Goal: Task Accomplishment & Management: Use online tool/utility

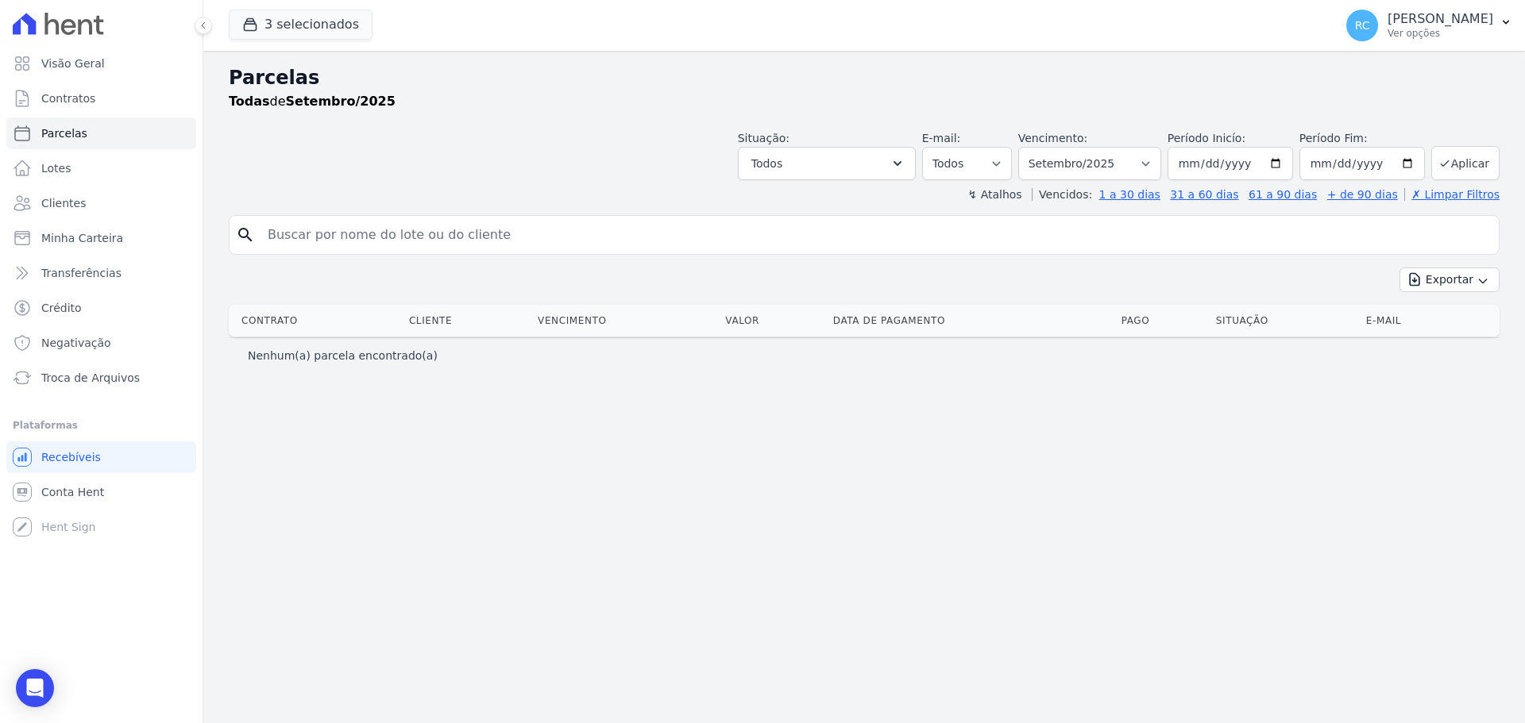
select select
click at [862, 170] on button "Todos" at bounding box center [827, 163] width 178 height 33
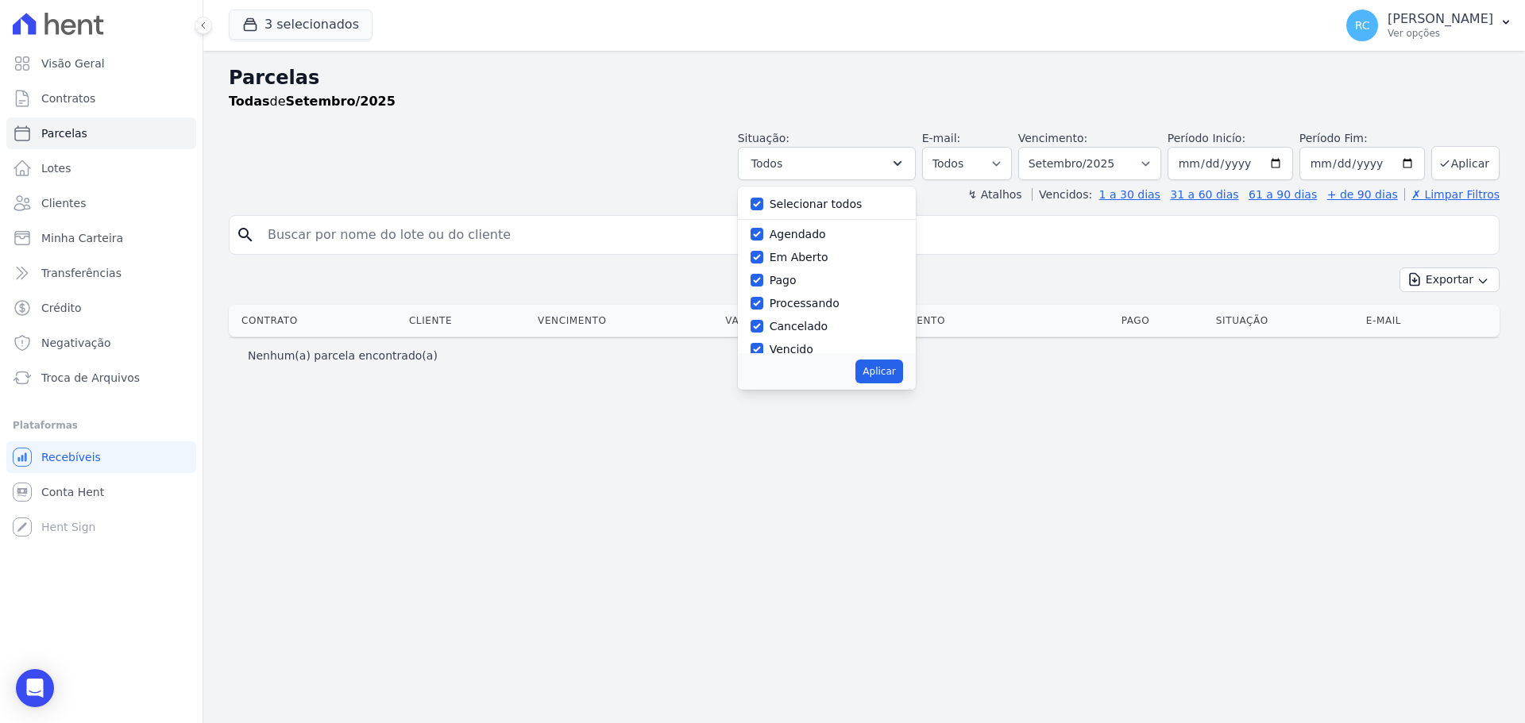
click at [797, 205] on label "Selecionar todos" at bounding box center [816, 204] width 93 height 13
click at [763, 205] on input "Selecionar todos" at bounding box center [756, 204] width 13 height 13
checkbox input "false"
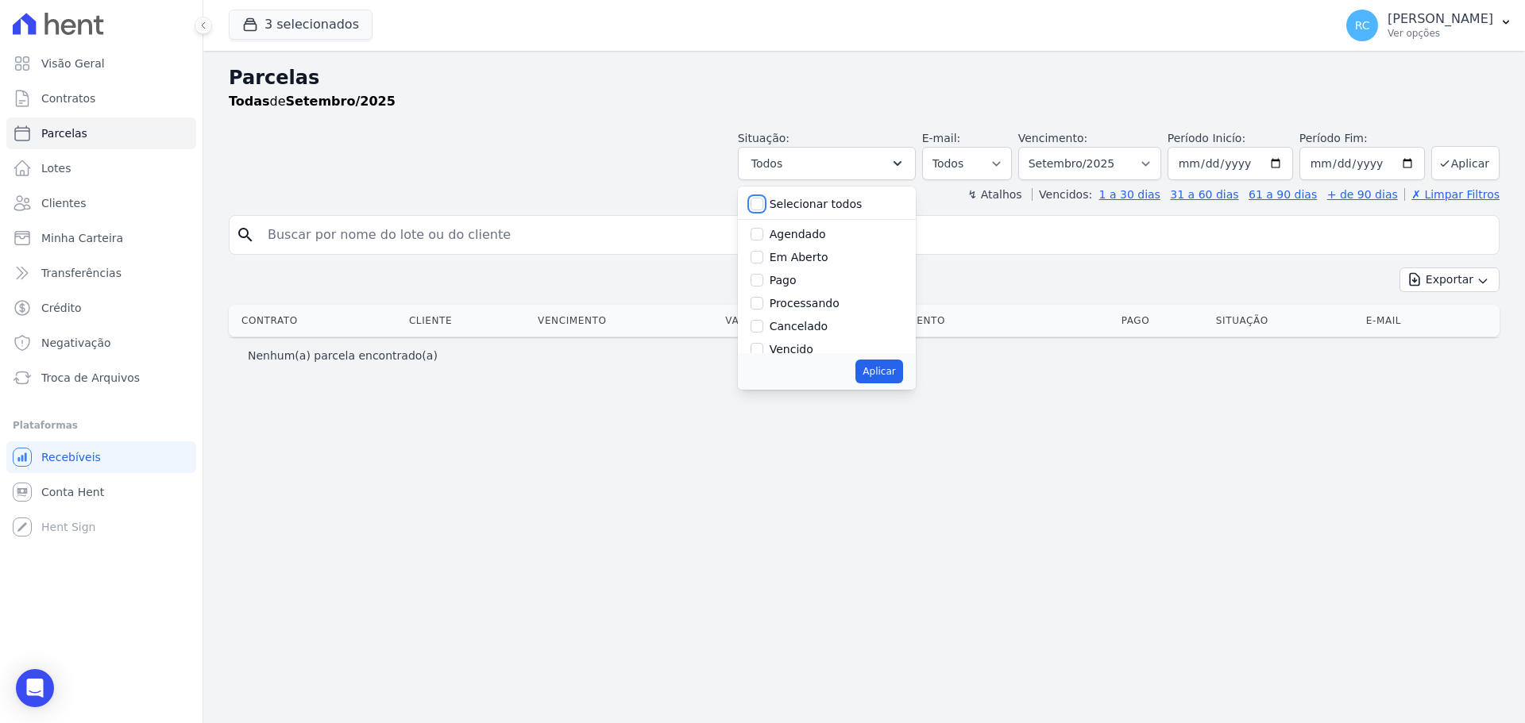
checkbox input "false"
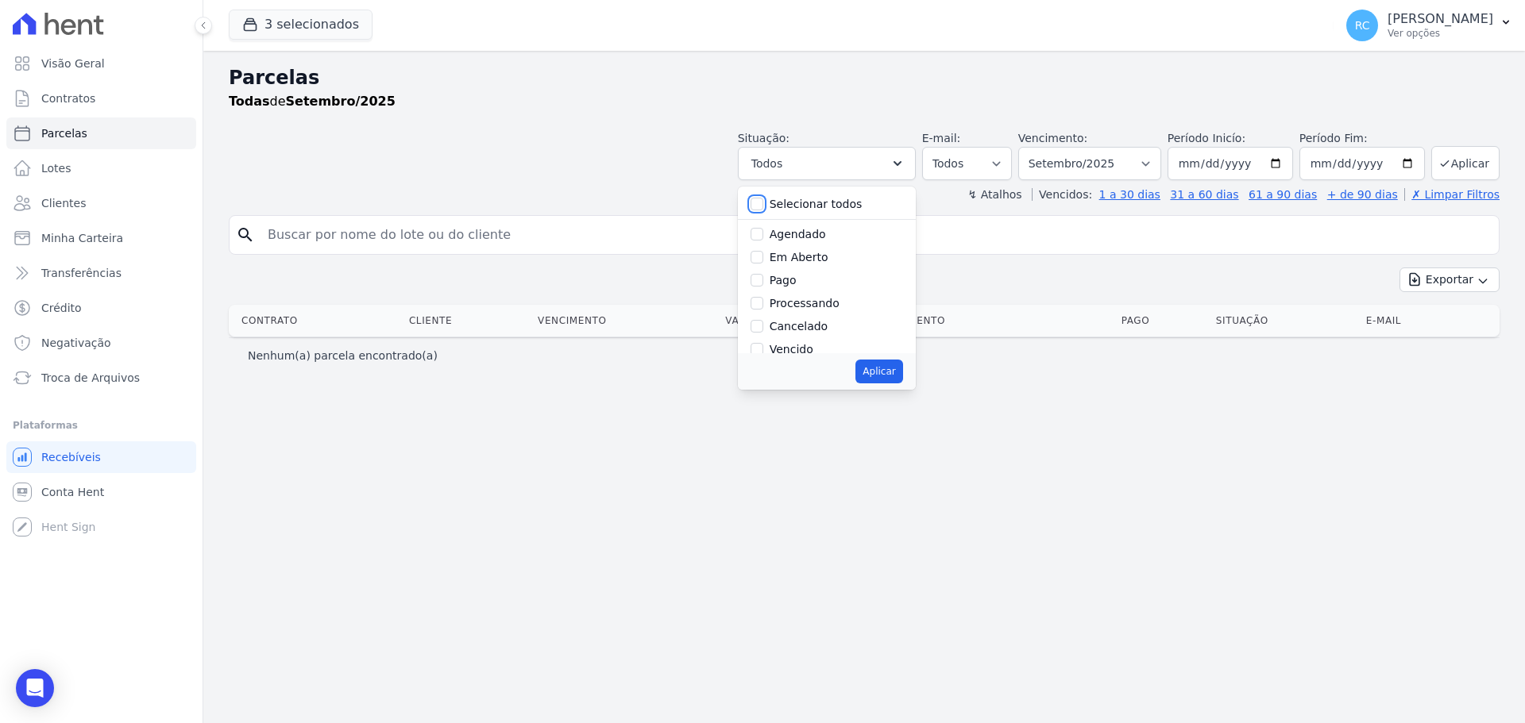
checkbox input "false"
drag, startPoint x: 1074, startPoint y: 159, endPoint x: 1082, endPoint y: 162, distance: 8.6
click at [1074, 158] on select "[GEOGRAPHIC_DATA] por período ──────── Todos os meses Dezembro/2021 [GEOGRAPHIC…" at bounding box center [1089, 163] width 143 height 33
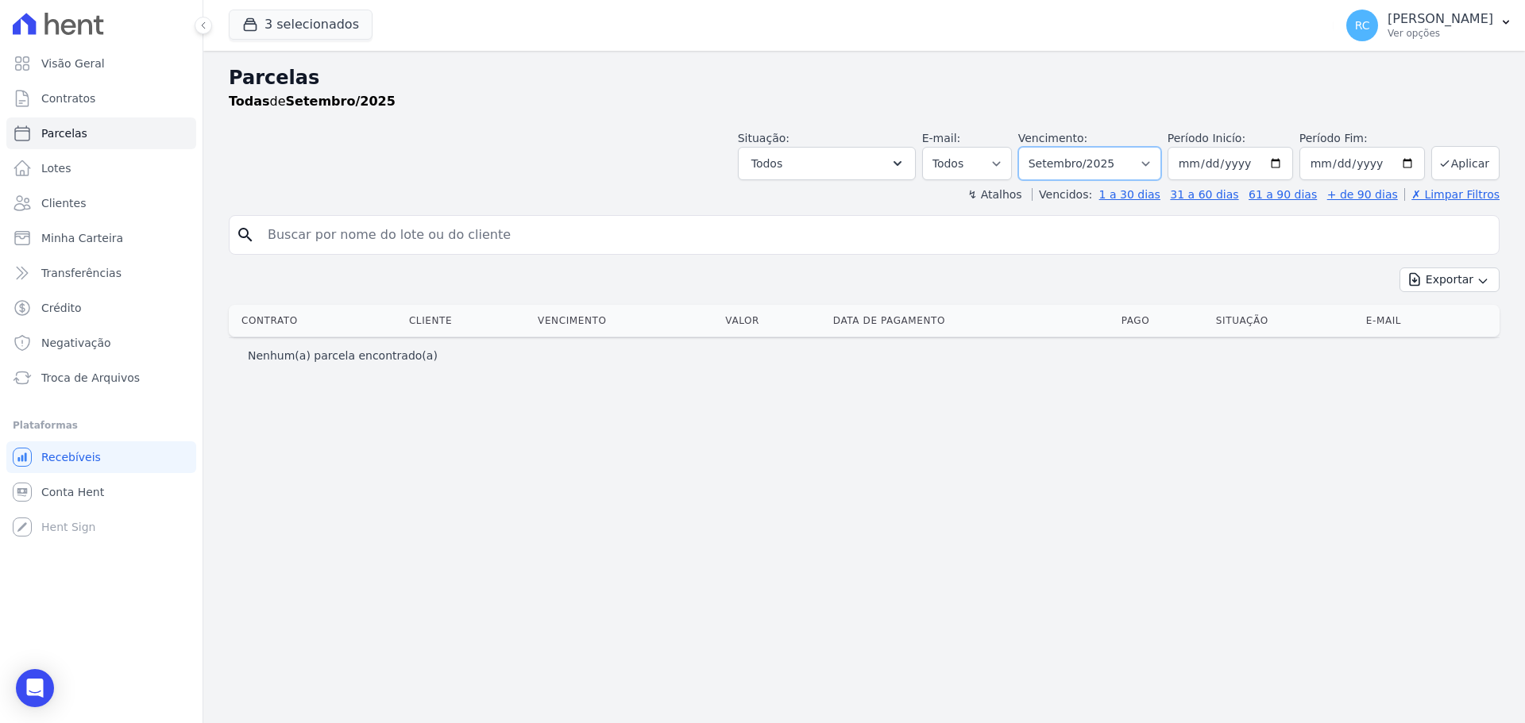
select select "all"
click at [1040, 147] on select "[GEOGRAPHIC_DATA] por período ──────── Todos os meses Dezembro/2021 [GEOGRAPHIC…" at bounding box center [1089, 163] width 143 height 33
select select
click at [881, 152] on button "Todos" at bounding box center [827, 163] width 178 height 33
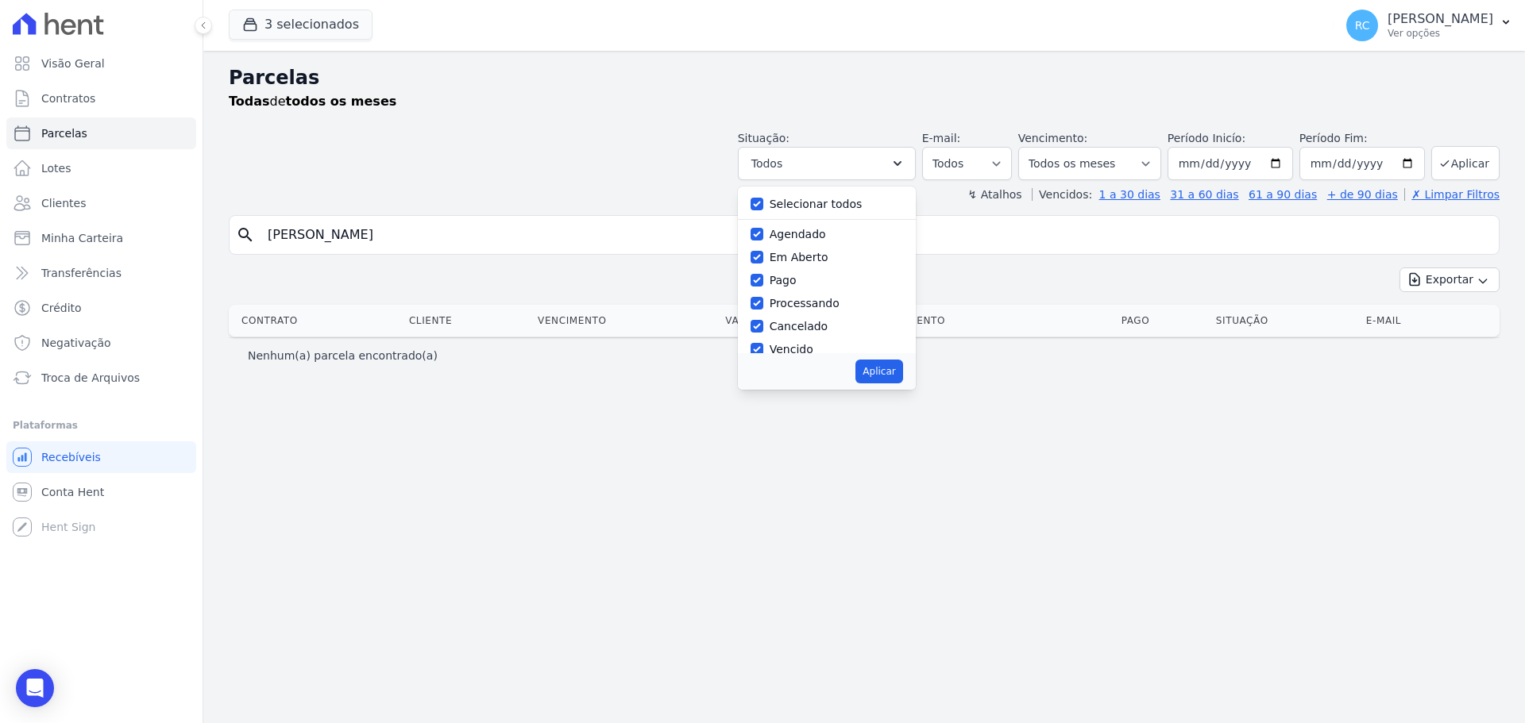
drag, startPoint x: 448, startPoint y: 214, endPoint x: 347, endPoint y: 271, distance: 115.9
click at [398, 250] on div "Parcelas Todas de todos os meses Situação: Agendado Em Aberto Pago Processando …" at bounding box center [863, 387] width 1321 height 673
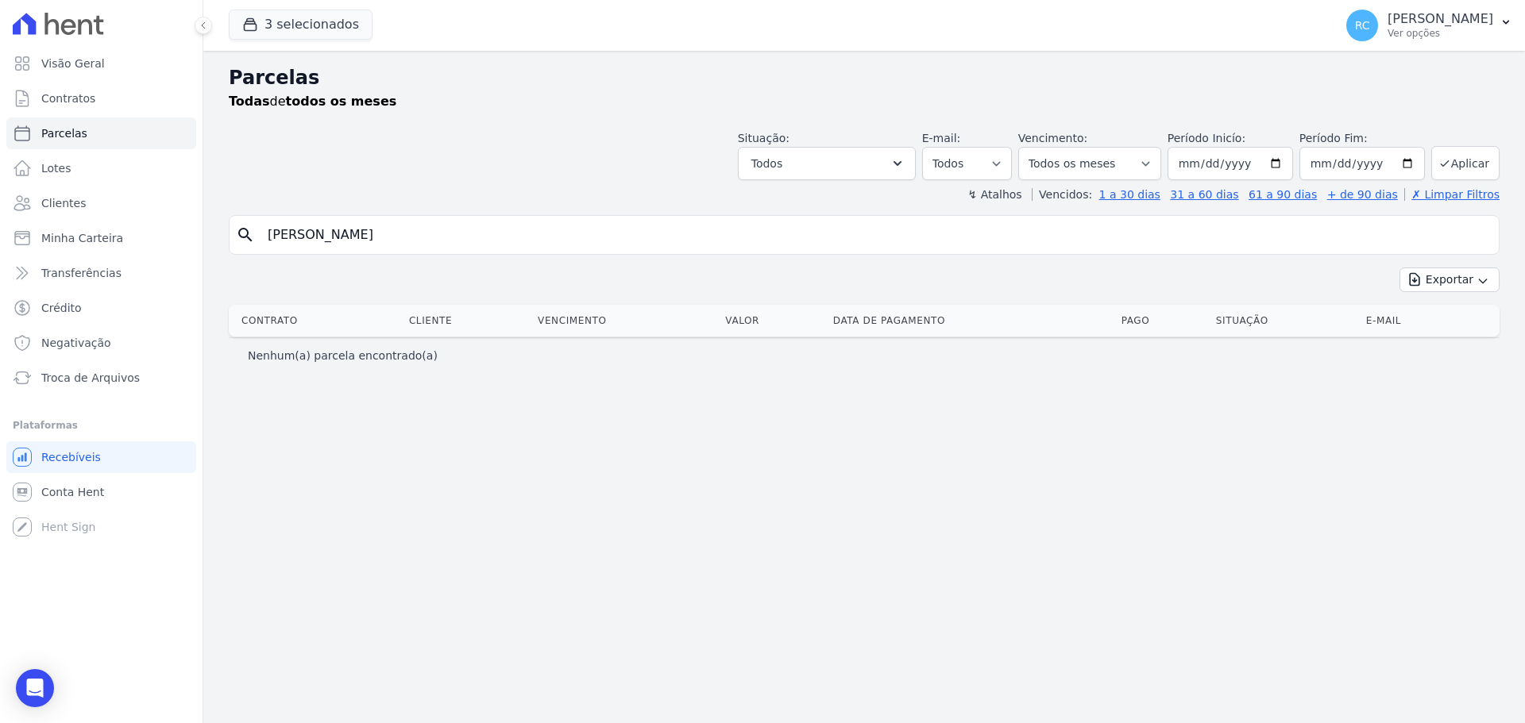
click at [373, 252] on div "search valdir de souza alves Exportar Exportar PDF Exportar CSV Contrato Client…" at bounding box center [864, 294] width 1271 height 158
click at [447, 233] on input "valdir de souza alves" at bounding box center [875, 235] width 1234 height 32
click at [826, 160] on button "Todos" at bounding box center [827, 163] width 178 height 33
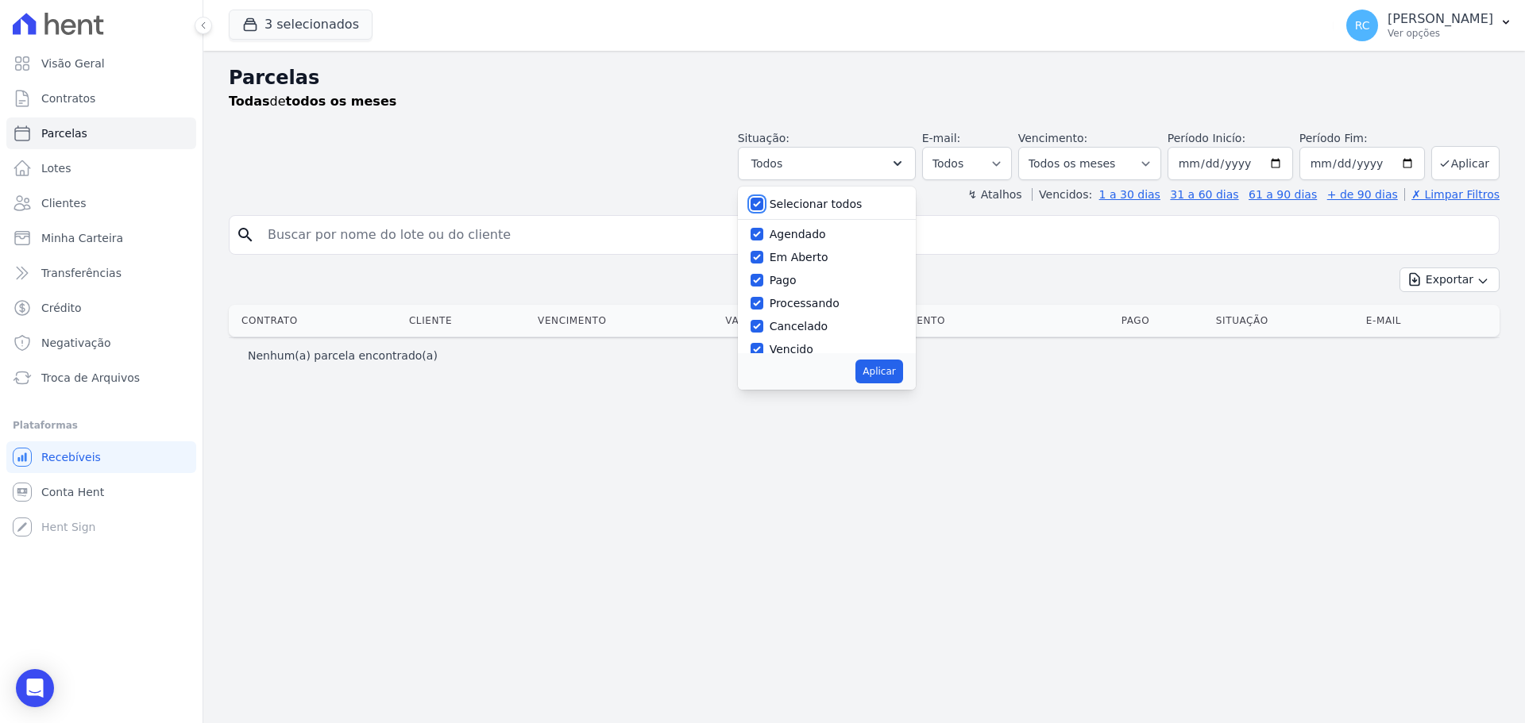
click at [763, 206] on input "Selecionar todos" at bounding box center [756, 204] width 13 height 13
checkbox input "false"
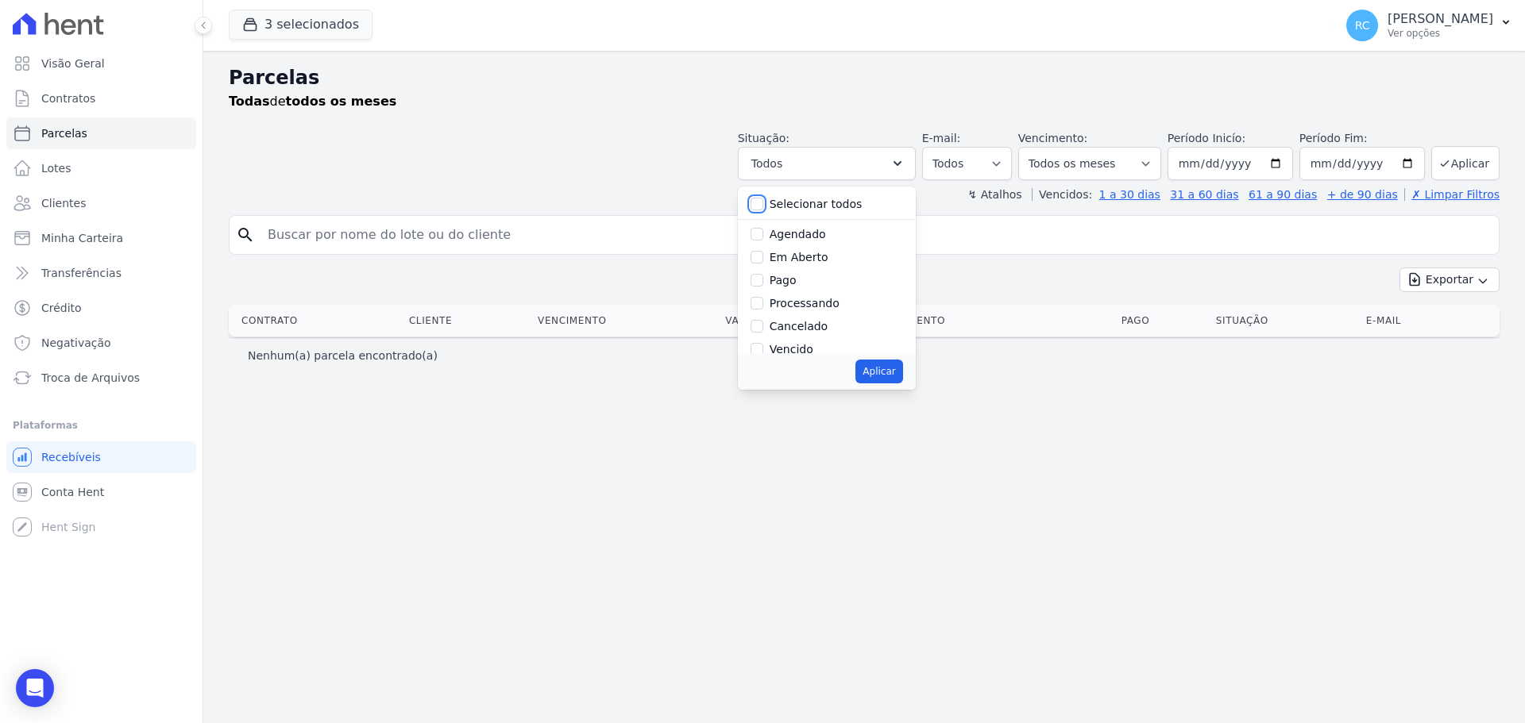
checkbox input "false"
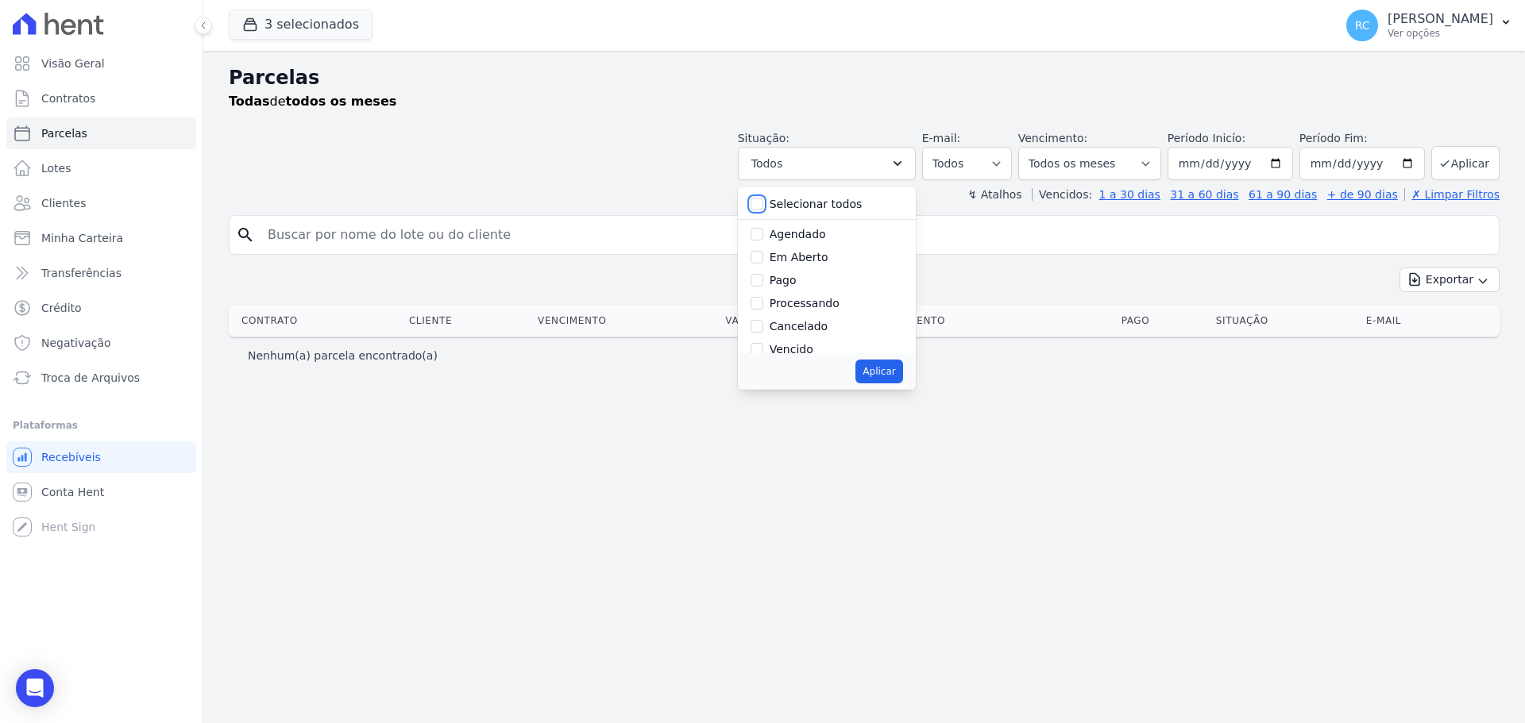
checkbox input "false"
click at [763, 276] on input "Vencido" at bounding box center [756, 270] width 13 height 13
checkbox input "true"
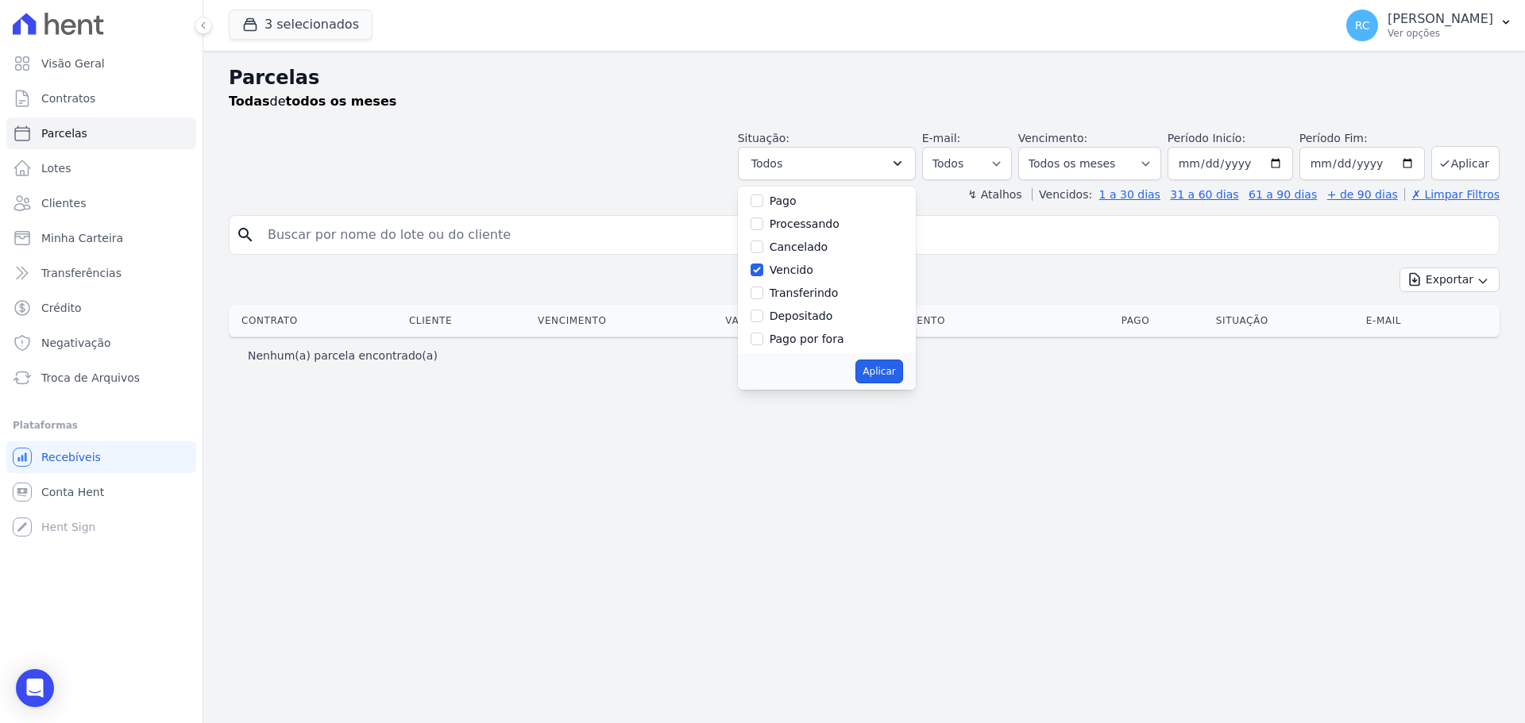
click at [901, 380] on button "Aplicar" at bounding box center [878, 372] width 47 height 24
select select "overdue"
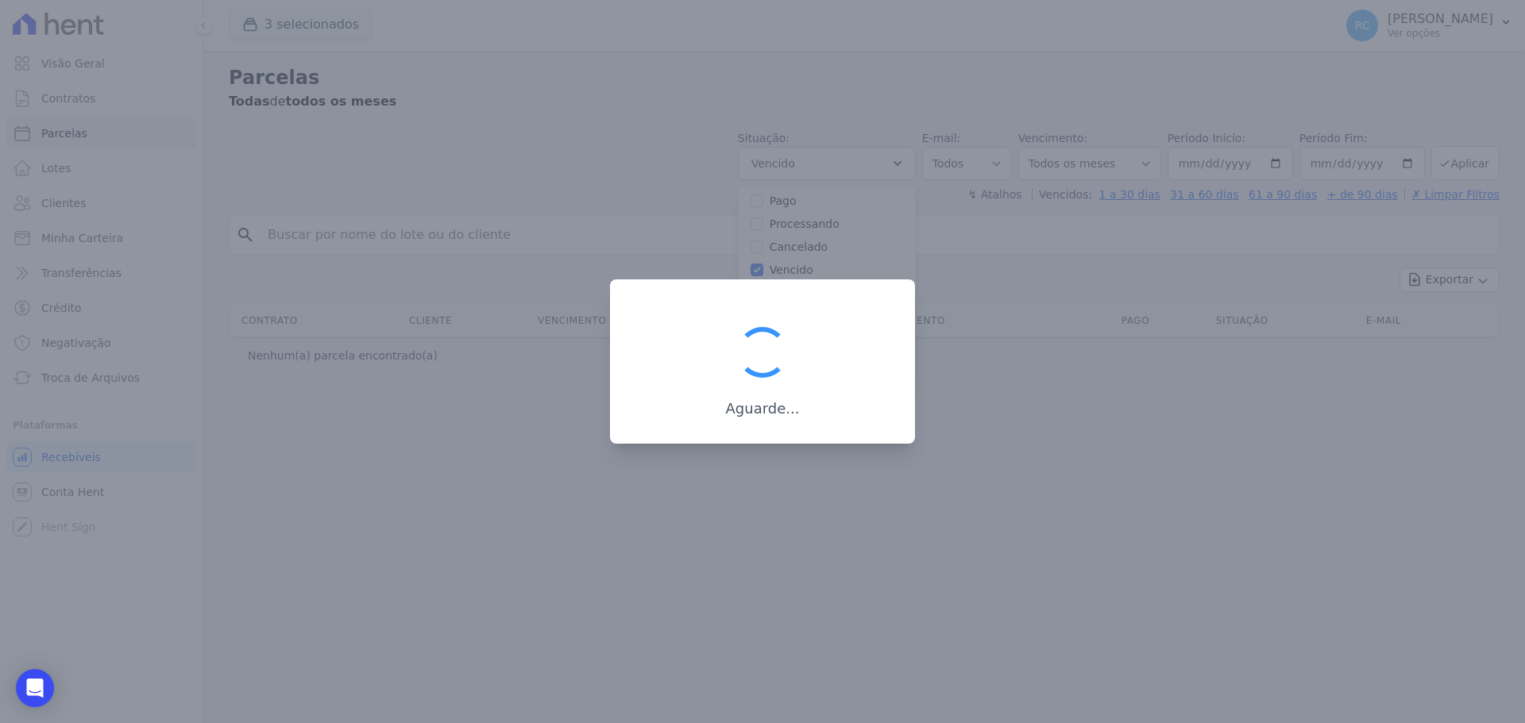
scroll to position [29, 0]
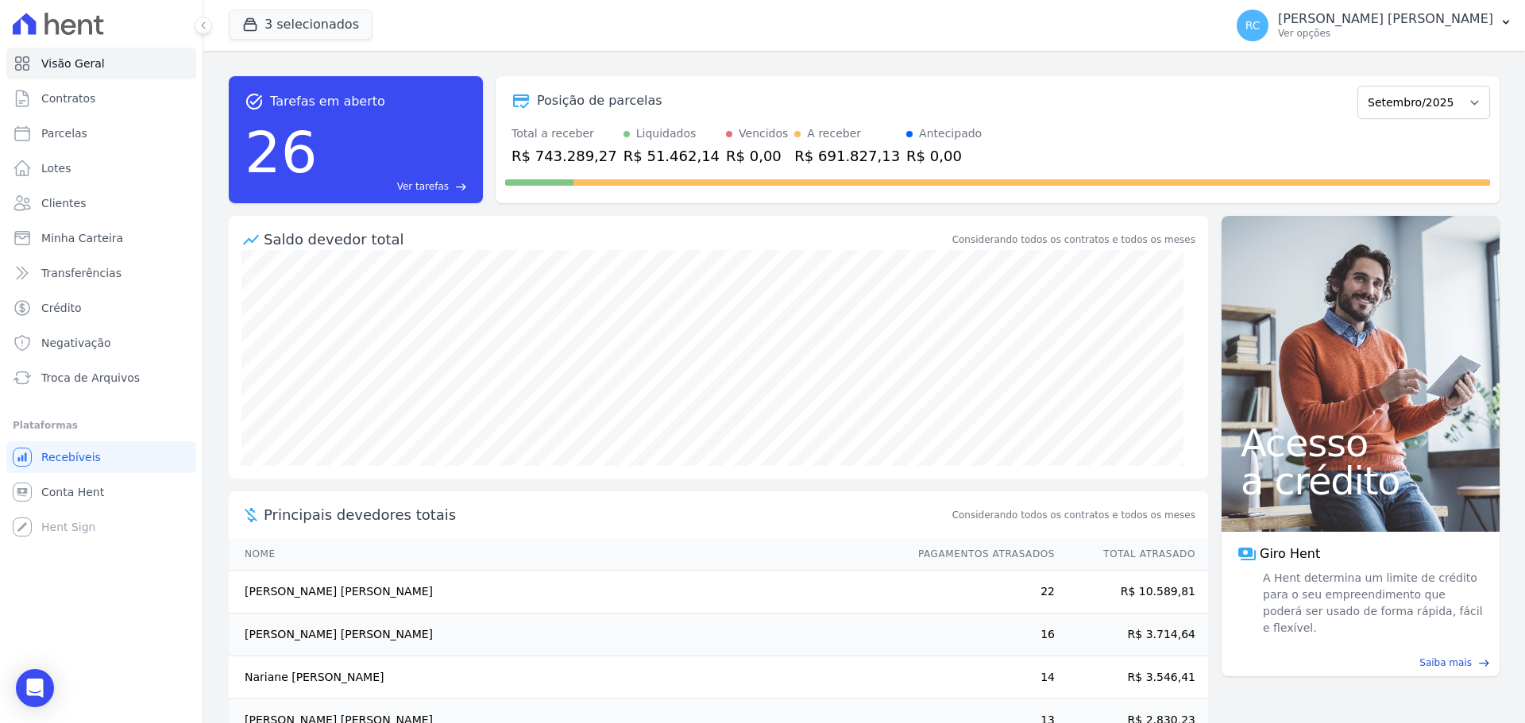
click at [425, 184] on span "Ver tarefas" at bounding box center [423, 186] width 52 height 14
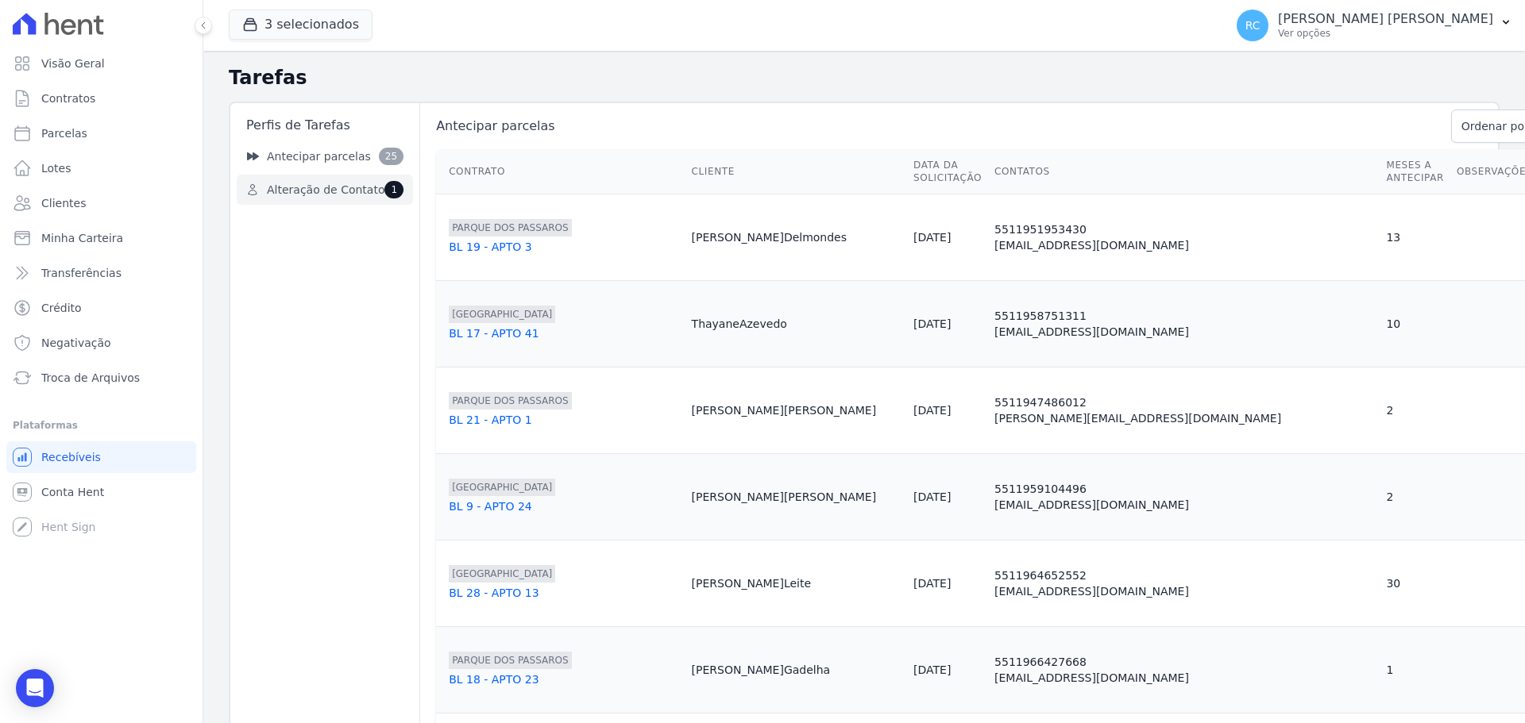
click at [373, 195] on link "Alteração de Contato 1" at bounding box center [325, 190] width 176 height 30
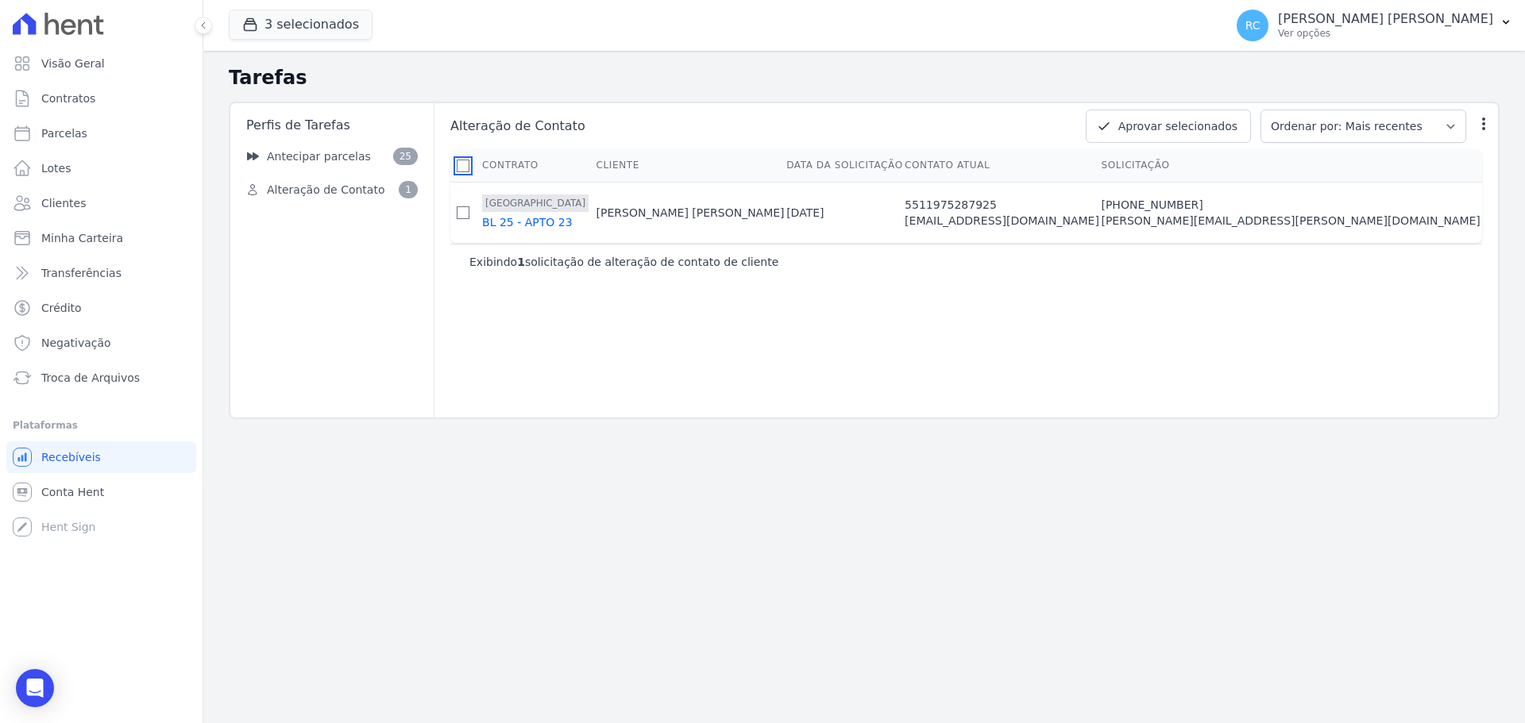
click at [469, 164] on input "checkbox" at bounding box center [463, 166] width 13 height 13
checkbox input "true"
click at [1220, 126] on button "Aprovar selecionados" at bounding box center [1168, 126] width 165 height 33
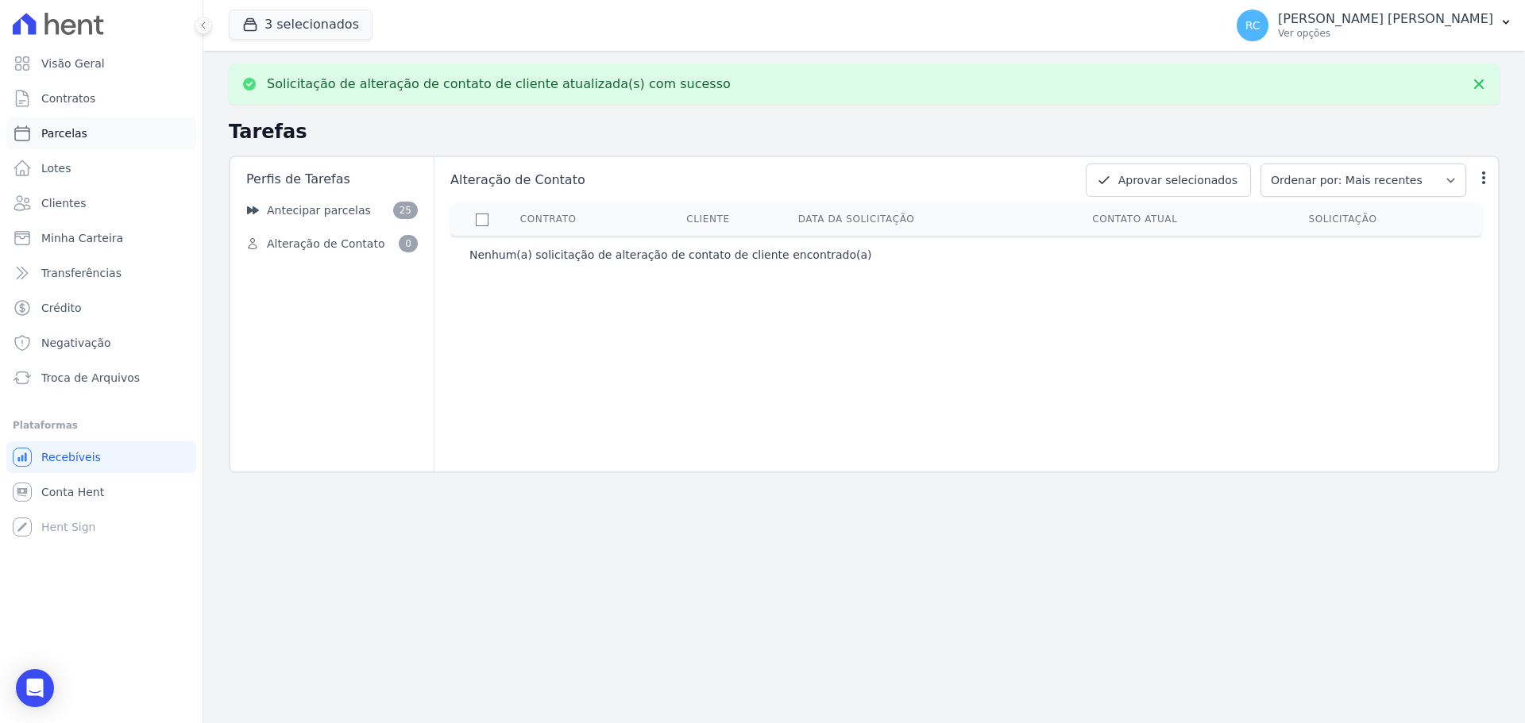
click at [122, 130] on link "Parcelas" at bounding box center [101, 134] width 190 height 32
select select
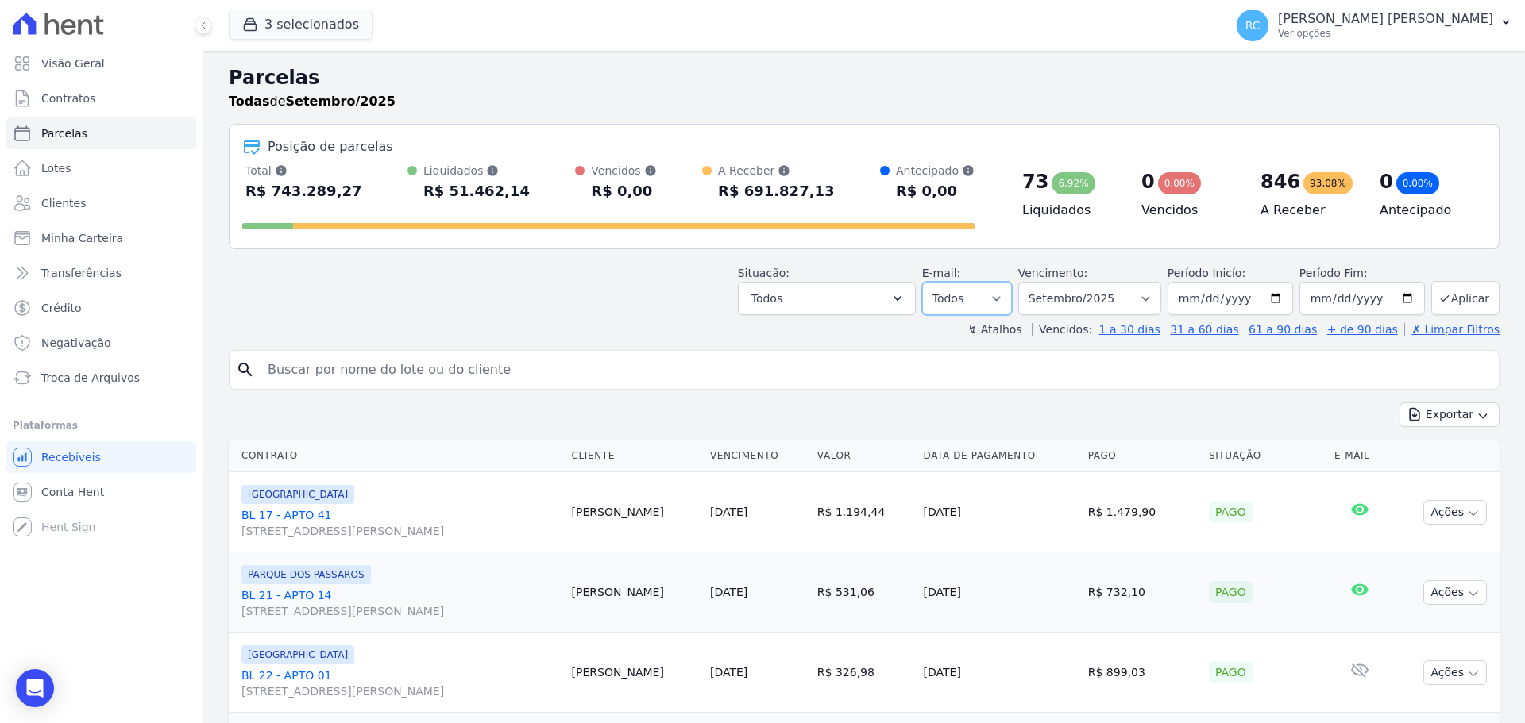
click at [989, 297] on select "Todos Lido Não-lido" at bounding box center [967, 298] width 90 height 33
click at [905, 300] on icon "button" at bounding box center [897, 299] width 16 height 16
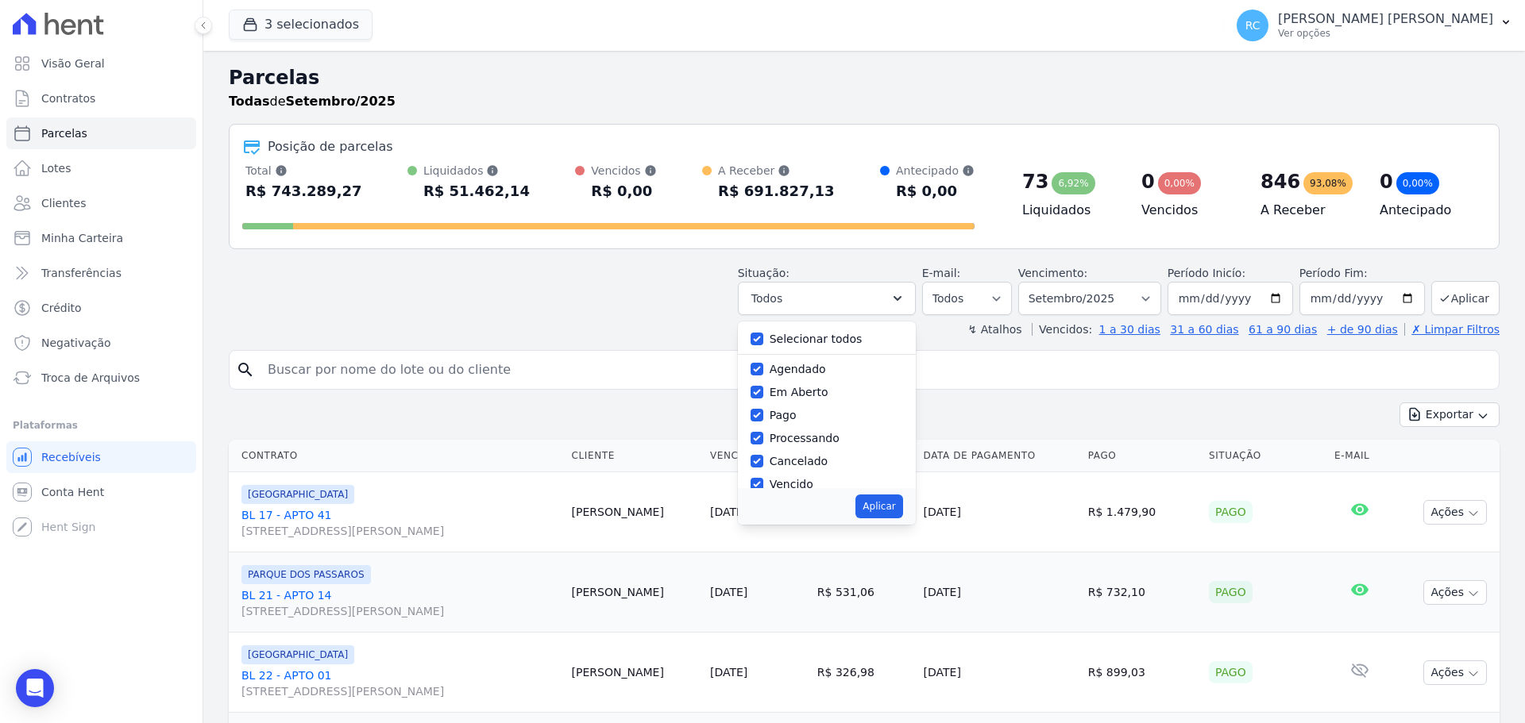
click at [788, 345] on label "Selecionar todos" at bounding box center [816, 339] width 93 height 13
click at [763, 345] on input "Selecionar todos" at bounding box center [756, 339] width 13 height 13
checkbox input "false"
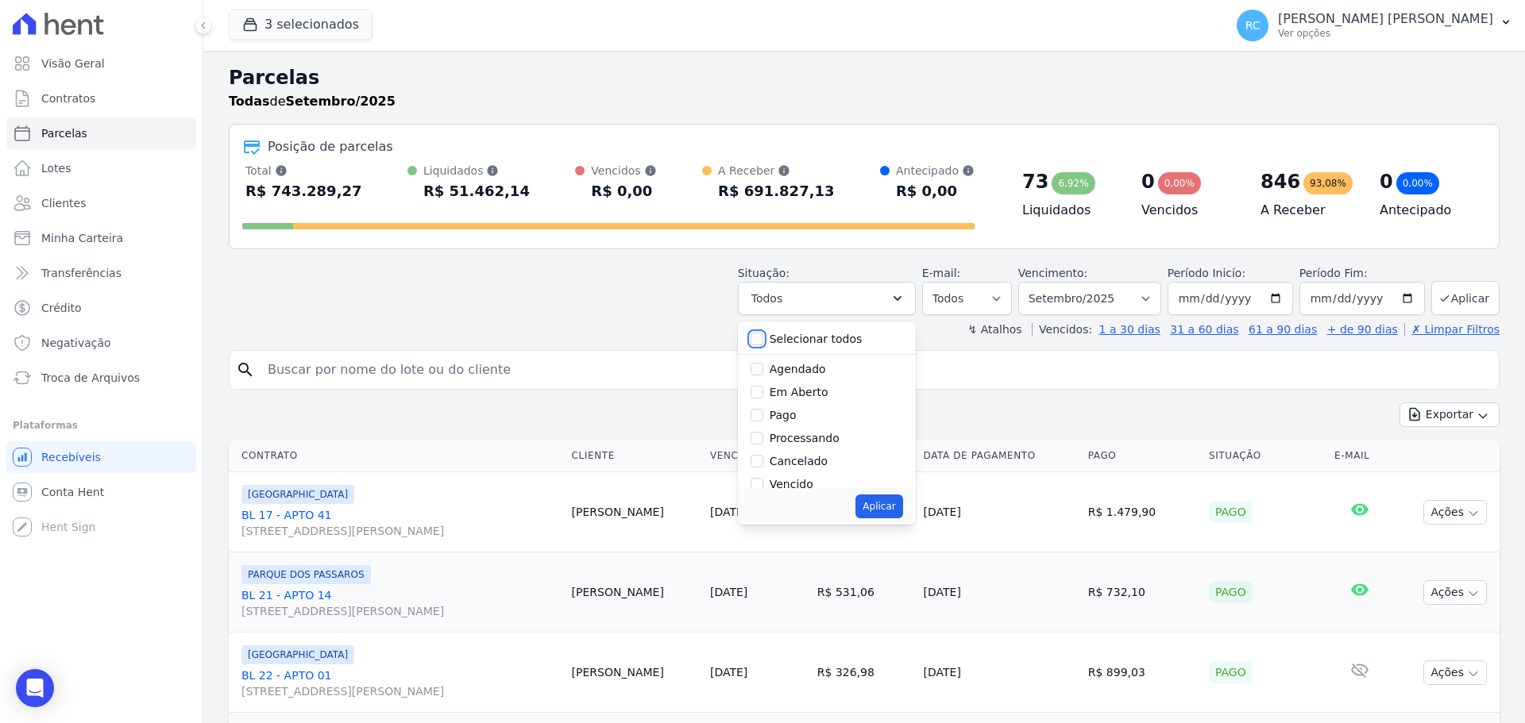
checkbox input "false"
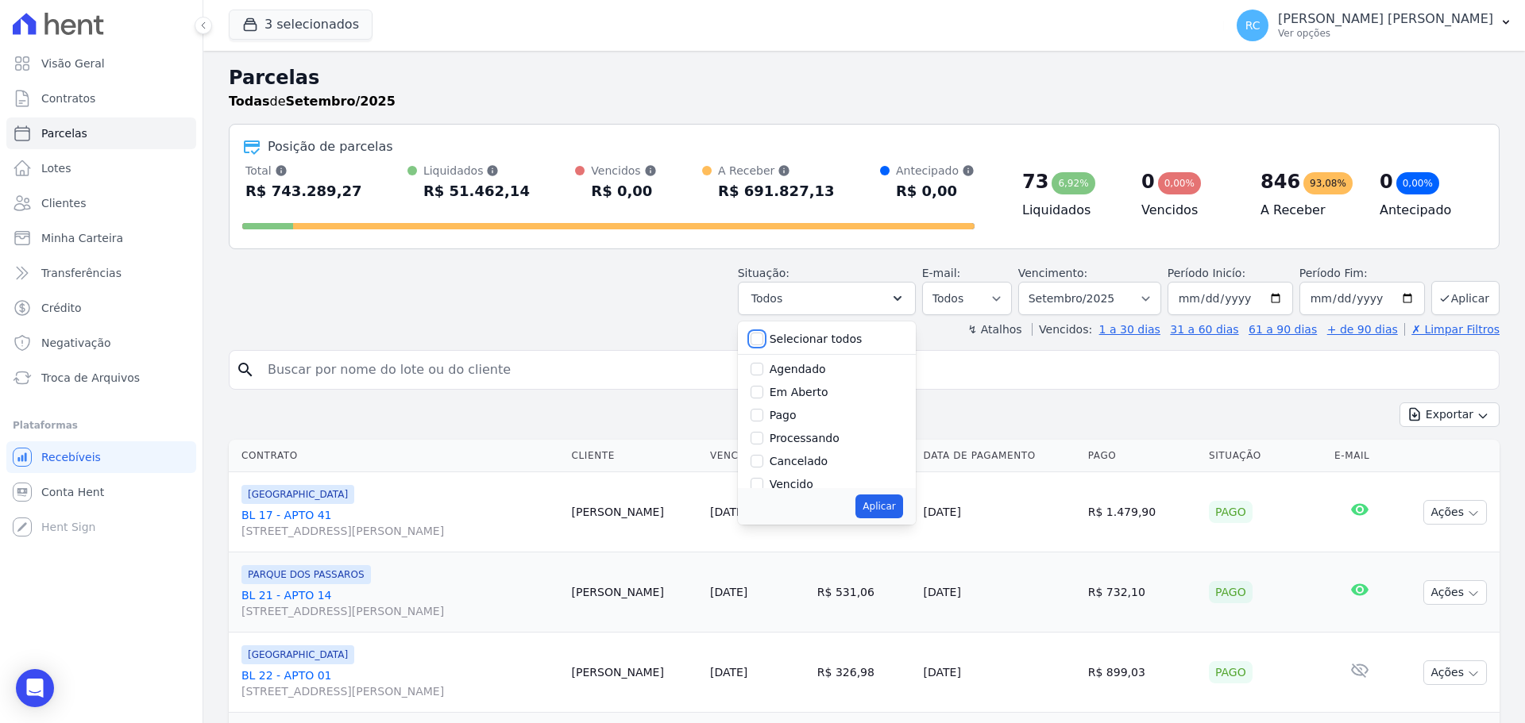
checkbox input "false"
click at [804, 407] on label "Vencido" at bounding box center [792, 405] width 44 height 13
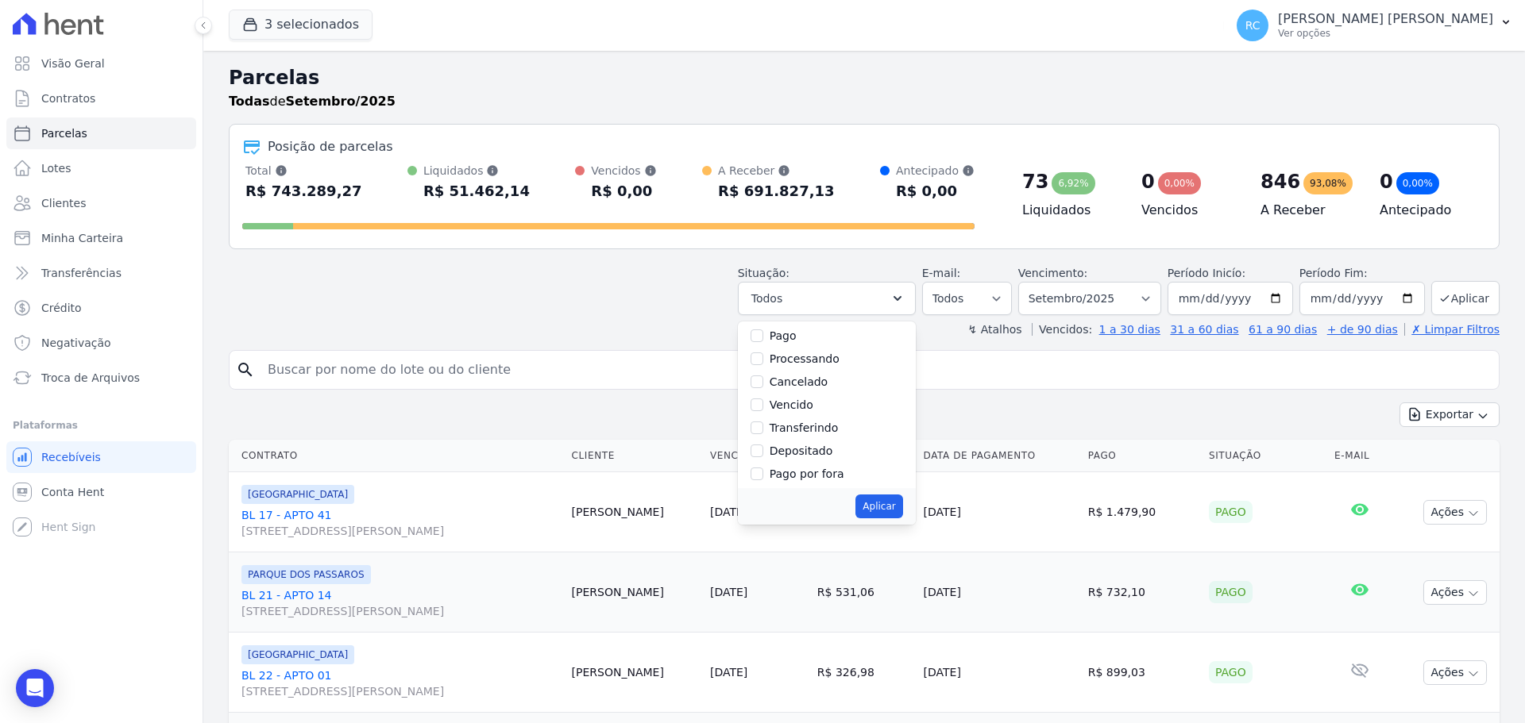
click at [763, 407] on input "Vencido" at bounding box center [756, 405] width 13 height 13
checkbox input "true"
click at [881, 504] on button "Aplicar" at bounding box center [878, 507] width 47 height 24
select select "overdue"
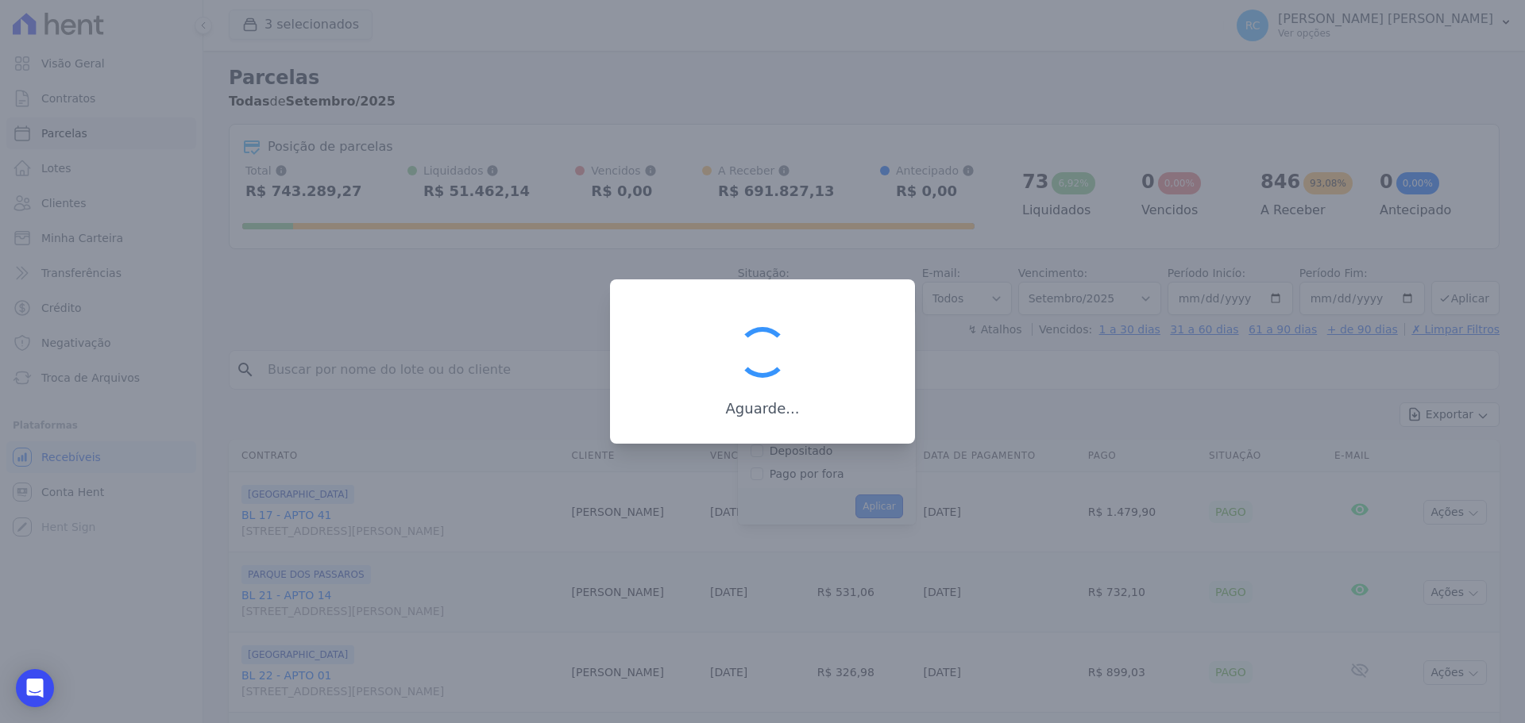
scroll to position [29, 0]
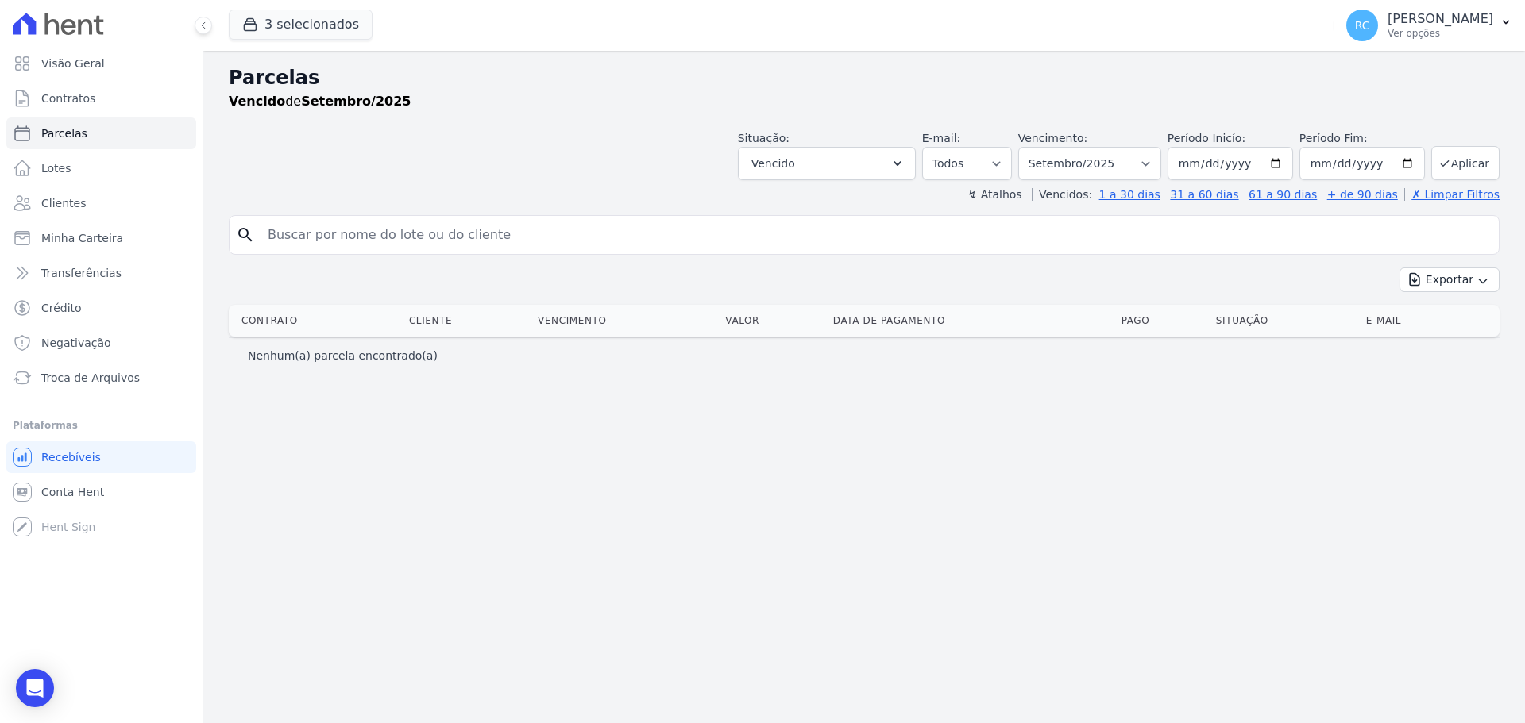
select select
click at [1144, 158] on select "[GEOGRAPHIC_DATA] por período ──────── Todos os meses Dezembro/2021 [GEOGRAPHIC…" at bounding box center [1089, 163] width 143 height 33
select select "all"
click at [1040, 147] on select "[GEOGRAPHIC_DATA] por período ──────── Todos os meses Dezembro/2021 [GEOGRAPHIC…" at bounding box center [1089, 163] width 143 height 33
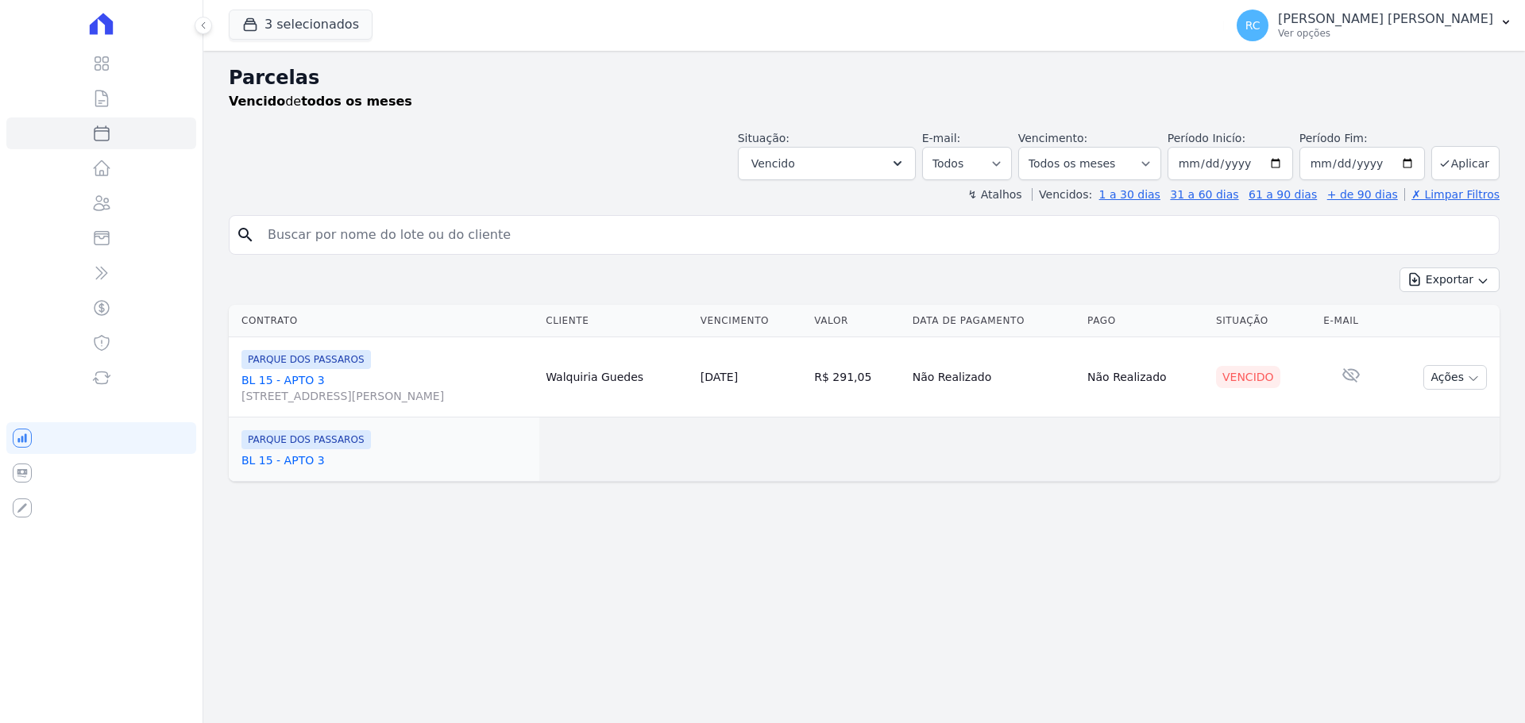
select select
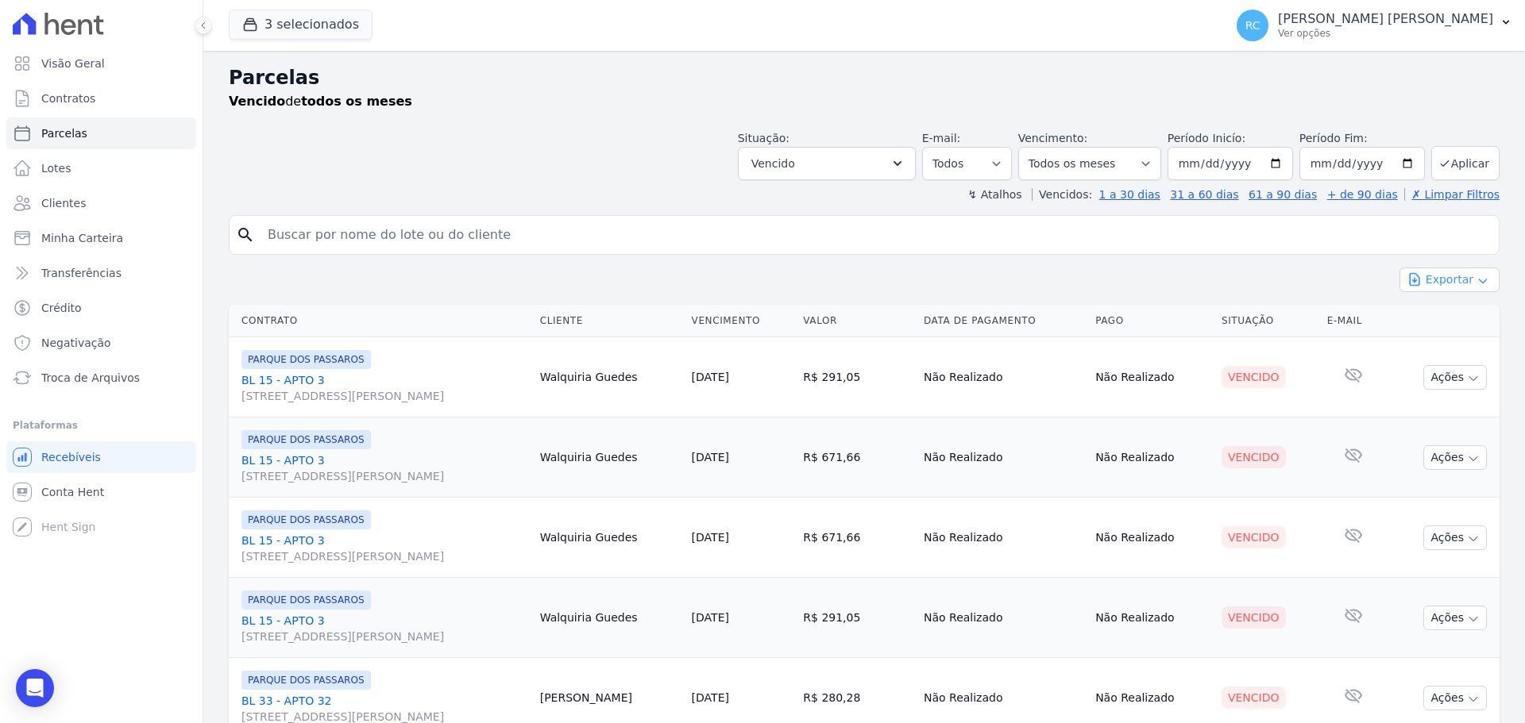
click at [1441, 288] on button "Exportar" at bounding box center [1449, 280] width 100 height 25
click at [1437, 342] on span "Exportar CSV" at bounding box center [1448, 345] width 84 height 16
click at [500, 225] on input "search" at bounding box center [875, 235] width 1234 height 32
paste input "[PERSON_NAME]"
type input "[PERSON_NAME]"
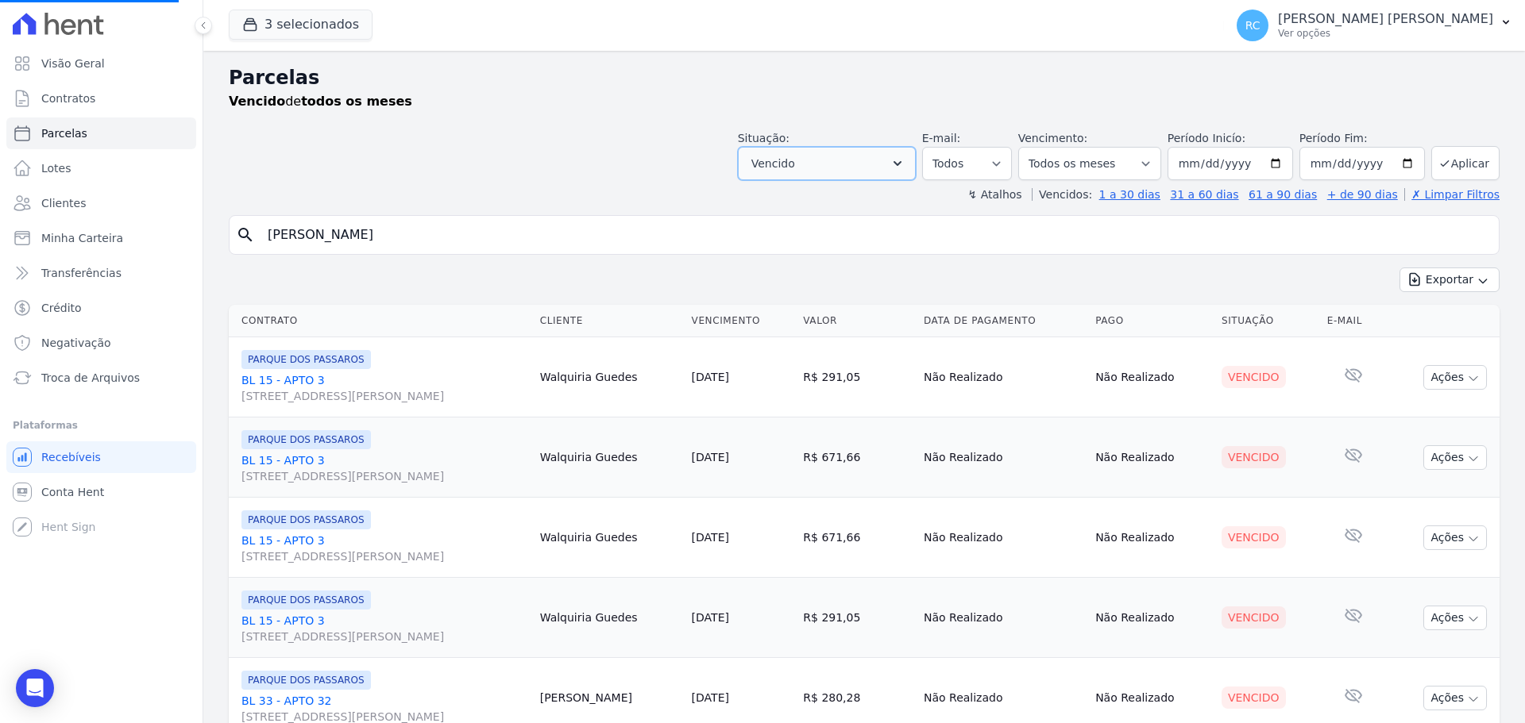
click at [898, 162] on button "Vencido" at bounding box center [827, 163] width 178 height 33
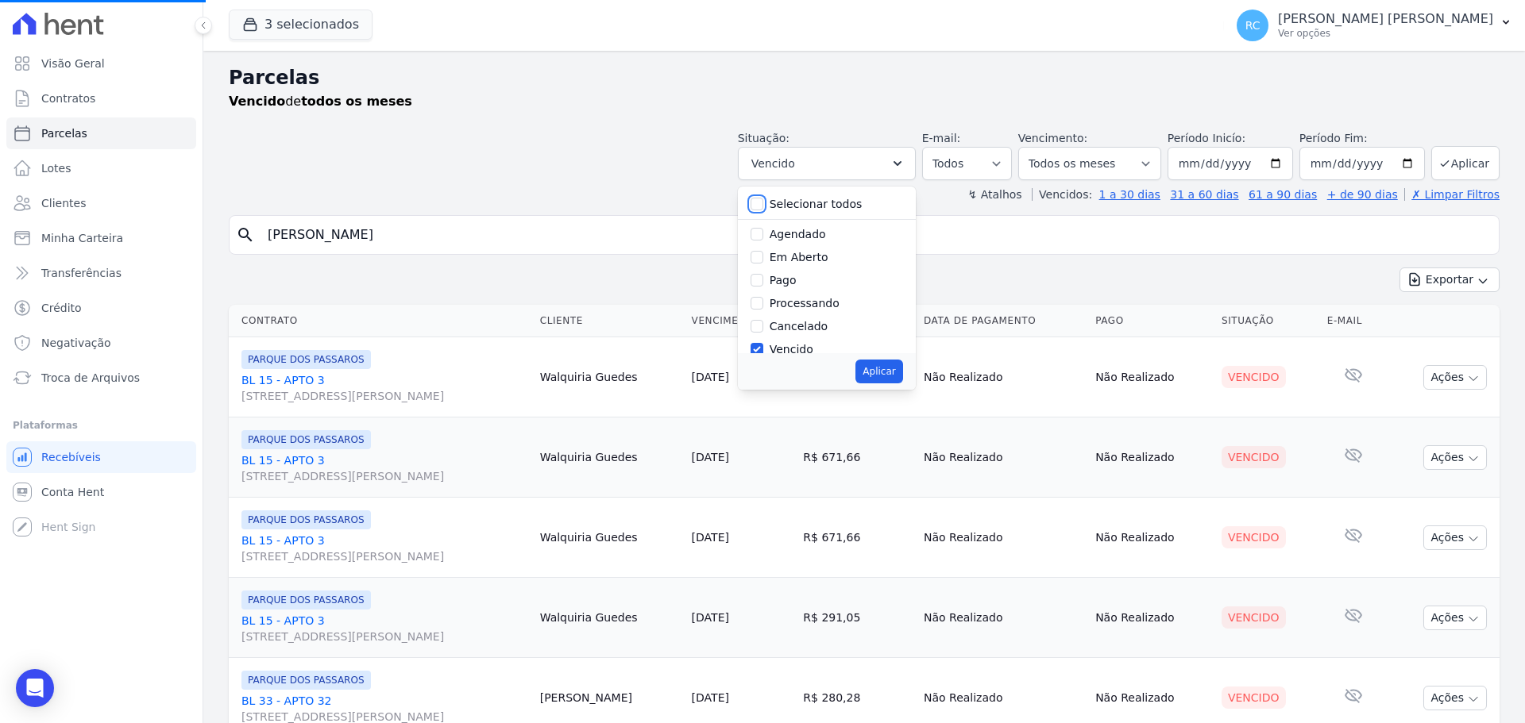
click at [763, 204] on input "Selecionar todos" at bounding box center [756, 204] width 13 height 13
checkbox input "true"
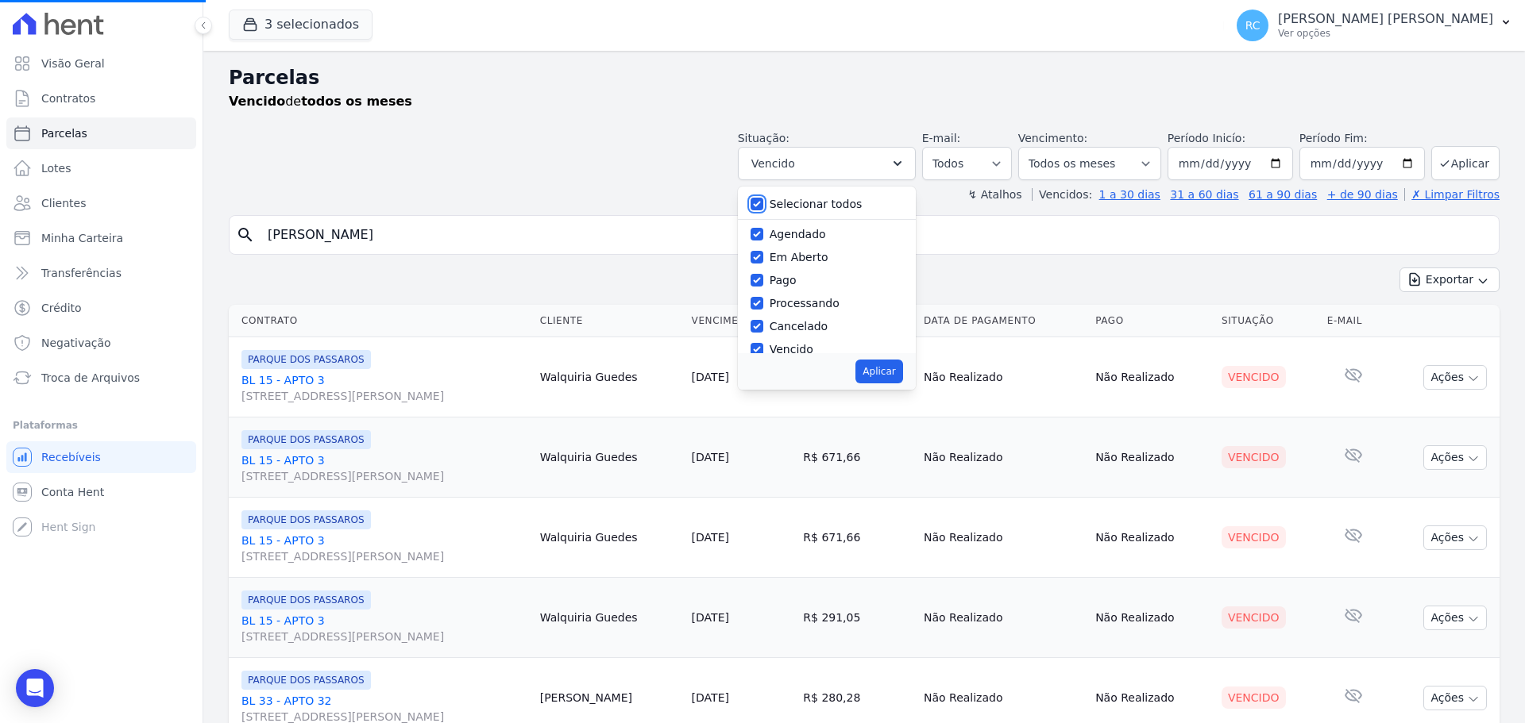
checkbox input "true"
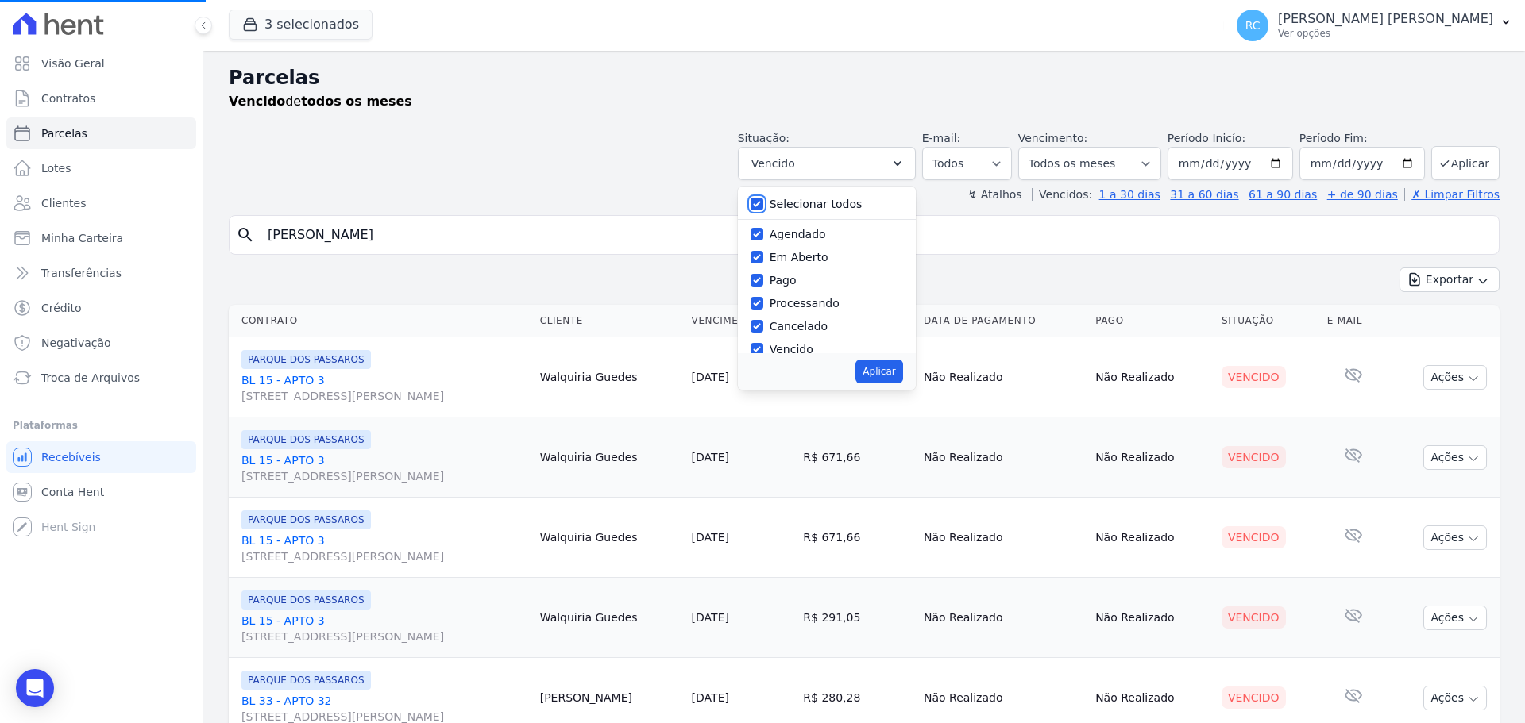
checkbox input "true"
click at [898, 368] on button "Aplicar" at bounding box center [878, 372] width 47 height 24
select select "scheduled"
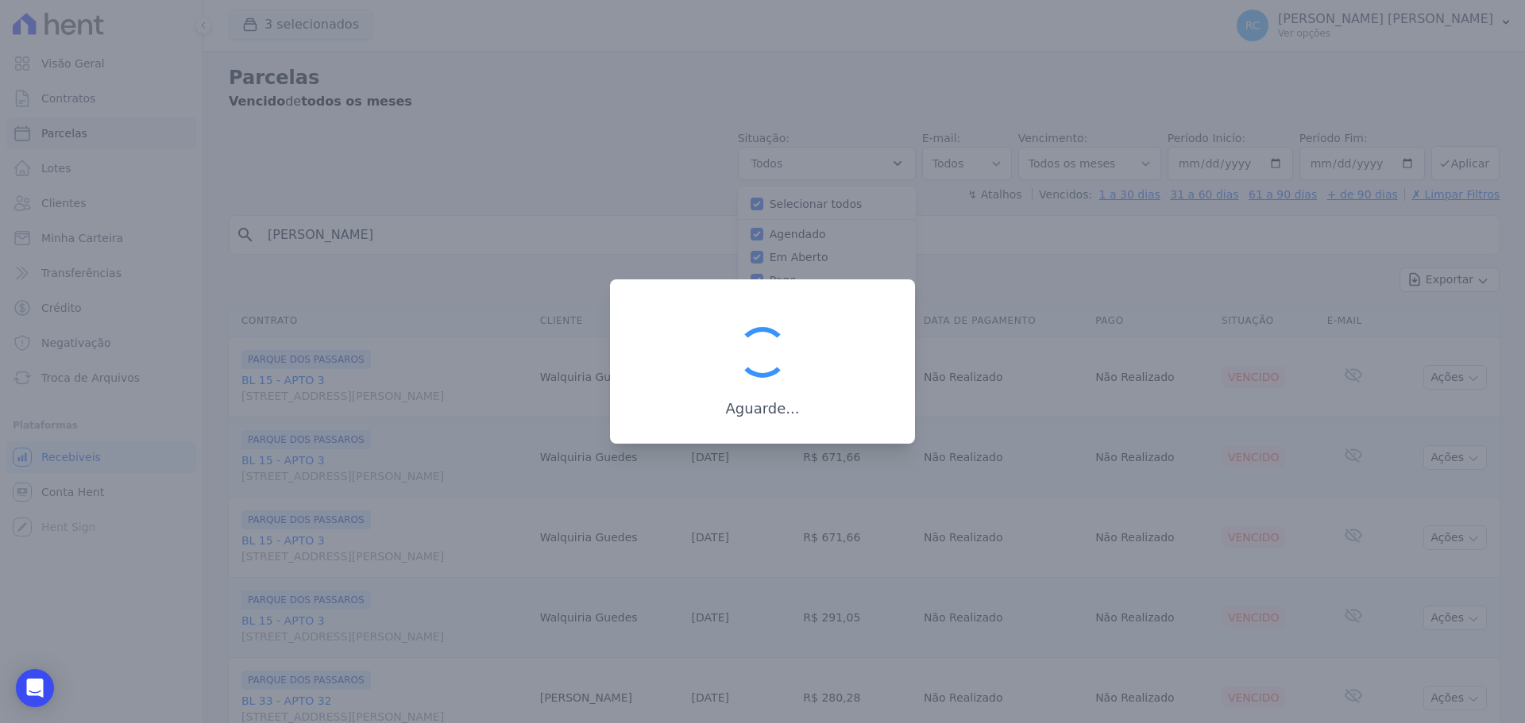
select select
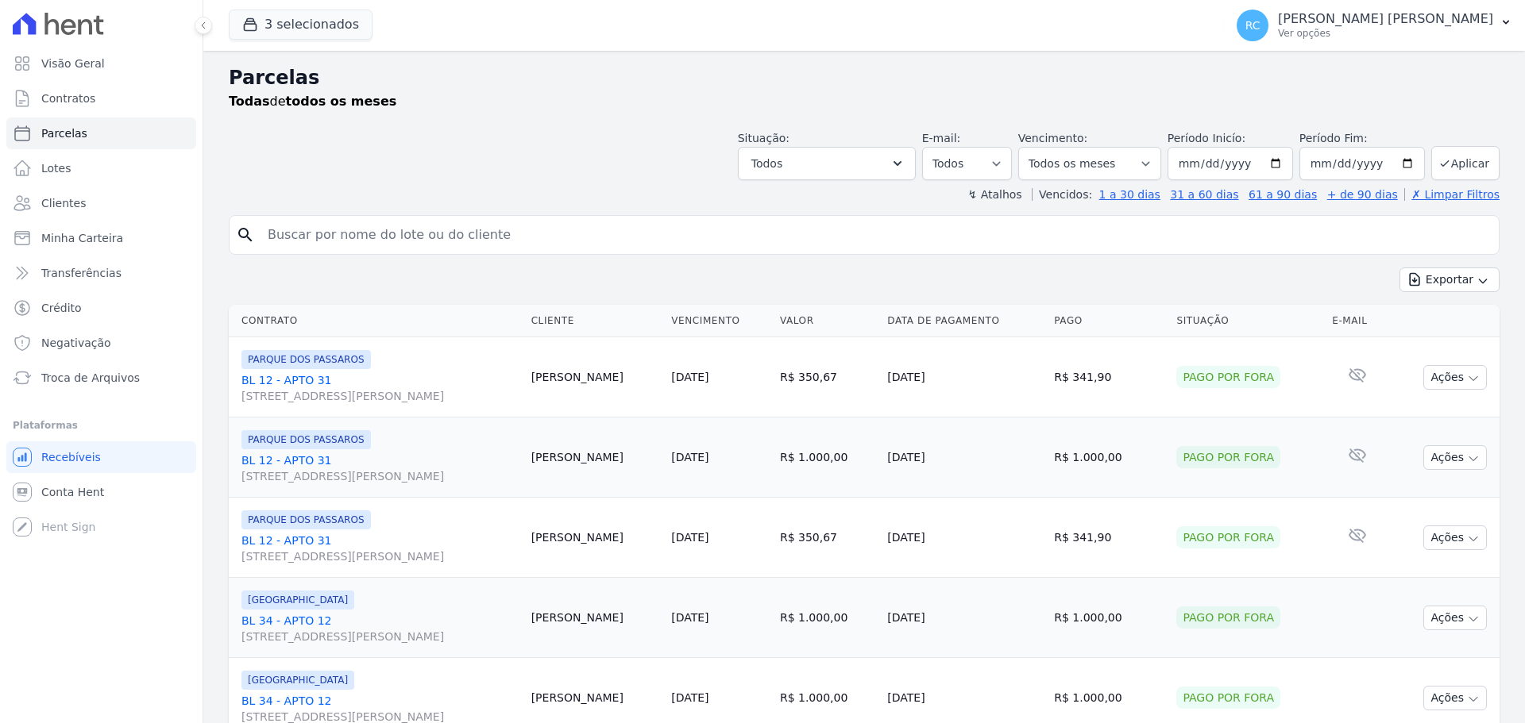
select select
click at [573, 242] on input "search" at bounding box center [875, 235] width 1234 height 32
type input "[PERSON_NAME]"
select select
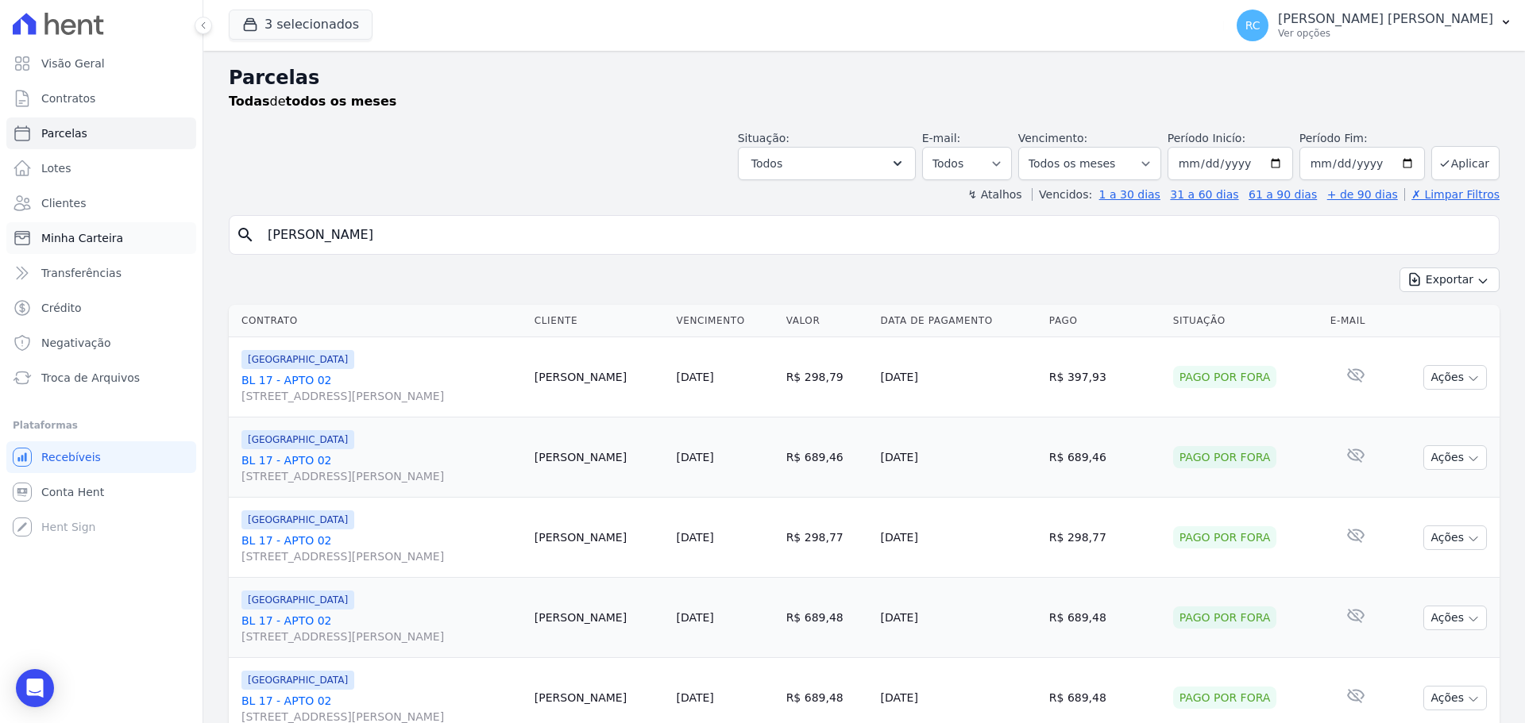
drag, startPoint x: 484, startPoint y: 223, endPoint x: 52, endPoint y: 237, distance: 433.0
click at [24, 249] on div "Visão Geral Contratos [GEOGRAPHIC_DATA] Lotes Clientes Minha Carteira Transferê…" at bounding box center [762, 361] width 1525 height 723
paste input "[PERSON_NAME]"
type input "[PERSON_NAME]"
select select
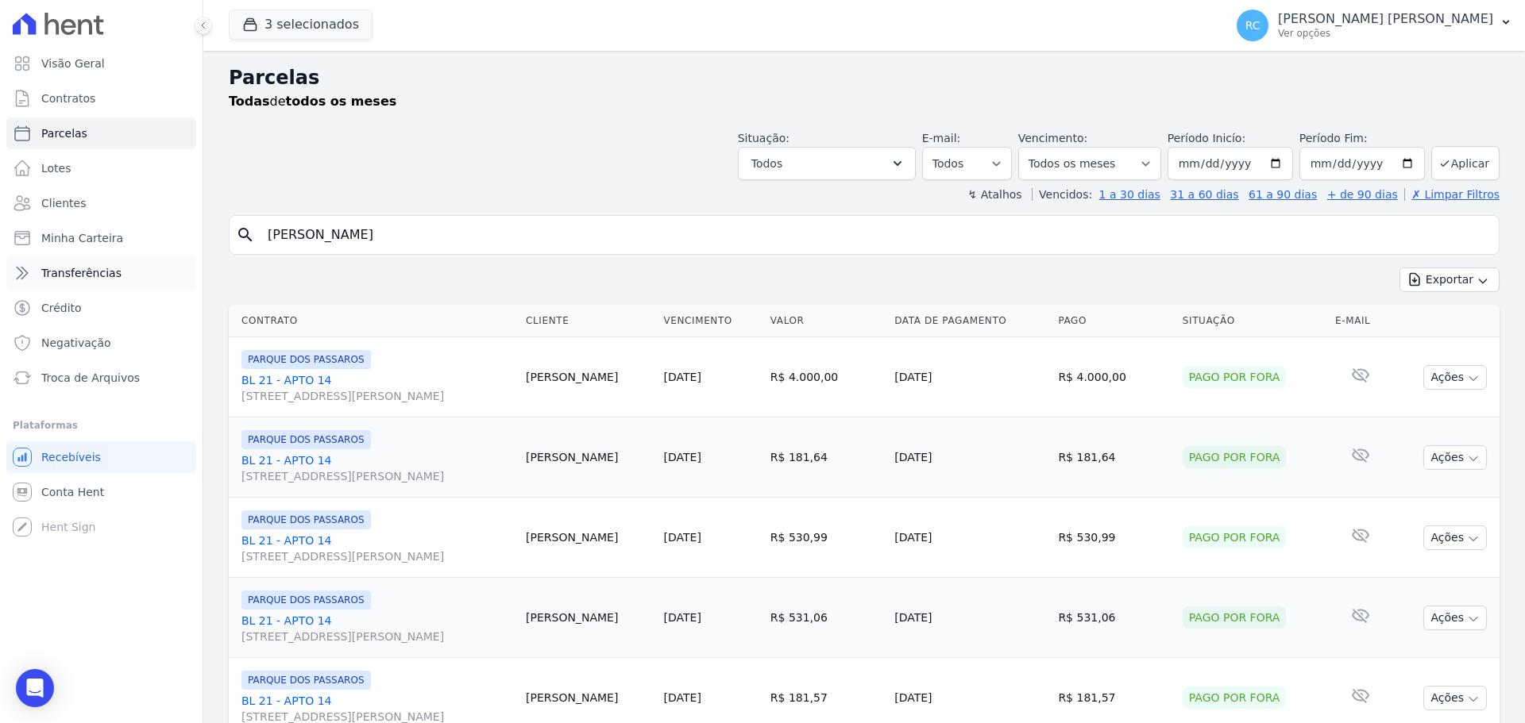
drag, startPoint x: 561, startPoint y: 243, endPoint x: 60, endPoint y: 257, distance: 501.3
click at [18, 272] on div "Visão Geral Contratos Parcelas Lotes Clientes Minha Carteira Transferências Cré…" at bounding box center [762, 361] width 1525 height 723
paste input "PALOMA DIAS PEREIR"
type input "PALOMA DIAS PEREIRA"
select select
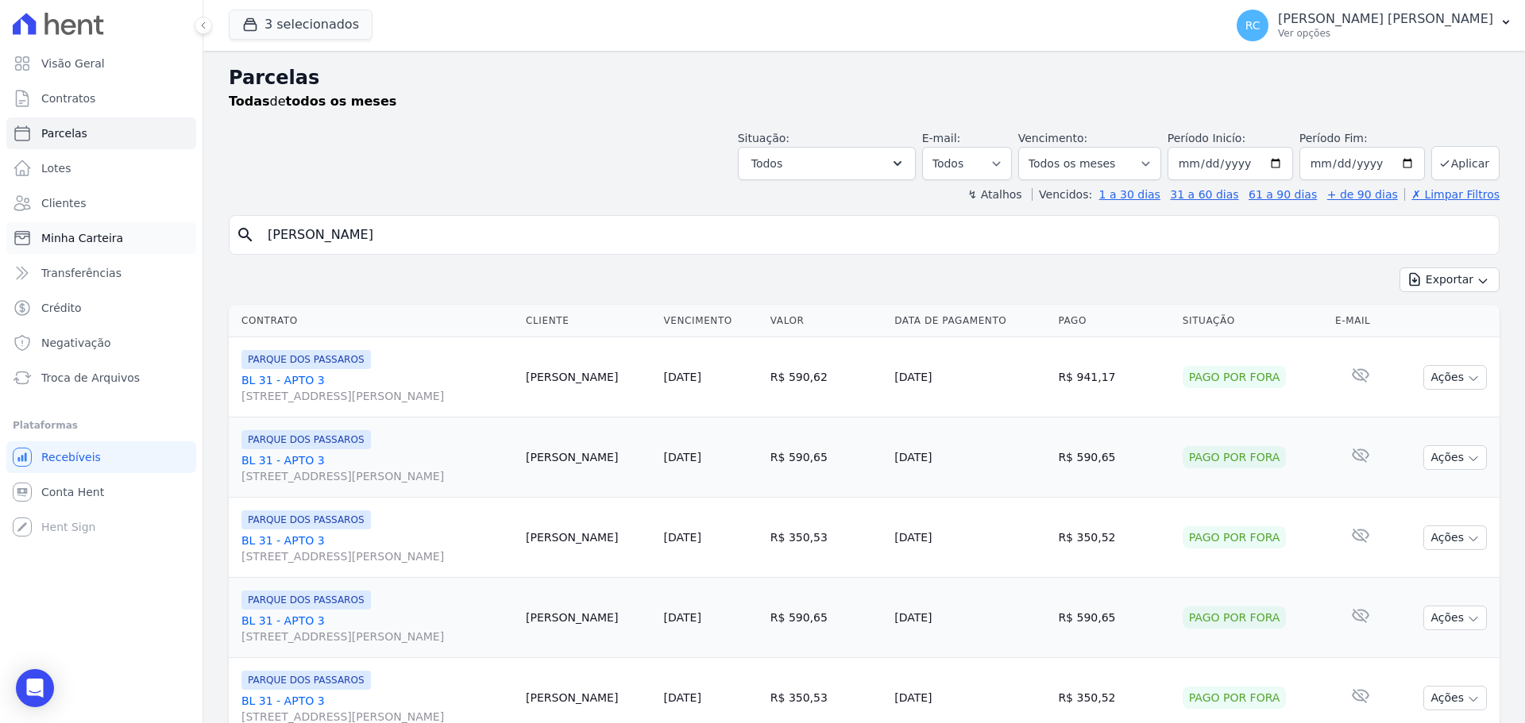
drag, startPoint x: 443, startPoint y: 222, endPoint x: 251, endPoint y: 207, distance: 192.7
click at [171, 242] on div "Visão Geral Contratos [GEOGRAPHIC_DATA] Lotes Clientes Minha Carteira Transferê…" at bounding box center [762, 361] width 1525 height 723
paste input "DAVID LOPES DE OLIV"
type input "DAVID LOPES DE OLIVEIRA"
select select
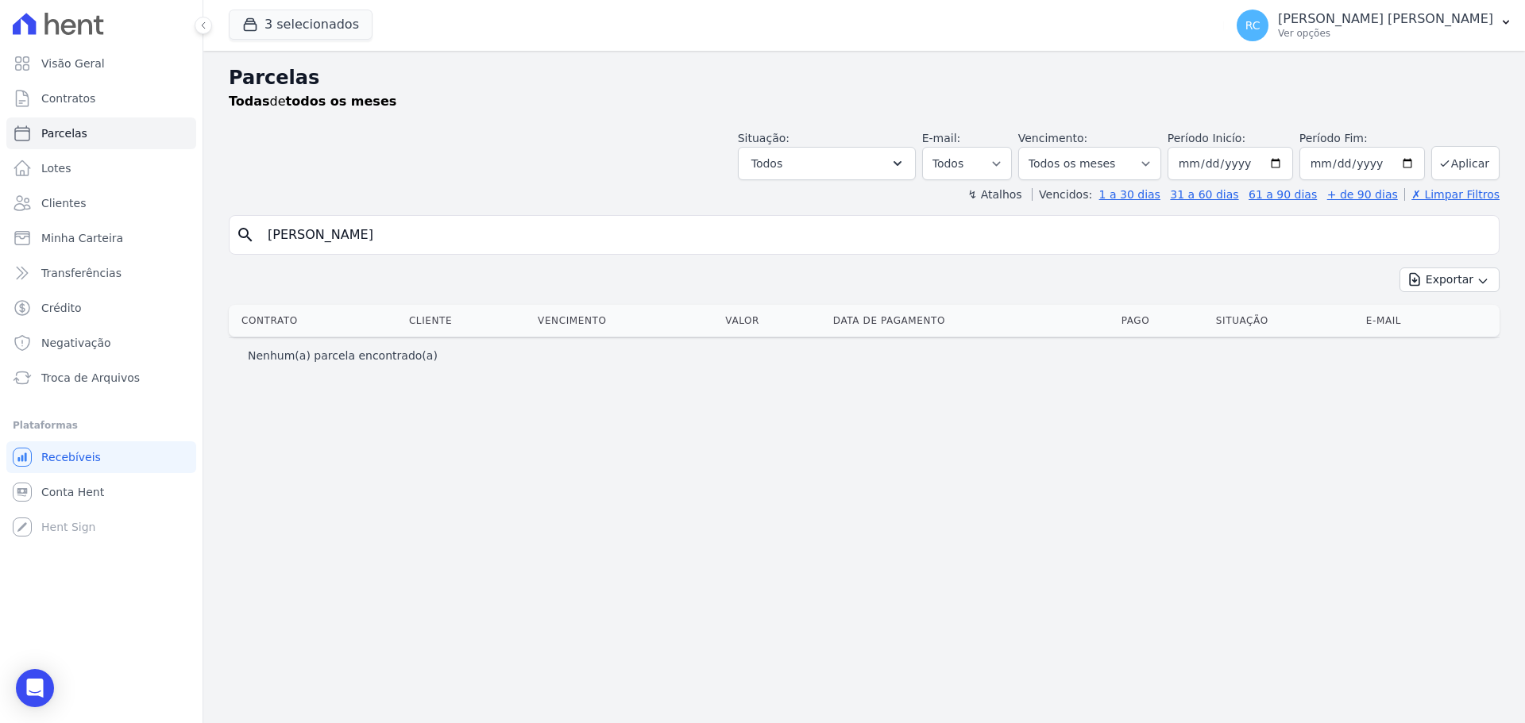
drag, startPoint x: 344, startPoint y: 226, endPoint x: 623, endPoint y: 173, distance: 284.4
click at [618, 194] on div "Parcelas Todas de todos os meses Situação: Agendado Em Aberto Pago Processando …" at bounding box center [863, 387] width 1321 height 673
type input "DAVID LOPES"
select select
drag, startPoint x: 388, startPoint y: 223, endPoint x: 110, endPoint y: 227, distance: 277.2
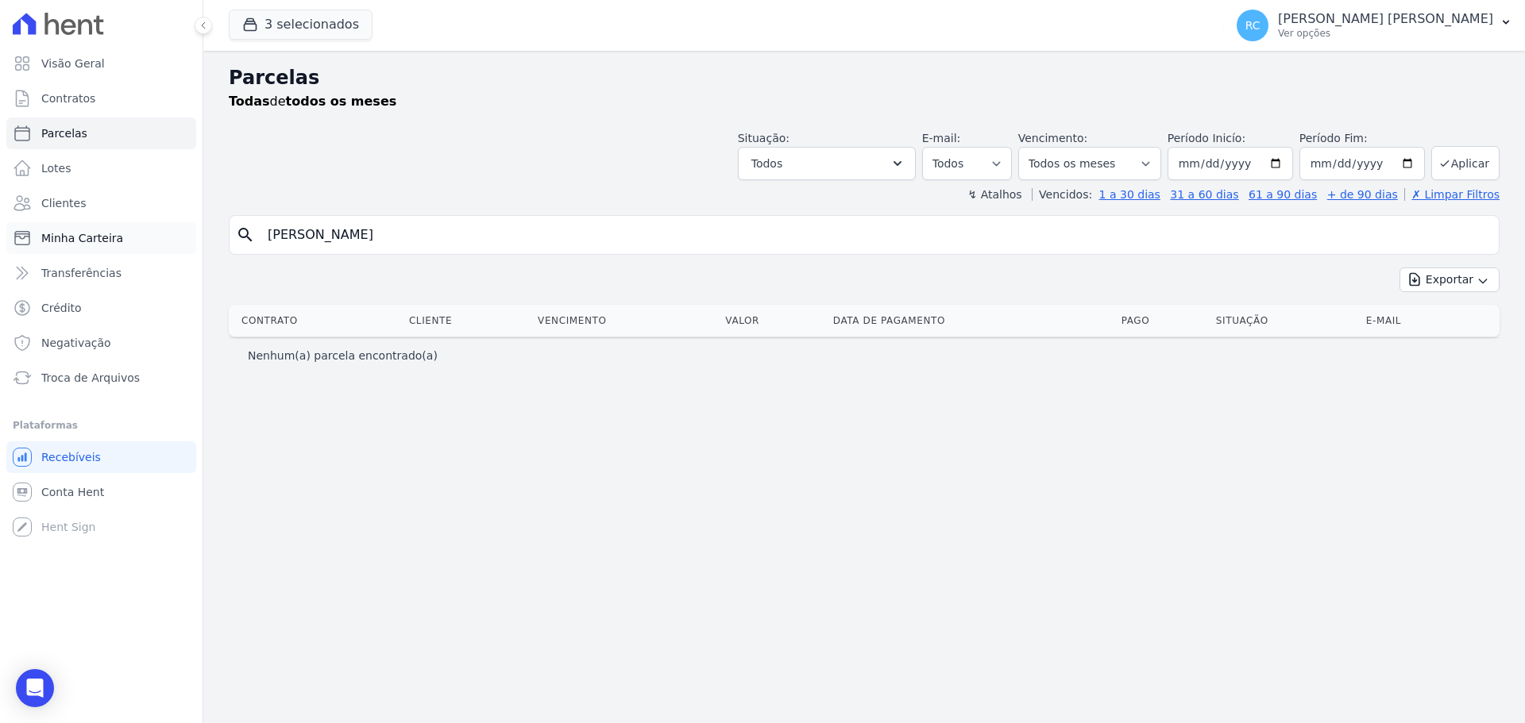
click at [92, 230] on div "Visão Geral Contratos [GEOGRAPHIC_DATA] Lotes Clientes Minha Carteira Transferê…" at bounding box center [762, 361] width 1525 height 723
paste input "search"
click at [462, 233] on input "search" at bounding box center [875, 235] width 1234 height 32
select select
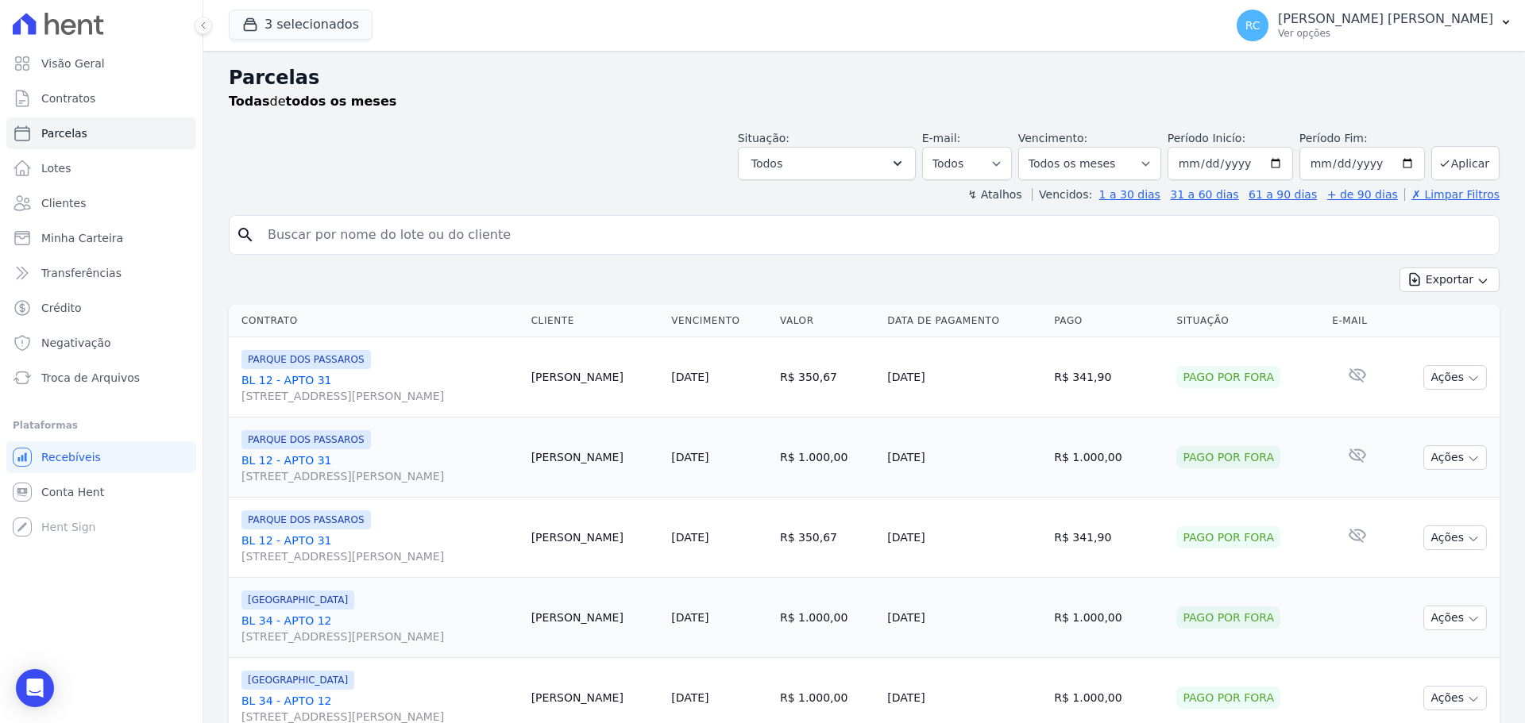
click at [426, 237] on input "search" at bounding box center [875, 235] width 1234 height 32
paste input "[PERSON_NAME]"
type input "[PERSON_NAME]"
select select
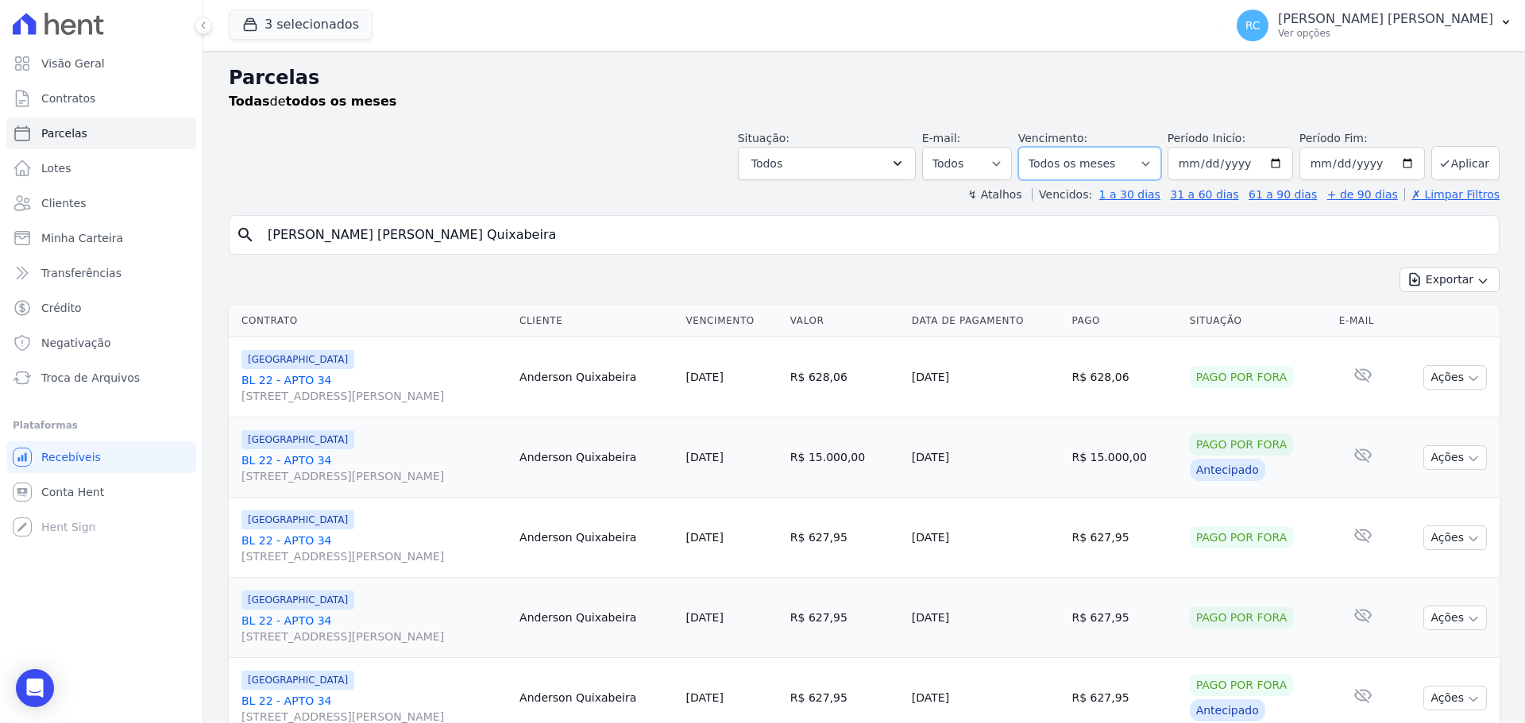
click at [1077, 165] on select "Filtrar por período ──────── Todos os meses Dezembro/2021 Janeiro/2022 Fevereir…" at bounding box center [1089, 163] width 143 height 33
click at [992, 151] on select "Todos Lido Não-lido" at bounding box center [967, 163] width 90 height 33
click at [1076, 160] on select "Filtrar por período ──────── Todos os meses Dezembro/2021 Janeiro/2022 Fevereir…" at bounding box center [1089, 163] width 143 height 33
click at [782, 156] on span "Todos" at bounding box center [766, 163] width 31 height 19
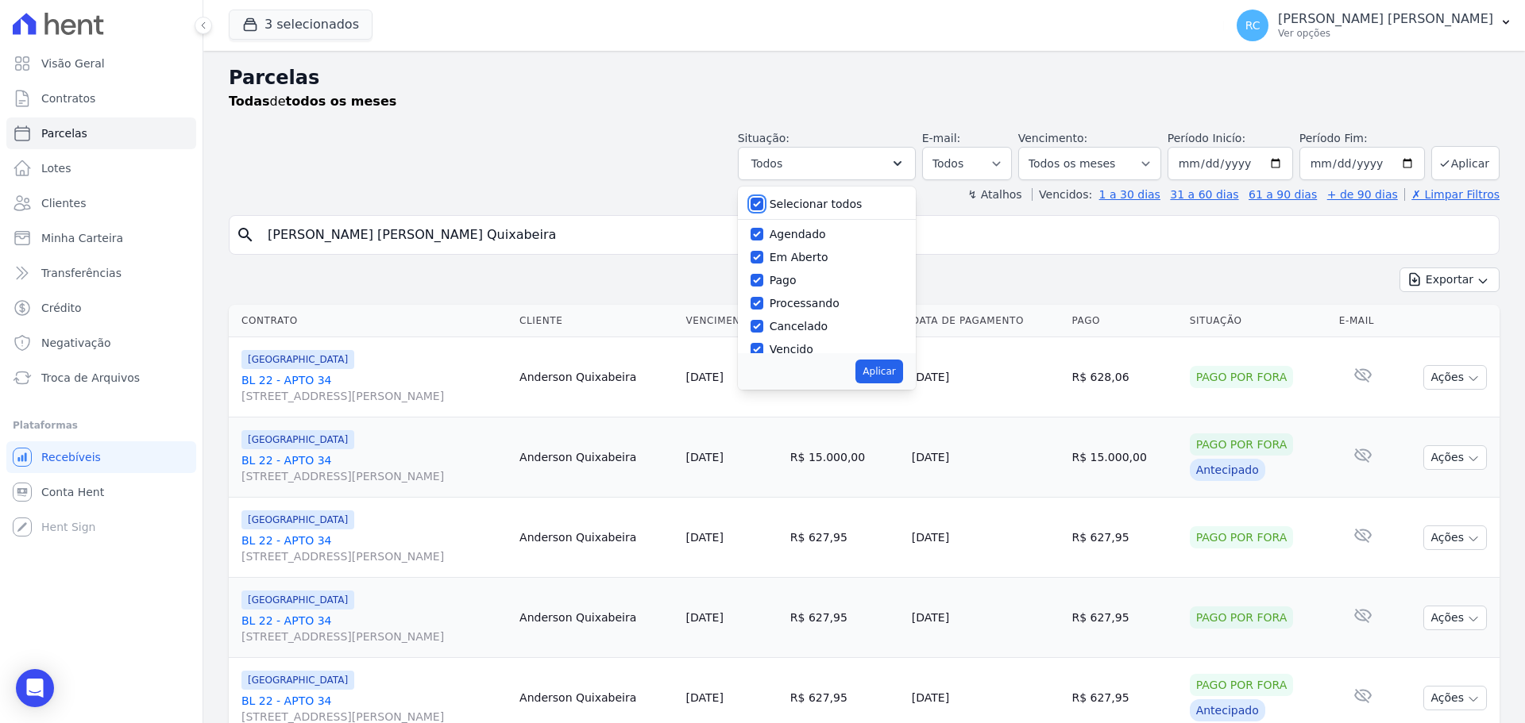
click at [763, 205] on input "Selecionar todos" at bounding box center [756, 204] width 13 height 13
checkbox input "false"
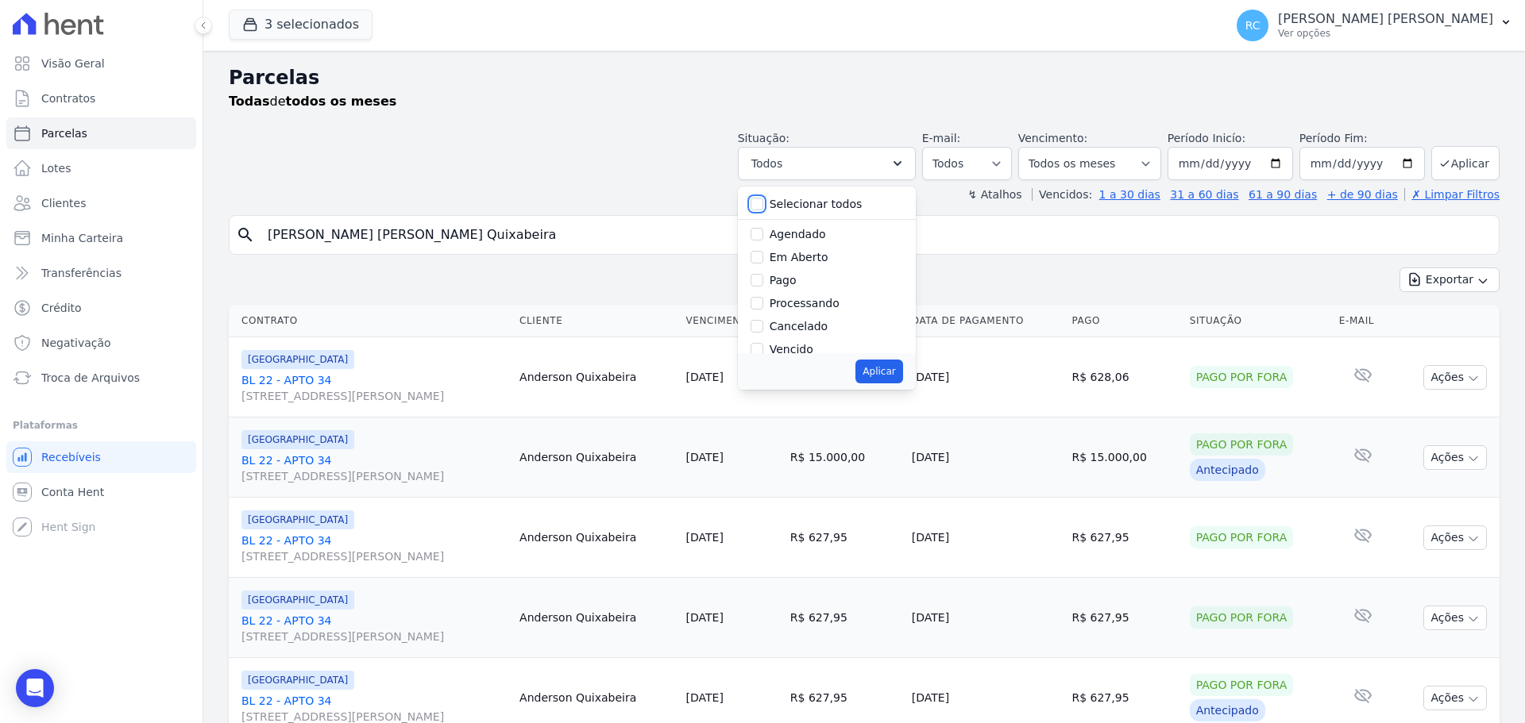
checkbox input "false"
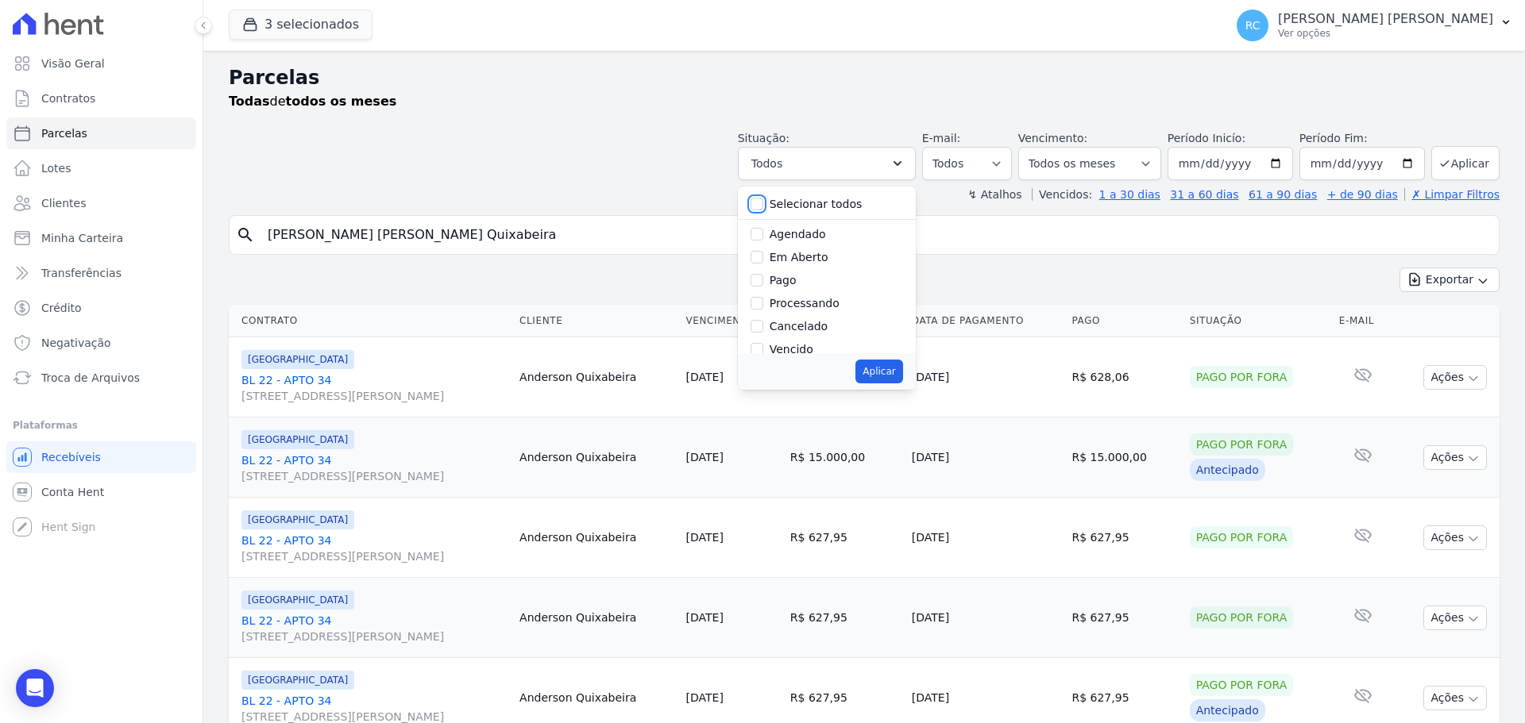
checkbox input "false"
click at [763, 268] on input "Vencido" at bounding box center [756, 270] width 13 height 13
checkbox input "true"
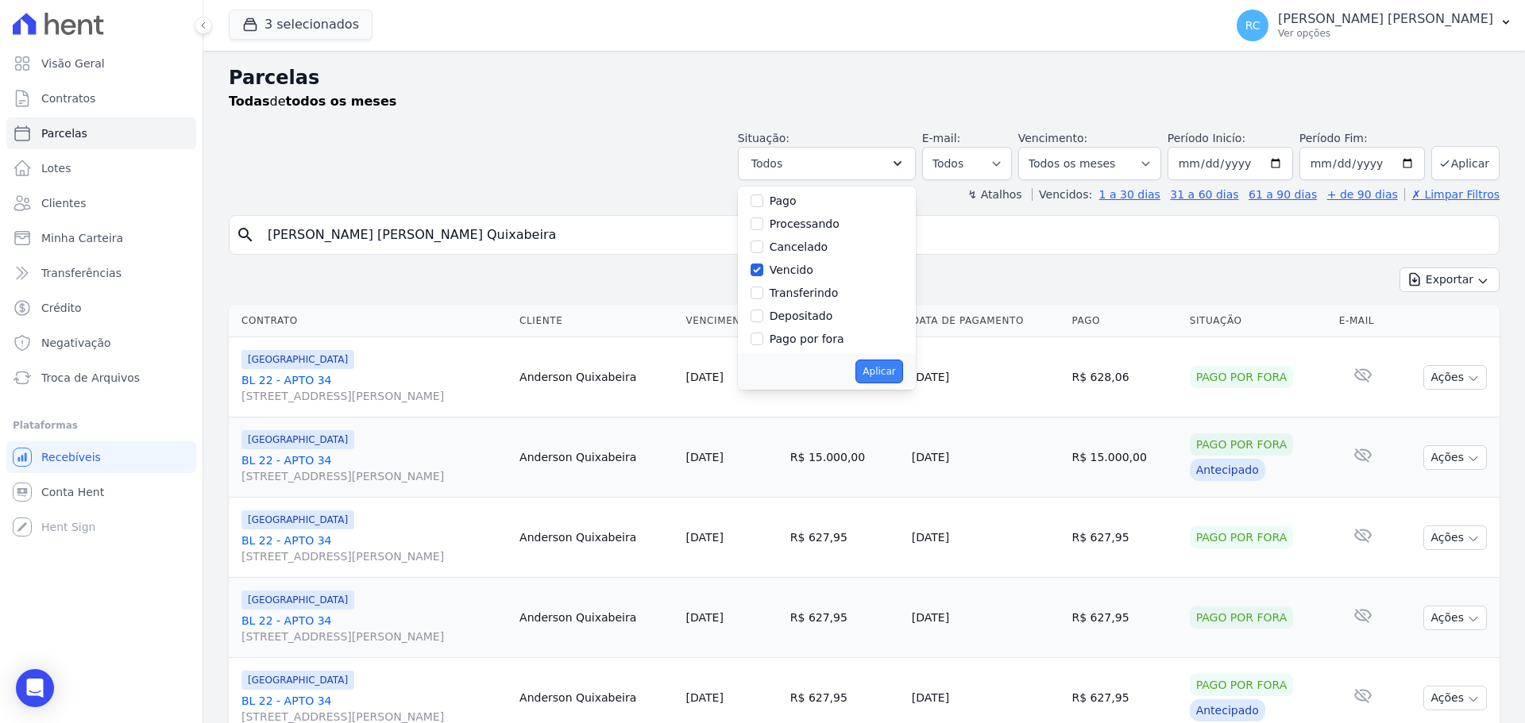
click at [885, 372] on button "Aplicar" at bounding box center [878, 372] width 47 height 24
select select "overdue"
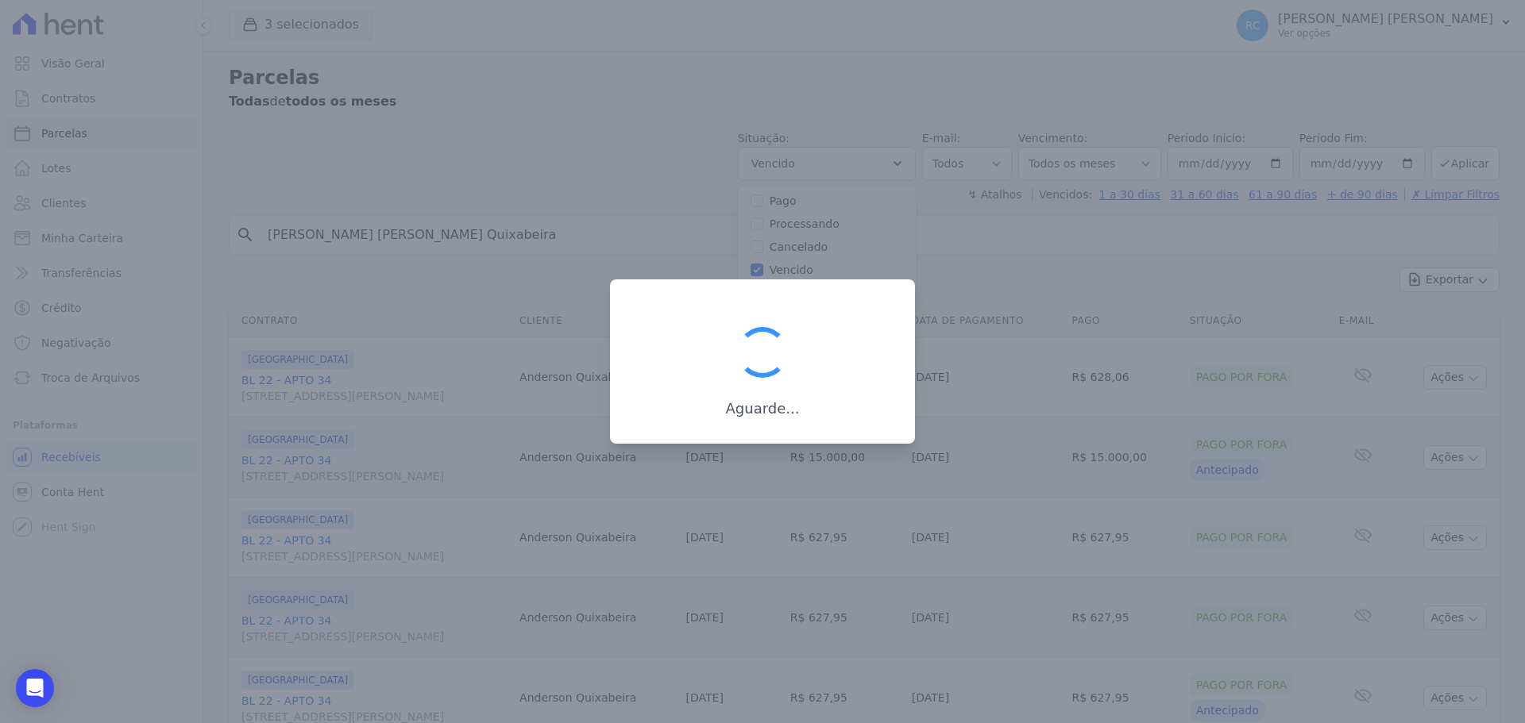
scroll to position [29, 0]
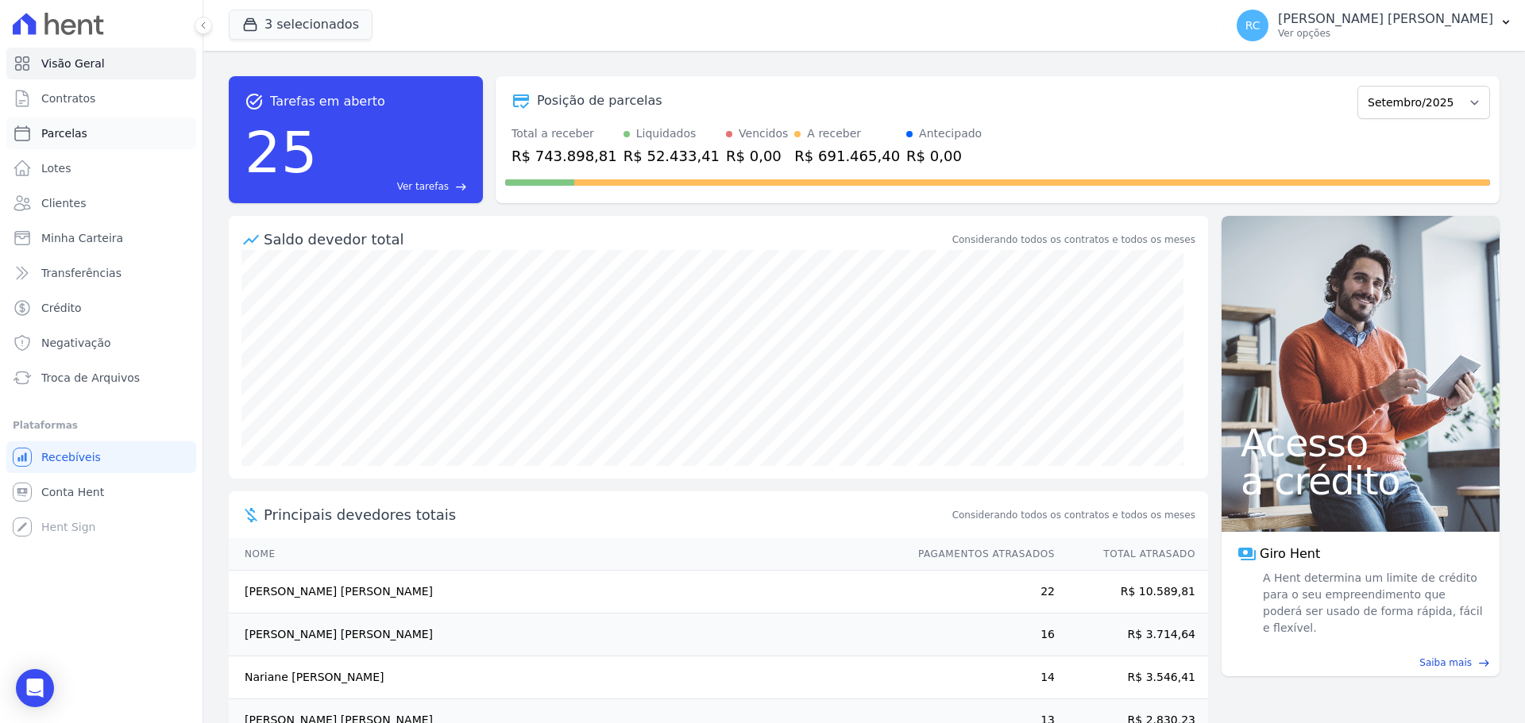
click at [111, 136] on link "Parcelas" at bounding box center [101, 134] width 190 height 32
select select
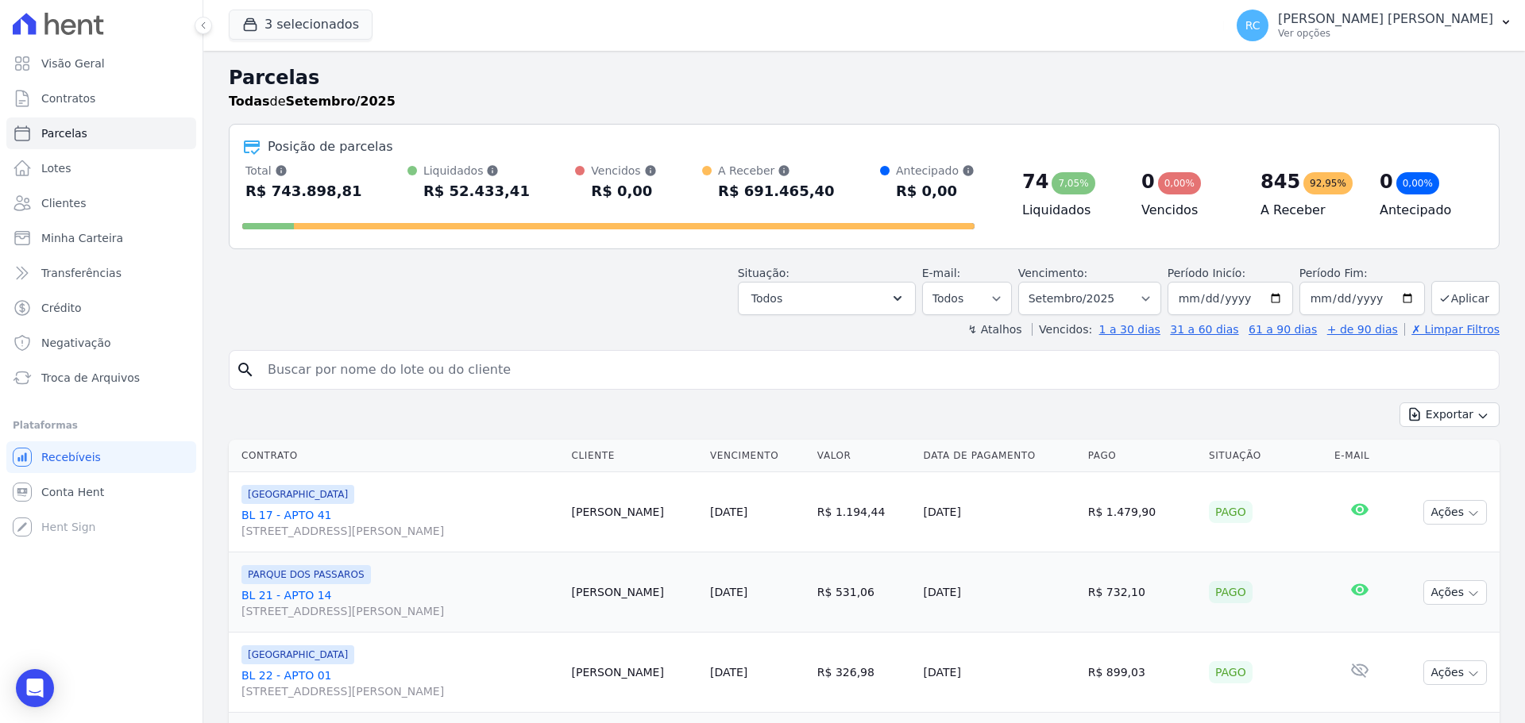
paste input "[PERSON_NAME] [PERSON_NAME] Quixabeira"
type input "[PERSON_NAME] [PERSON_NAME] Quixabeira"
select select
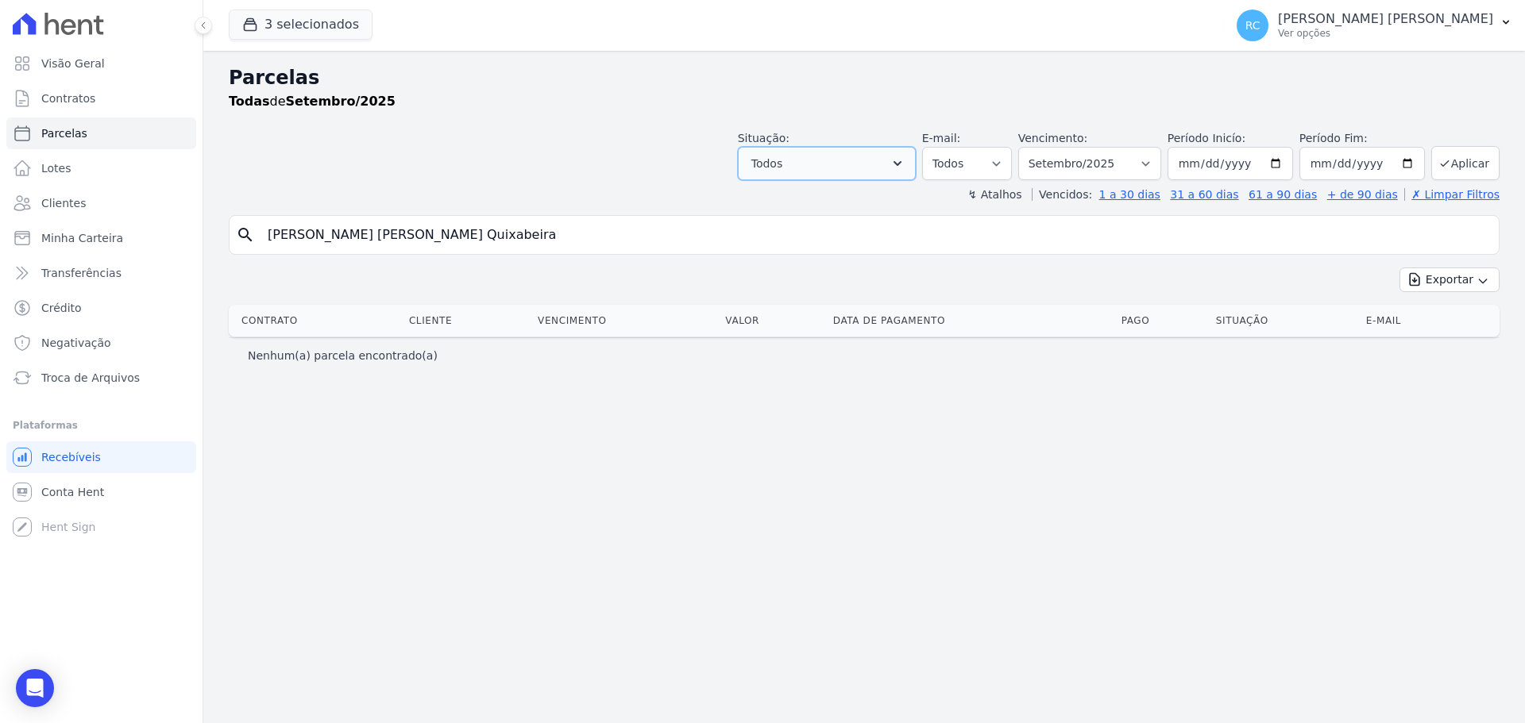
click at [874, 158] on button "Todos" at bounding box center [827, 163] width 178 height 33
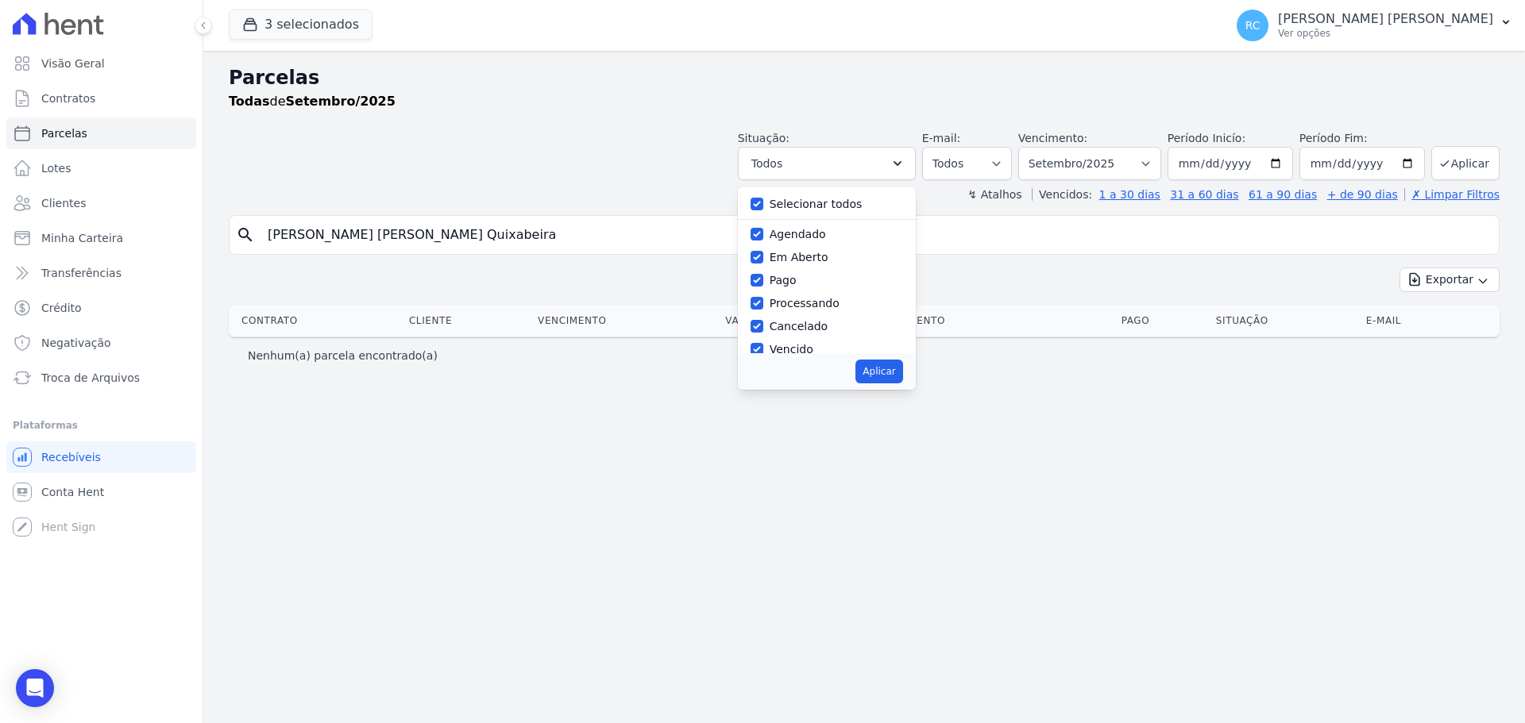
click at [792, 204] on div "Selecionar todos" at bounding box center [826, 204] width 152 height 23
click at [763, 203] on input "Selecionar todos" at bounding box center [756, 204] width 13 height 13
checkbox input "false"
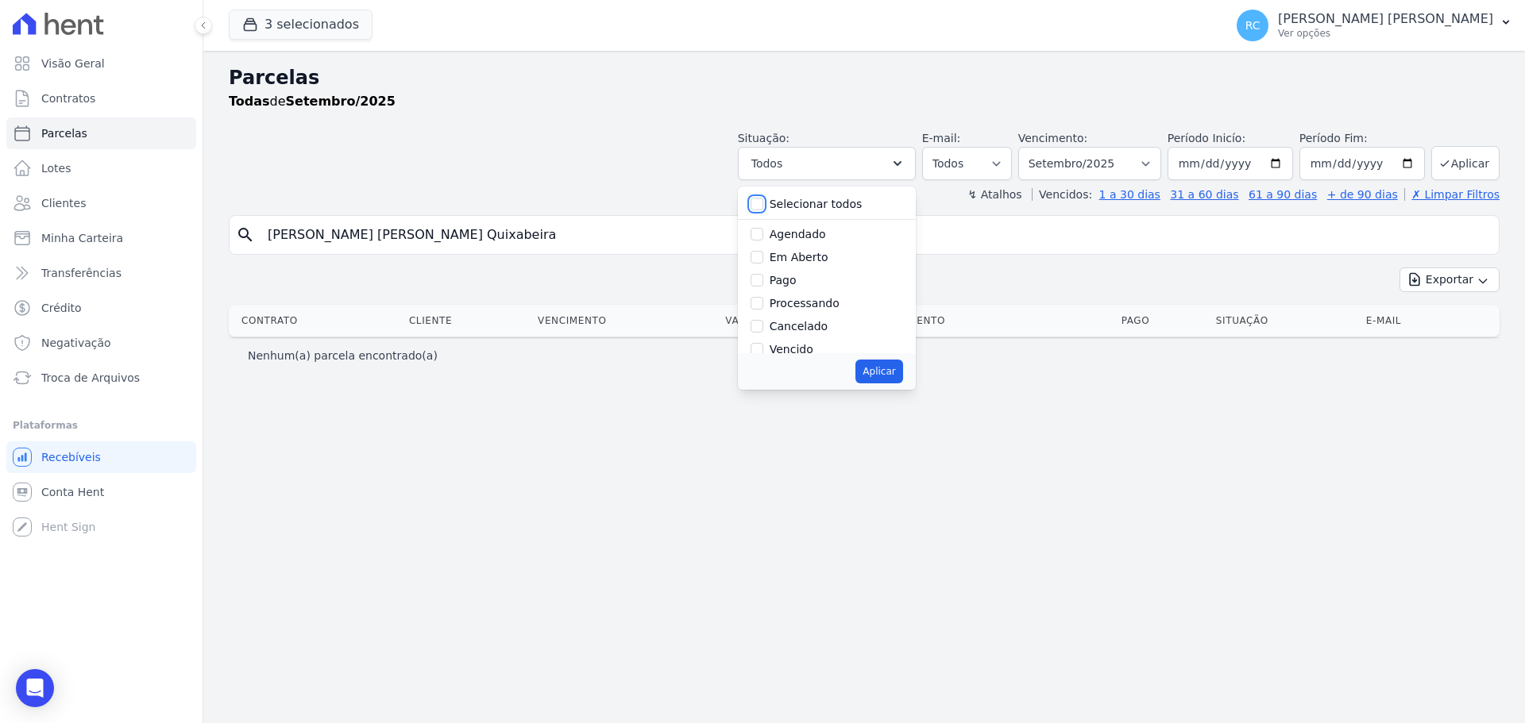
checkbox input "false"
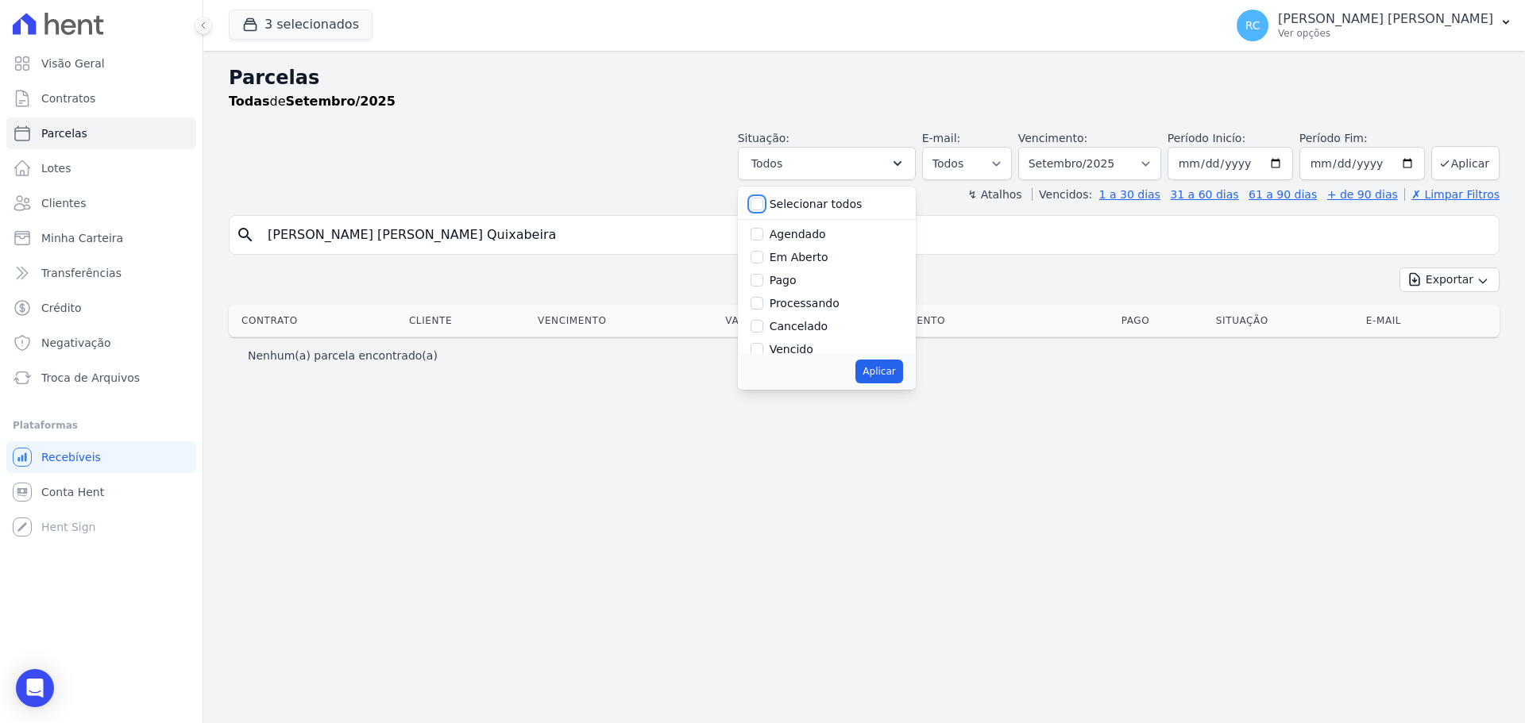
checkbox input "false"
click at [763, 344] on input "Vencido" at bounding box center [756, 349] width 13 height 13
checkbox input "true"
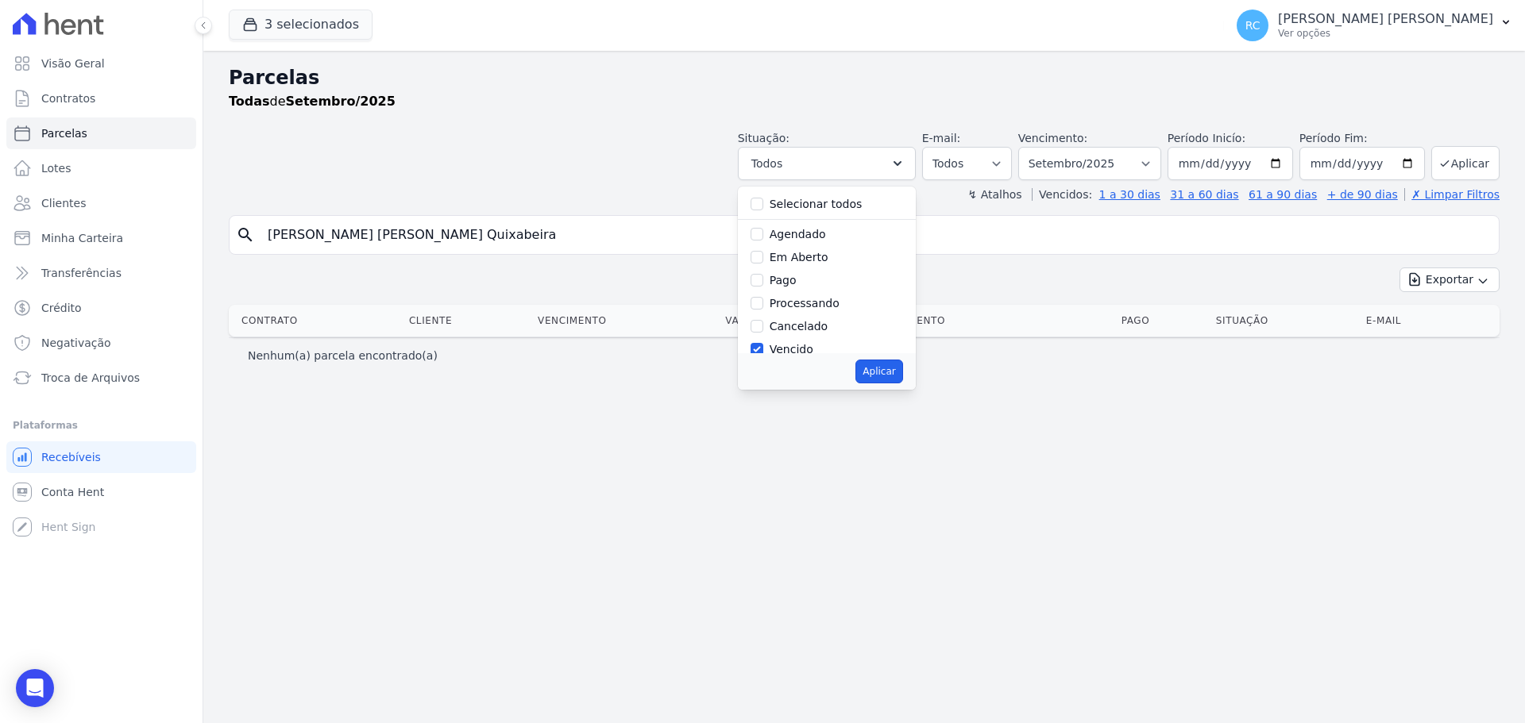
click at [896, 376] on button "Aplicar" at bounding box center [878, 372] width 47 height 24
select select "overdue"
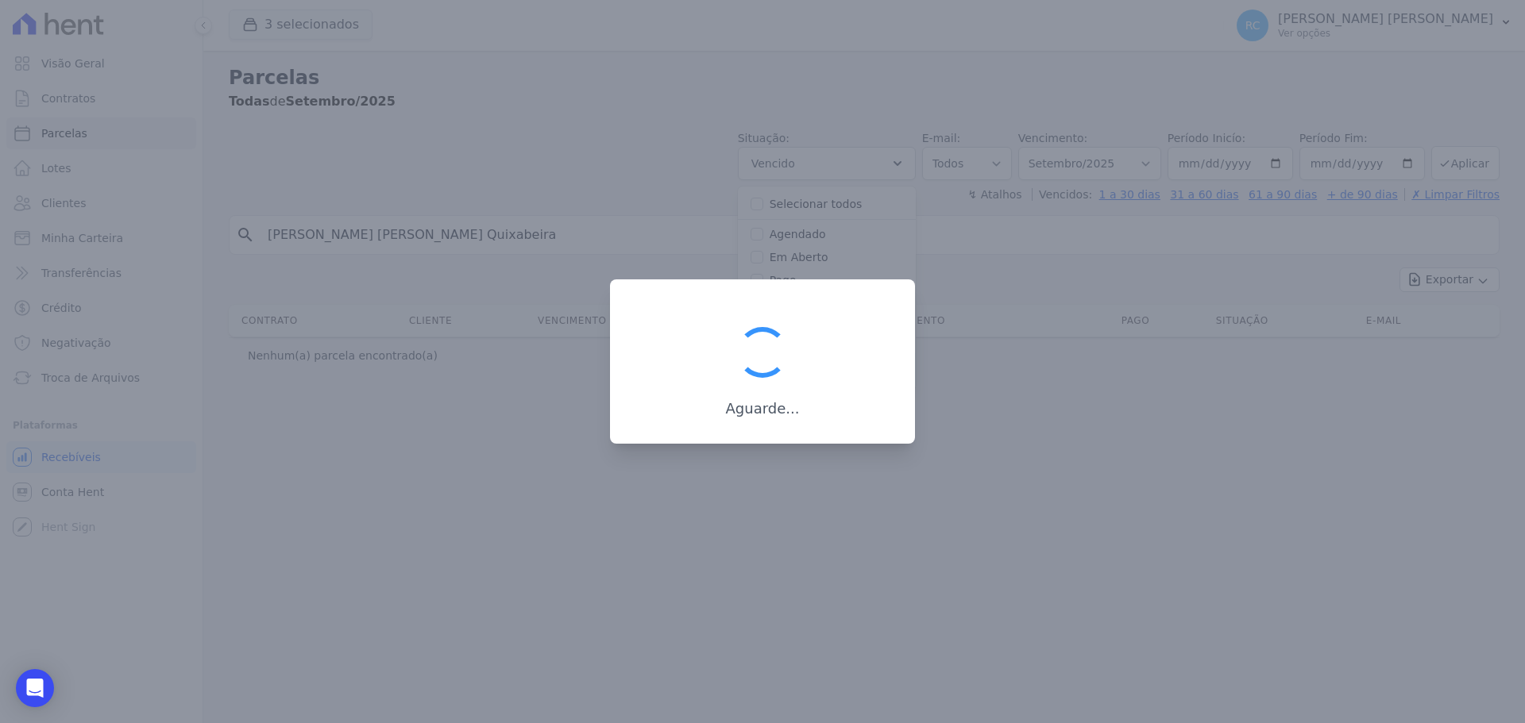
scroll to position [29, 0]
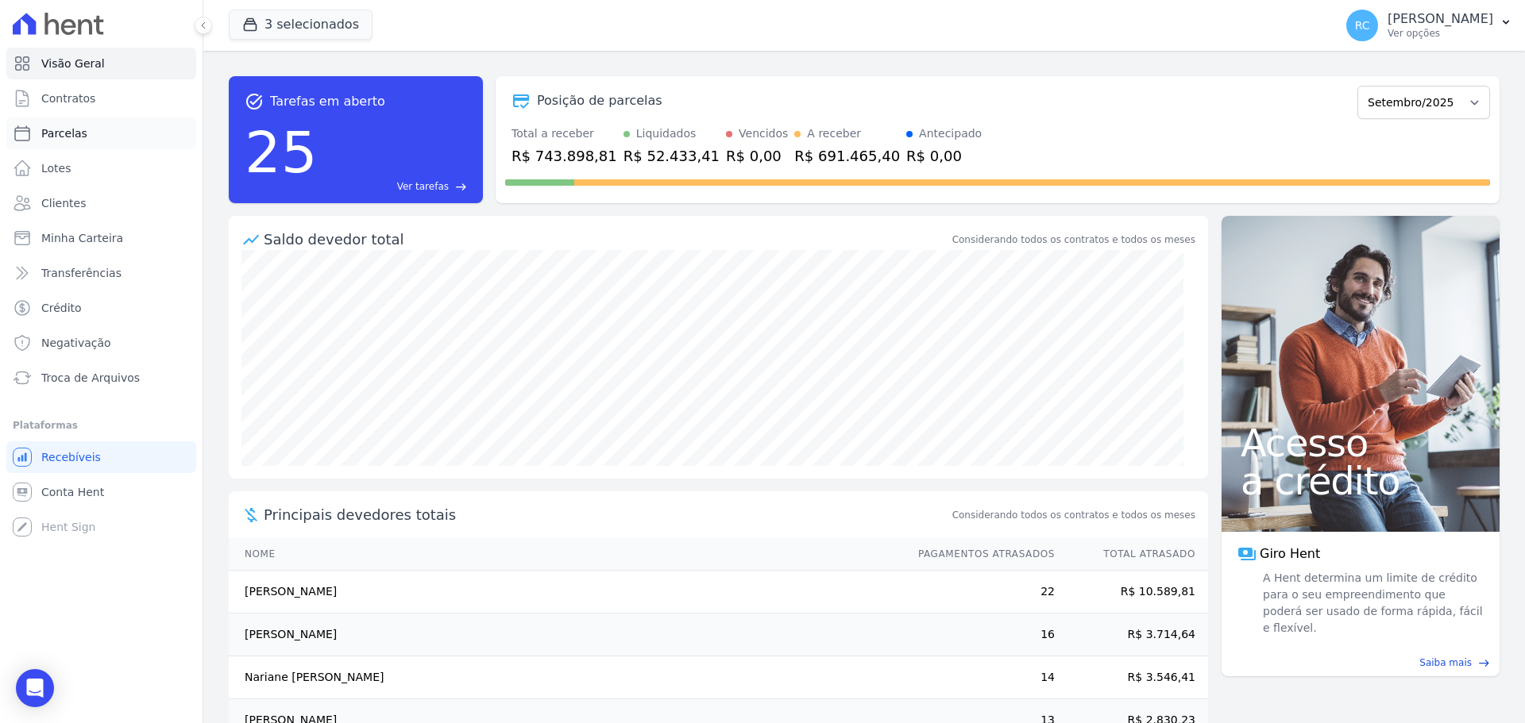
click at [65, 132] on span "Parcelas" at bounding box center [64, 133] width 46 height 16
select select
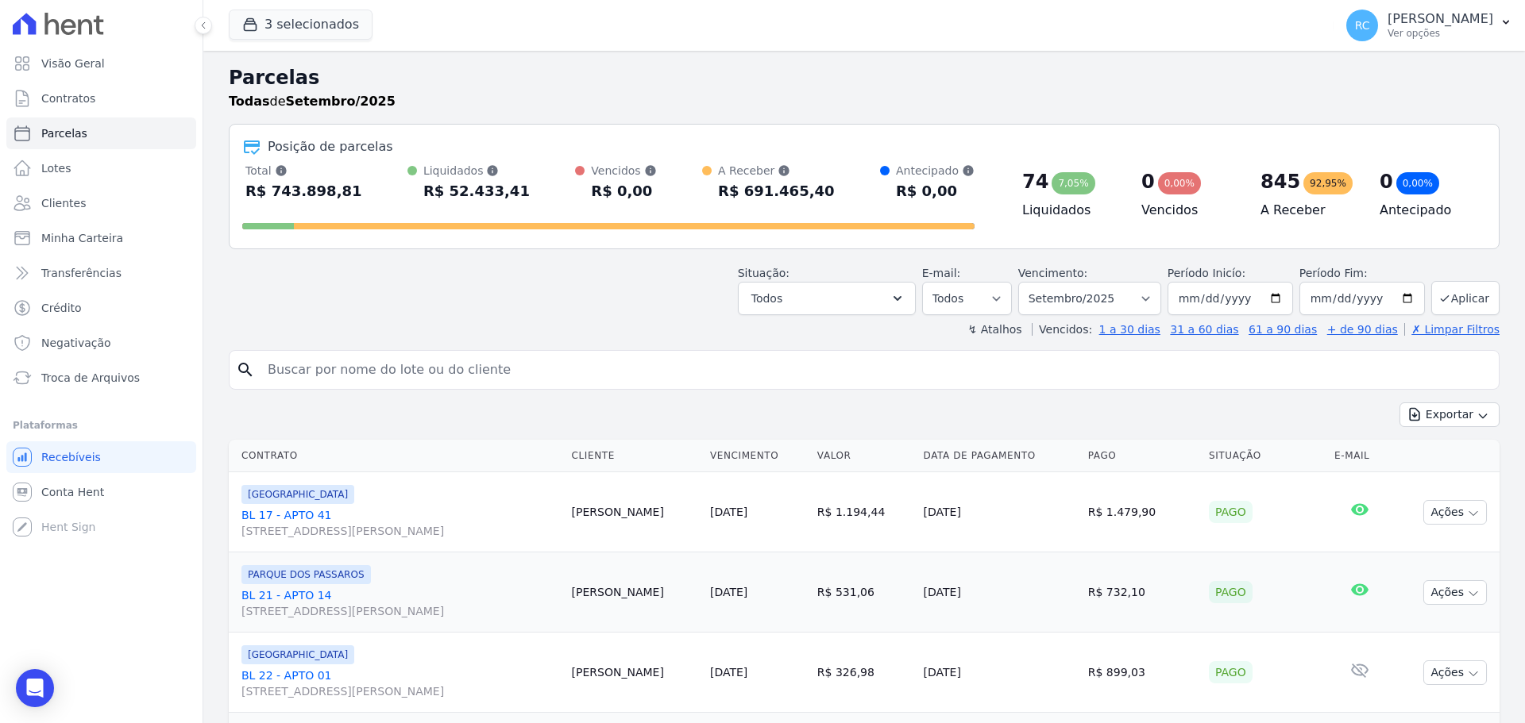
paste input "[PERSON_NAME]"
type input "Anderson Barbosa"
select select
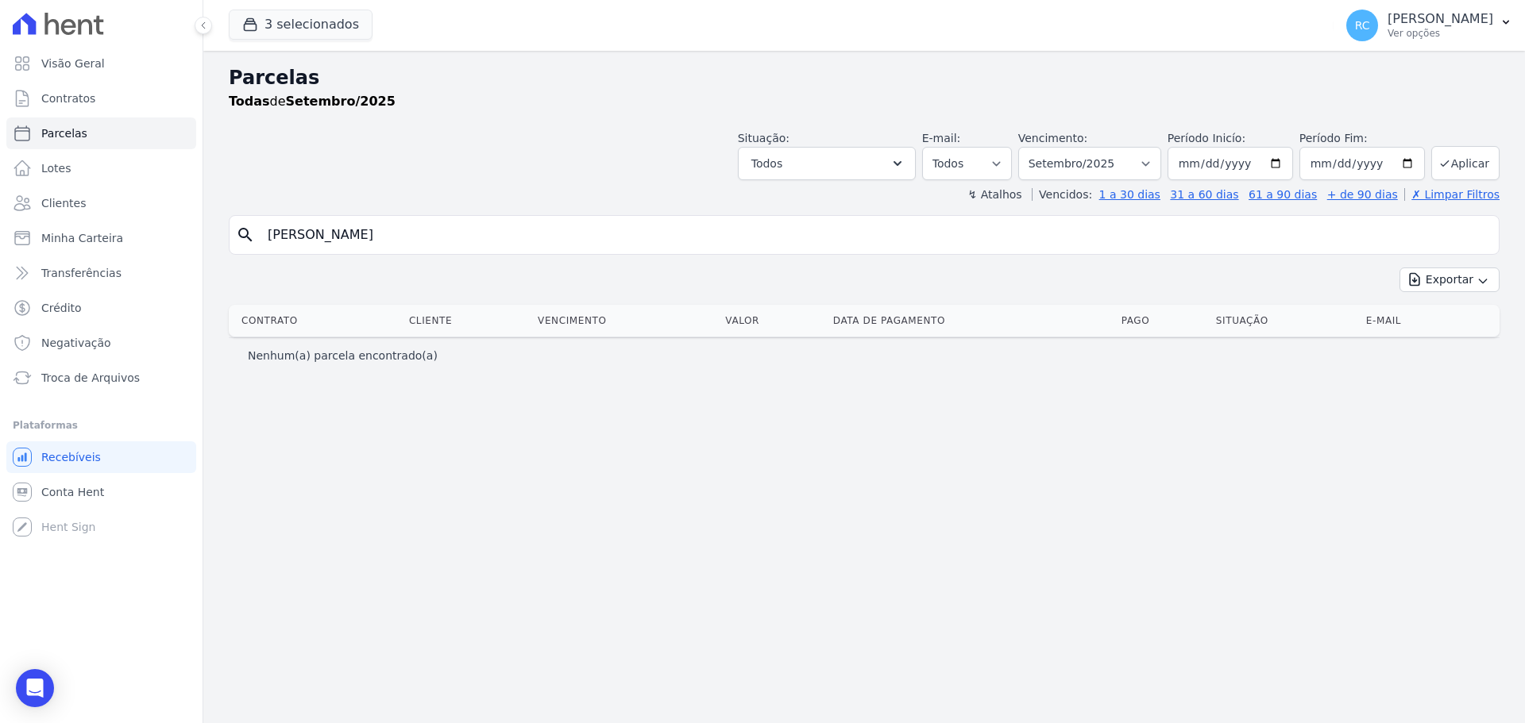
drag, startPoint x: 279, startPoint y: 241, endPoint x: 269, endPoint y: 236, distance: 11.0
click at [274, 239] on input "Anderson Barbosa" at bounding box center [875, 235] width 1234 height 32
drag, startPoint x: 269, startPoint y: 235, endPoint x: 225, endPoint y: 237, distance: 44.5
click at [225, 237] on div "Parcelas Todas de Setembro/2025 Situação: Agendado Em Aberto Pago Processando C…" at bounding box center [863, 387] width 1321 height 673
click at [411, 231] on input "Anderson Barbosa" at bounding box center [875, 235] width 1234 height 32
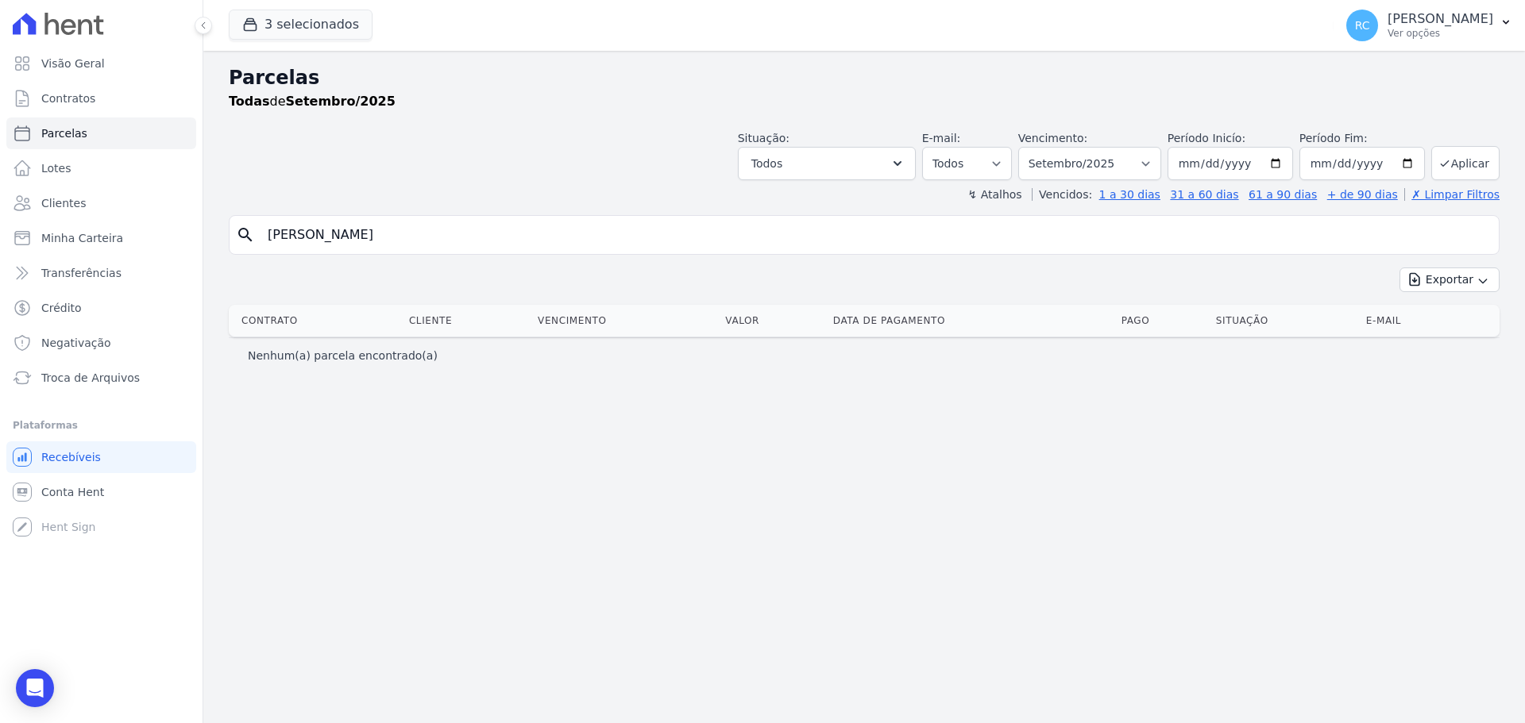
click at [355, 236] on input "Anderson Barbosa" at bounding box center [875, 235] width 1234 height 32
type input "Anderson"
select select
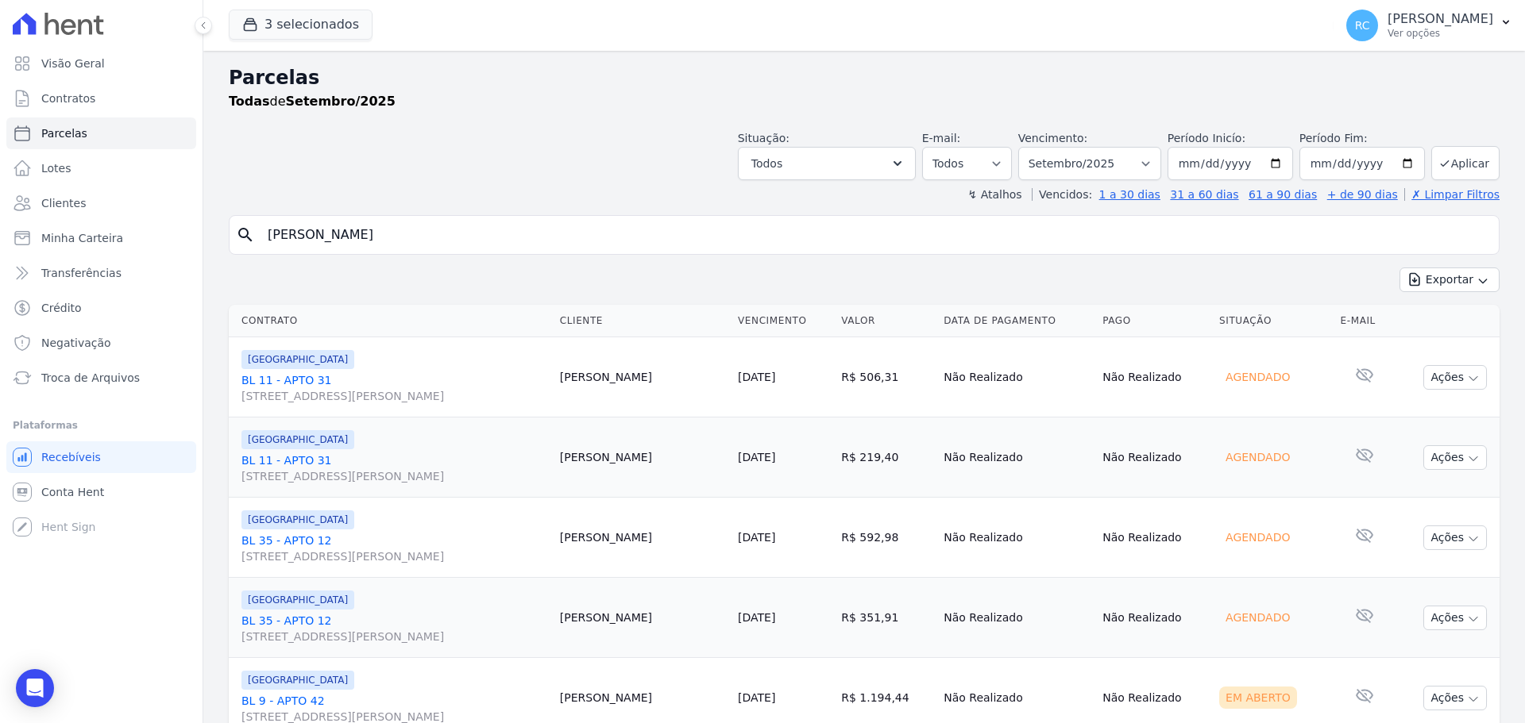
click at [389, 236] on input "Anderson" at bounding box center [875, 235] width 1234 height 32
type input "Anderson q"
select select
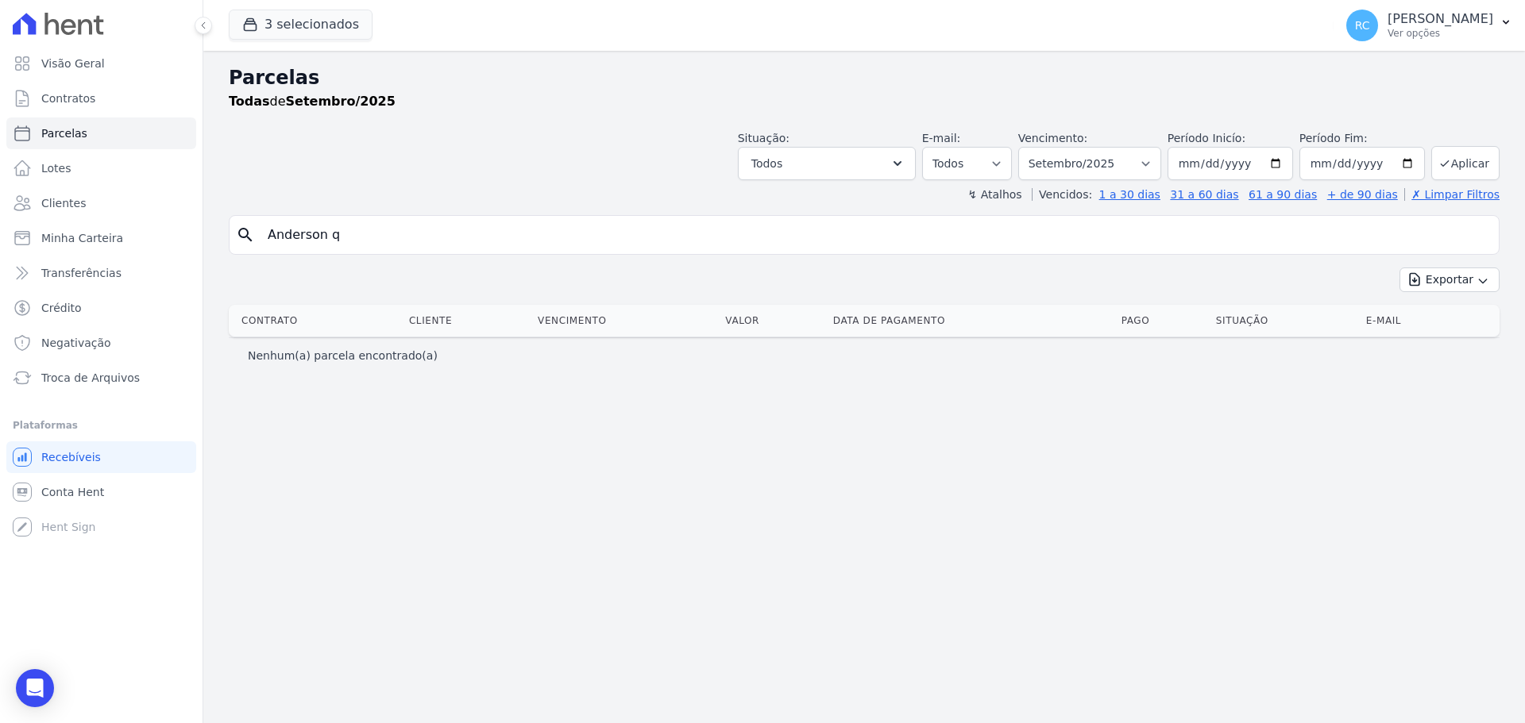
click at [409, 230] on input "Anderson q" at bounding box center [875, 235] width 1234 height 32
click at [408, 230] on input "Anderson q" at bounding box center [875, 235] width 1234 height 32
type input "Anderson b"
select select
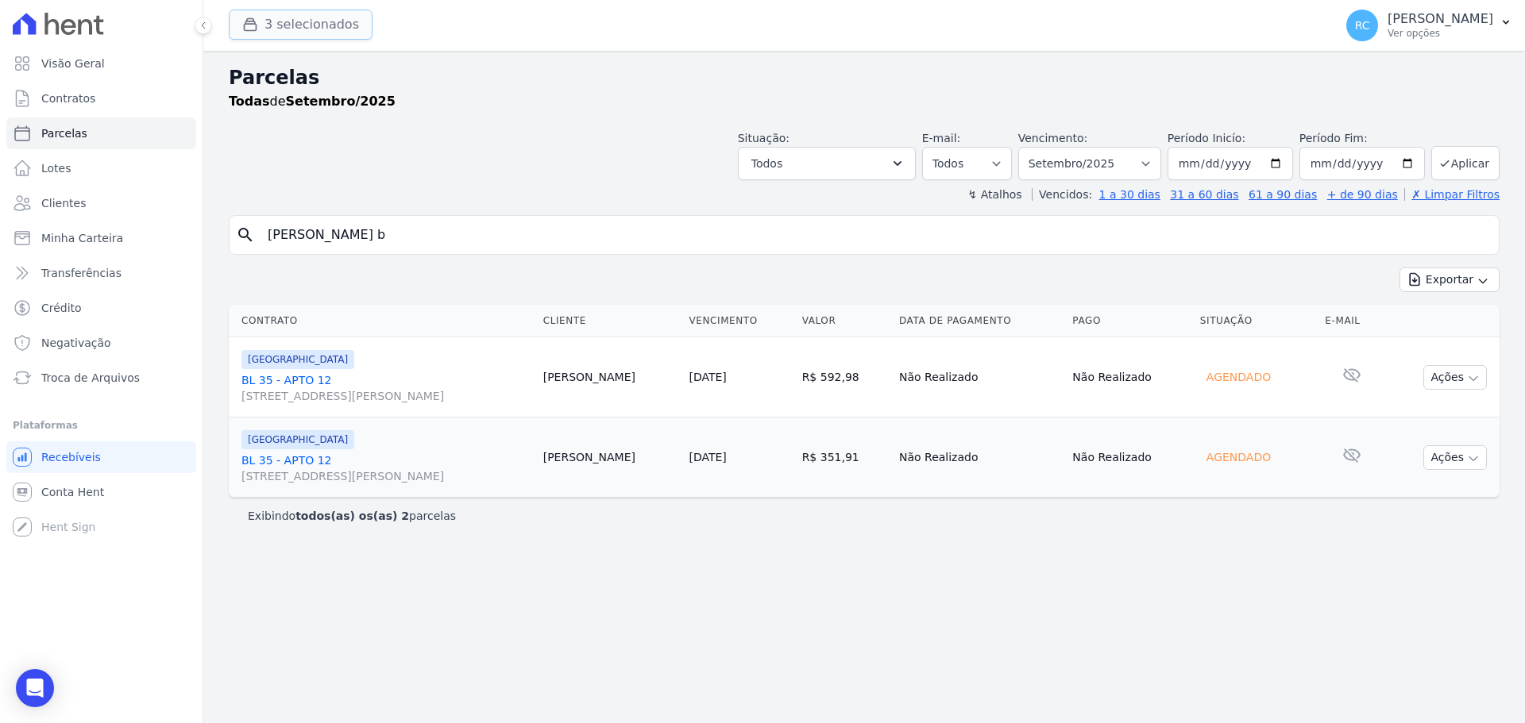
click at [322, 14] on button "3 selecionados" at bounding box center [301, 25] width 144 height 30
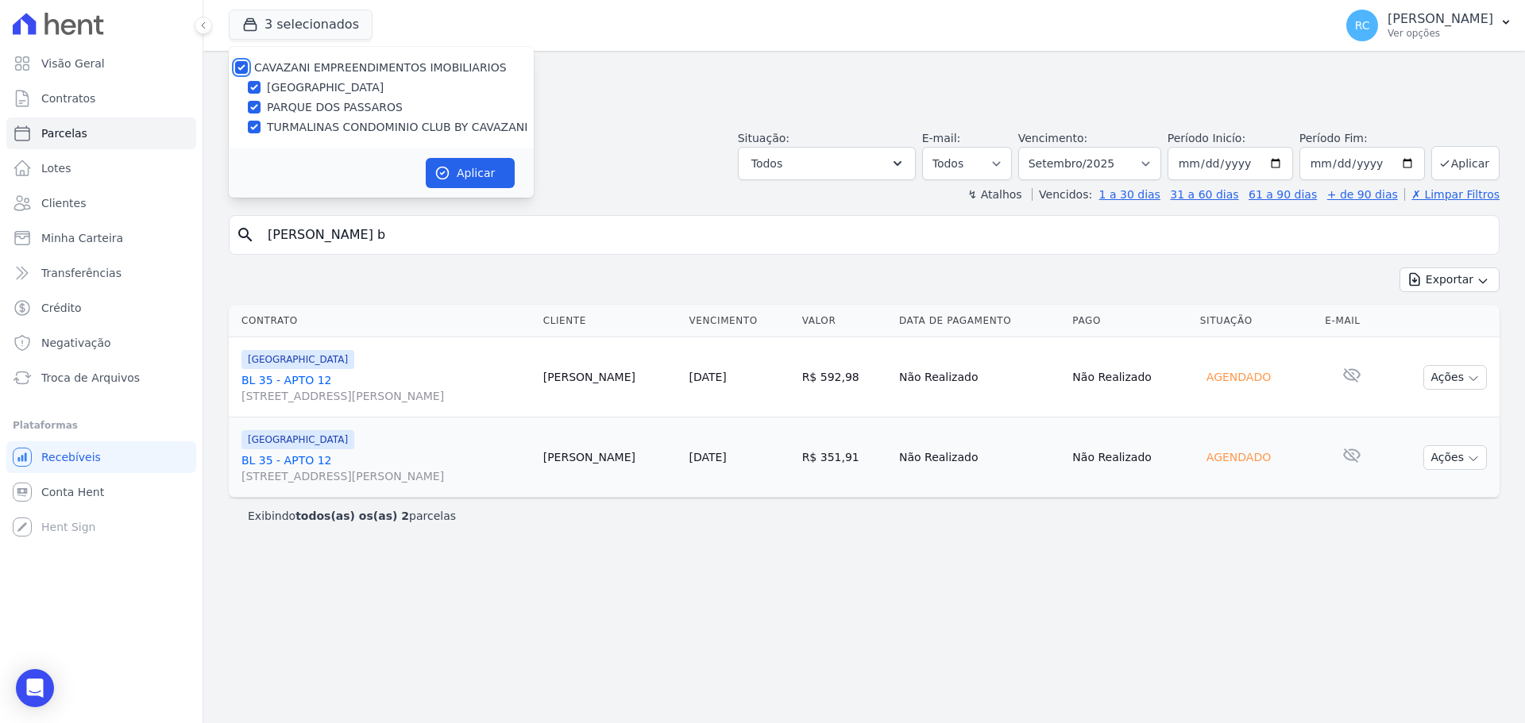
click at [238, 68] on input "CAVAZANI EMPREENDIMENTOS IMOBILIARIOS" at bounding box center [241, 67] width 13 height 13
checkbox input "false"
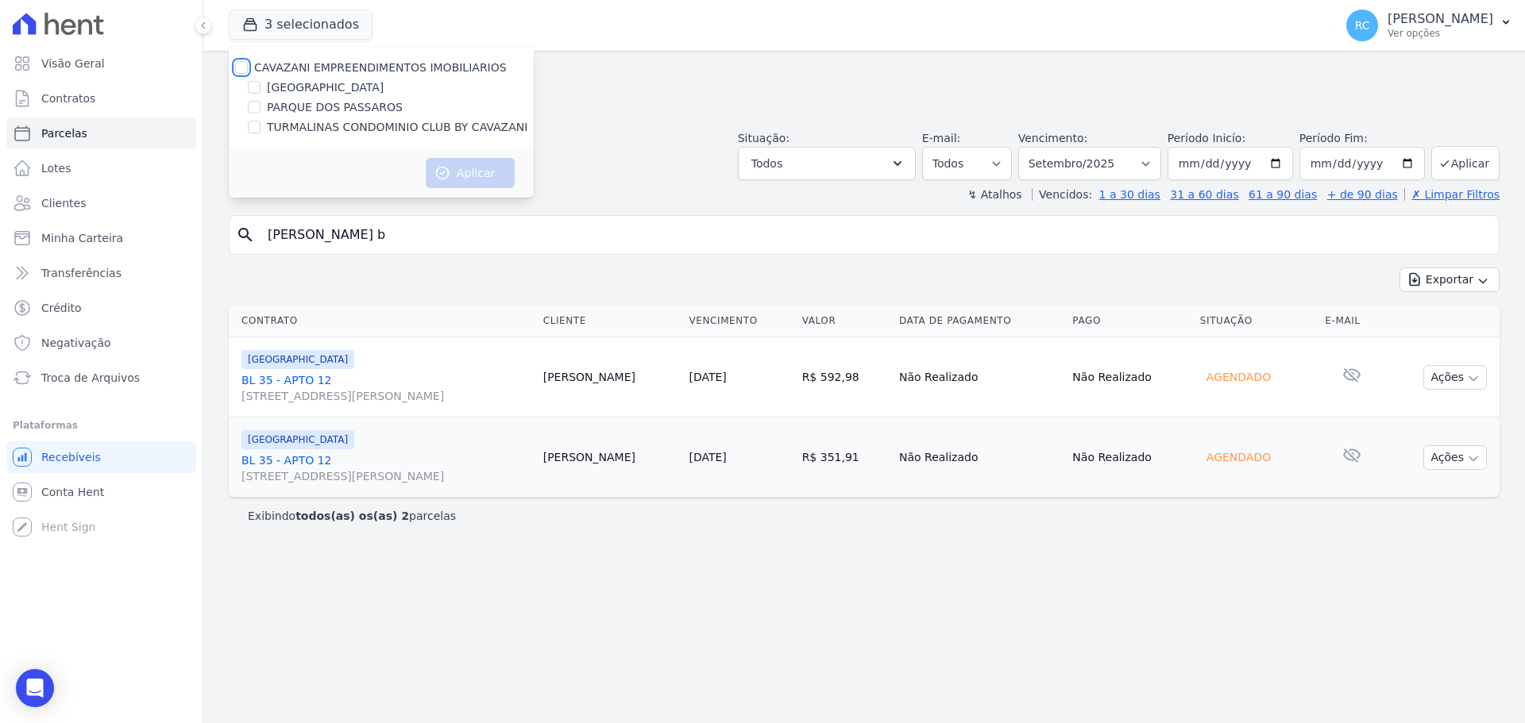
click at [237, 70] on input "CAVAZANI EMPREENDIMENTOS IMOBILIARIOS" at bounding box center [241, 67] width 13 height 13
checkbox input "true"
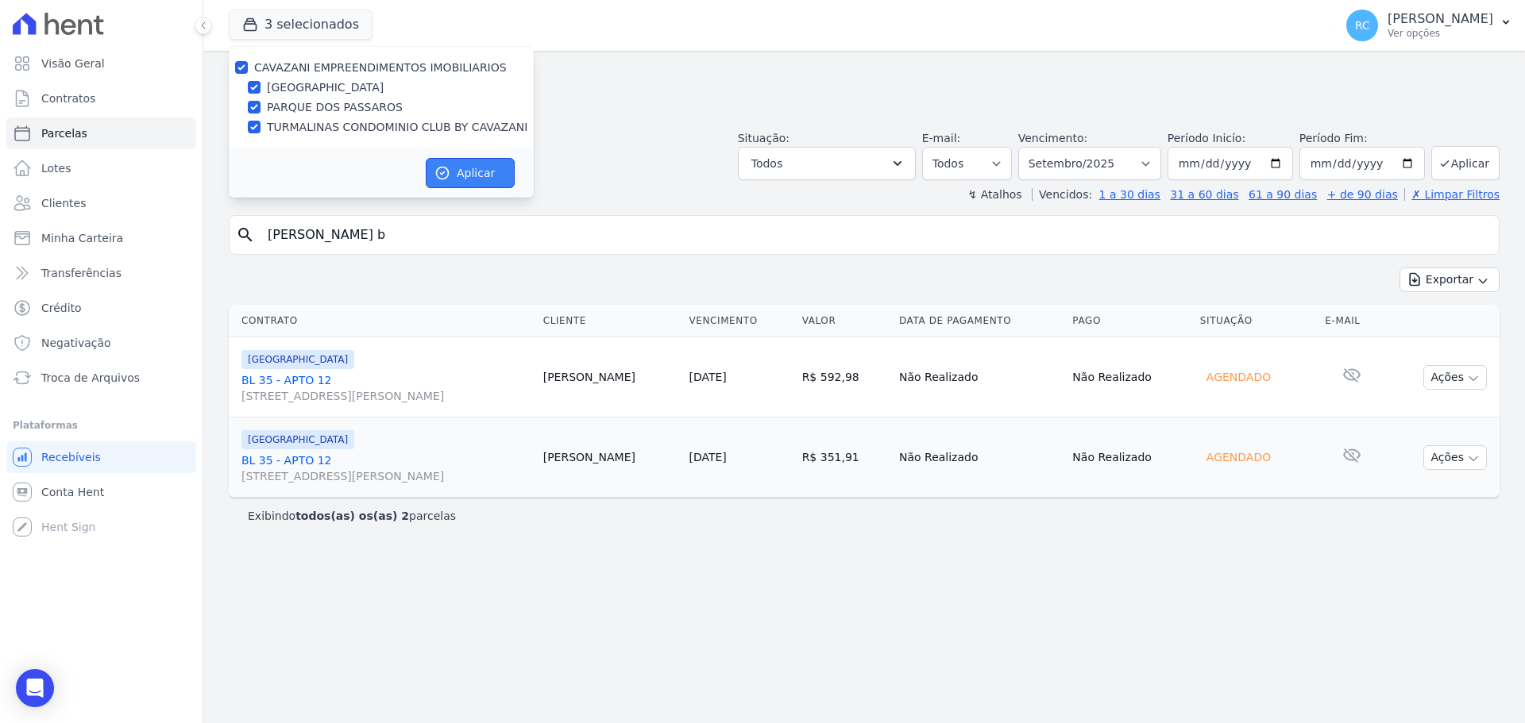
click at [464, 167] on button "Aplicar" at bounding box center [470, 173] width 89 height 30
select select
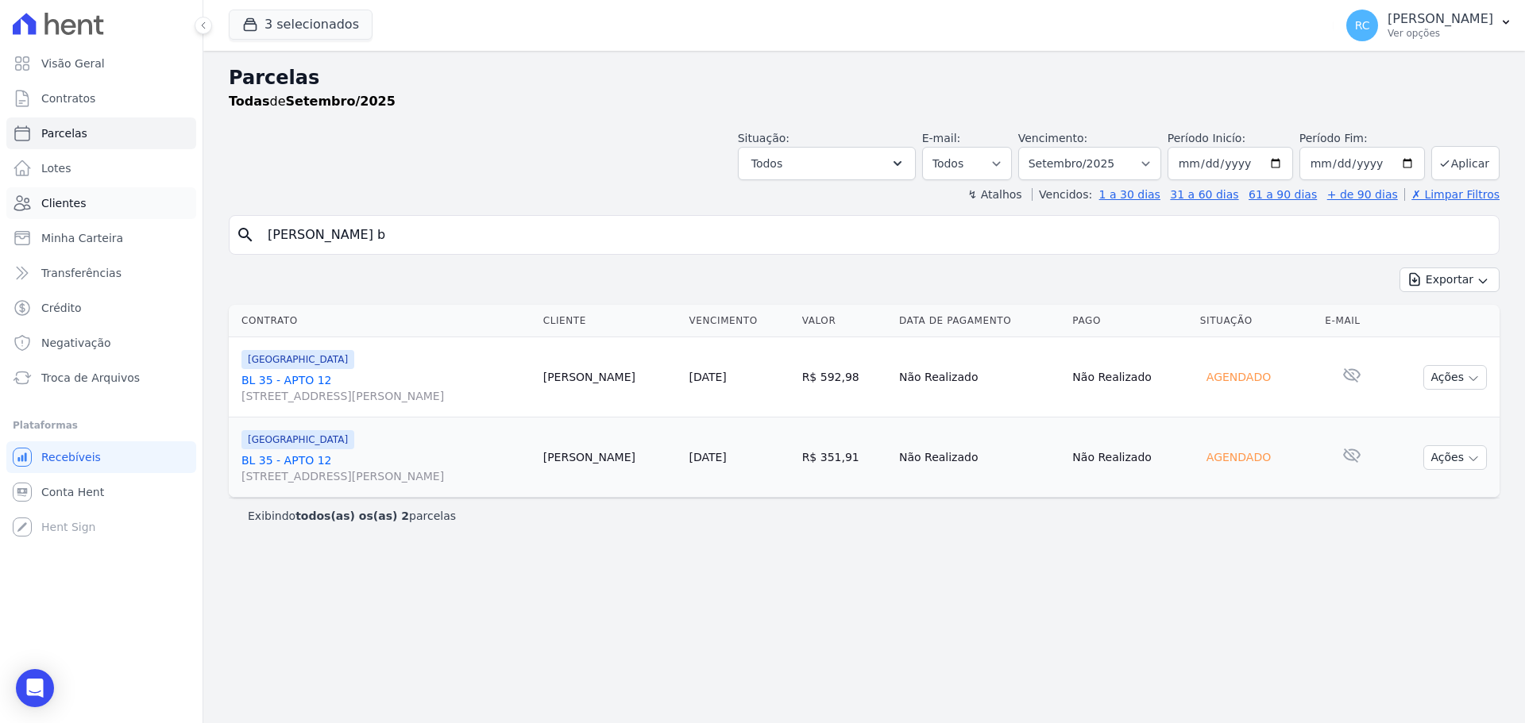
click at [88, 197] on link "Clientes" at bounding box center [101, 203] width 190 height 32
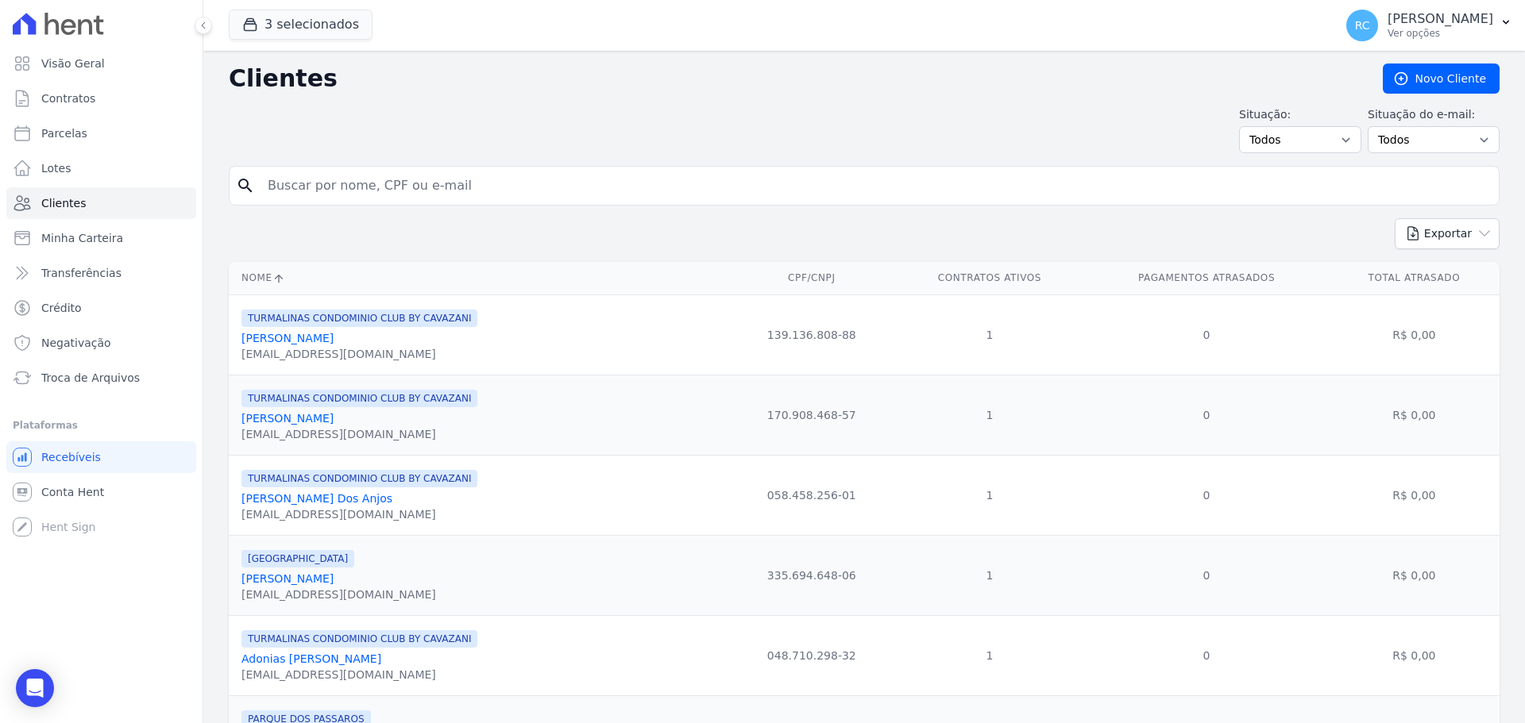
click at [357, 183] on input "search" at bounding box center [875, 186] width 1234 height 32
paste input "[PERSON_NAME]"
type input "[PERSON_NAME]"
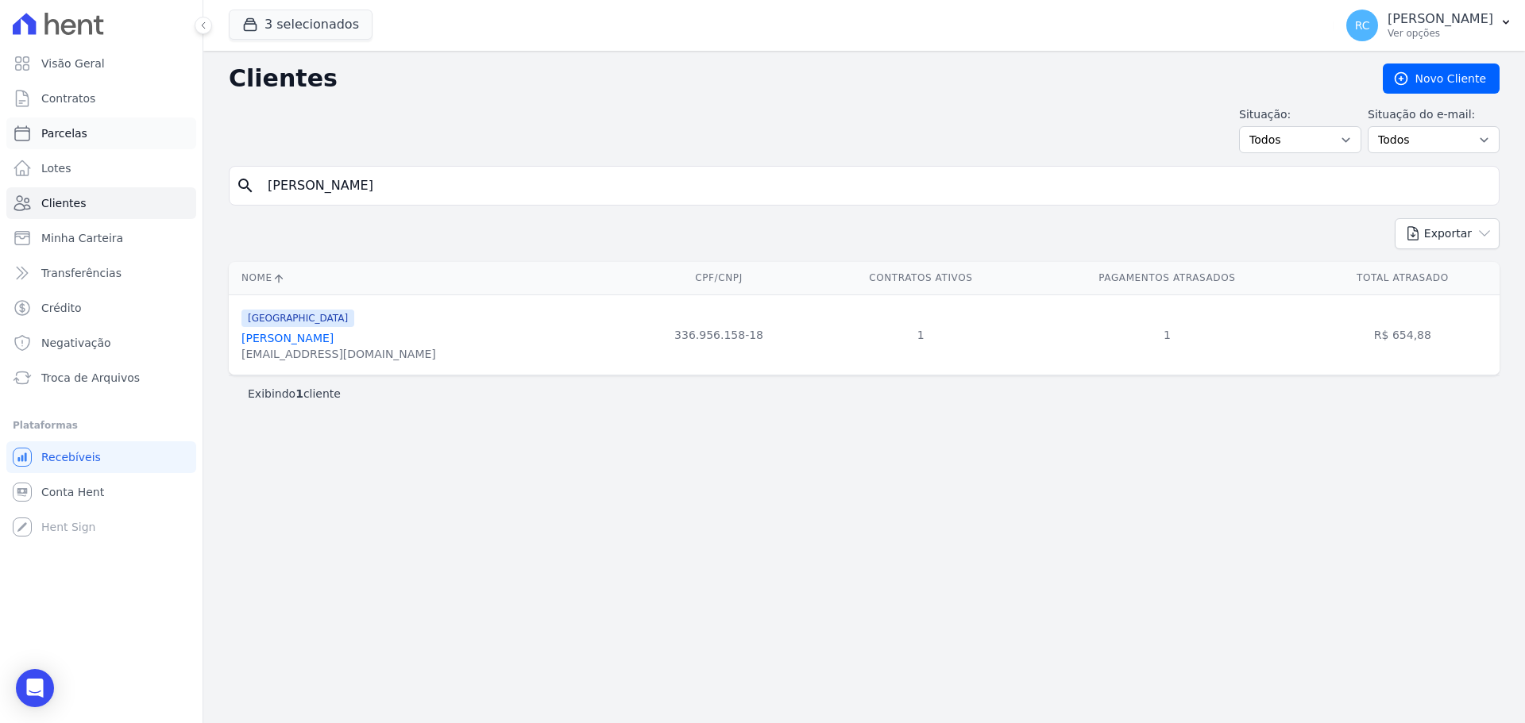
click at [110, 129] on link "Parcelas" at bounding box center [101, 134] width 190 height 32
select select
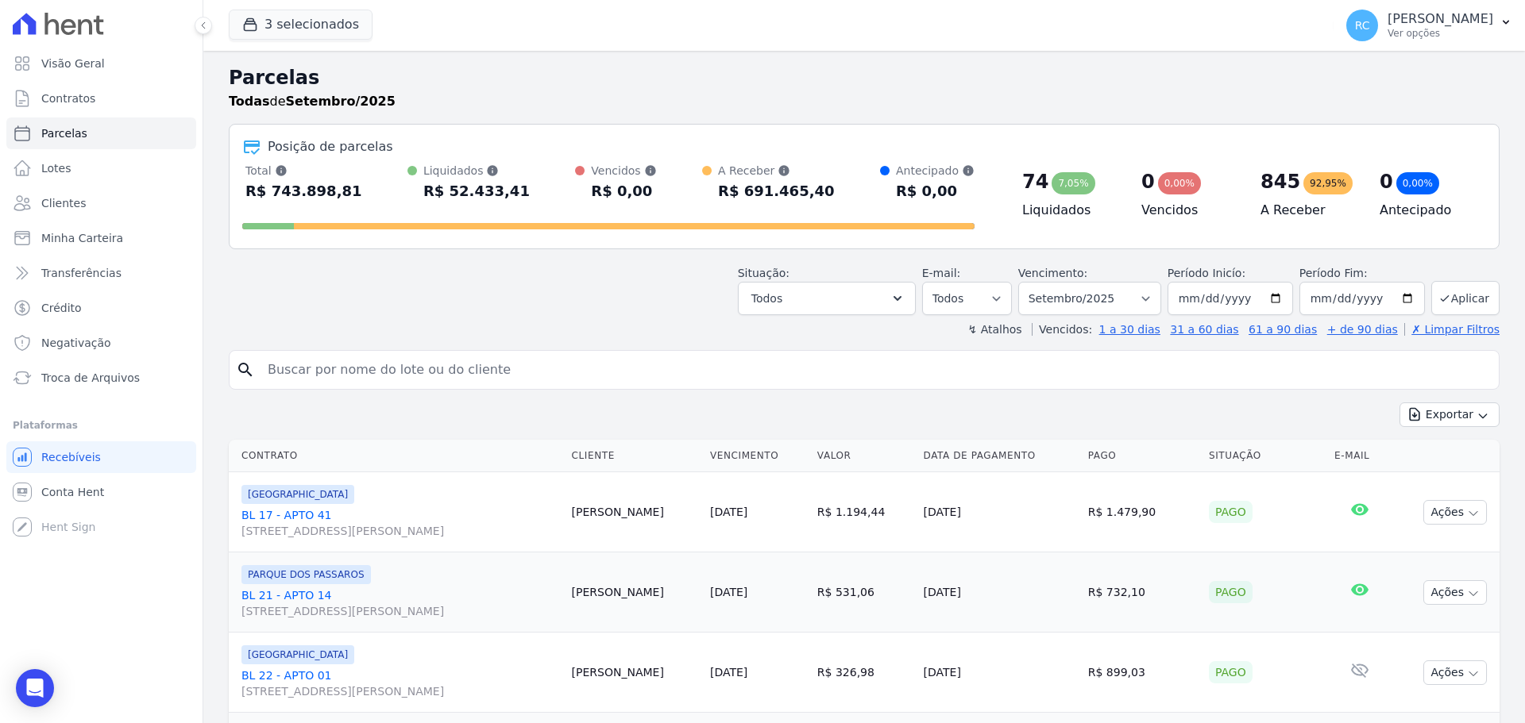
paste input "[PERSON_NAME]"
type input "[PERSON_NAME]"
select select
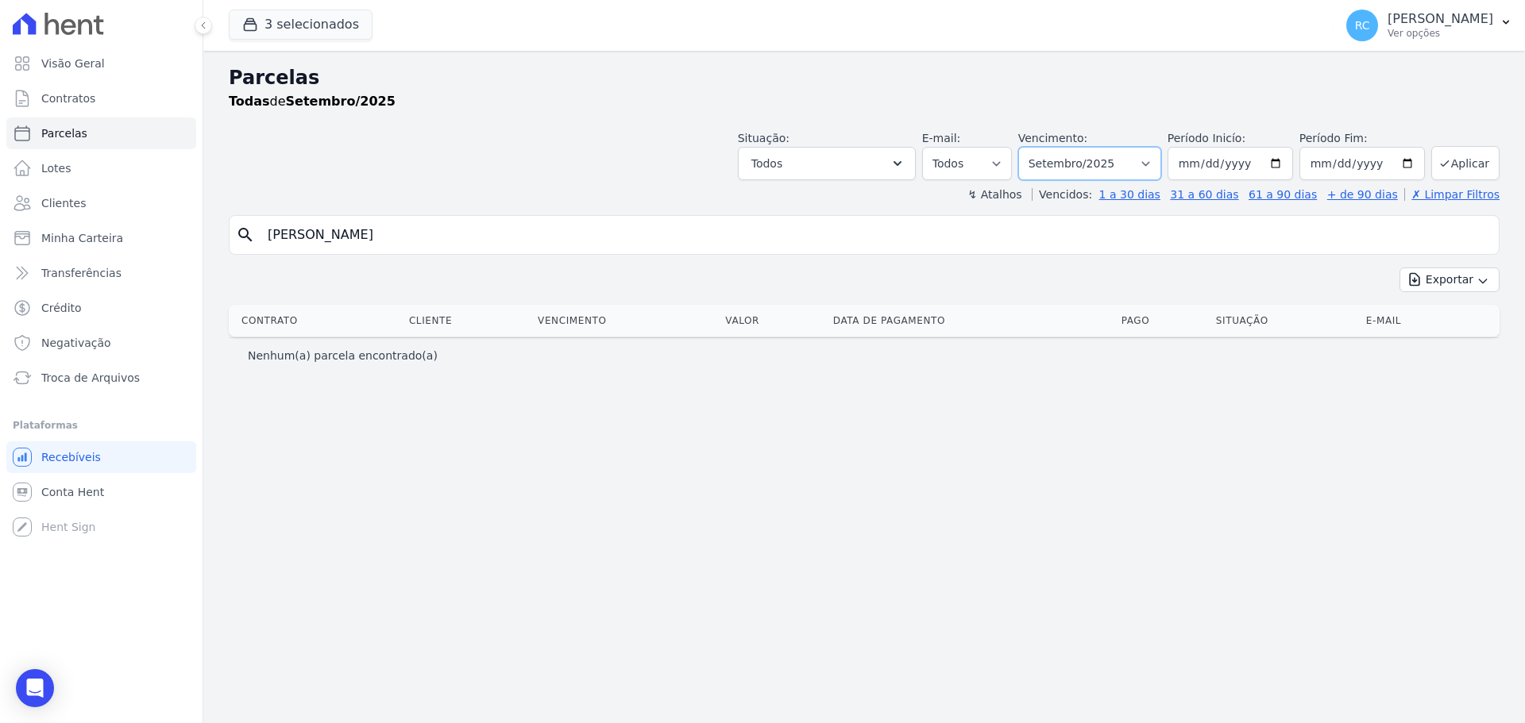
click at [1135, 167] on select "Filtrar por período ──────── Todos os meses Dezembro/2021 Janeiro/2022 Fevereir…" at bounding box center [1089, 163] width 143 height 33
select select "all"
click at [1040, 147] on select "Filtrar por período ──────── Todos os meses Dezembro/2021 Janeiro/2022 Fevereir…" at bounding box center [1089, 163] width 143 height 33
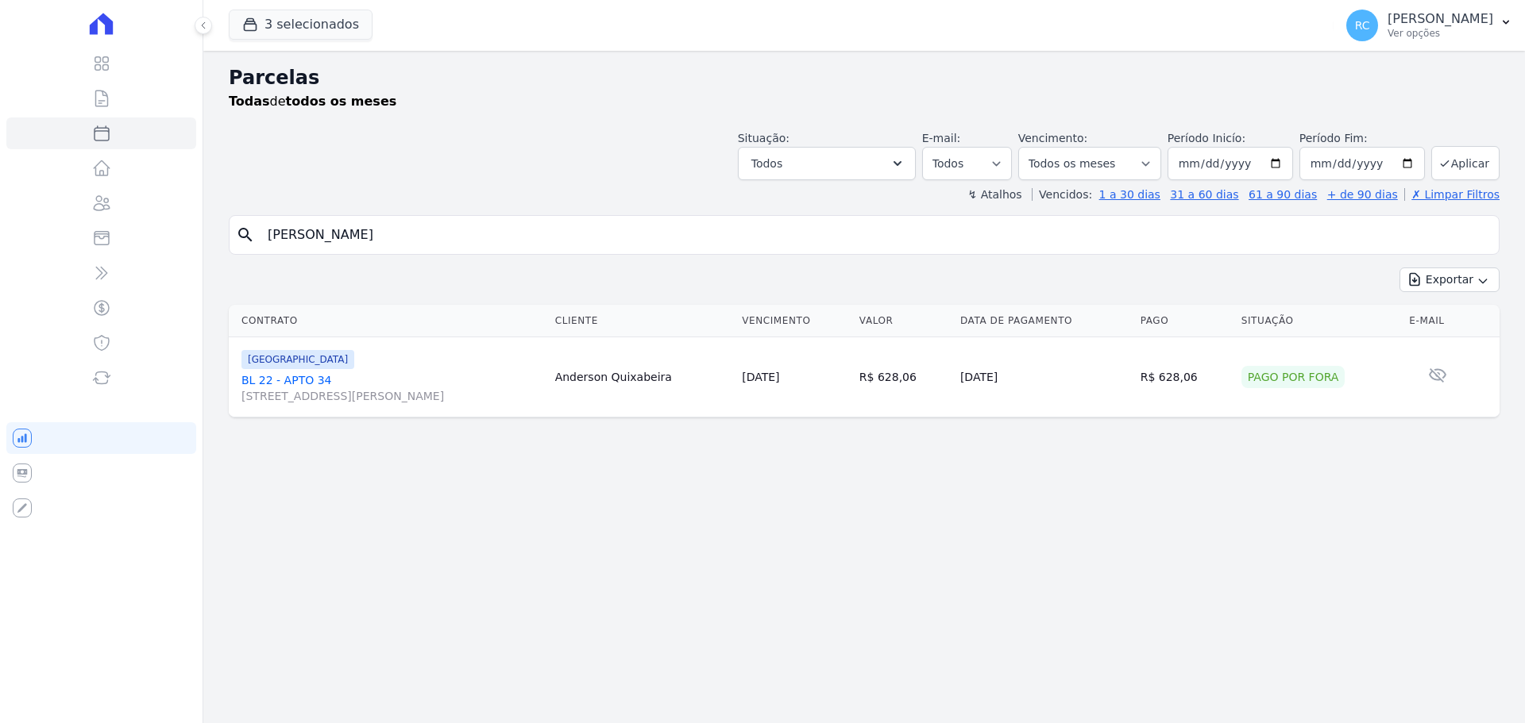
select select
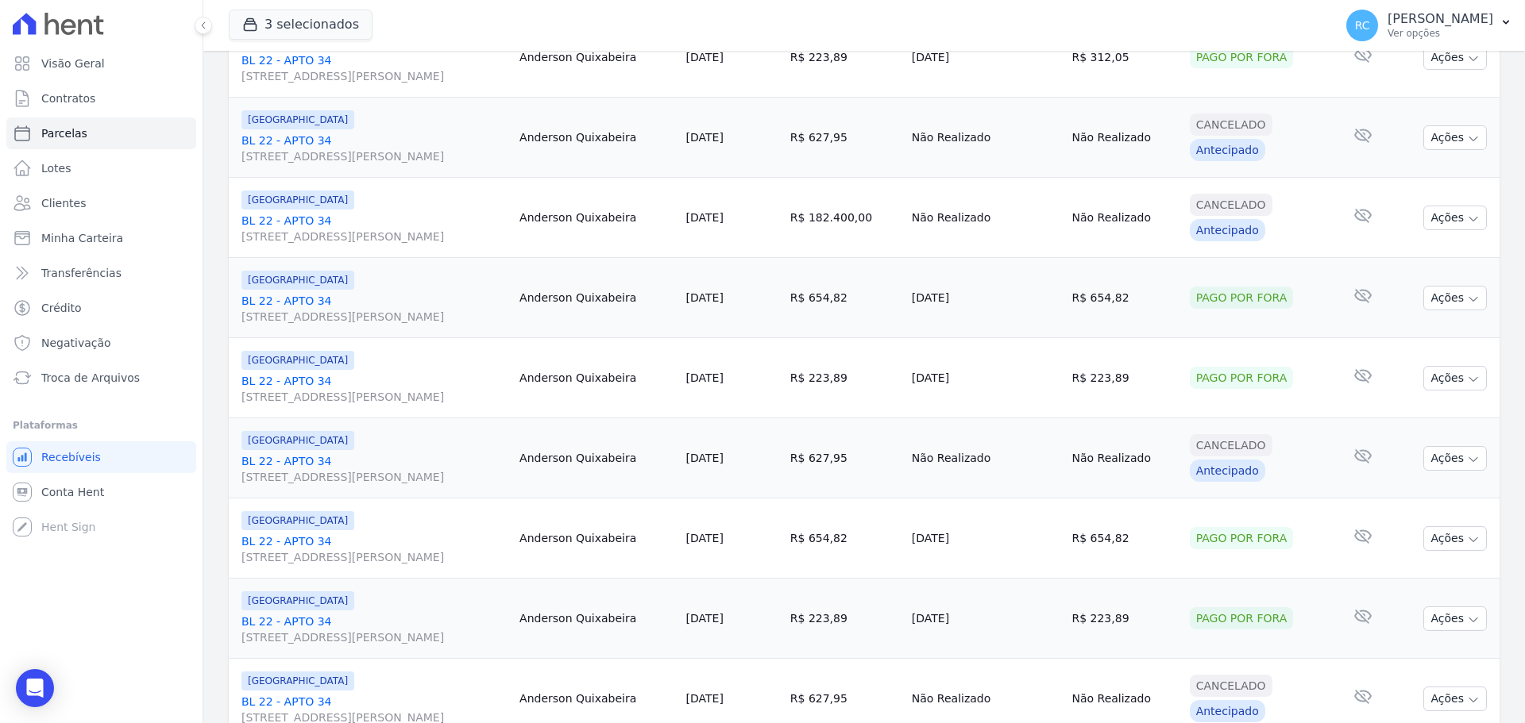
scroll to position [1688, 0]
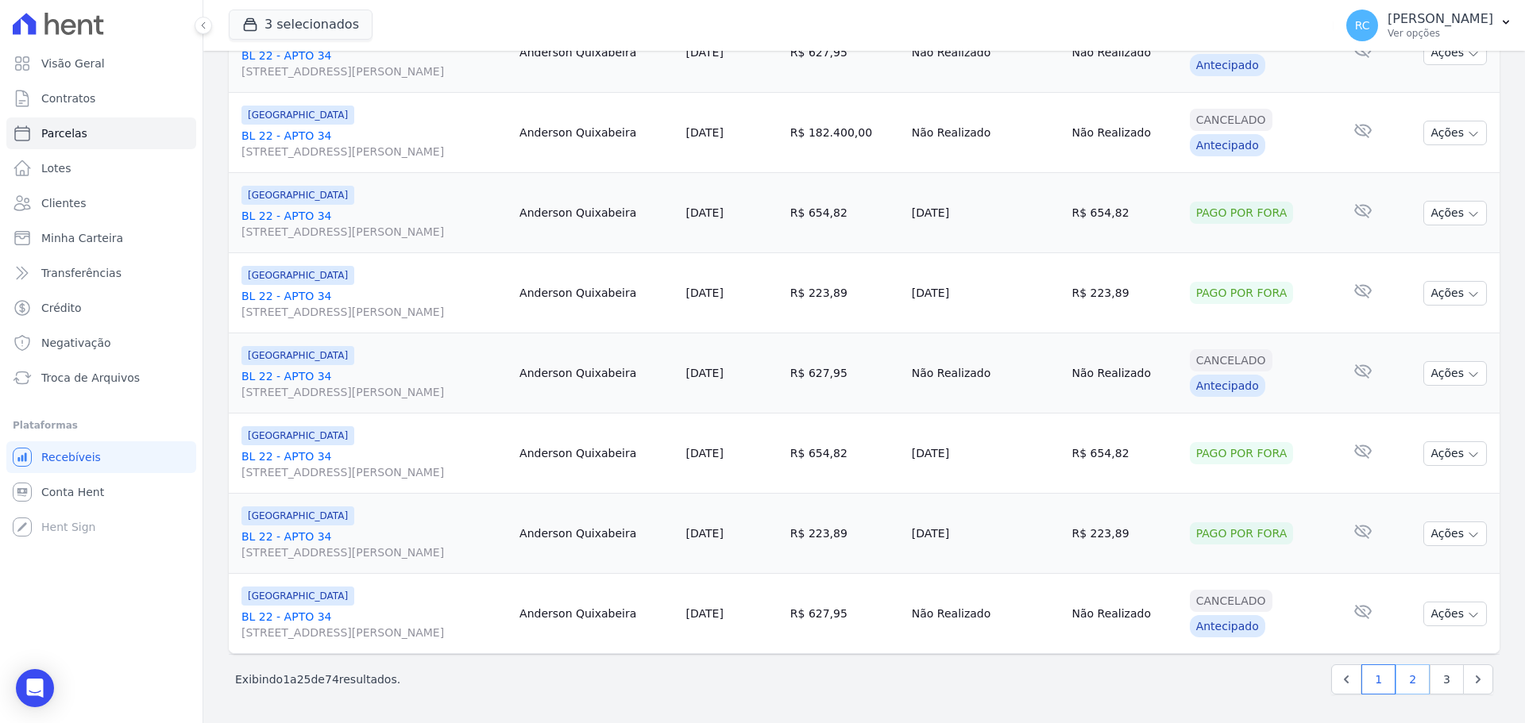
click at [1403, 682] on link "2" at bounding box center [1412, 680] width 34 height 30
select select
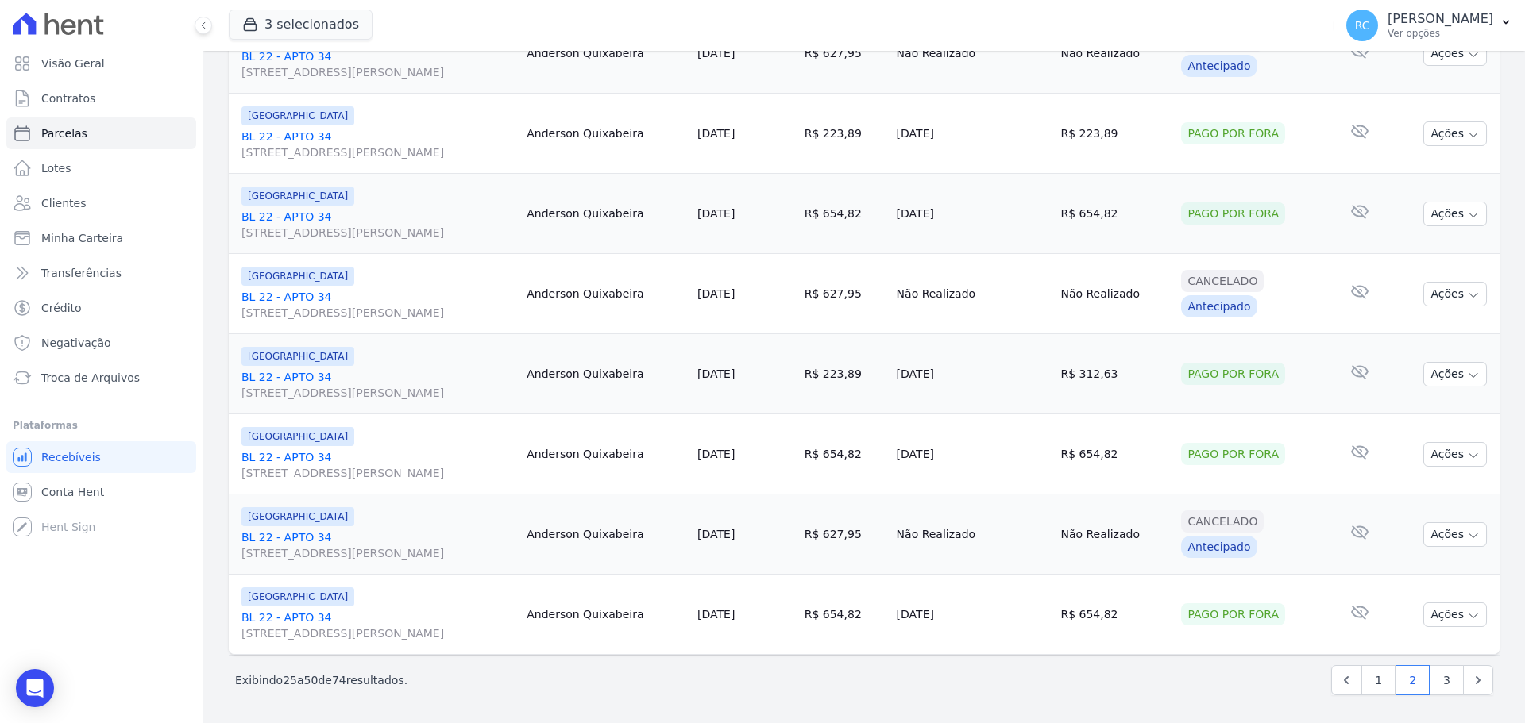
scroll to position [1688, 0]
click at [1437, 686] on link "3" at bounding box center [1446, 680] width 34 height 30
select select
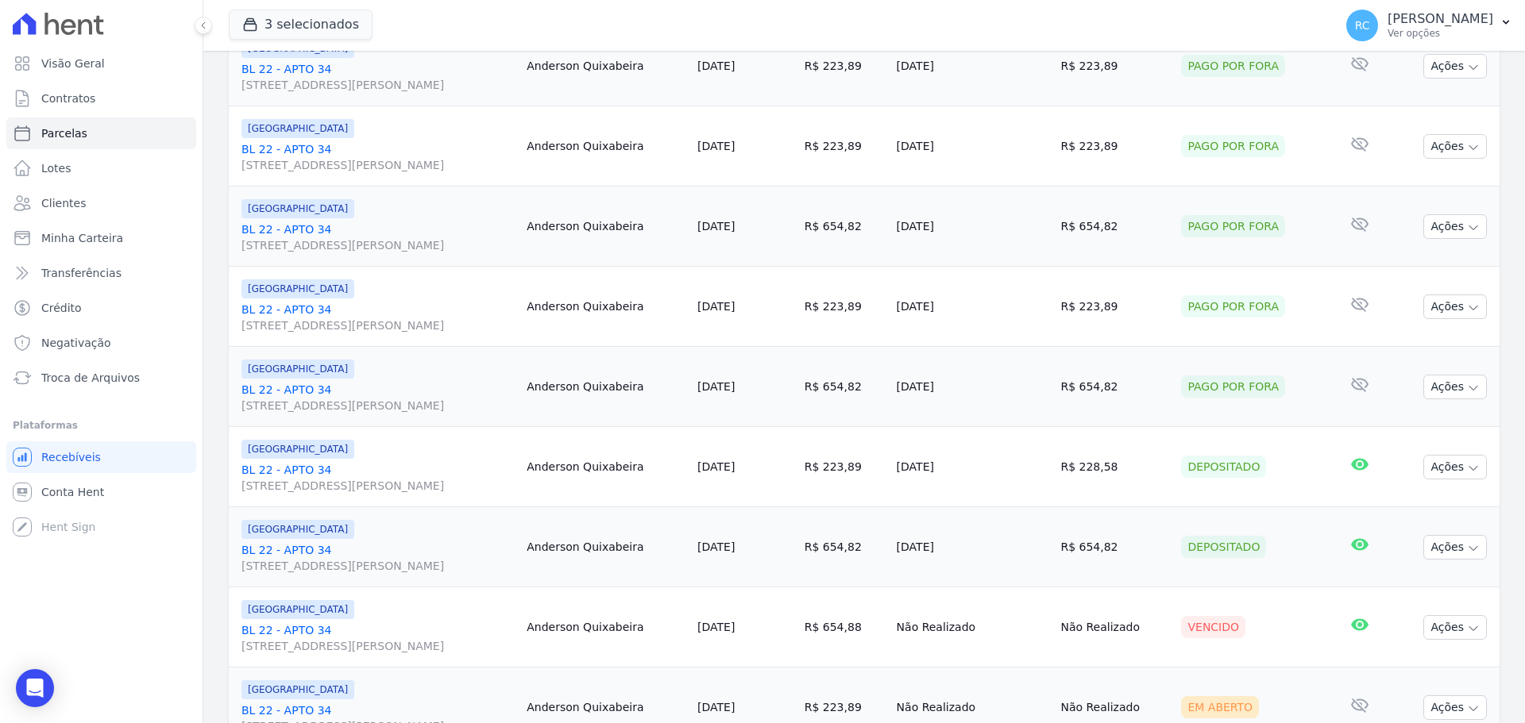
scroll to position [1608, 0]
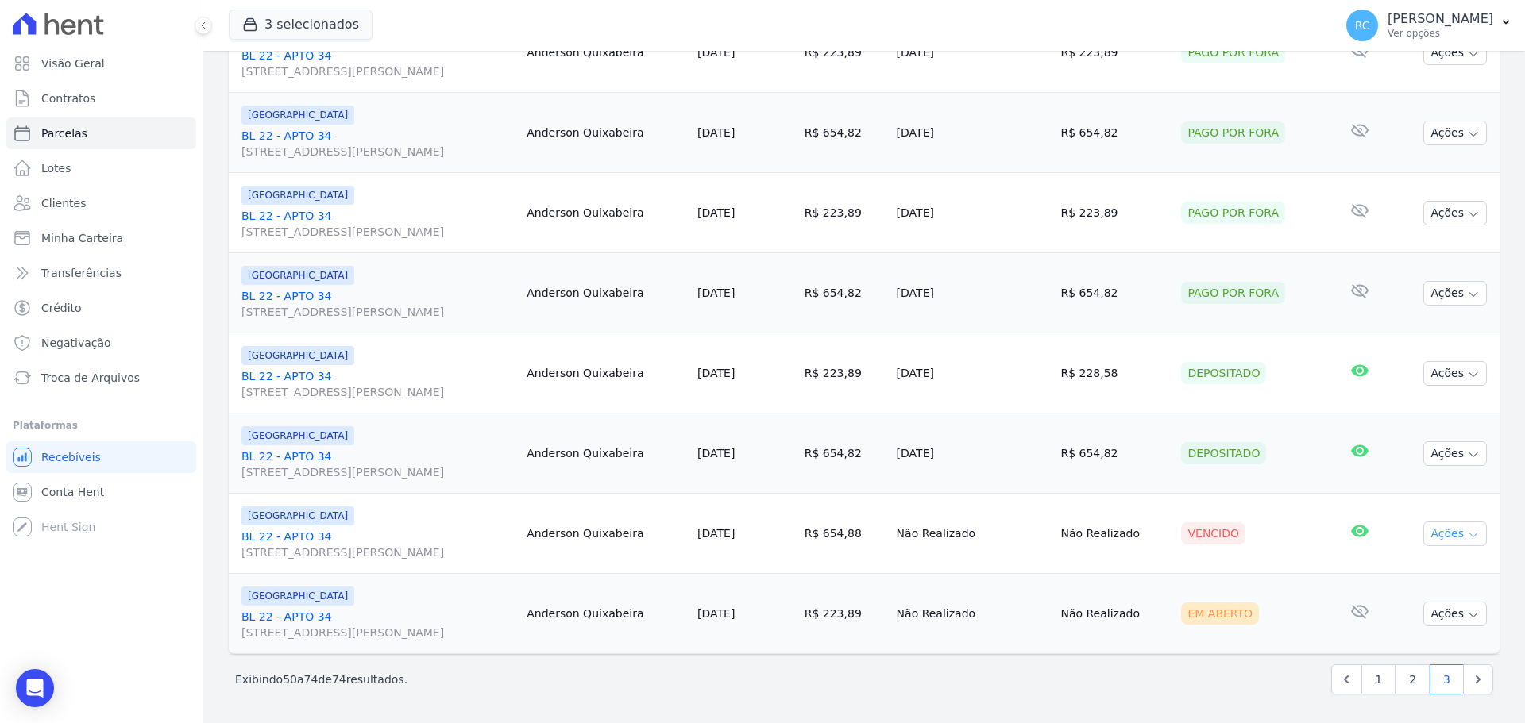
click at [1440, 533] on button "Ações" at bounding box center [1455, 534] width 64 height 25
click at [1427, 658] on link "Liquidação Manual" at bounding box center [1448, 658] width 152 height 29
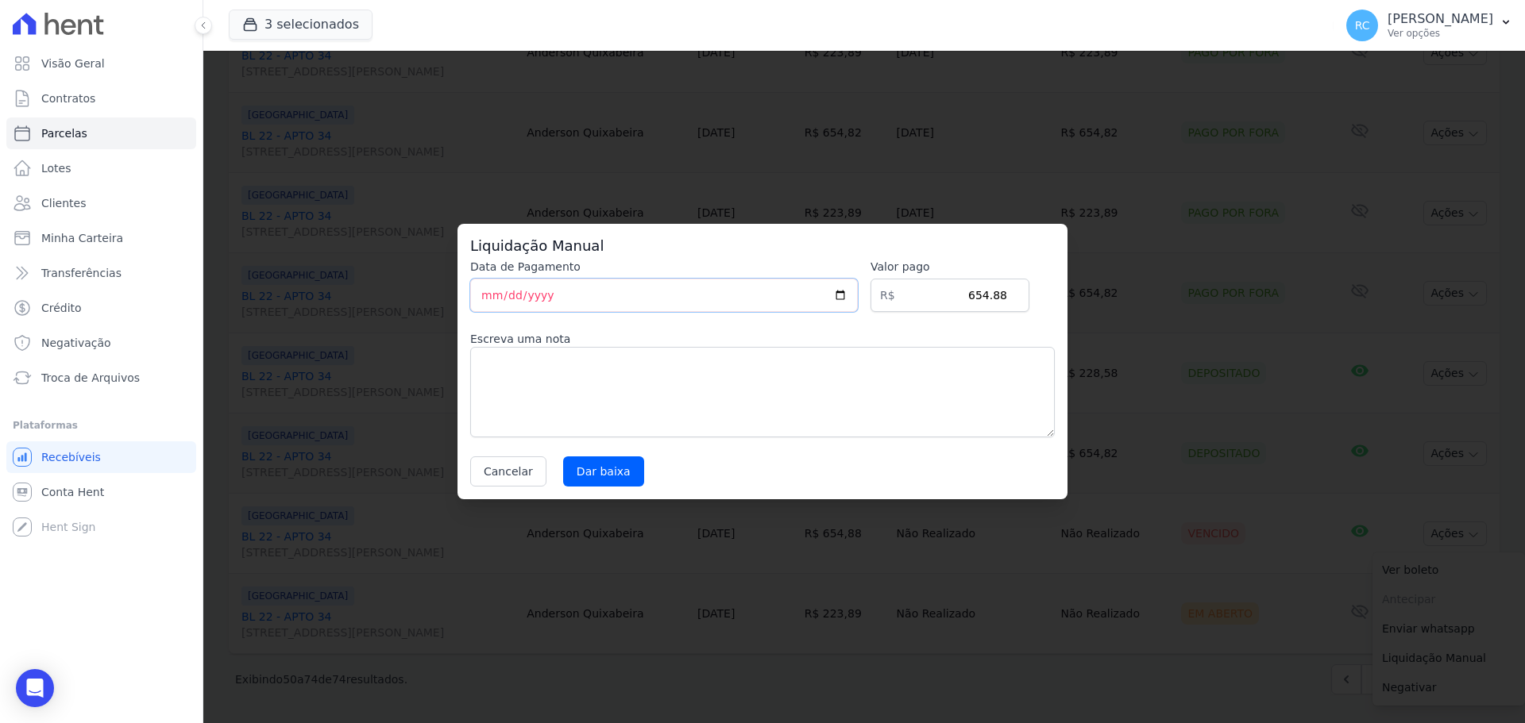
click at [849, 296] on input "[DATE]" at bounding box center [664, 295] width 388 height 33
type input "2025-08-25"
click at [590, 477] on input "Dar baixa" at bounding box center [603, 472] width 81 height 30
select select
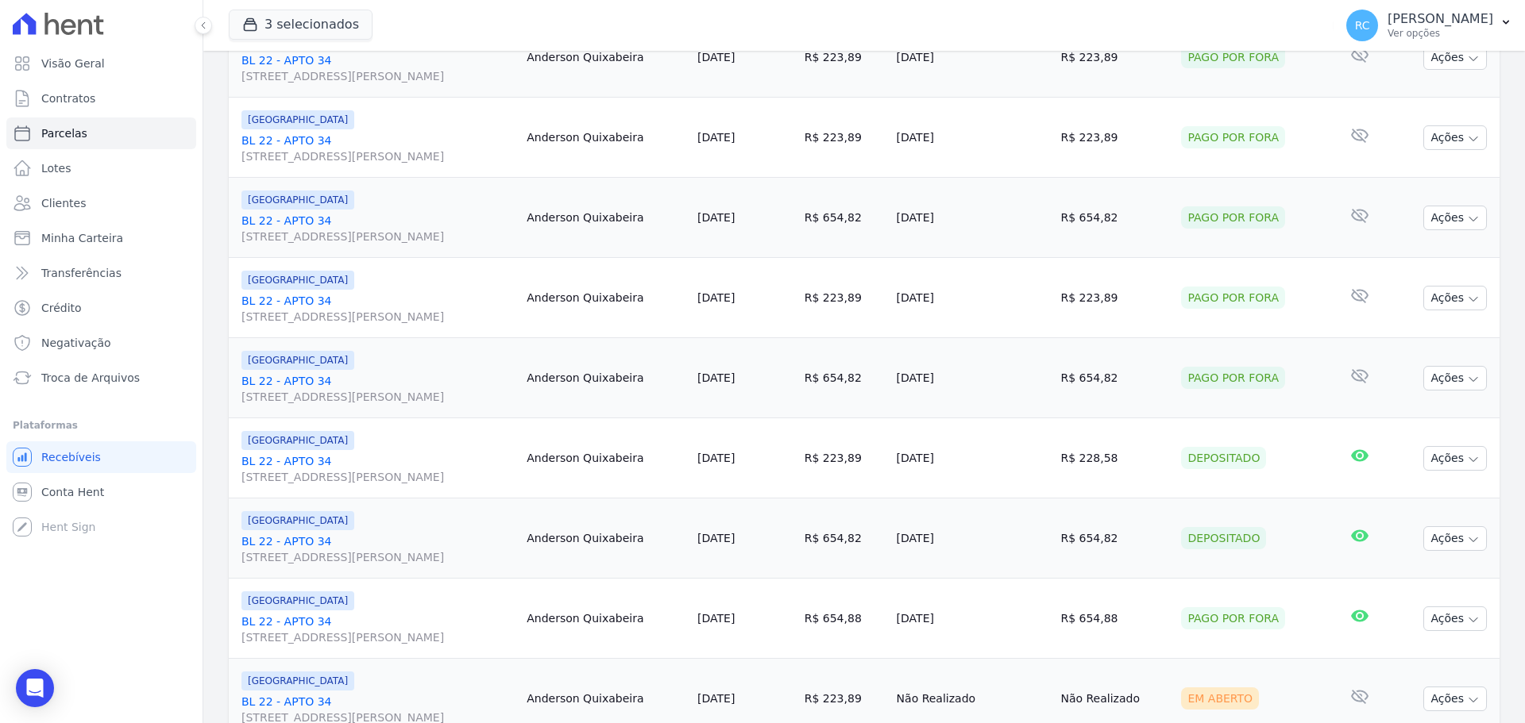
scroll to position [1608, 0]
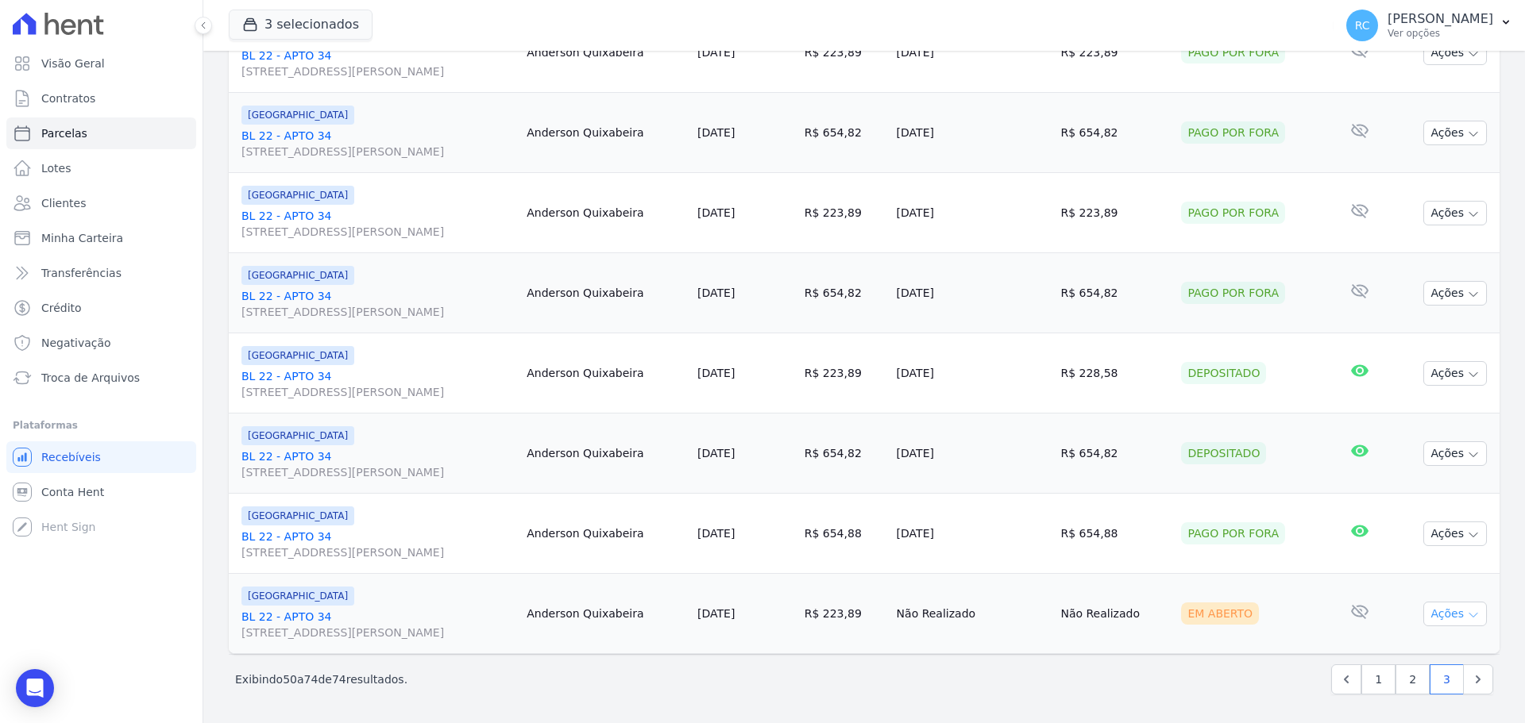
click at [1440, 613] on button "Ações" at bounding box center [1455, 614] width 64 height 25
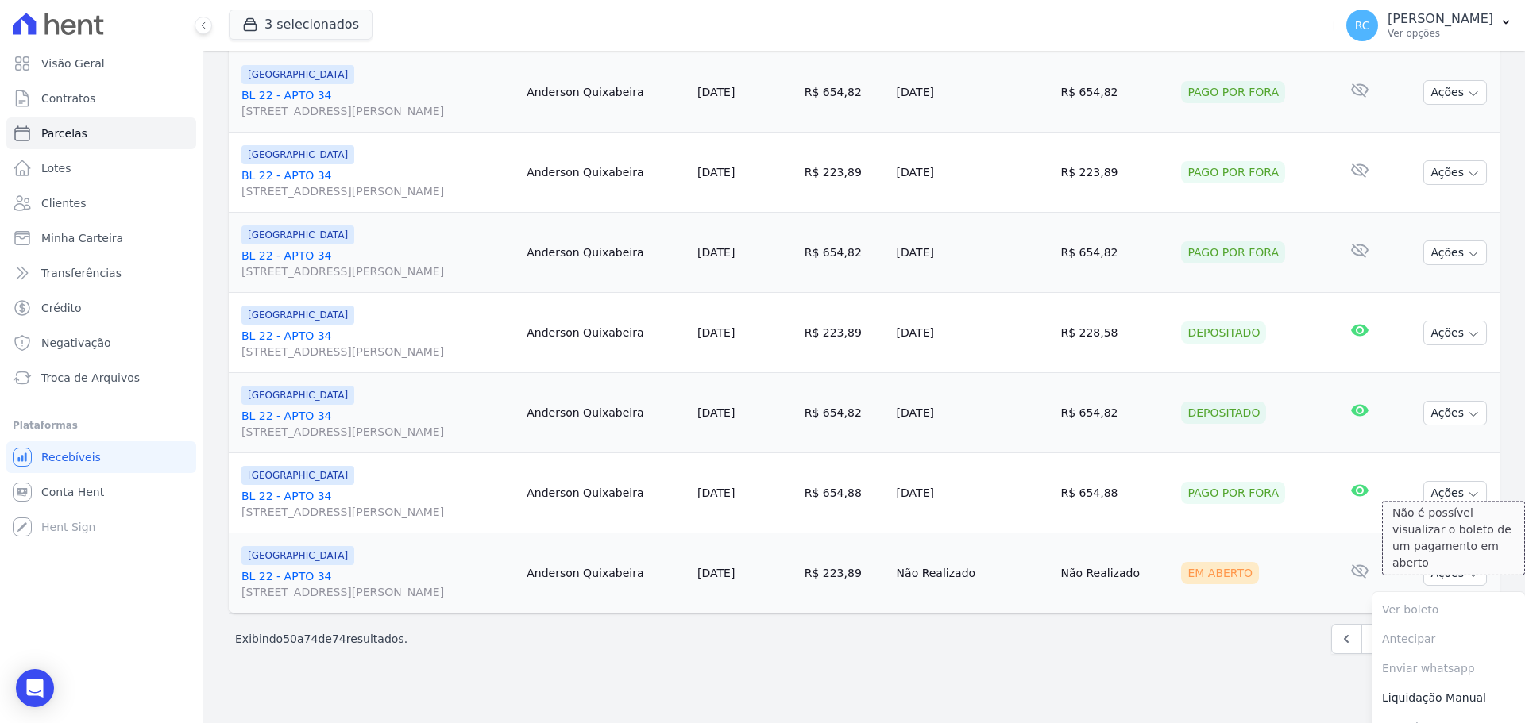
scroll to position [1671, 0]
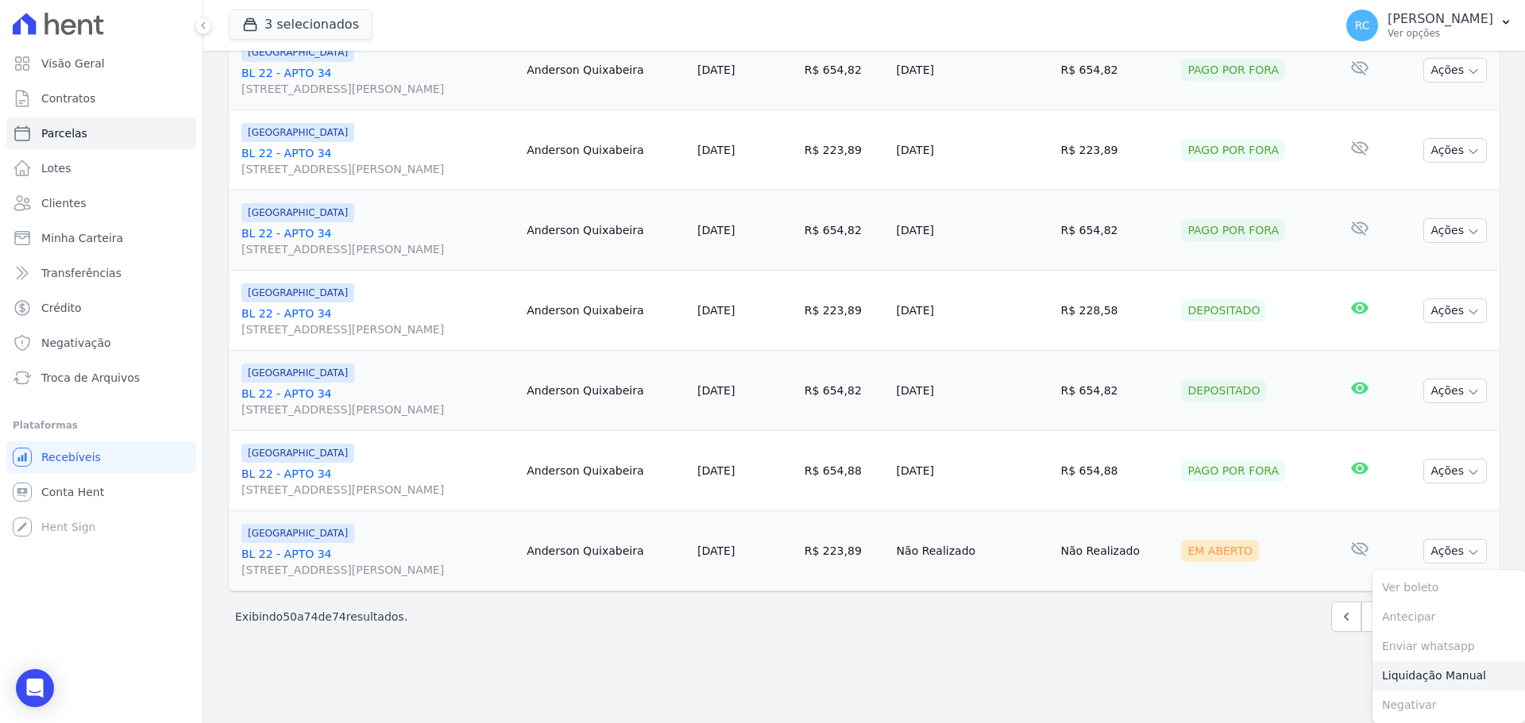
click at [1423, 672] on link "Liquidação Manual" at bounding box center [1448, 676] width 152 height 29
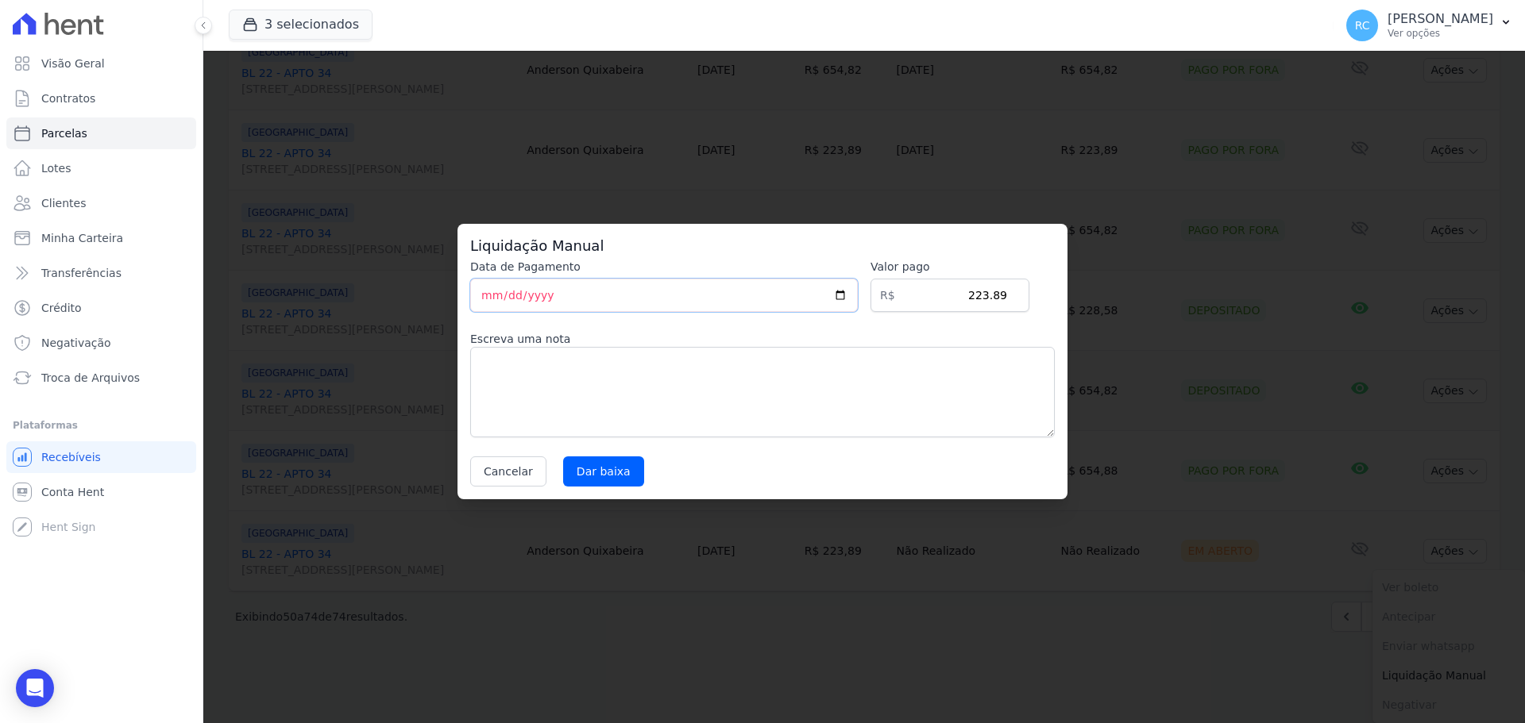
click at [839, 294] on input "[DATE]" at bounding box center [664, 295] width 388 height 33
click at [851, 294] on input "[DATE]" at bounding box center [664, 295] width 388 height 33
type input "2025-08-25"
click at [593, 473] on input "Dar baixa" at bounding box center [603, 472] width 81 height 30
select select
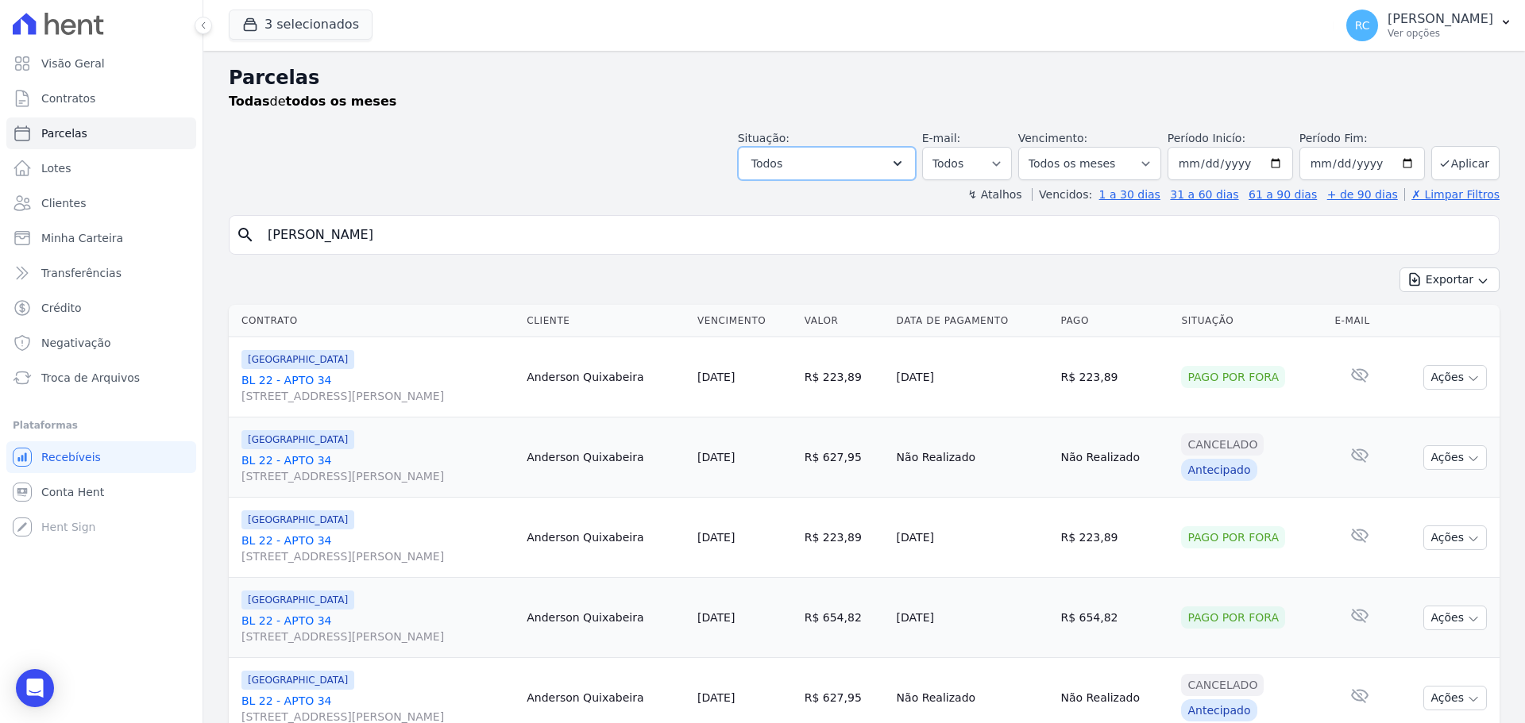
drag, startPoint x: 808, startPoint y: 161, endPoint x: 853, endPoint y: 187, distance: 51.6
click at [813, 162] on button "Todos" at bounding box center [827, 163] width 178 height 33
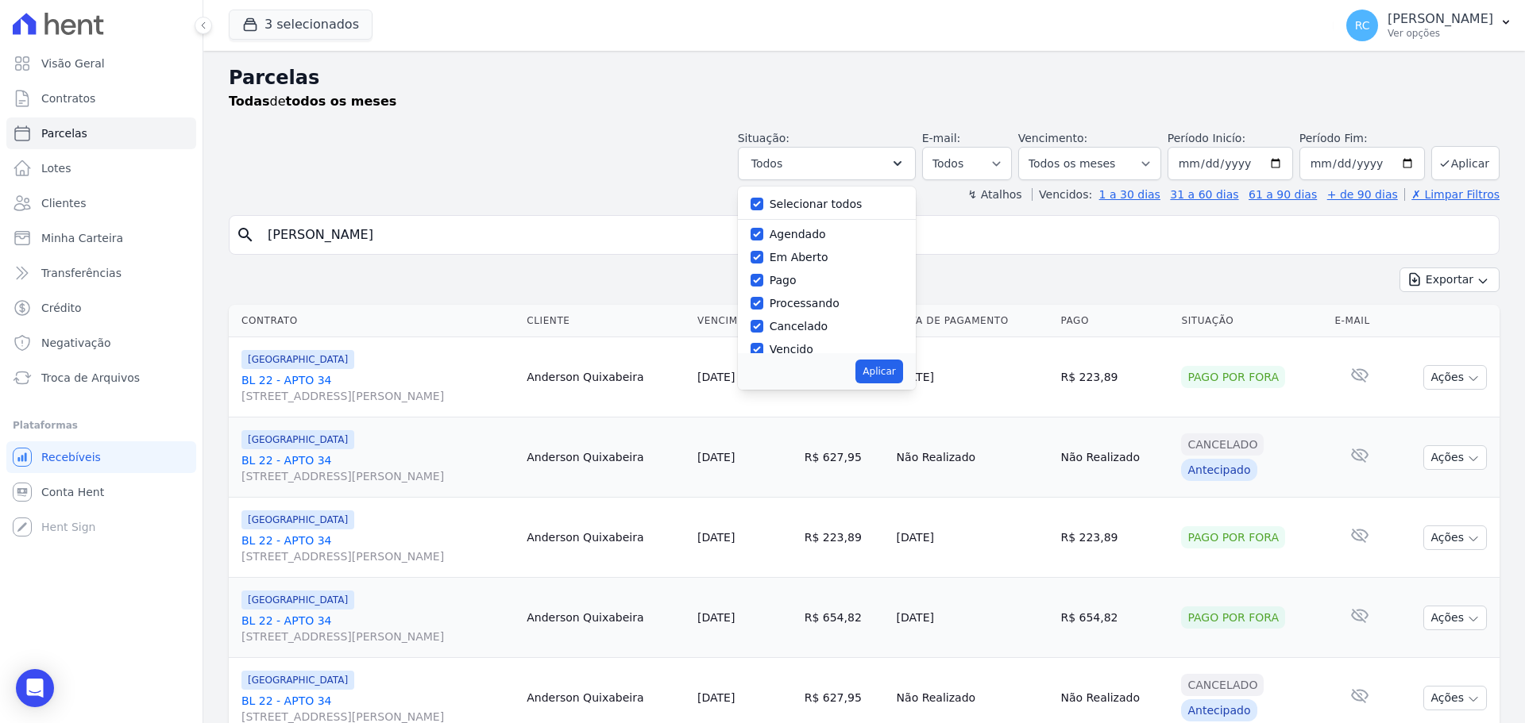
click at [778, 205] on div "Selecionar todos" at bounding box center [826, 204] width 152 height 23
click at [763, 205] on input "Selecionar todos" at bounding box center [756, 204] width 13 height 13
checkbox input "false"
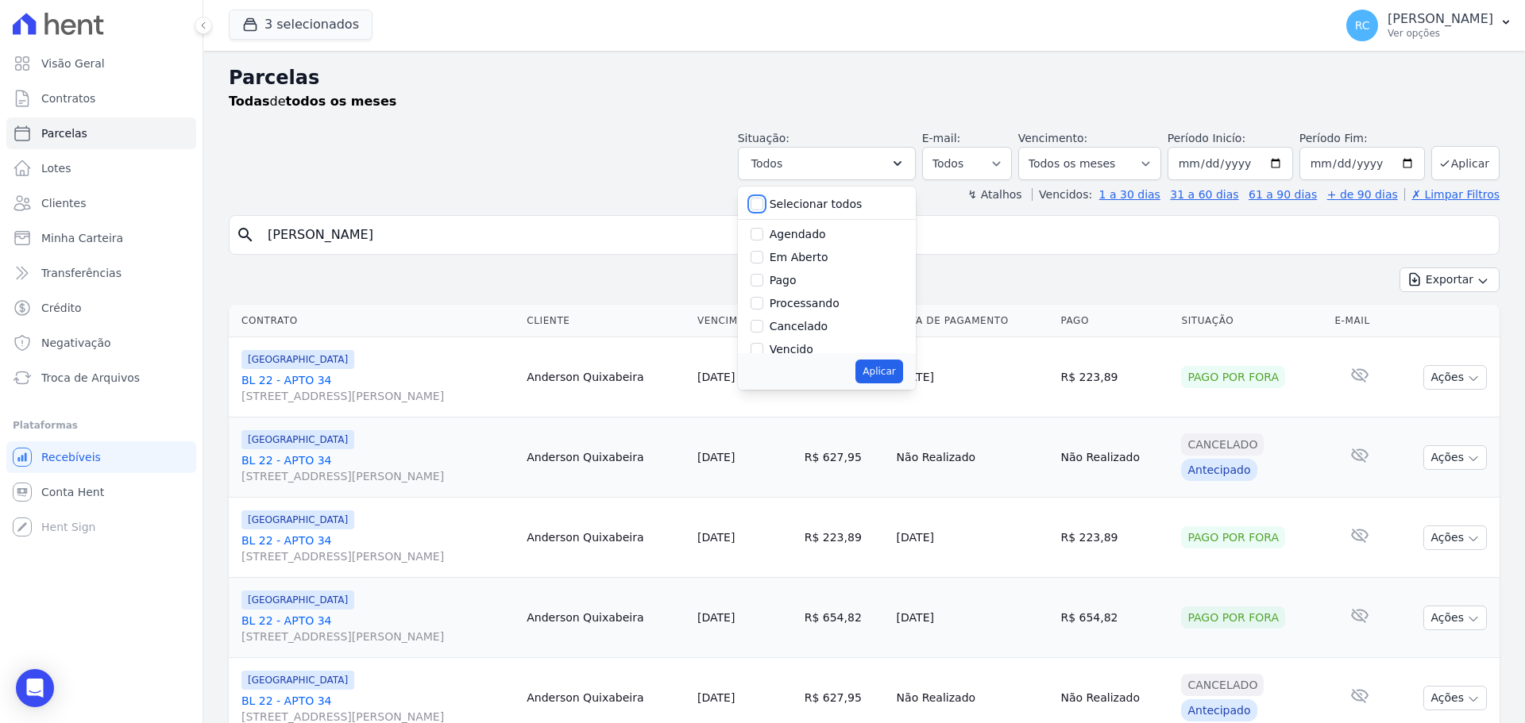
checkbox input "false"
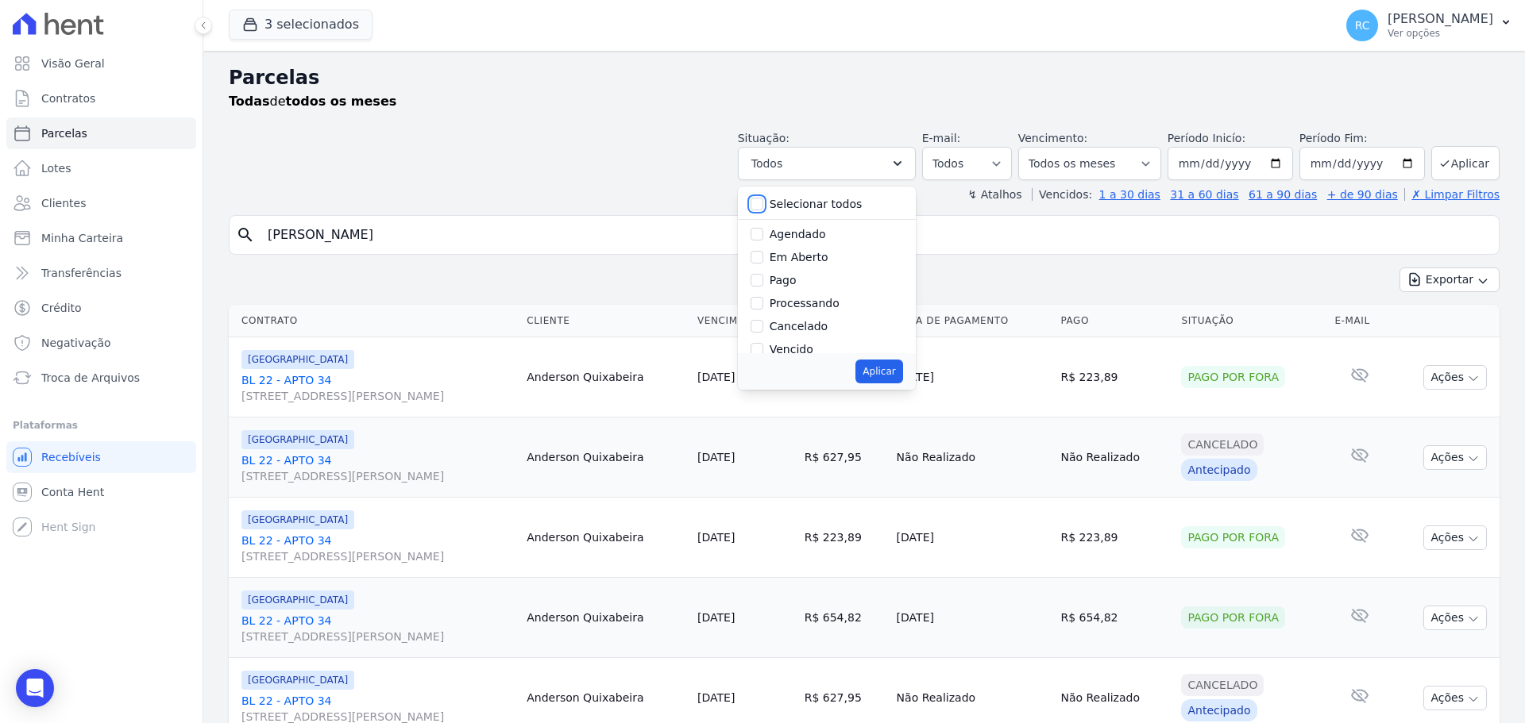
checkbox input "false"
drag, startPoint x: 449, startPoint y: 229, endPoint x: 91, endPoint y: 233, distance: 359.0
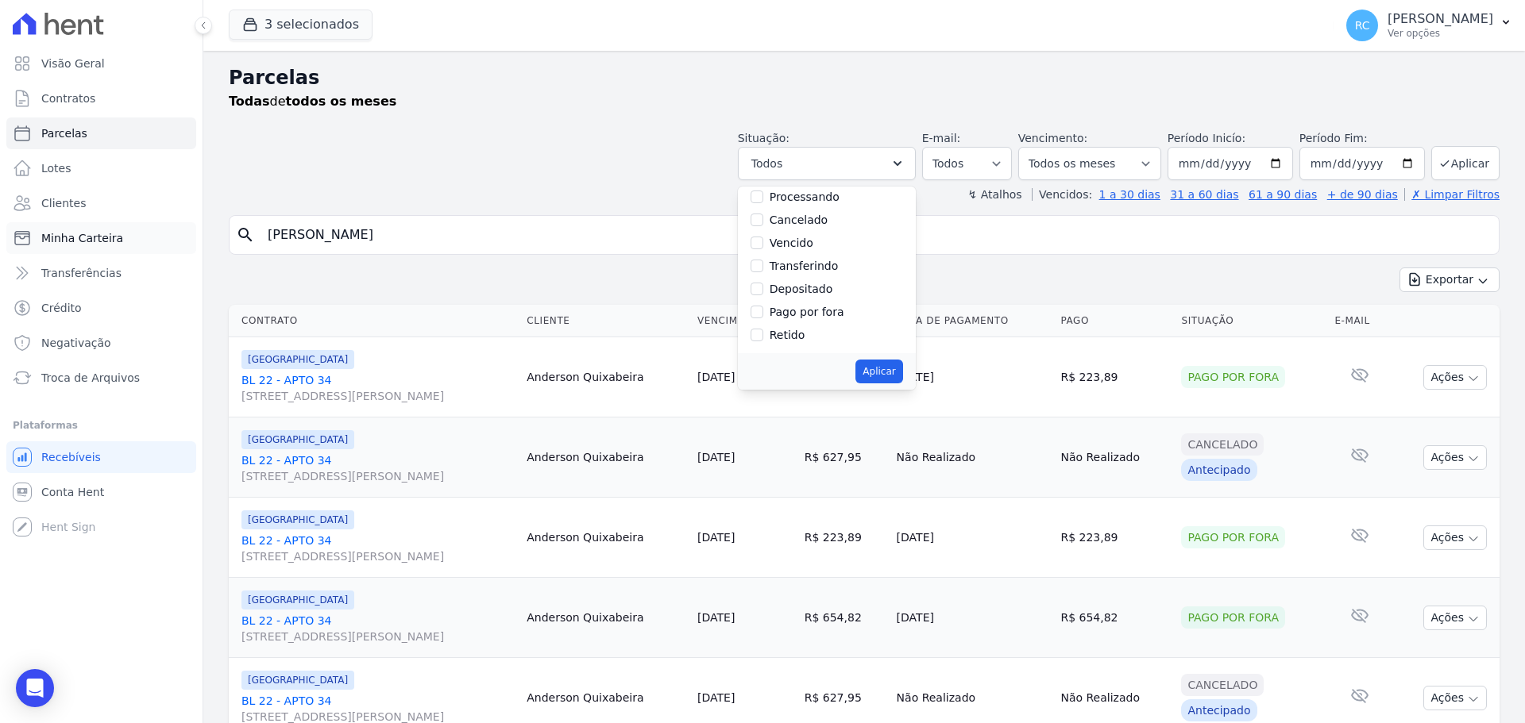
click at [86, 234] on div "Visão Geral Contratos [GEOGRAPHIC_DATA] Lotes Clientes Minha Carteira Transferê…" at bounding box center [762, 361] width 1525 height 723
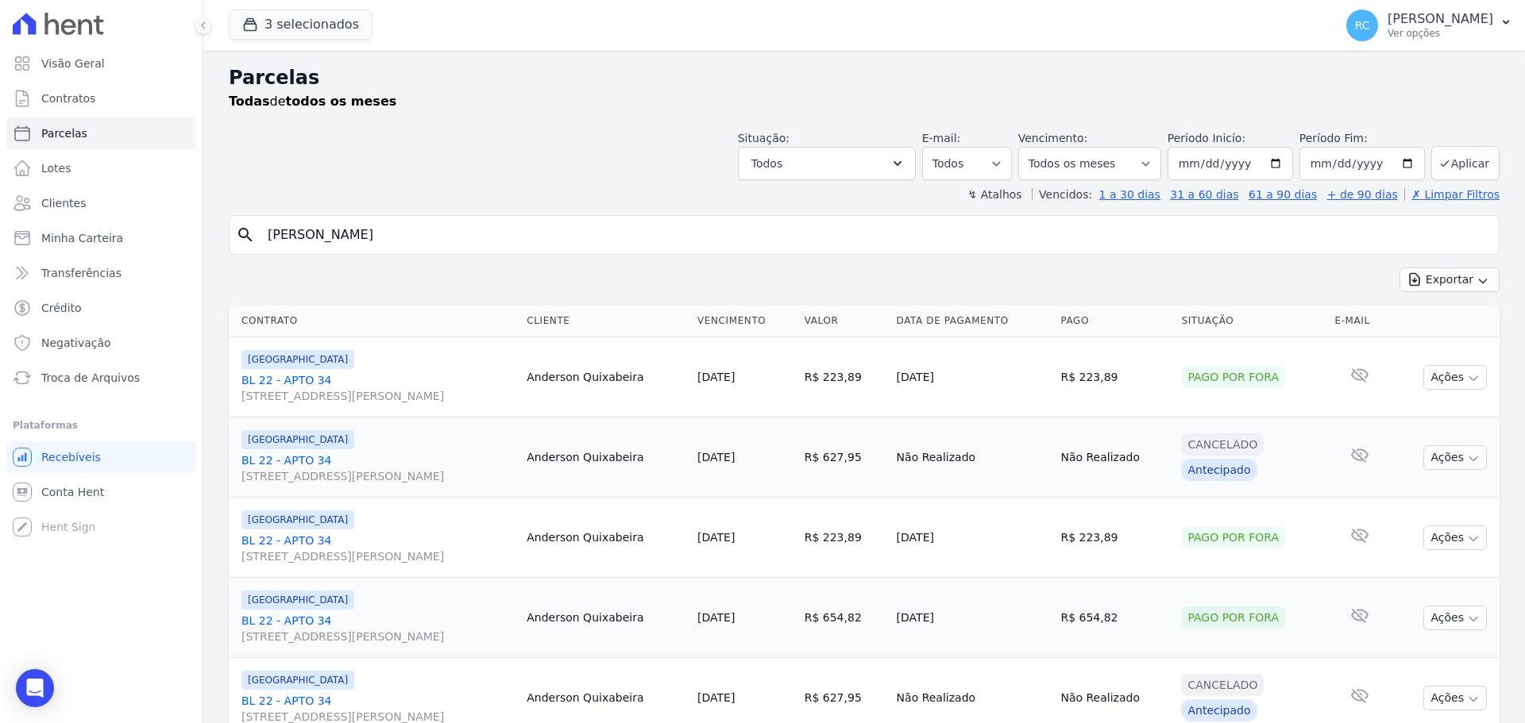
paste input "[PERSON_NAME]"
type input "[PERSON_NAME]"
select select
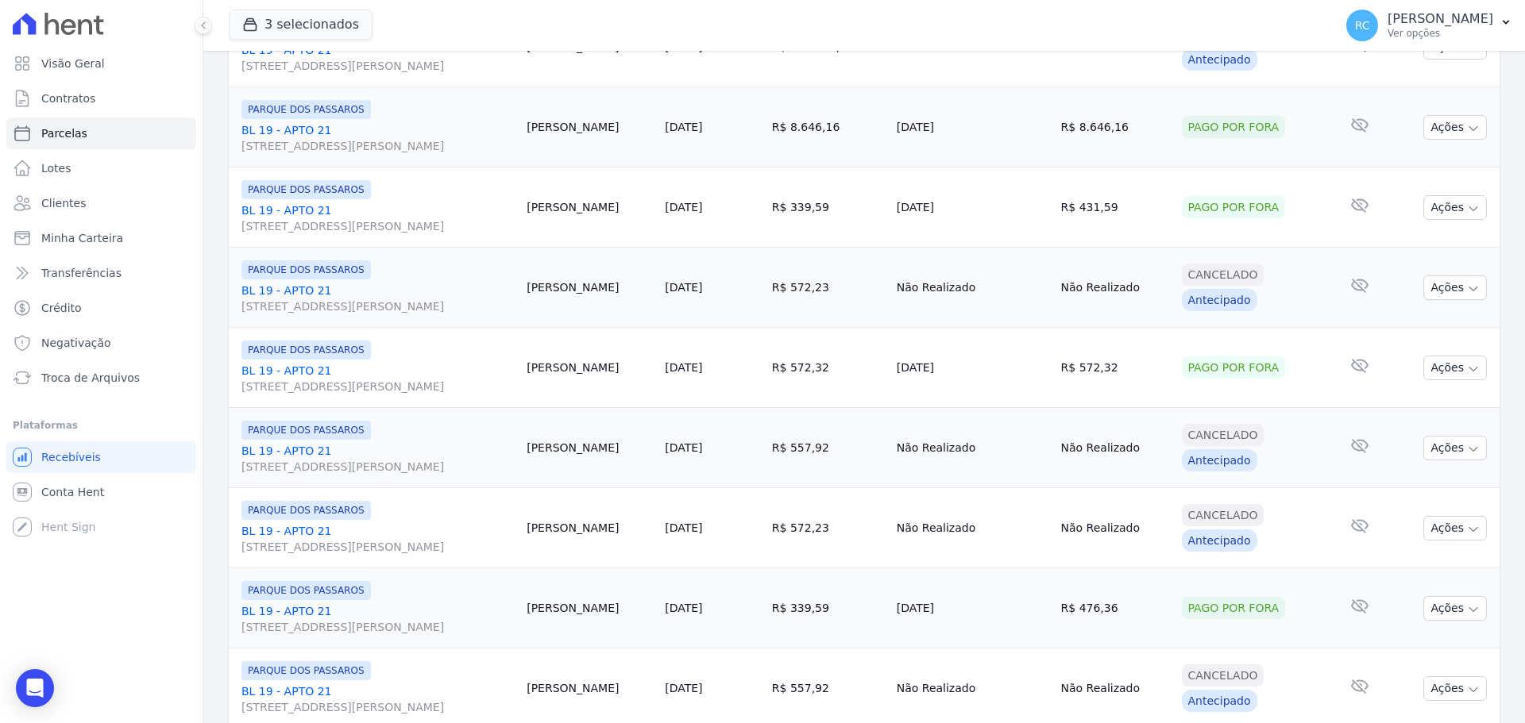
scroll to position [1688, 0]
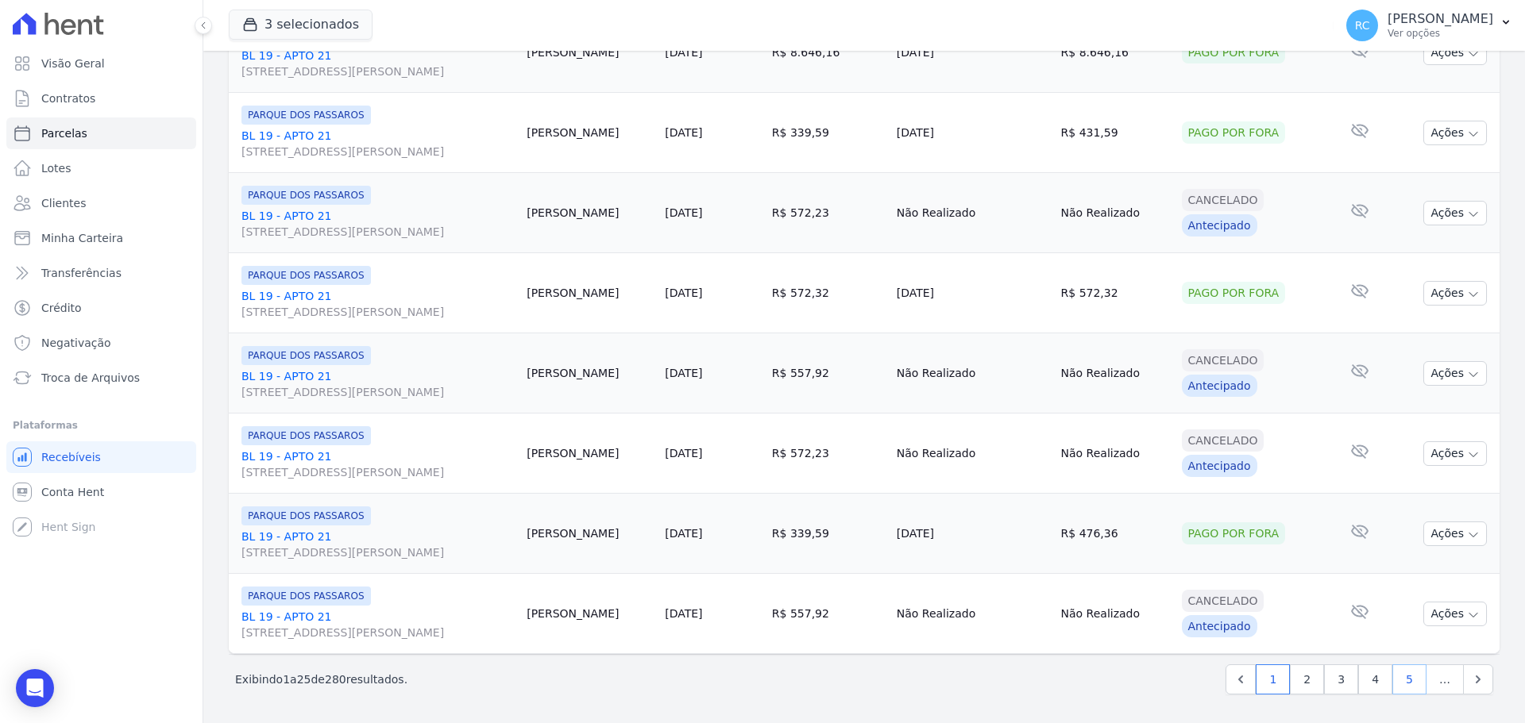
click at [1405, 681] on link "5" at bounding box center [1409, 680] width 34 height 30
select select
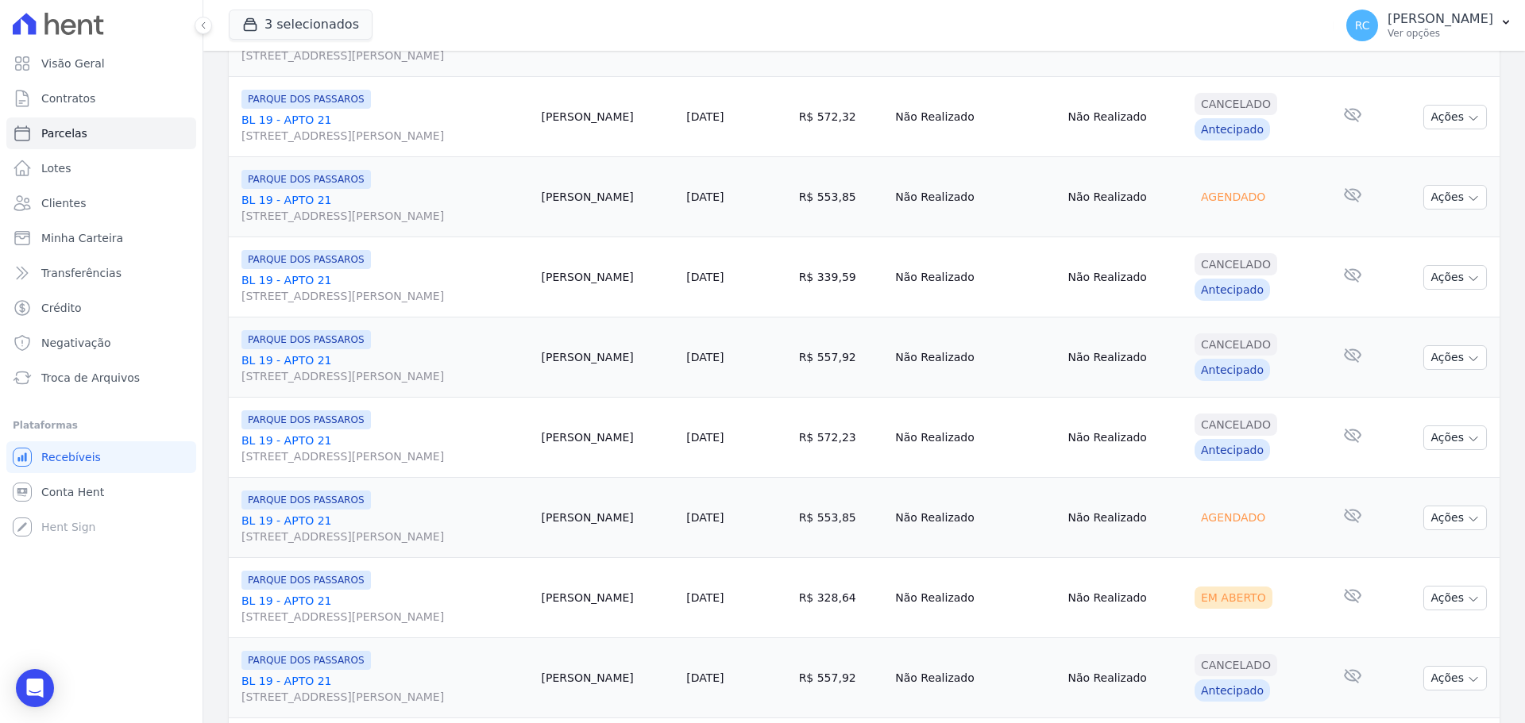
scroll to position [1688, 0]
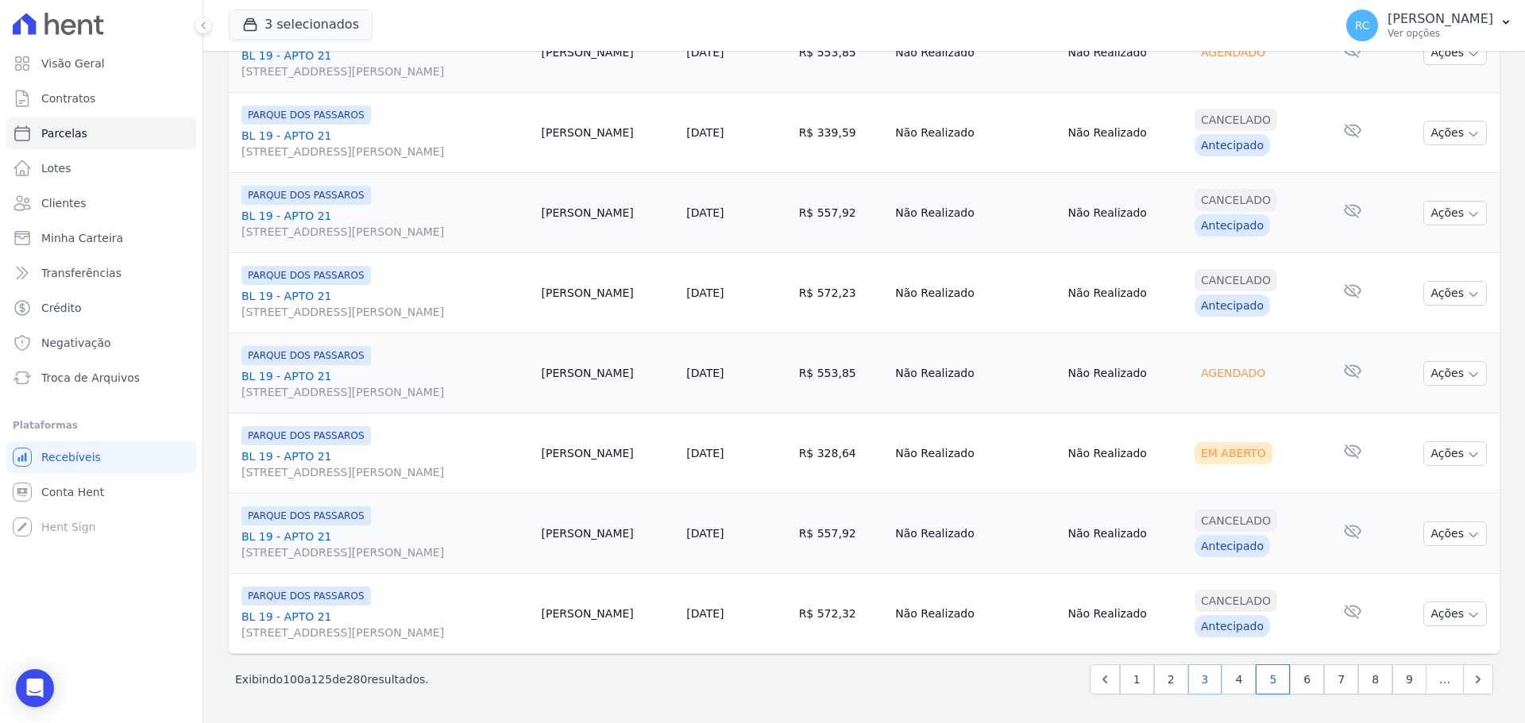
click at [1191, 682] on link "3" at bounding box center [1205, 680] width 34 height 30
select select
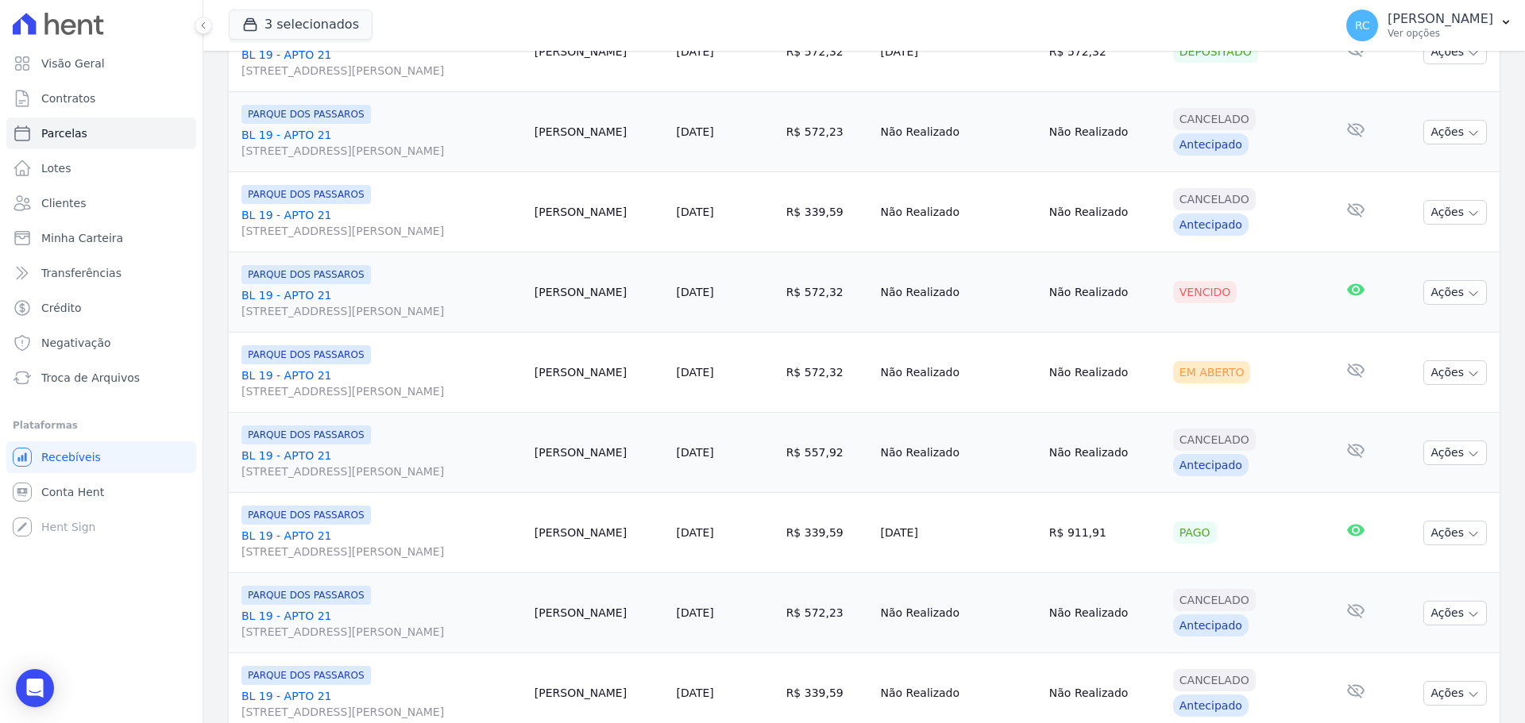
scroll to position [1112, 0]
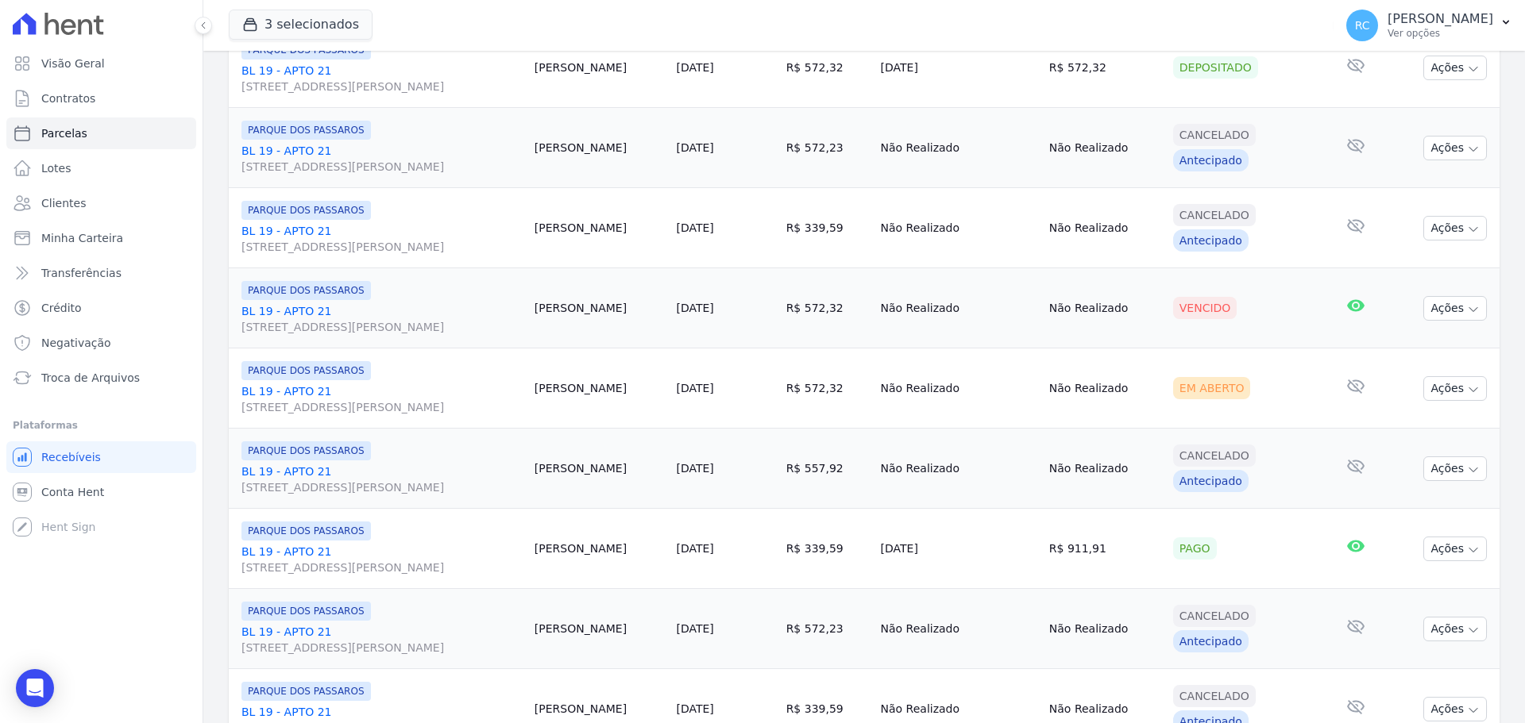
drag, startPoint x: 668, startPoint y: 230, endPoint x: 1267, endPoint y: 442, distance: 635.5
click at [1267, 441] on tbody "PARQUE DOS PASSAROS BL 19 - APTO 21 Rua Arminda de Lima, 20, SALA 01, Centro Be…" at bounding box center [864, 228] width 1271 height 2005
click at [1071, 478] on td "Não Realizado" at bounding box center [1105, 469] width 124 height 80
drag, startPoint x: 1068, startPoint y: 302, endPoint x: 647, endPoint y: 315, distance: 421.1
click at [647, 315] on tr "PARQUE DOS PASSAROS BL 19 - APTO 21 Rua Arminda de Lima, 20, SALA 01, Centro Be…" at bounding box center [864, 308] width 1271 height 80
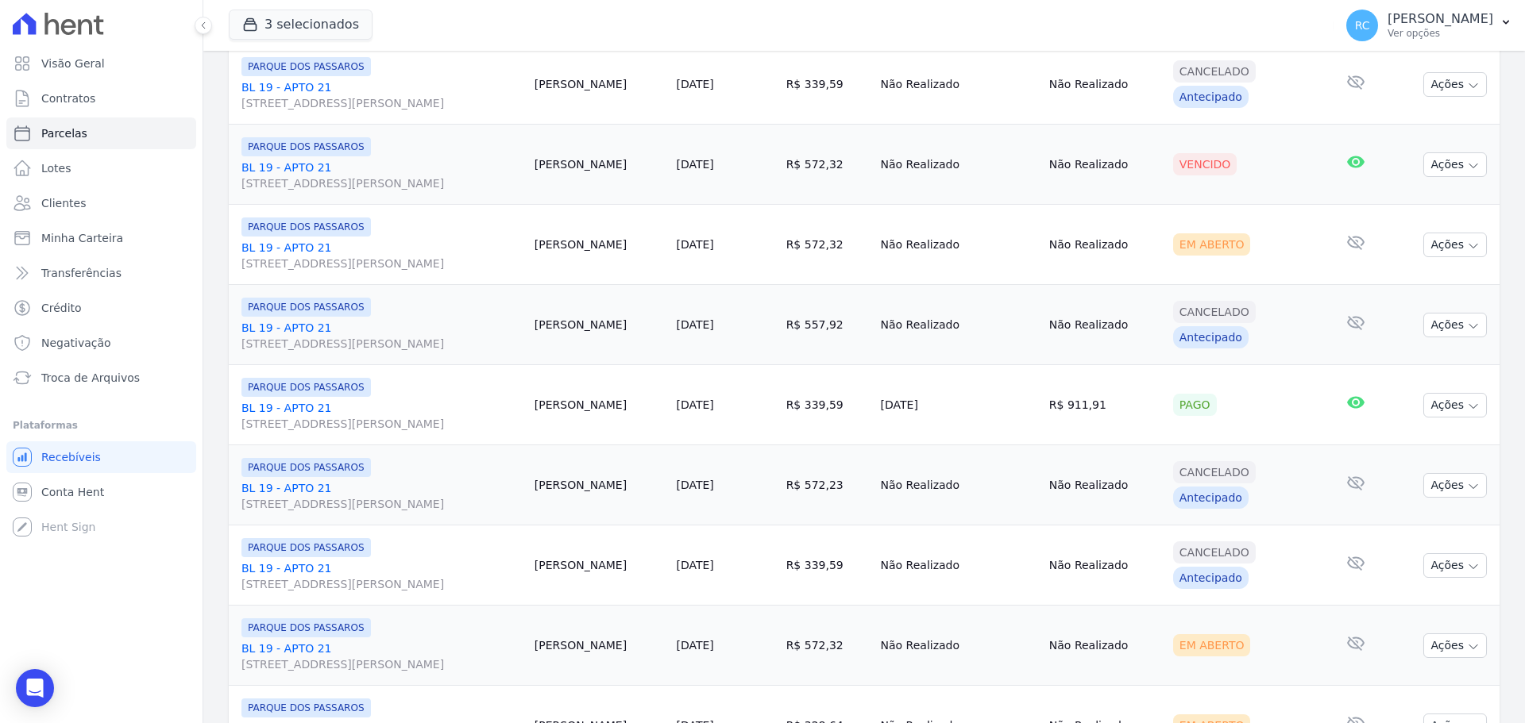
scroll to position [1271, 0]
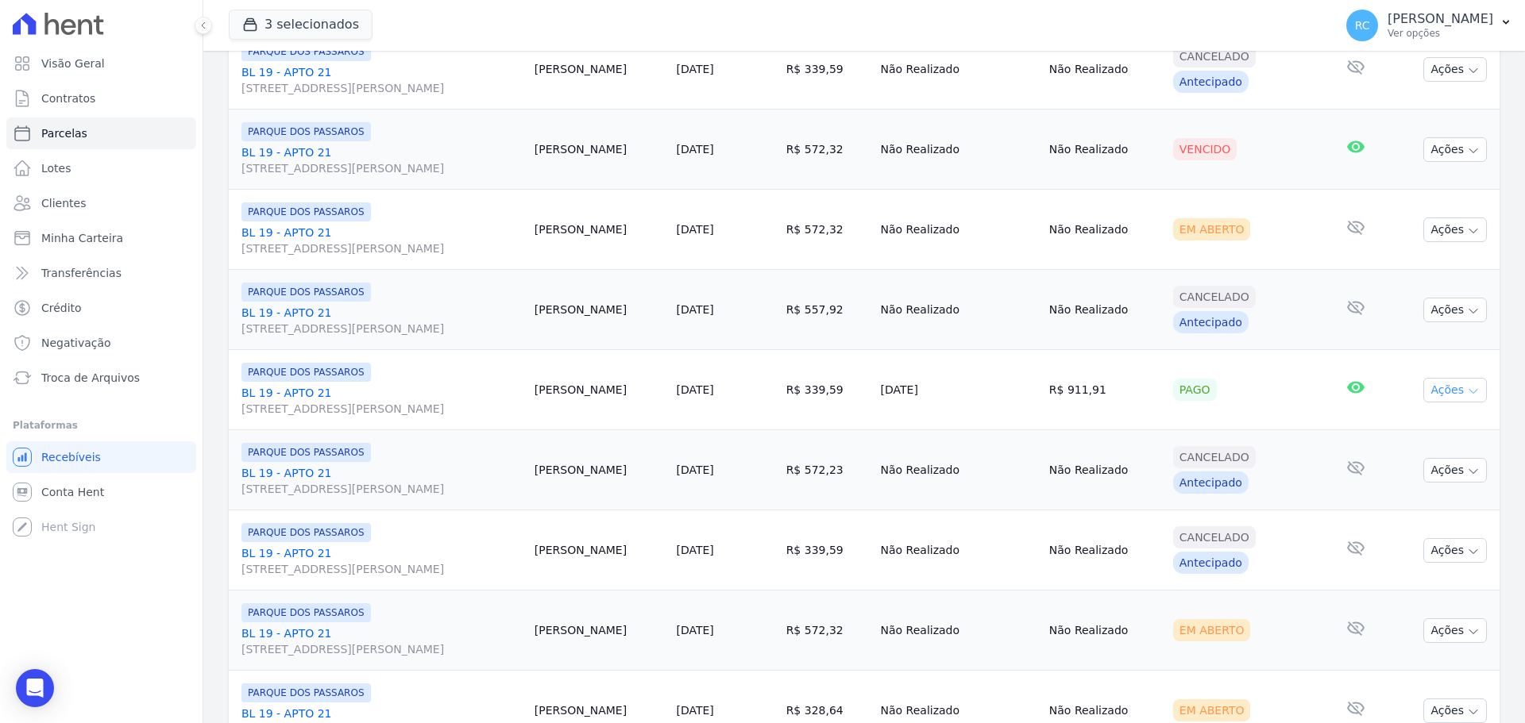
click at [1454, 395] on button "Ações" at bounding box center [1455, 390] width 64 height 25
click at [1426, 423] on link "Ver boleto" at bounding box center [1448, 426] width 152 height 29
drag, startPoint x: 1101, startPoint y: 389, endPoint x: 252, endPoint y: 364, distance: 849.3
click at [252, 364] on tr "PARQUE DOS PASSAROS BL 19 - APTO 21 Rua Arminda de Lima, 20, SALA 01, Centro Be…" at bounding box center [864, 390] width 1271 height 80
click at [1451, 147] on button "Ações" at bounding box center [1455, 149] width 64 height 25
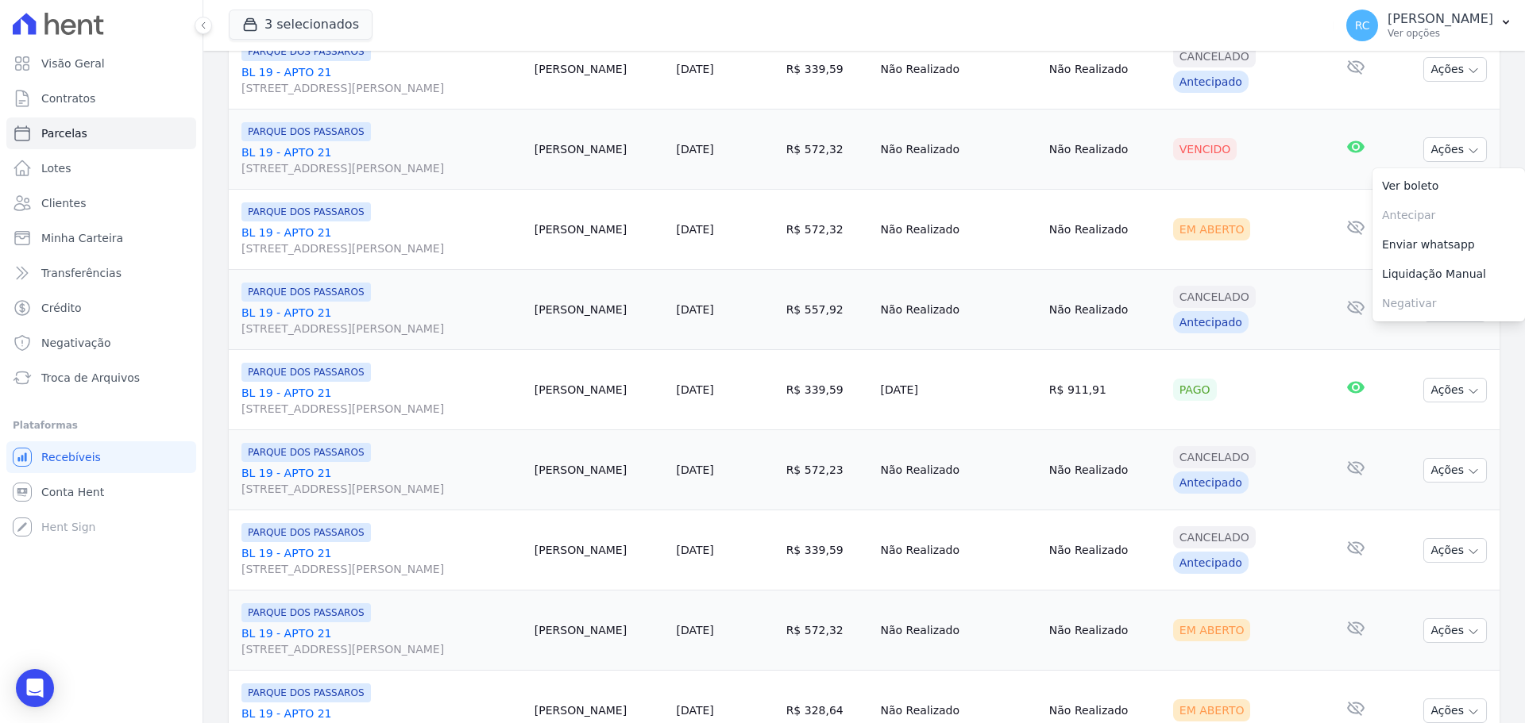
click at [306, 156] on link "BL 19 - APTO 21 Rua Arminda de Lima, 20, SALA 01, Centro" at bounding box center [381, 161] width 280 height 32
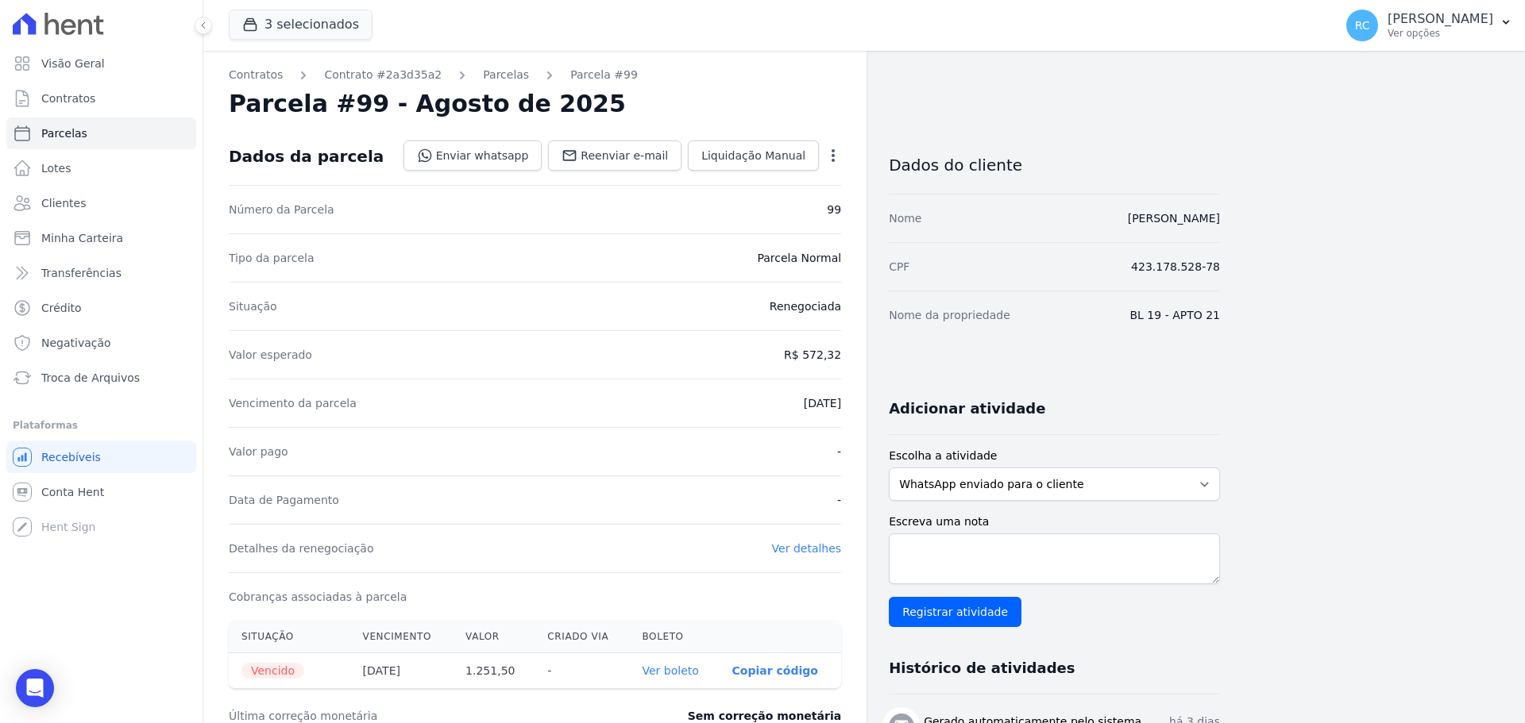
click at [843, 145] on div "Contratos Contrato #2a3d35a2 Parcelas Parcela #99 Parcela #99 - Agosto de 2025 …" at bounding box center [534, 561] width 663 height 1021
click at [837, 152] on icon "button" at bounding box center [833, 156] width 16 height 16
click at [764, 214] on link "Cancelar Cobrança" at bounding box center [765, 205] width 140 height 29
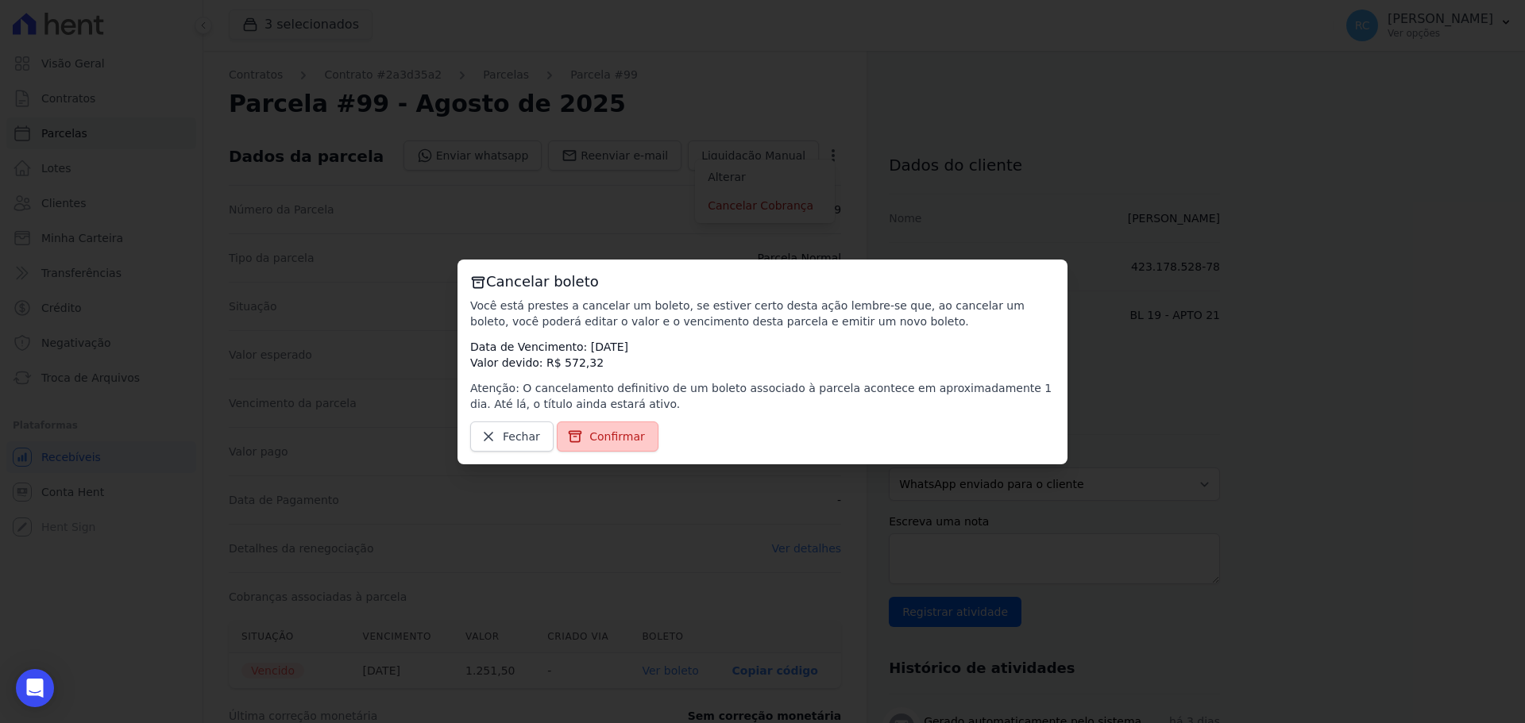
click at [615, 437] on span "Confirmar" at bounding box center [617, 437] width 56 height 16
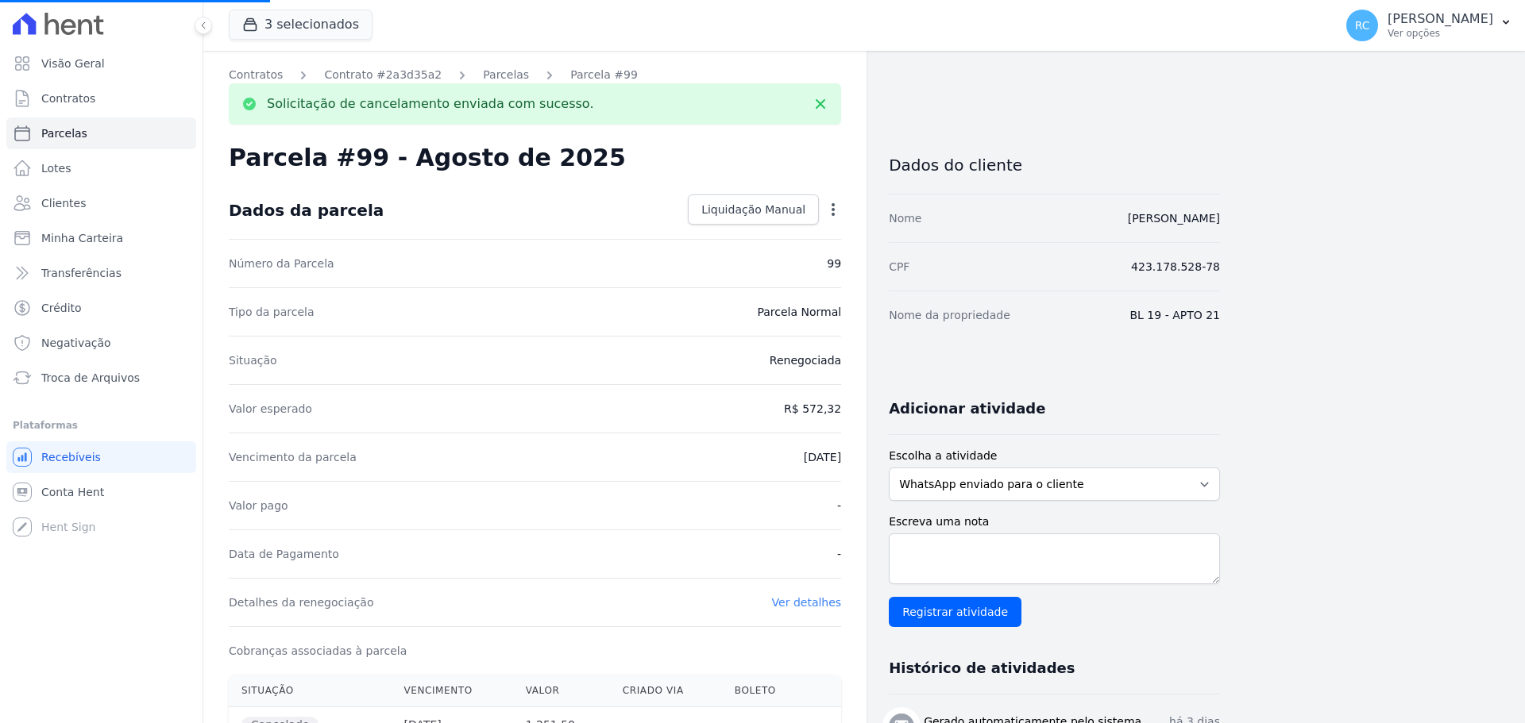
select select
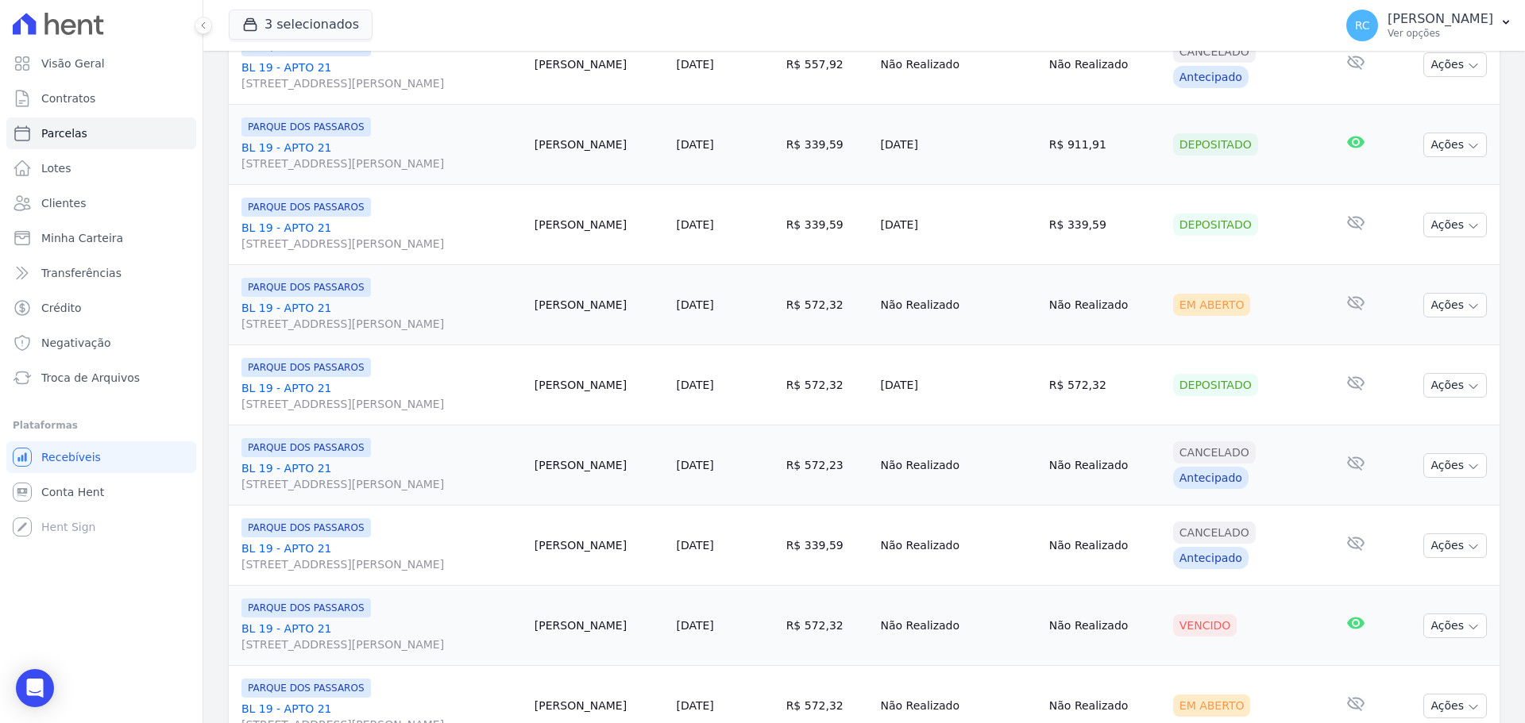
scroll to position [953, 0]
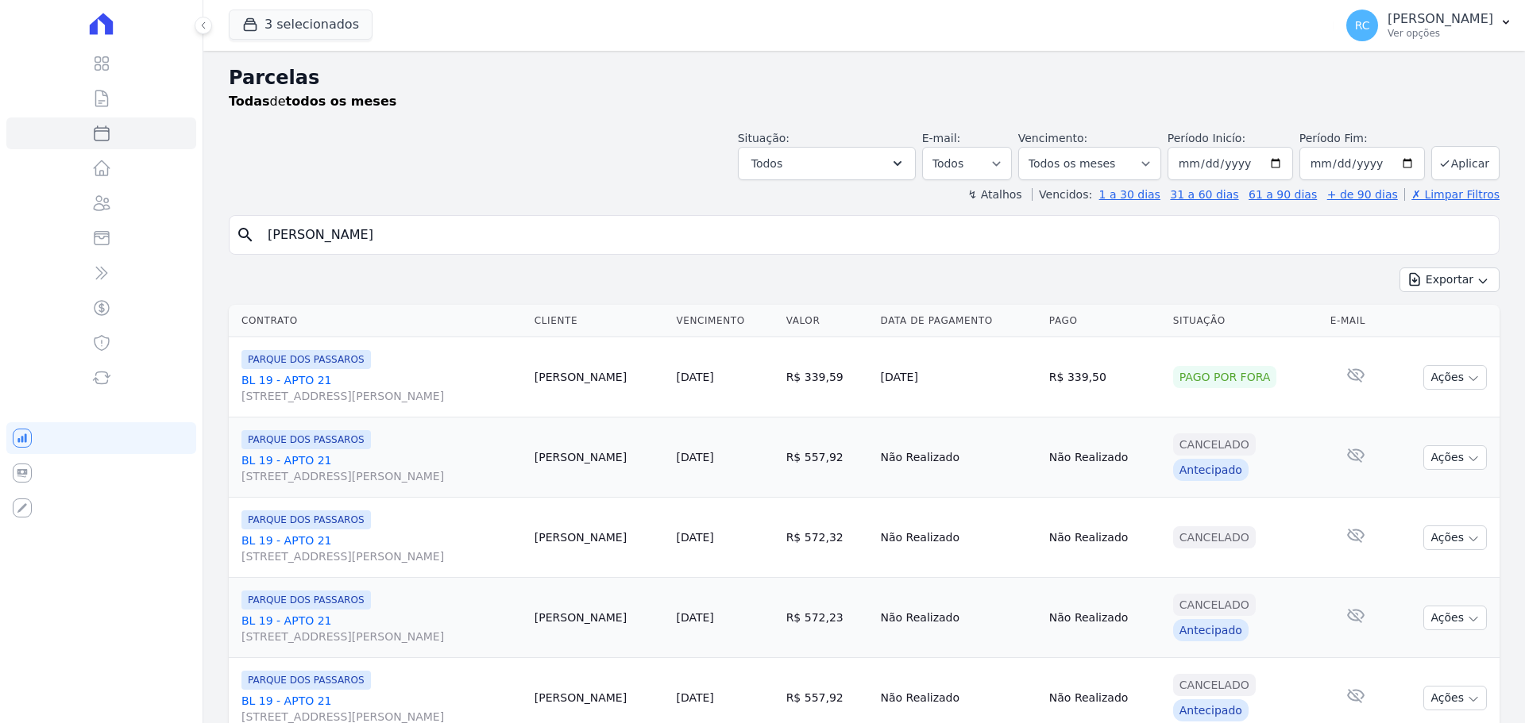
select select
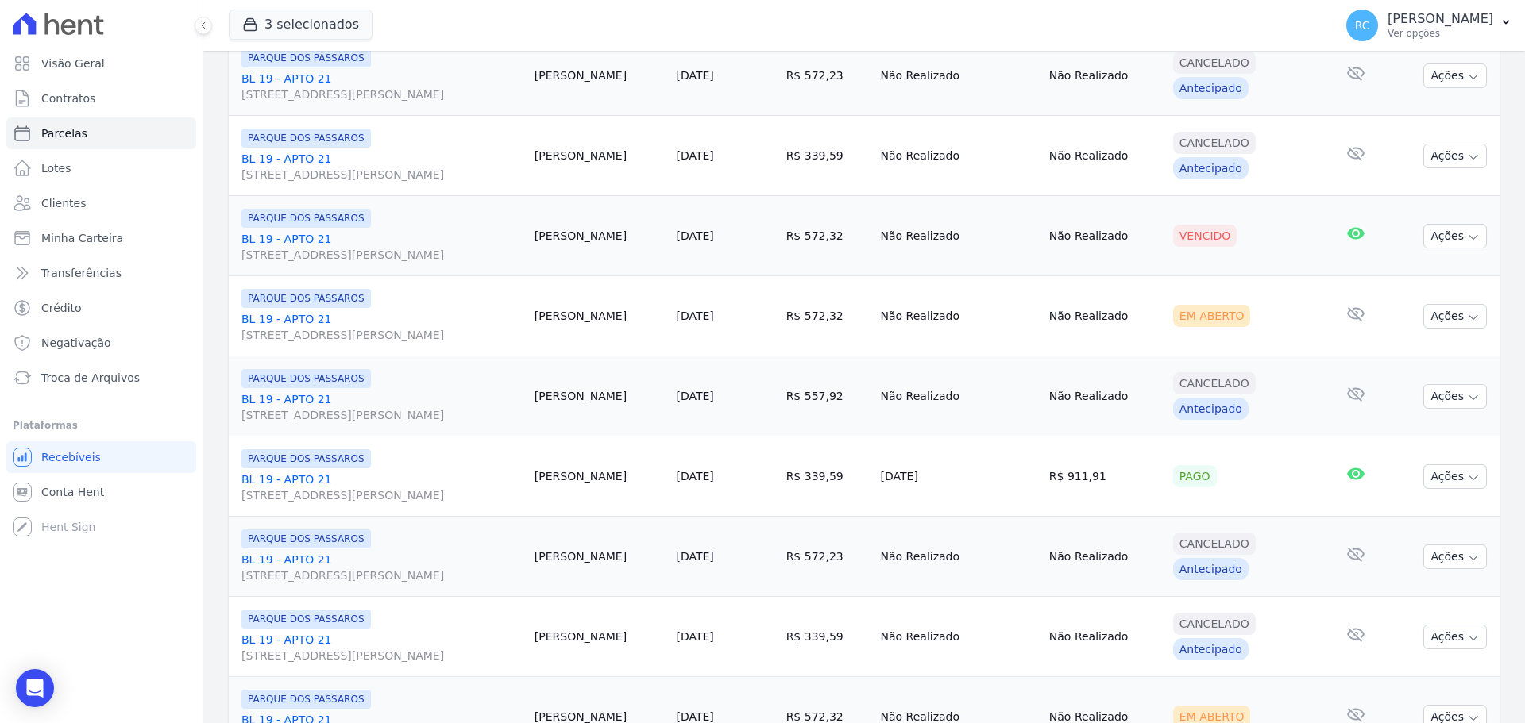
scroll to position [1191, 0]
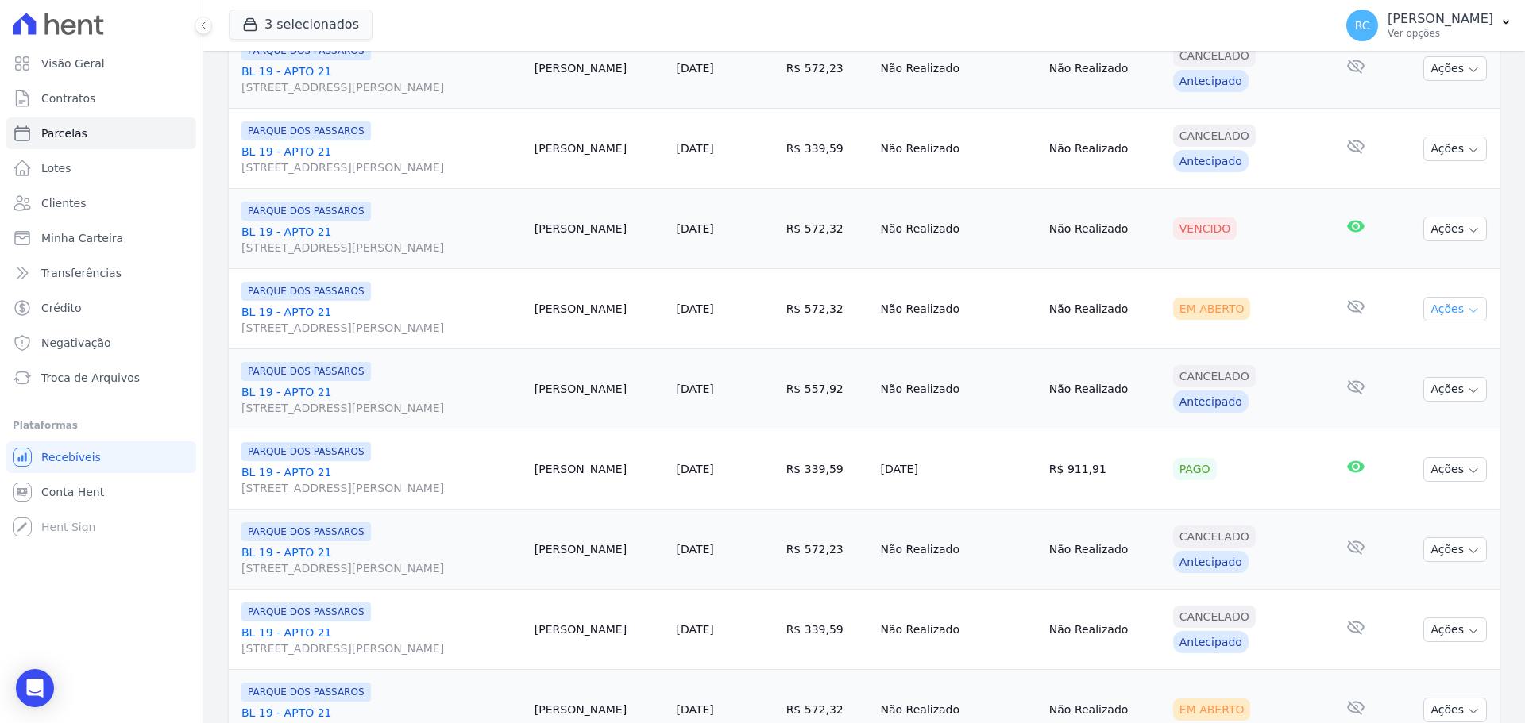
click at [1429, 310] on button "Ações" at bounding box center [1455, 309] width 64 height 25
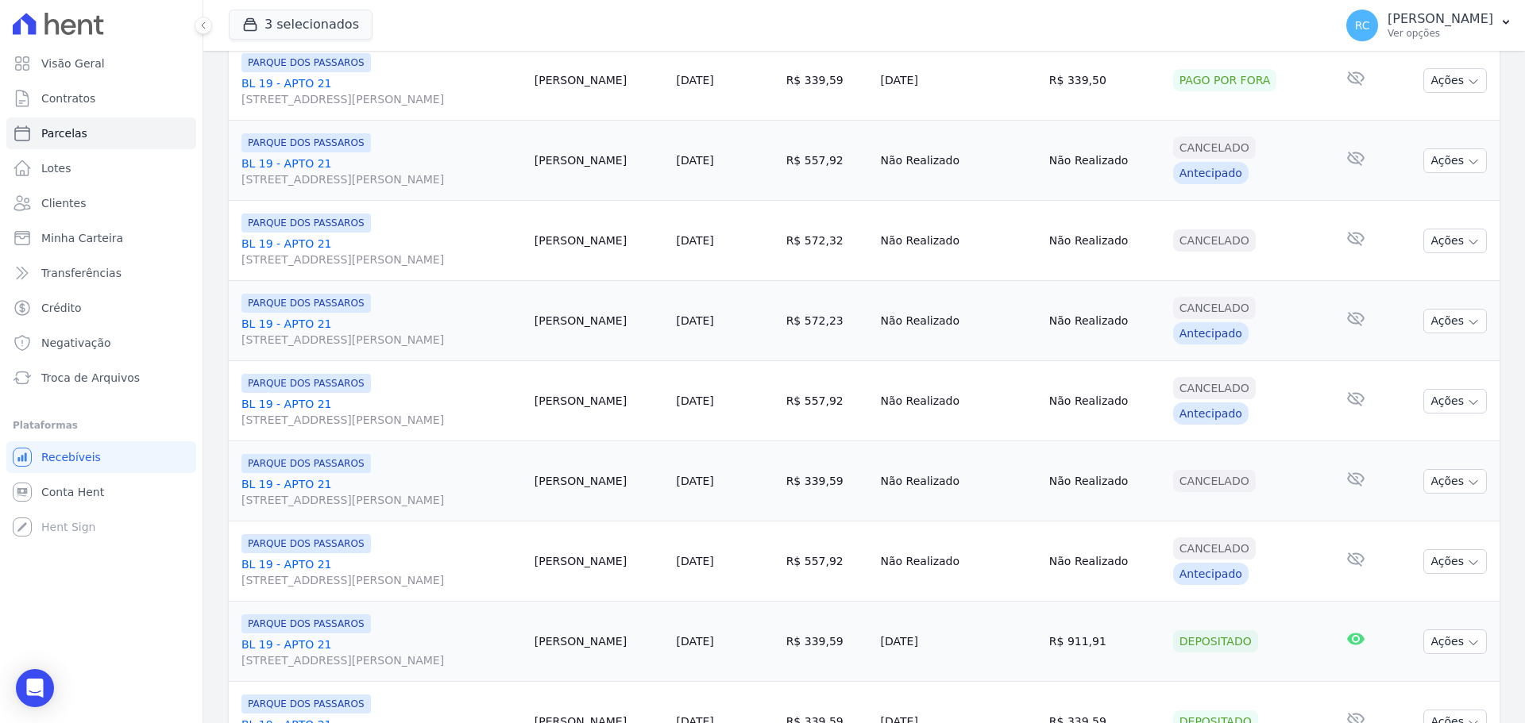
scroll to position [0, 0]
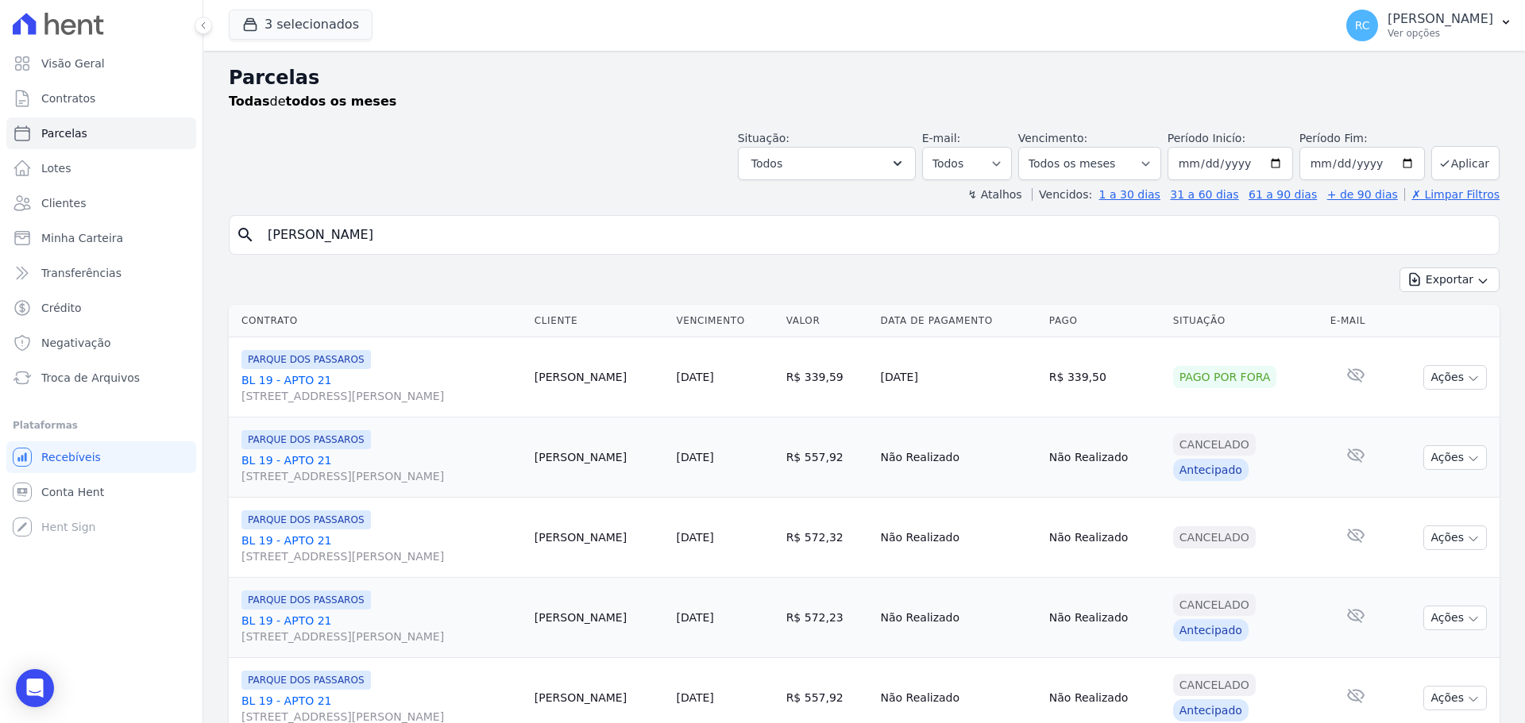
drag, startPoint x: 249, startPoint y: 257, endPoint x: 559, endPoint y: 145, distance: 329.3
click at [22, 292] on div "Visão Geral Contratos [GEOGRAPHIC_DATA] Lotes Clientes Minha Carteira Transferê…" at bounding box center [762, 361] width 1525 height 723
paste input "[PERSON_NAME]"
type input "[PERSON_NAME]"
select select
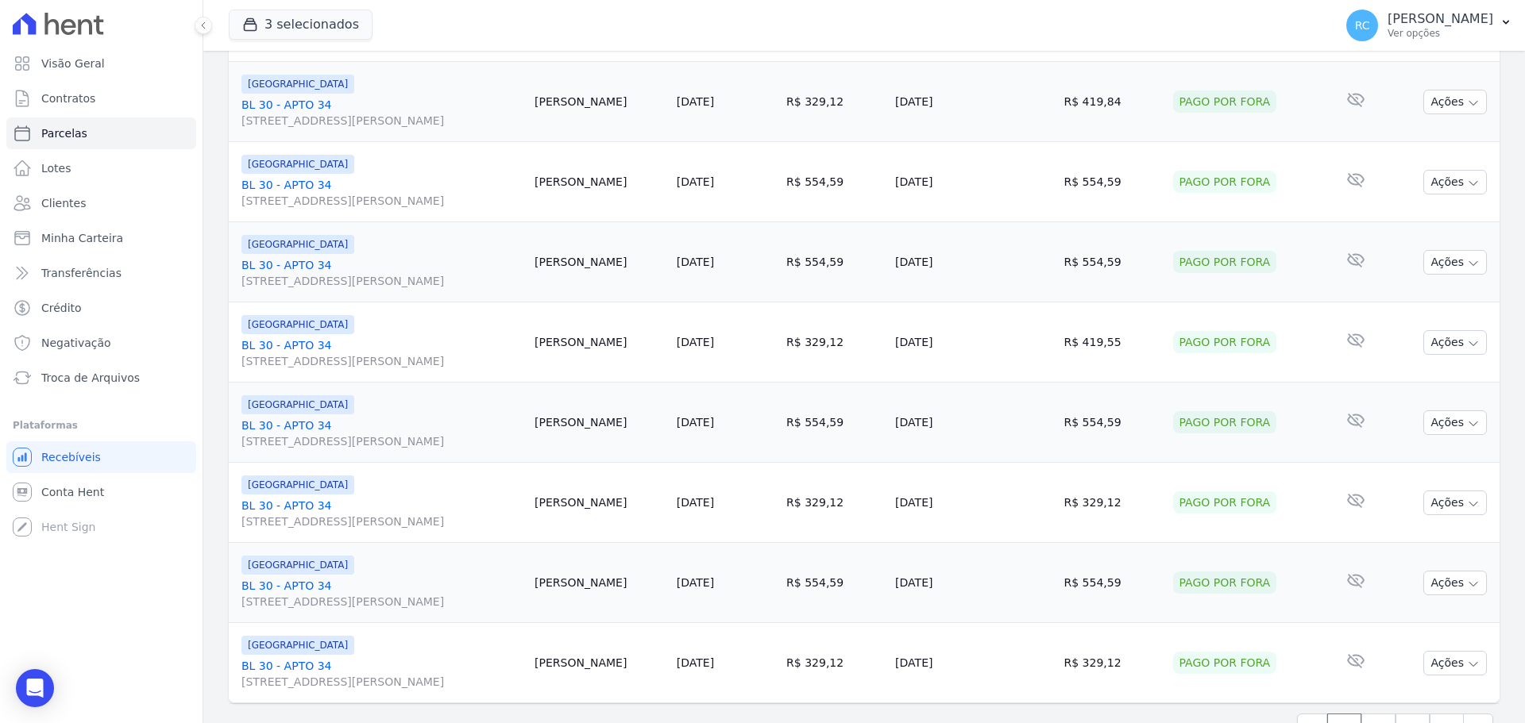
scroll to position [1688, 0]
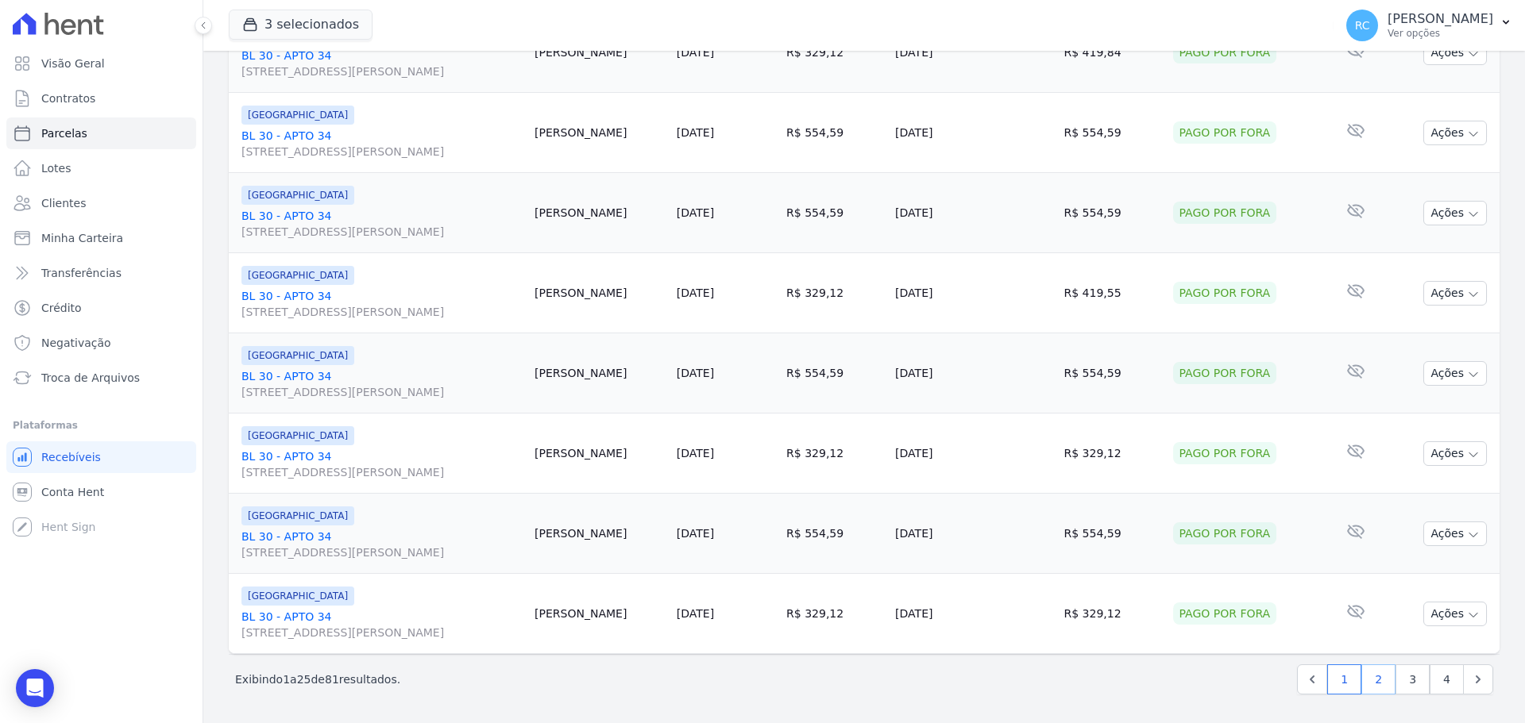
click at [1379, 685] on link "2" at bounding box center [1378, 680] width 34 height 30
select select
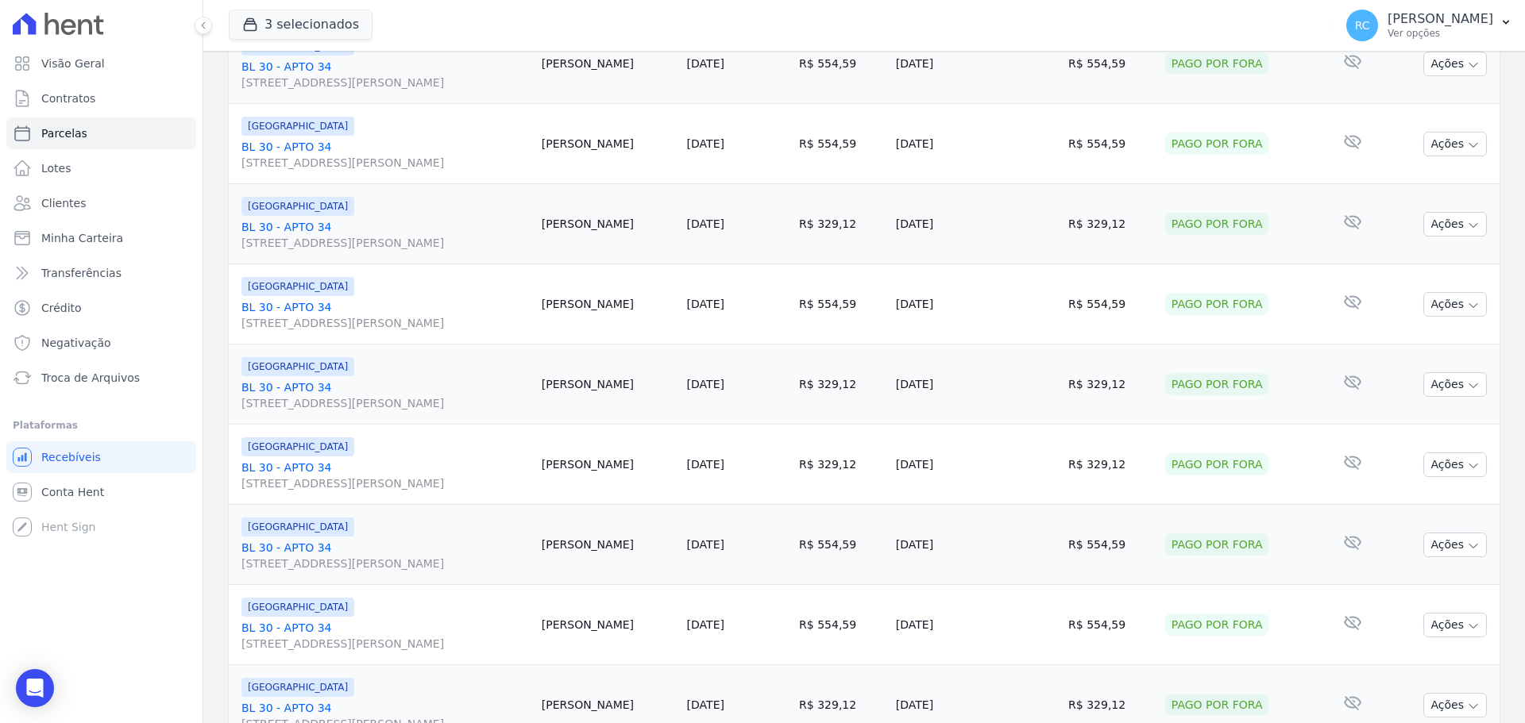
scroll to position [1688, 0]
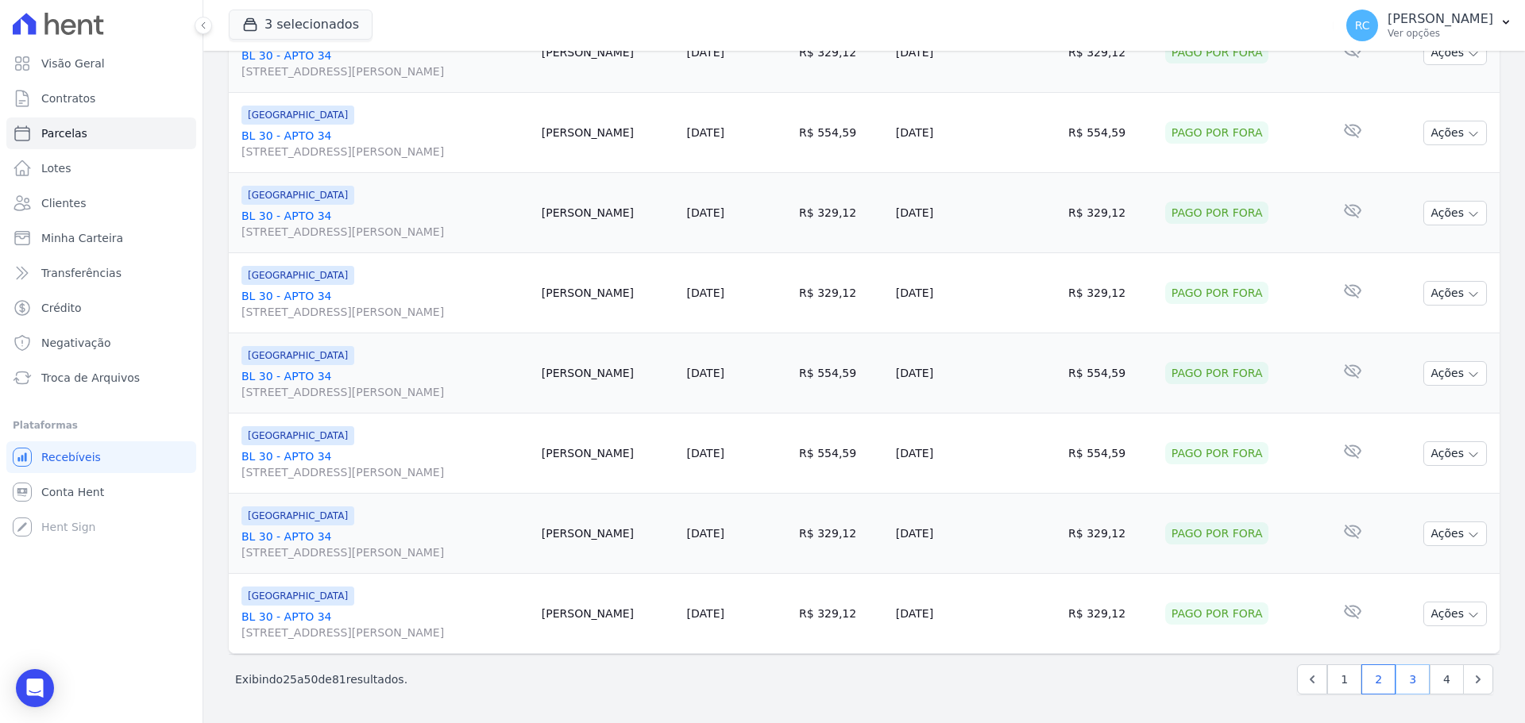
click at [1401, 681] on link "3" at bounding box center [1412, 680] width 34 height 30
select select
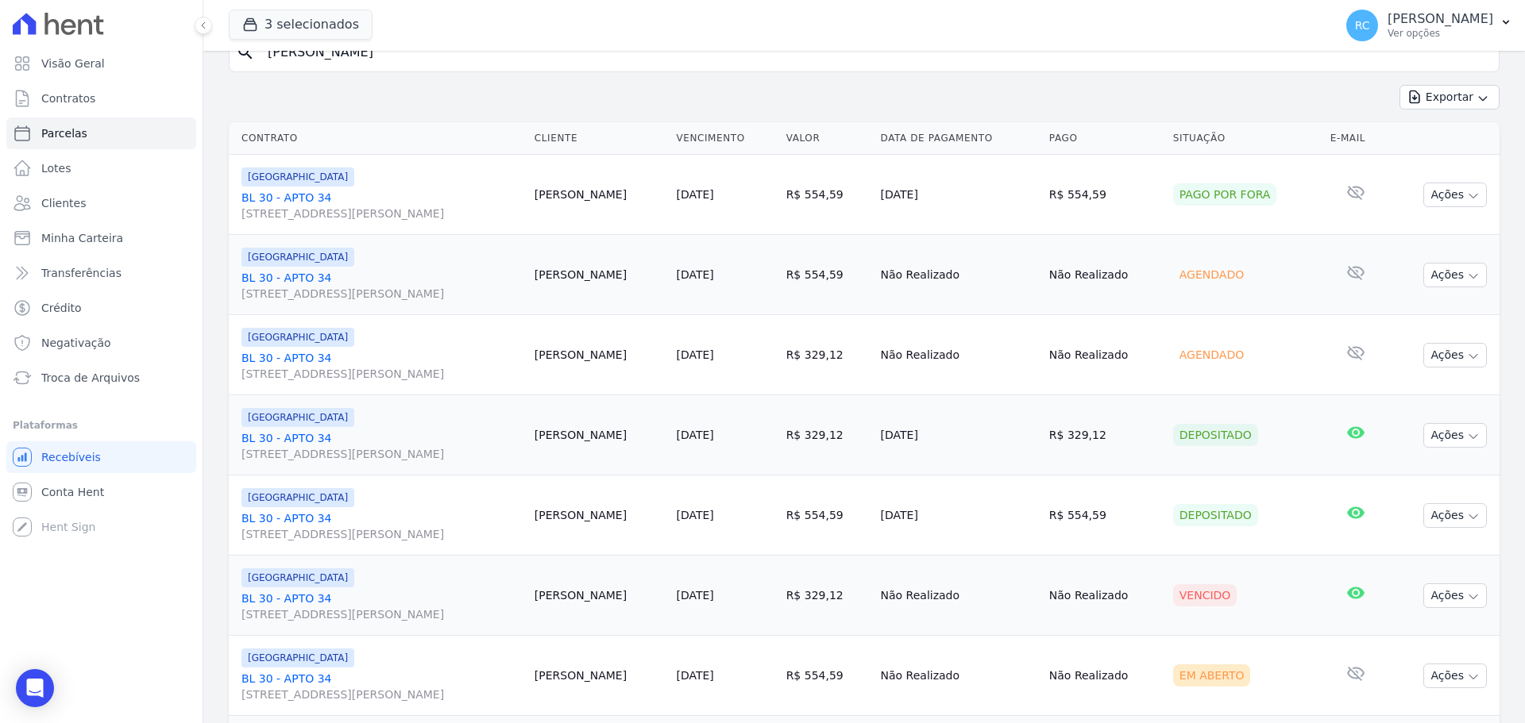
scroll to position [159, 0]
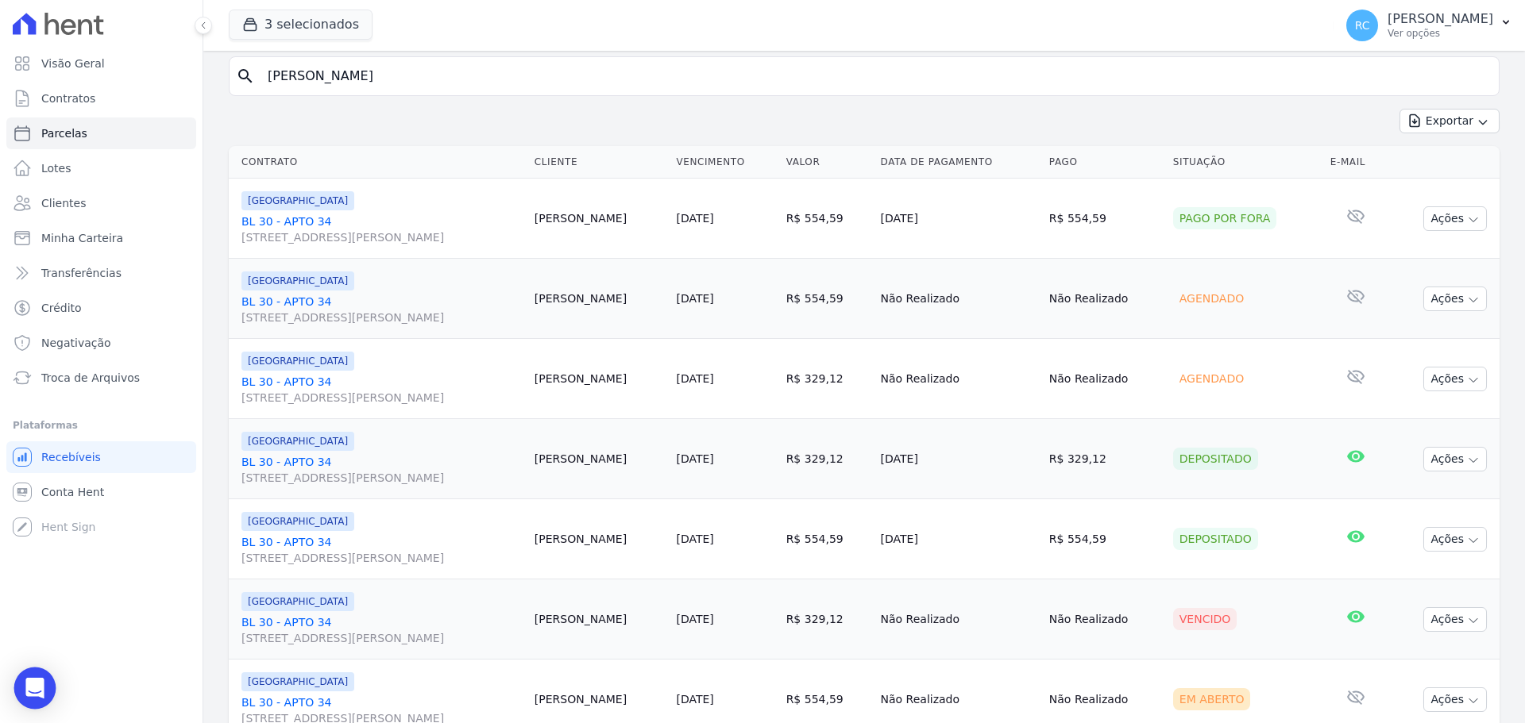
click at [41, 700] on div "Open Intercom Messenger" at bounding box center [35, 689] width 42 height 42
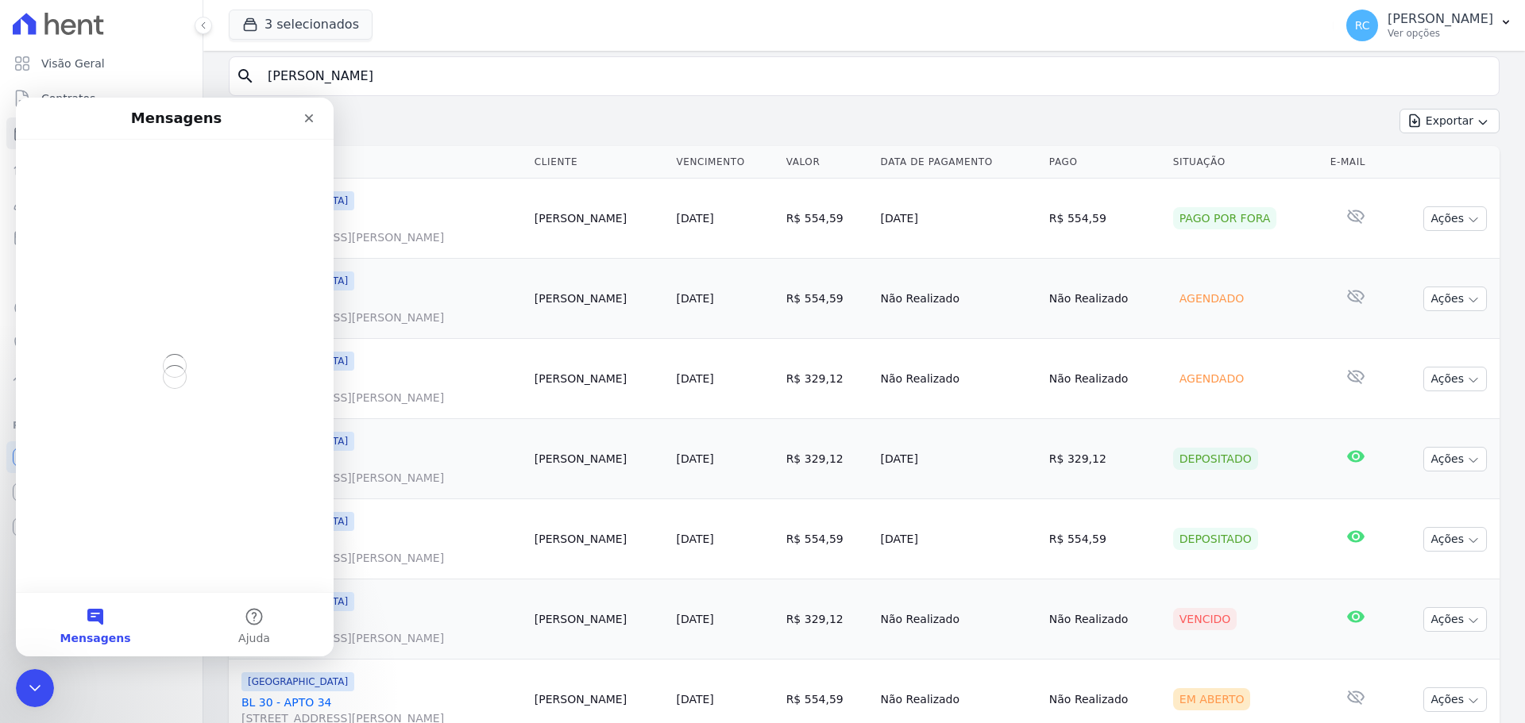
scroll to position [0, 0]
drag, startPoint x: 144, startPoint y: 581, endPoint x: 123, endPoint y: 600, distance: 28.1
click at [139, 585] on div "Messenger da Intercom" at bounding box center [175, 399] width 318 height 516
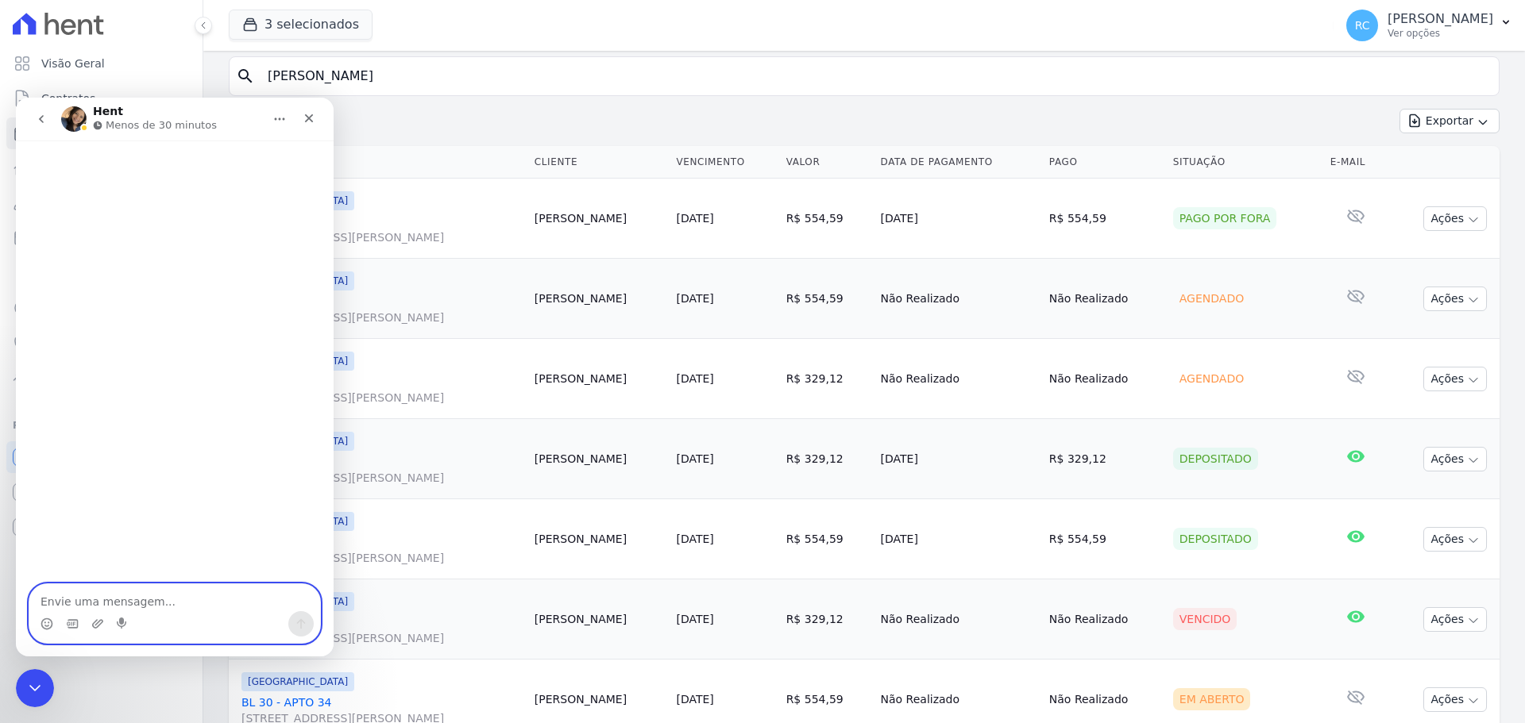
drag, startPoint x: 123, startPoint y: 600, endPoint x: 130, endPoint y: 584, distance: 18.1
click at [125, 597] on textarea "Envie uma mensagem..." at bounding box center [174, 597] width 291 height 27
type textarea "Boa tarde! Tudo bem? Boa semana."
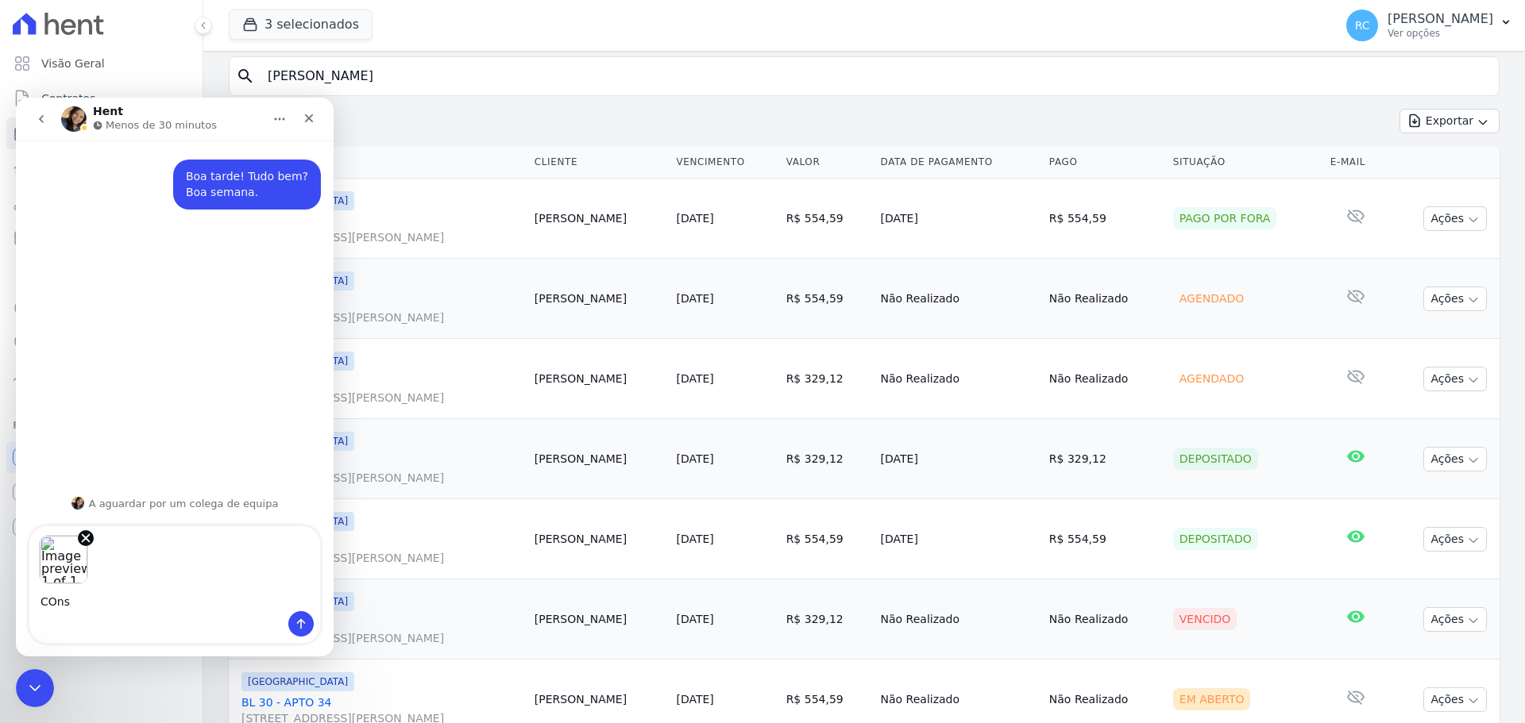
type textarea "COnse"
type textarea "Consegue espelhar esse contrato com o SIENG?"
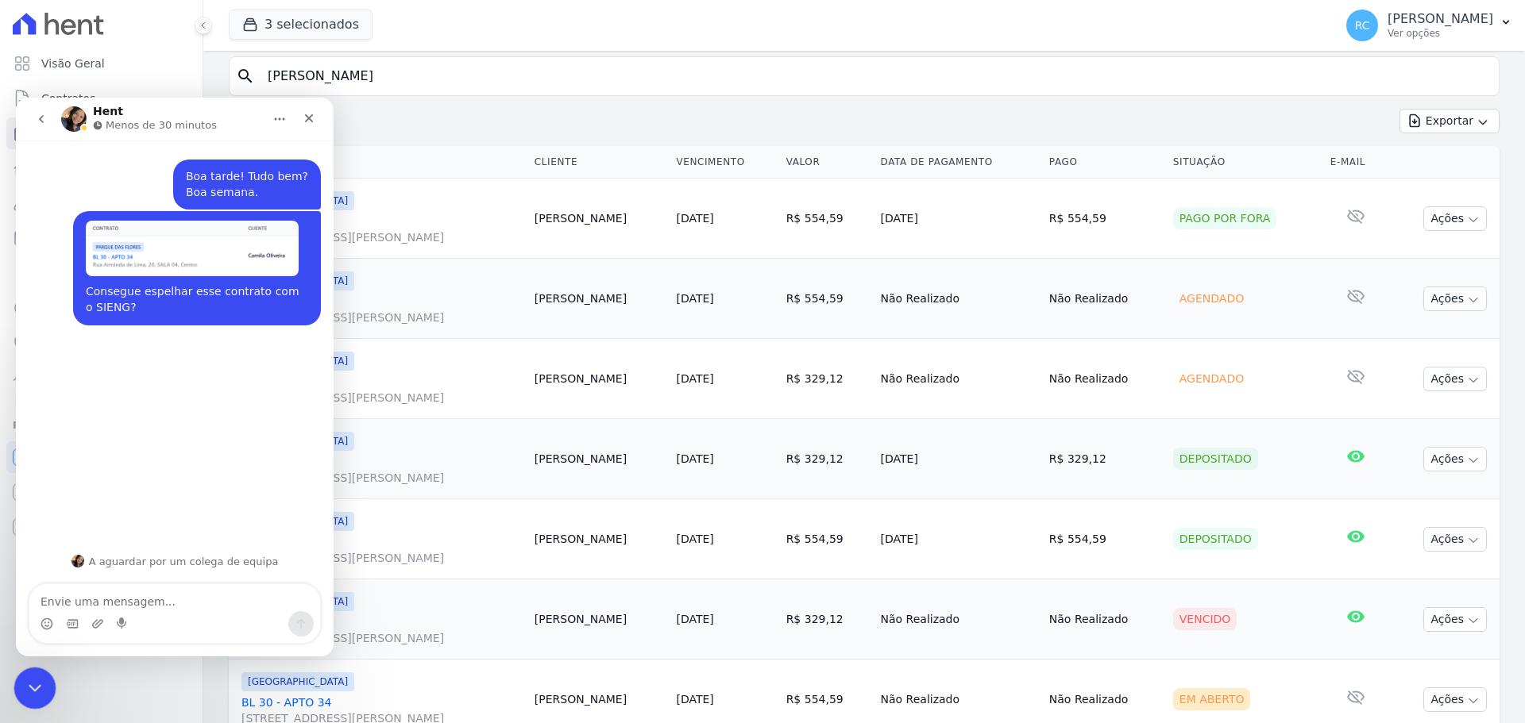
click at [28, 688] on icon "Fechar mensagem da Intercom" at bounding box center [32, 686] width 19 height 19
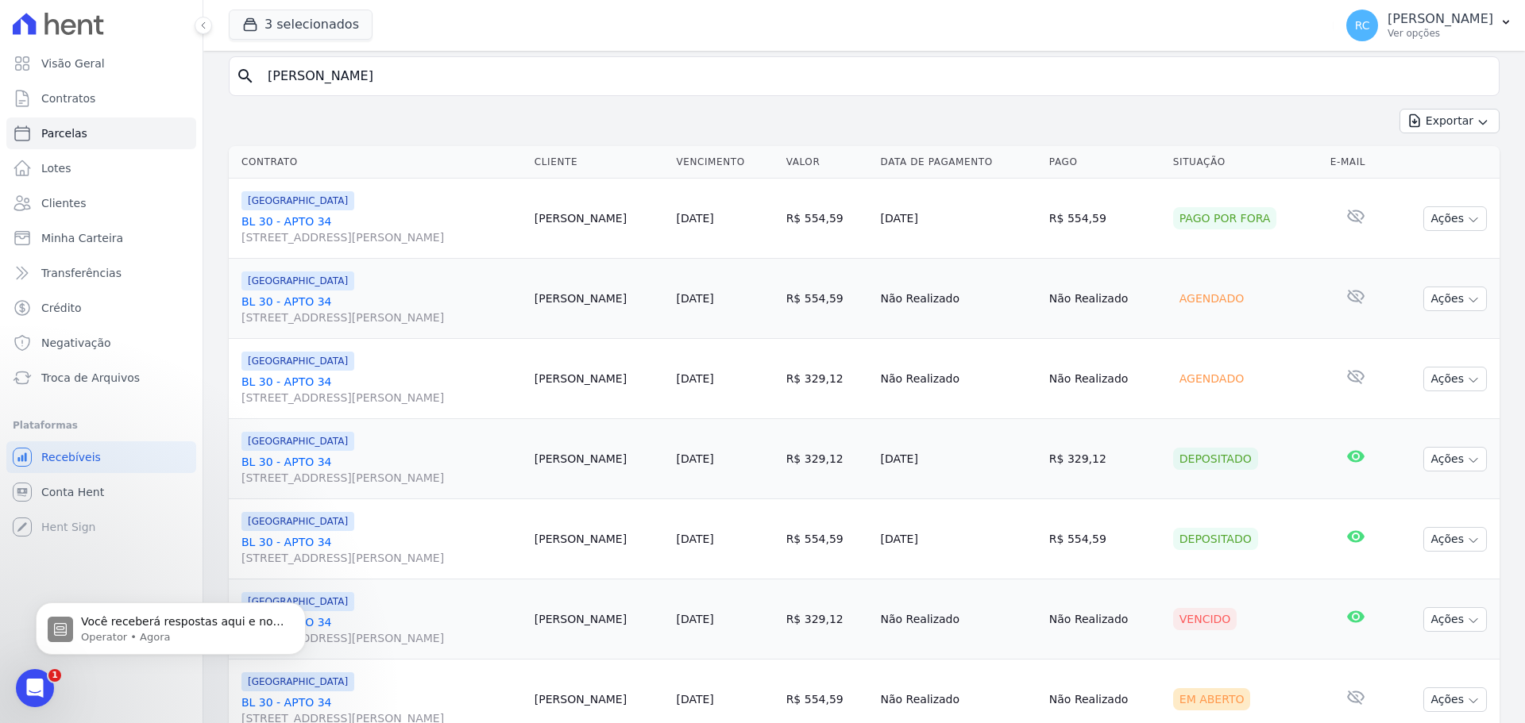
drag, startPoint x: 454, startPoint y: 84, endPoint x: 546, endPoint y: 79, distance: 92.3
type input "Cicera [PERSON_NAME]"
select select
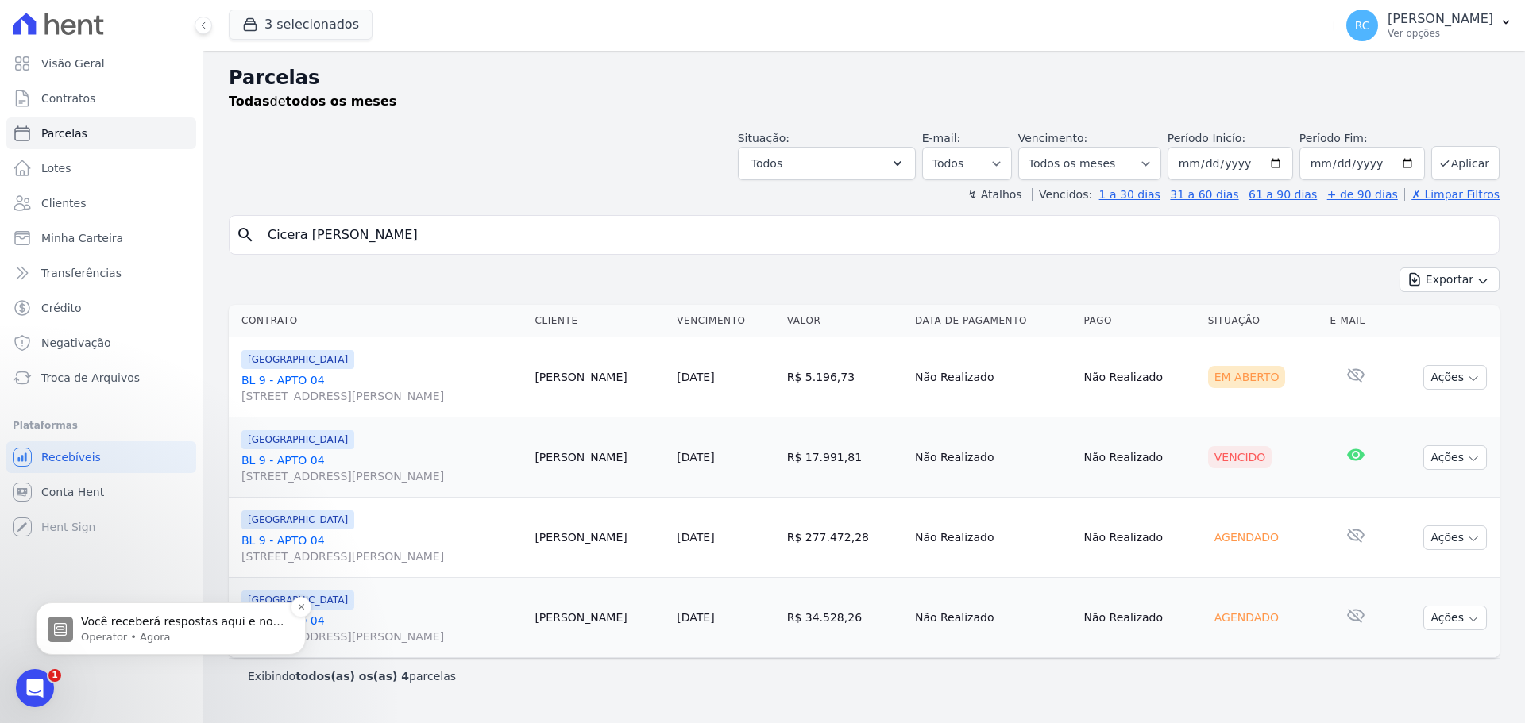
click at [138, 626] on p "Você receberá respostas aqui e no seu e-mail: ✉️ raquel.almeida@cavazani.com.br…" at bounding box center [183, 623] width 205 height 16
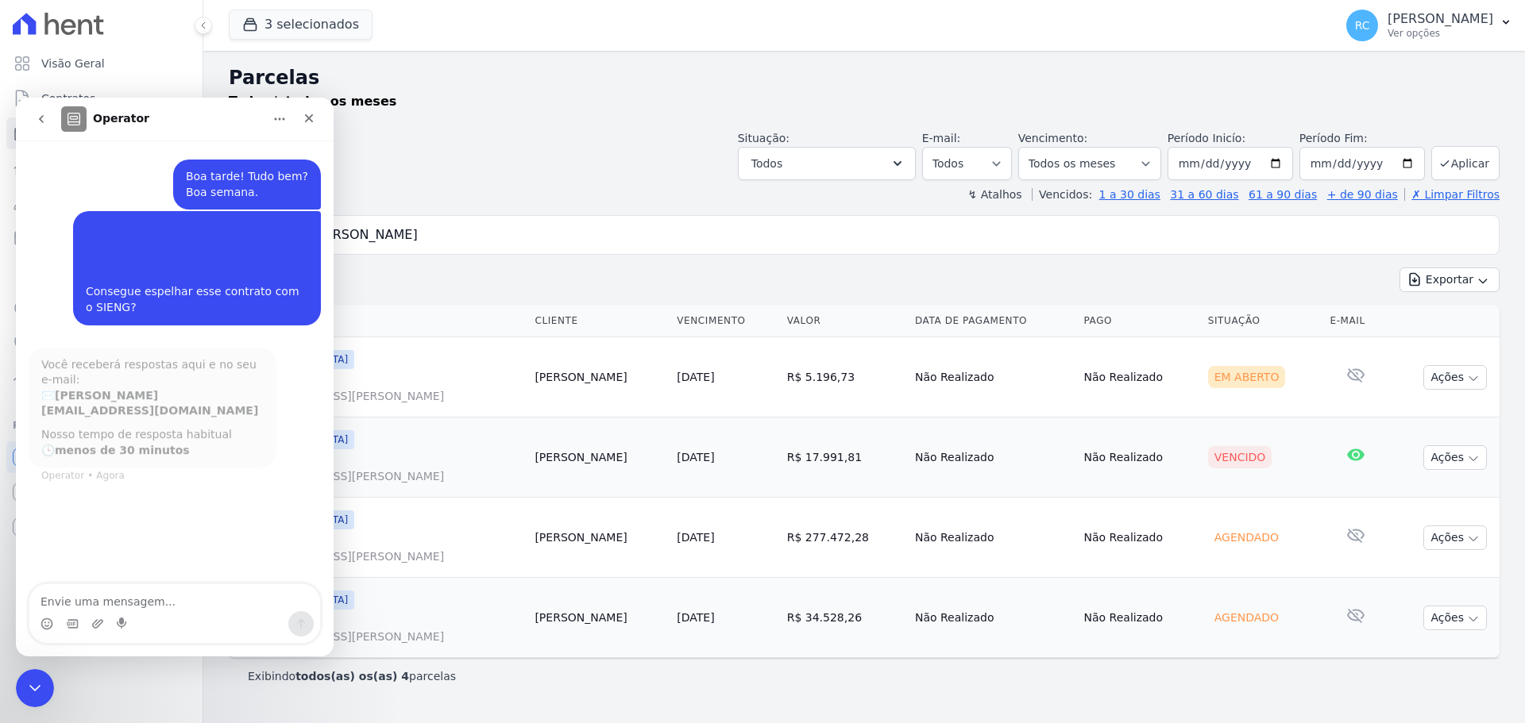
scroll to position [2, 0]
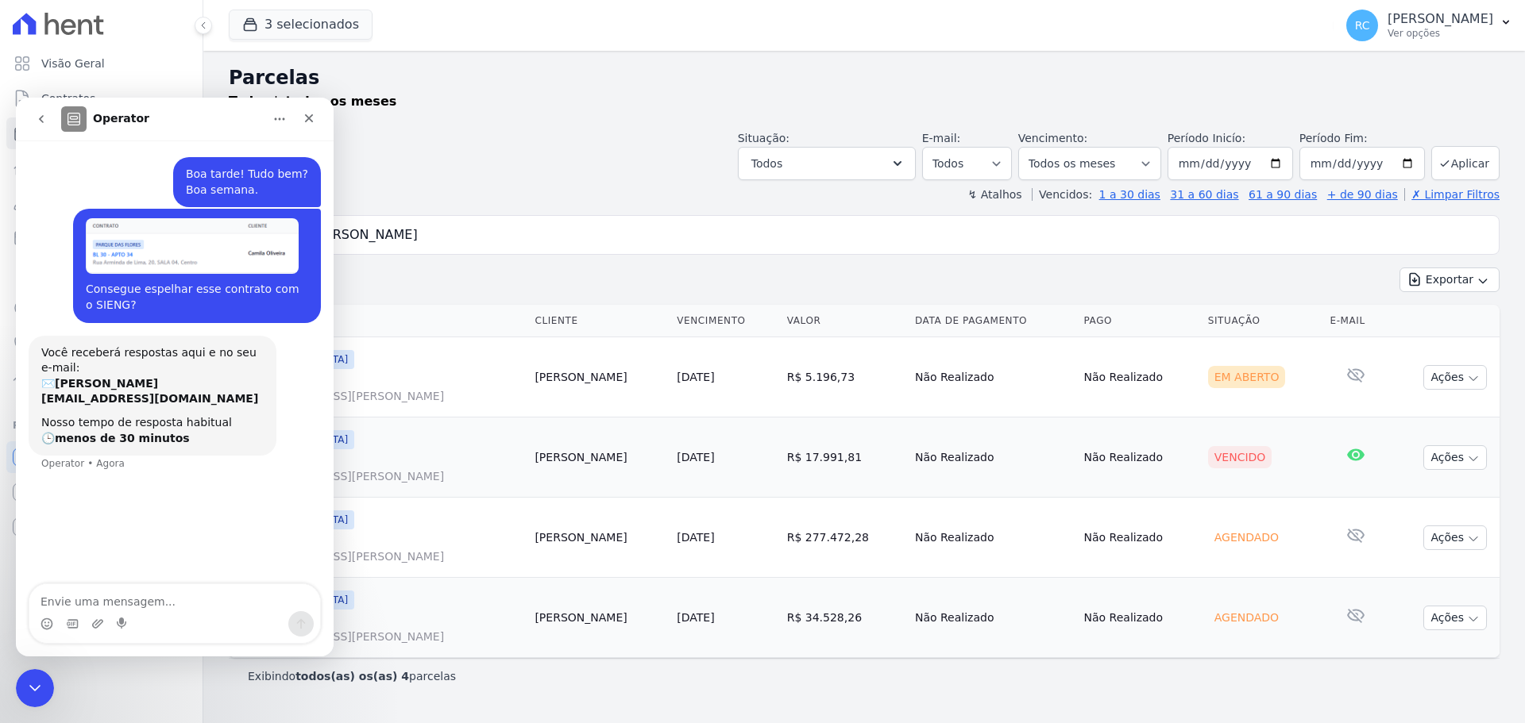
drag, startPoint x: 57, startPoint y: 1336, endPoint x: 37, endPoint y: 673, distance: 662.6
click at [33, 677] on icon "Fechar mensagem da Intercom" at bounding box center [32, 686] width 19 height 19
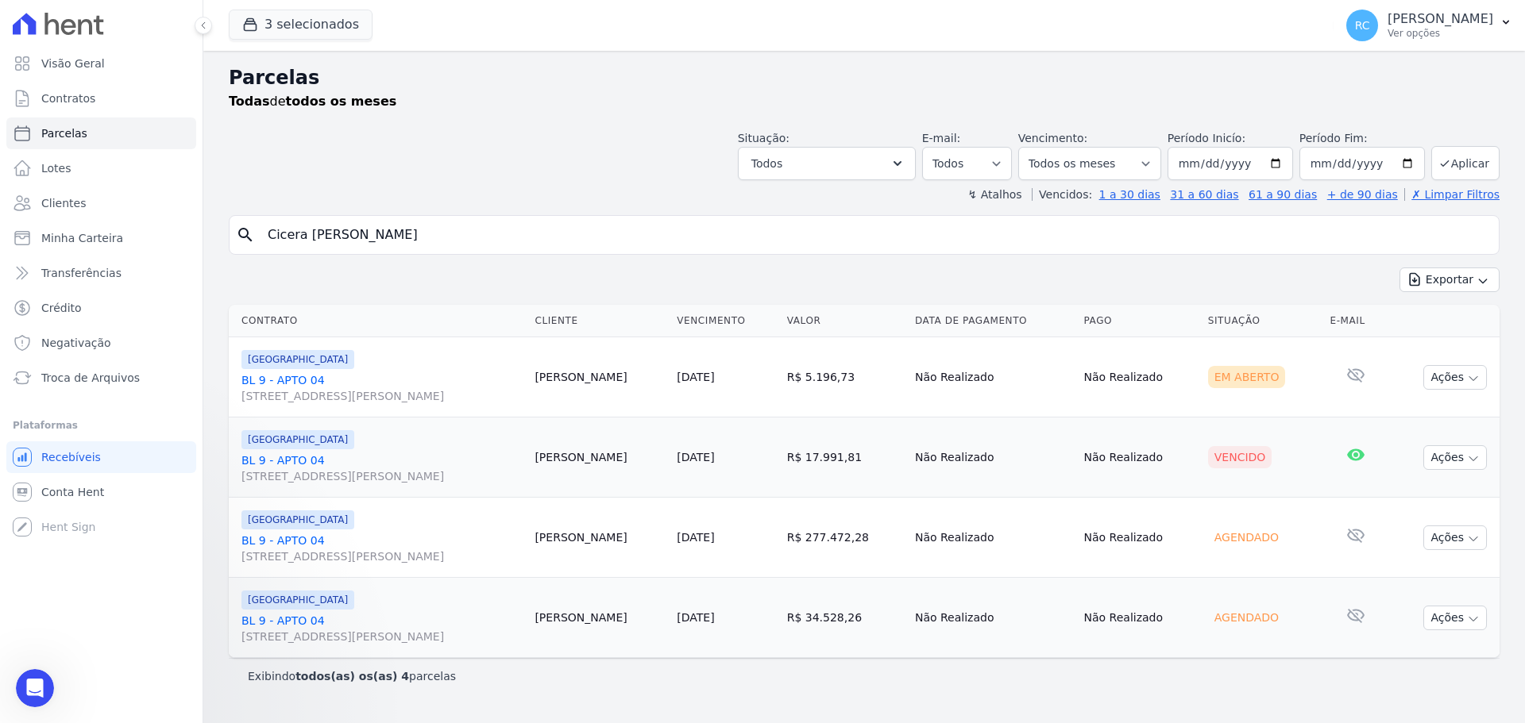
scroll to position [0, 0]
click at [1468, 378] on icon "button" at bounding box center [1473, 378] width 13 height 13
click at [1430, 507] on div "A negativação só é permitida caso o vencimento tenha mais de 5 dias de ocorrido" at bounding box center [1453, 494] width 143 height 91
click at [1462, 497] on link "Liquidação Manual" at bounding box center [1448, 502] width 152 height 29
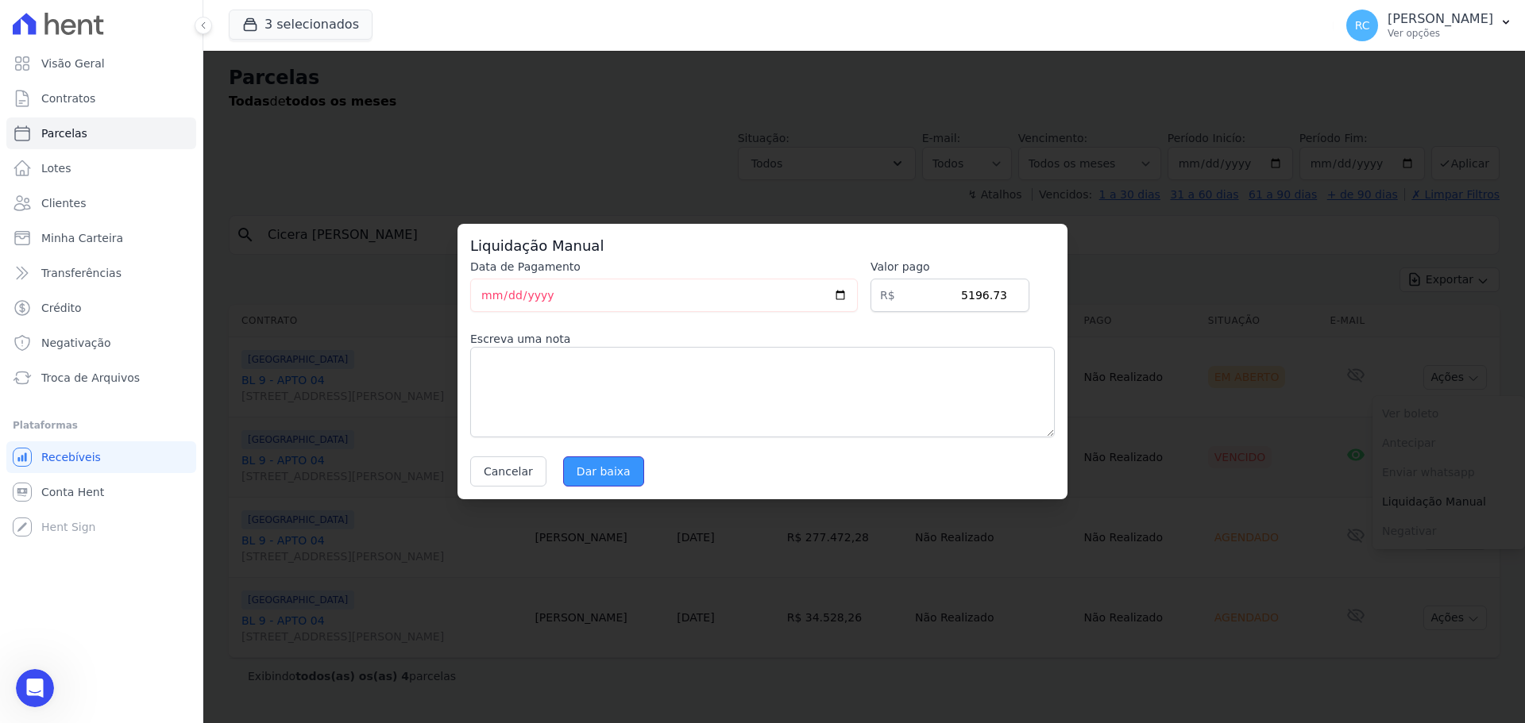
click at [602, 473] on input "Dar baixa" at bounding box center [603, 472] width 81 height 30
select select
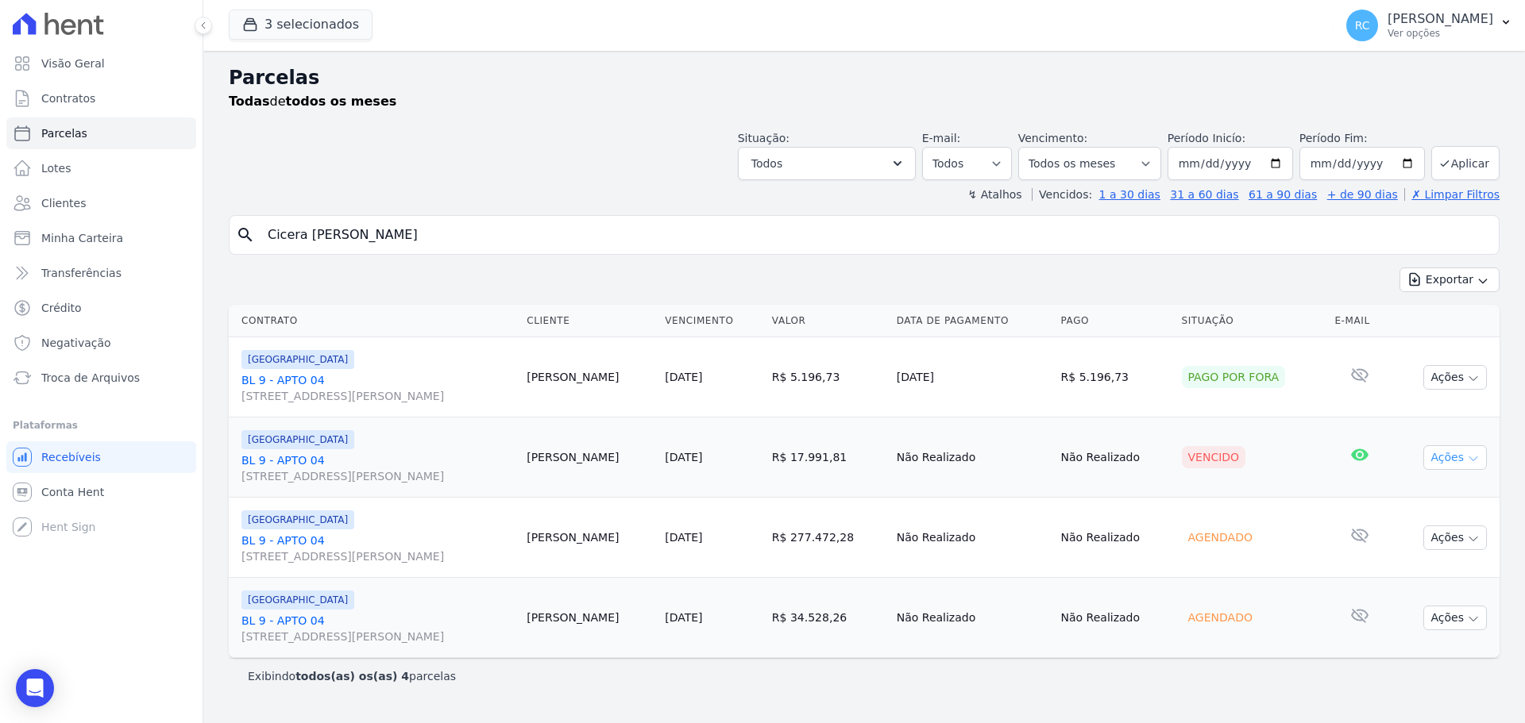
click at [1448, 453] on button "Ações" at bounding box center [1455, 458] width 64 height 25
click at [1403, 581] on link "Liquidação Manual" at bounding box center [1448, 582] width 152 height 29
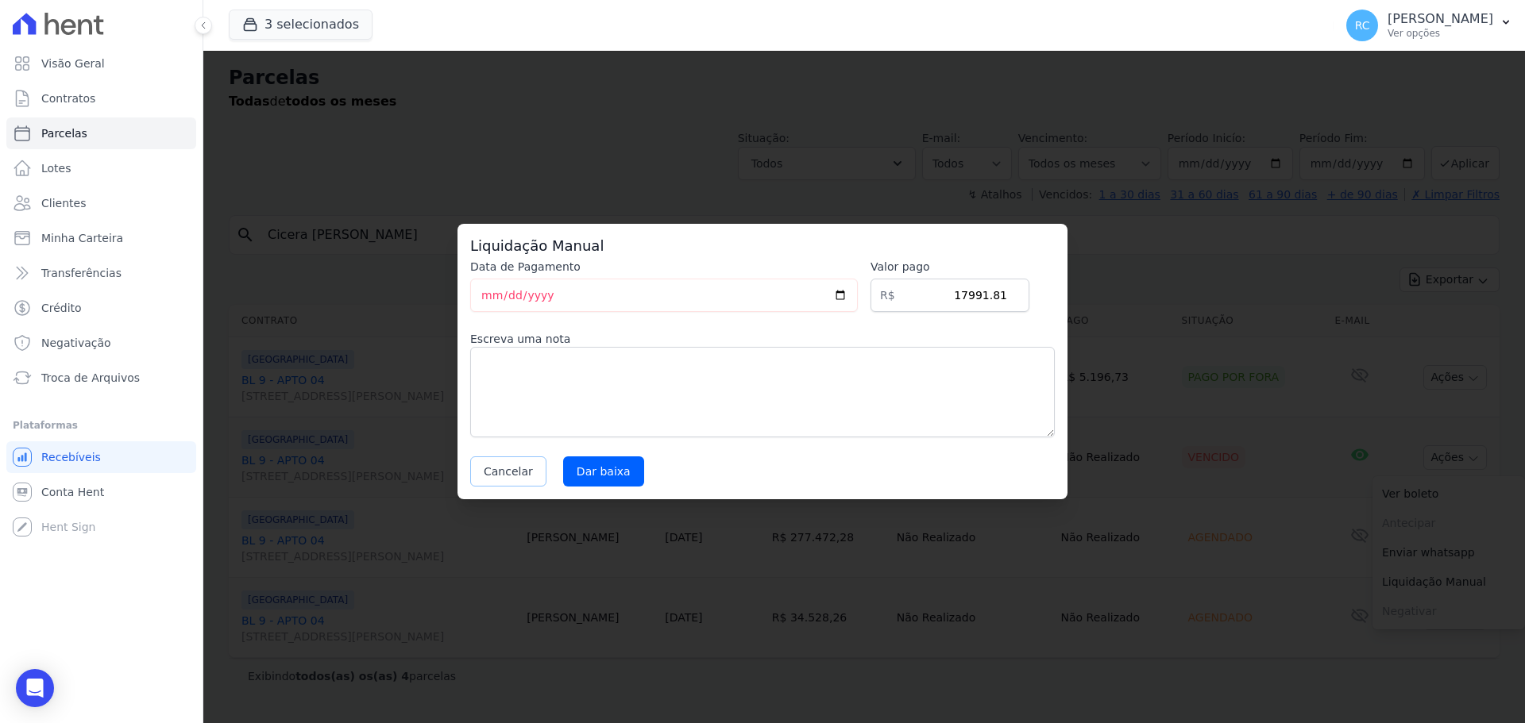
click at [510, 470] on button "Cancelar" at bounding box center [508, 472] width 76 height 30
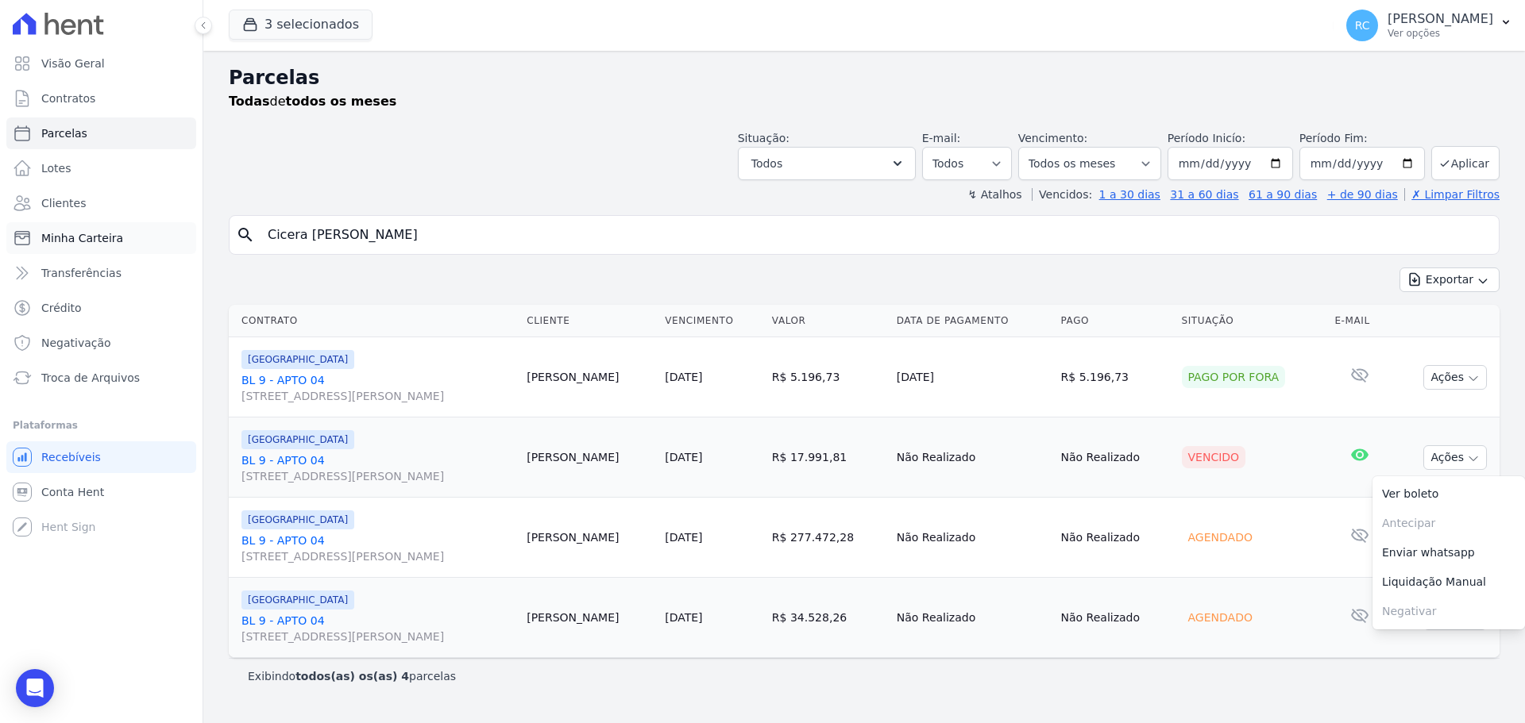
drag, startPoint x: 498, startPoint y: 241, endPoint x: 125, endPoint y: 249, distance: 373.3
click at [125, 249] on div "Visão Geral Contratos [GEOGRAPHIC_DATA] Lotes Clientes Minha Carteira Transferê…" at bounding box center [762, 361] width 1525 height 723
click at [483, 234] on input "Cicera Maria De Lima Souza" at bounding box center [875, 235] width 1234 height 32
click at [125, 83] on link "Contratos" at bounding box center [101, 99] width 190 height 32
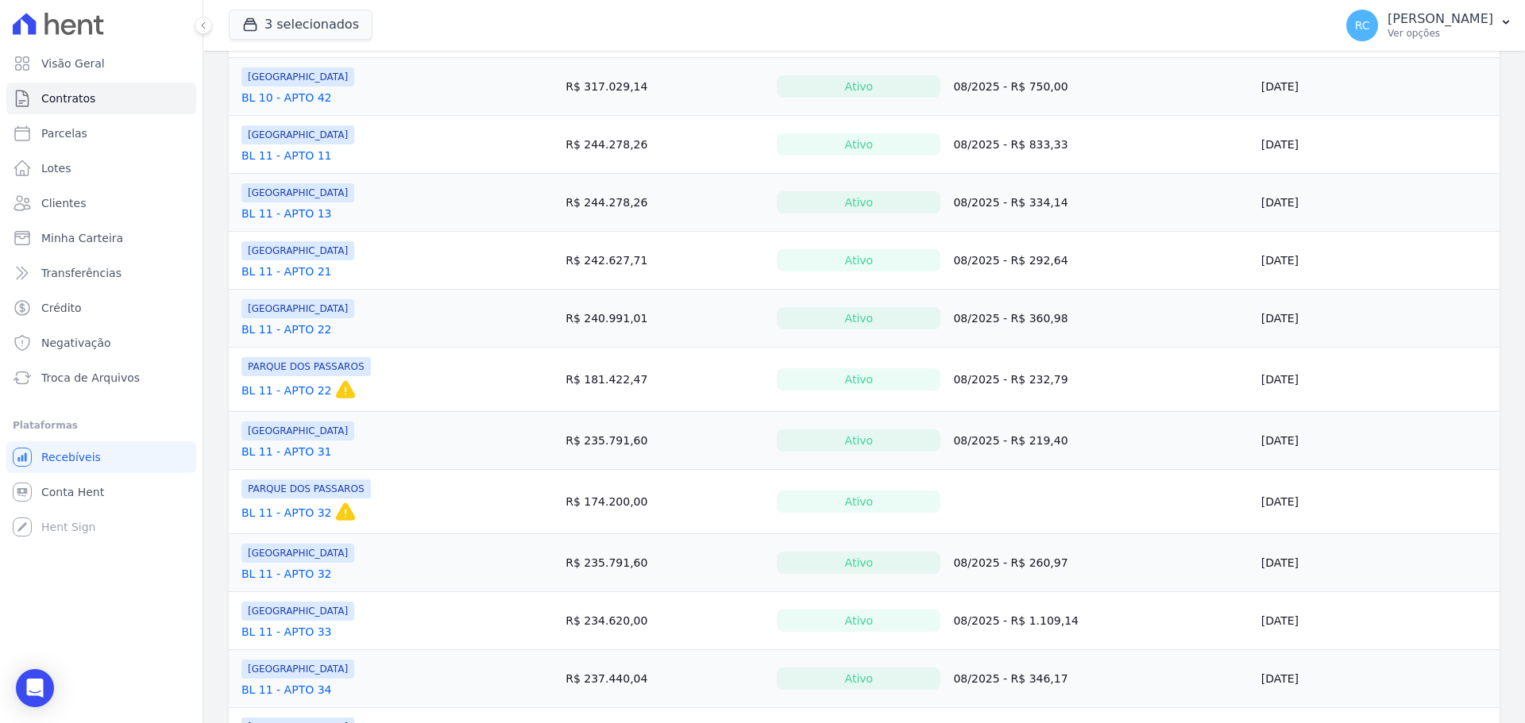
scroll to position [1101, 0]
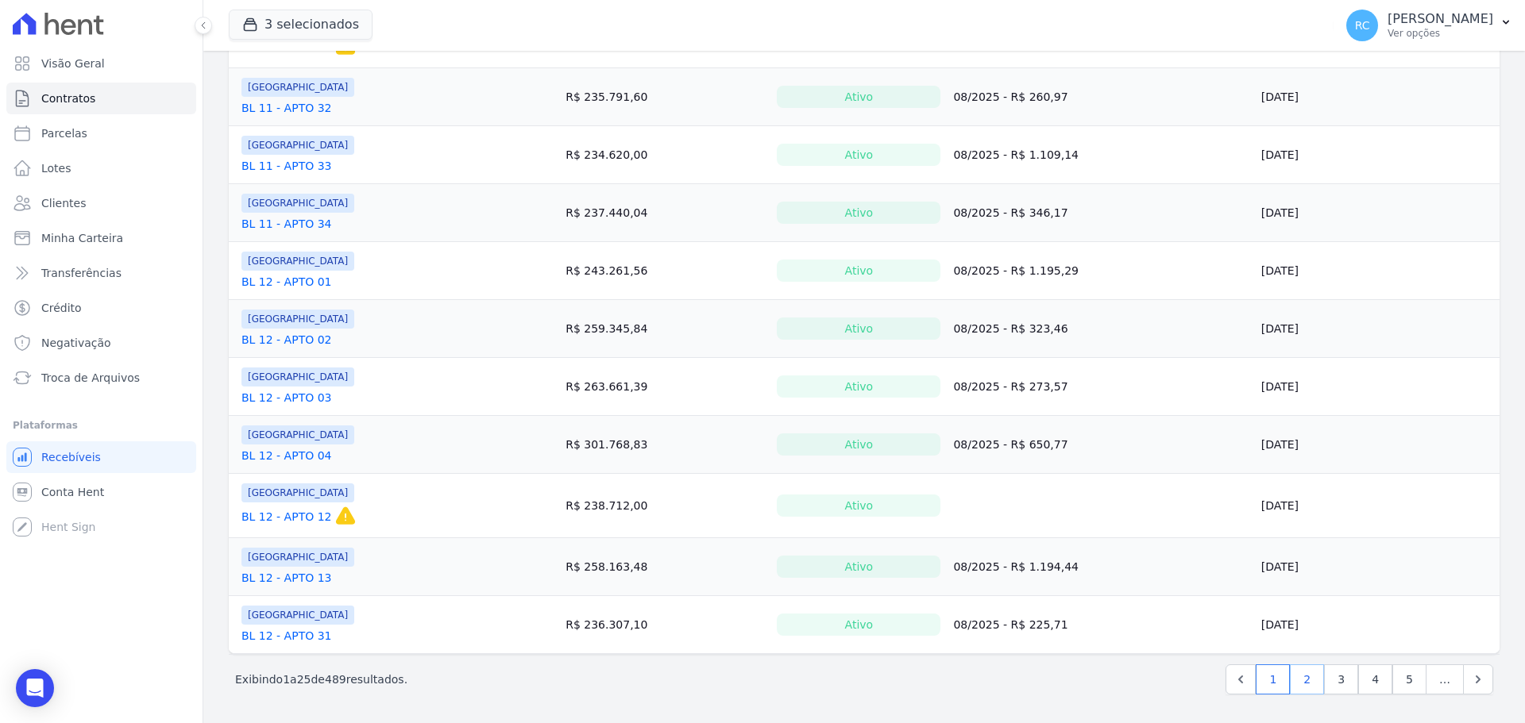
click at [1300, 677] on link "2" at bounding box center [1307, 680] width 34 height 30
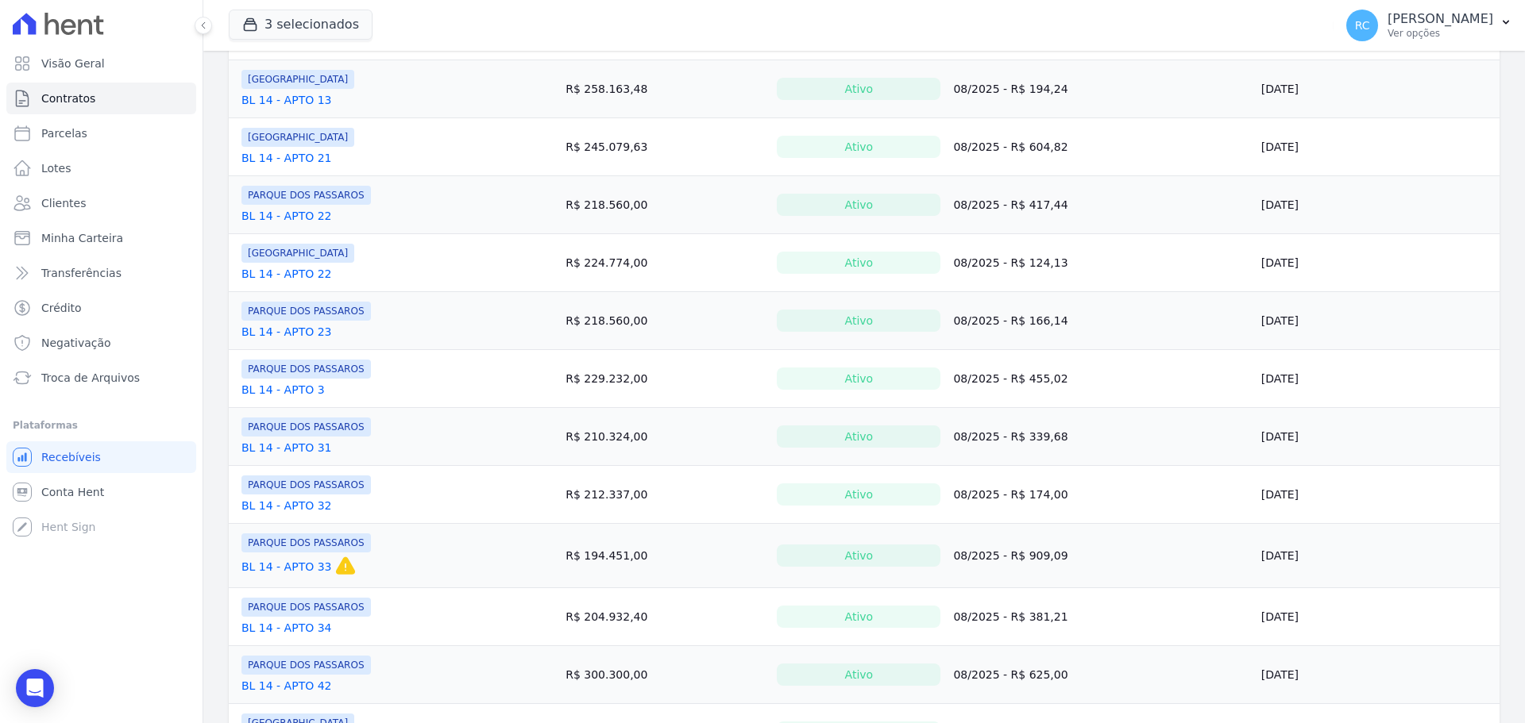
scroll to position [1095, 0]
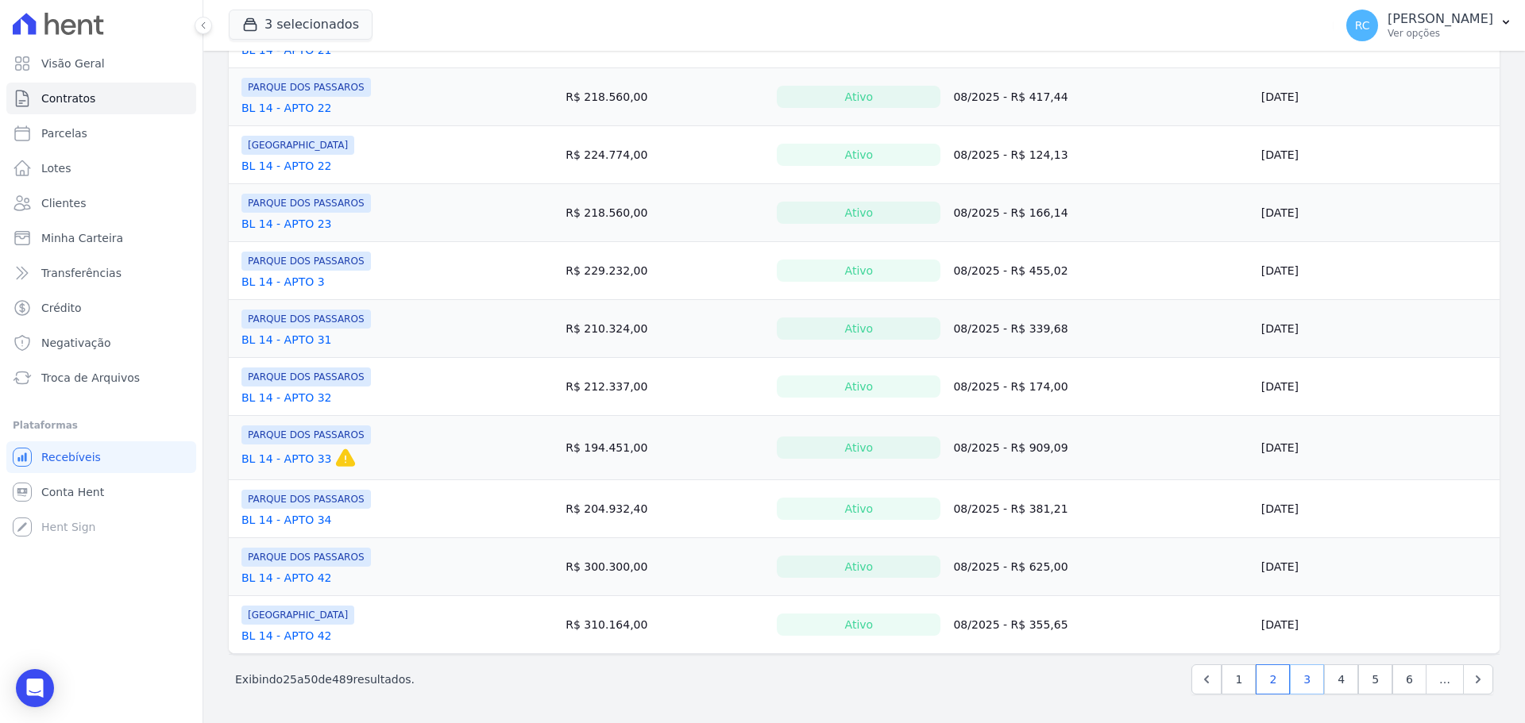
click at [1306, 682] on link "3" at bounding box center [1307, 680] width 34 height 30
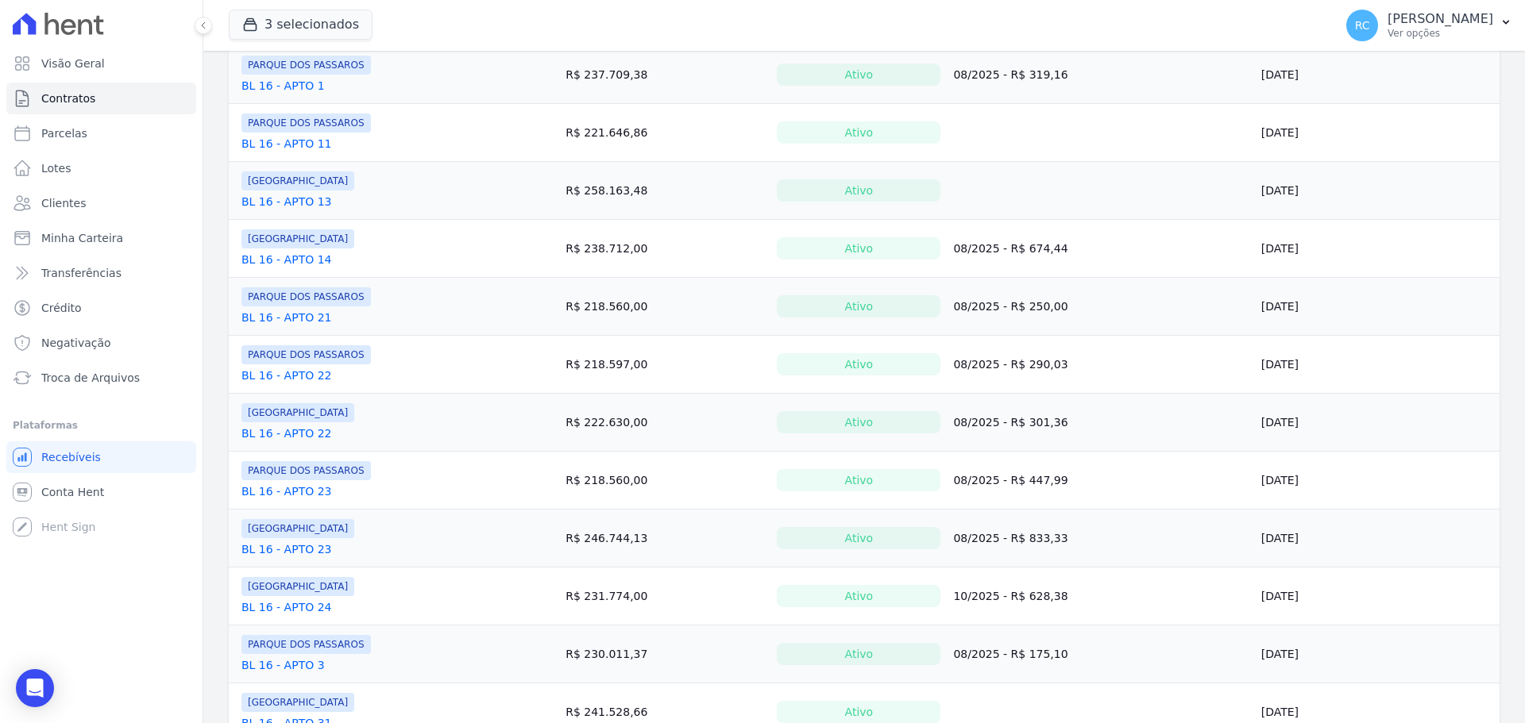
scroll to position [1089, 0]
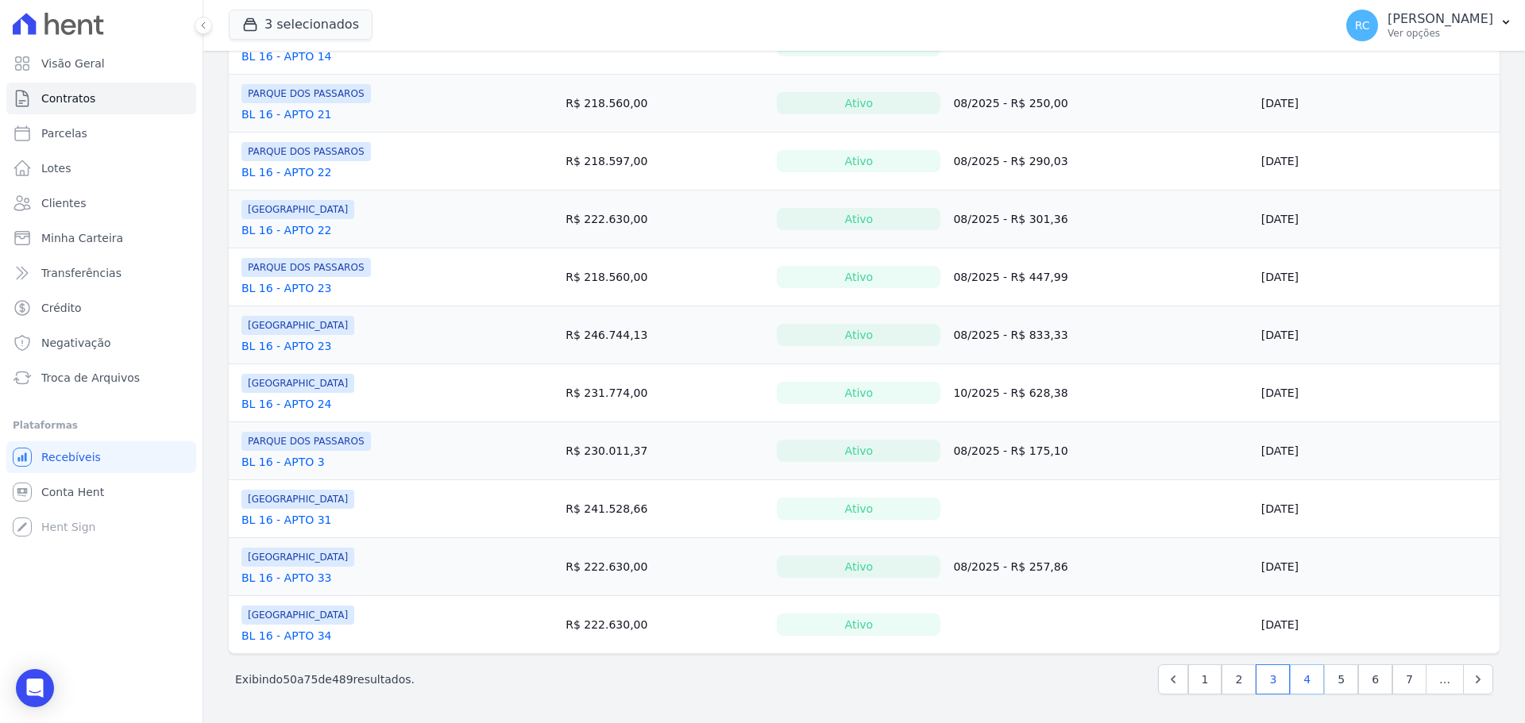
click at [1307, 681] on link "4" at bounding box center [1307, 680] width 34 height 30
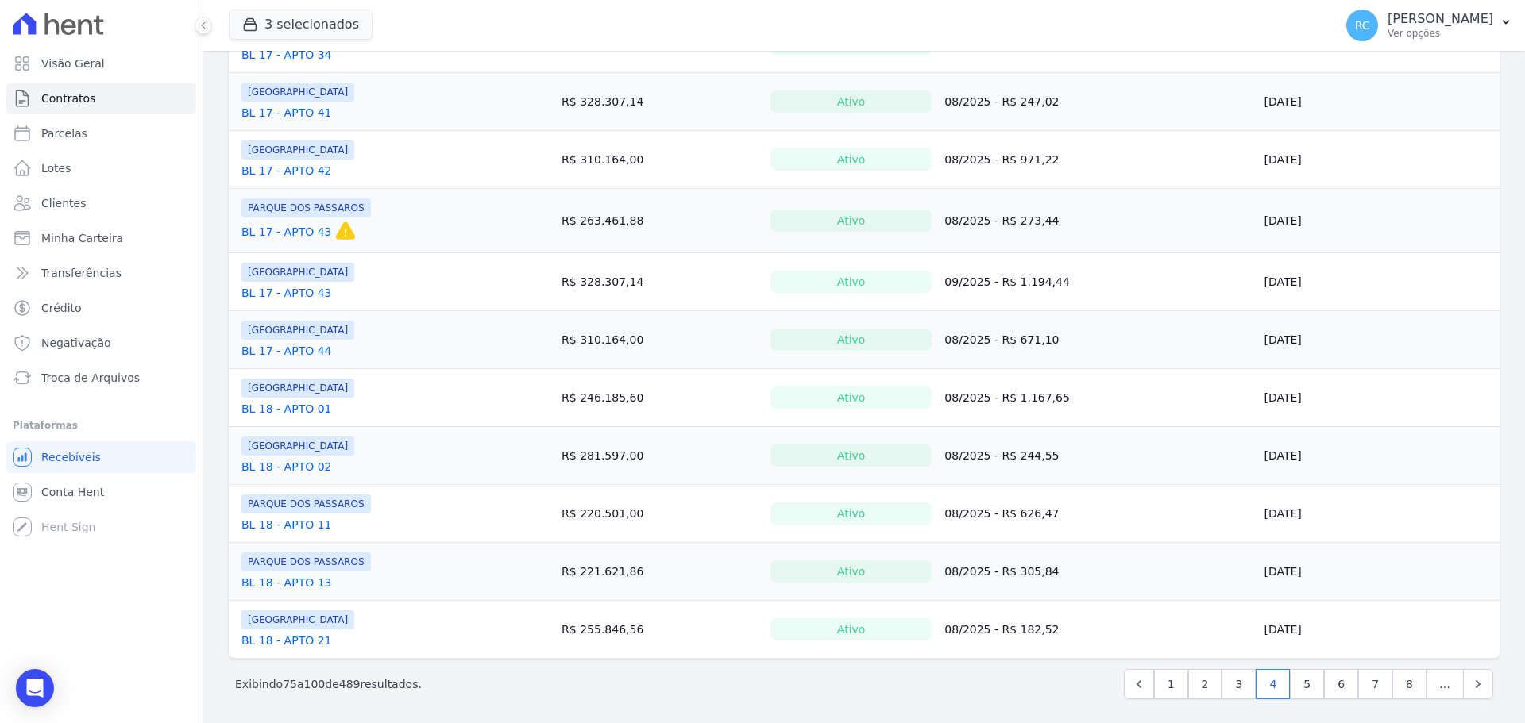
scroll to position [1095, 0]
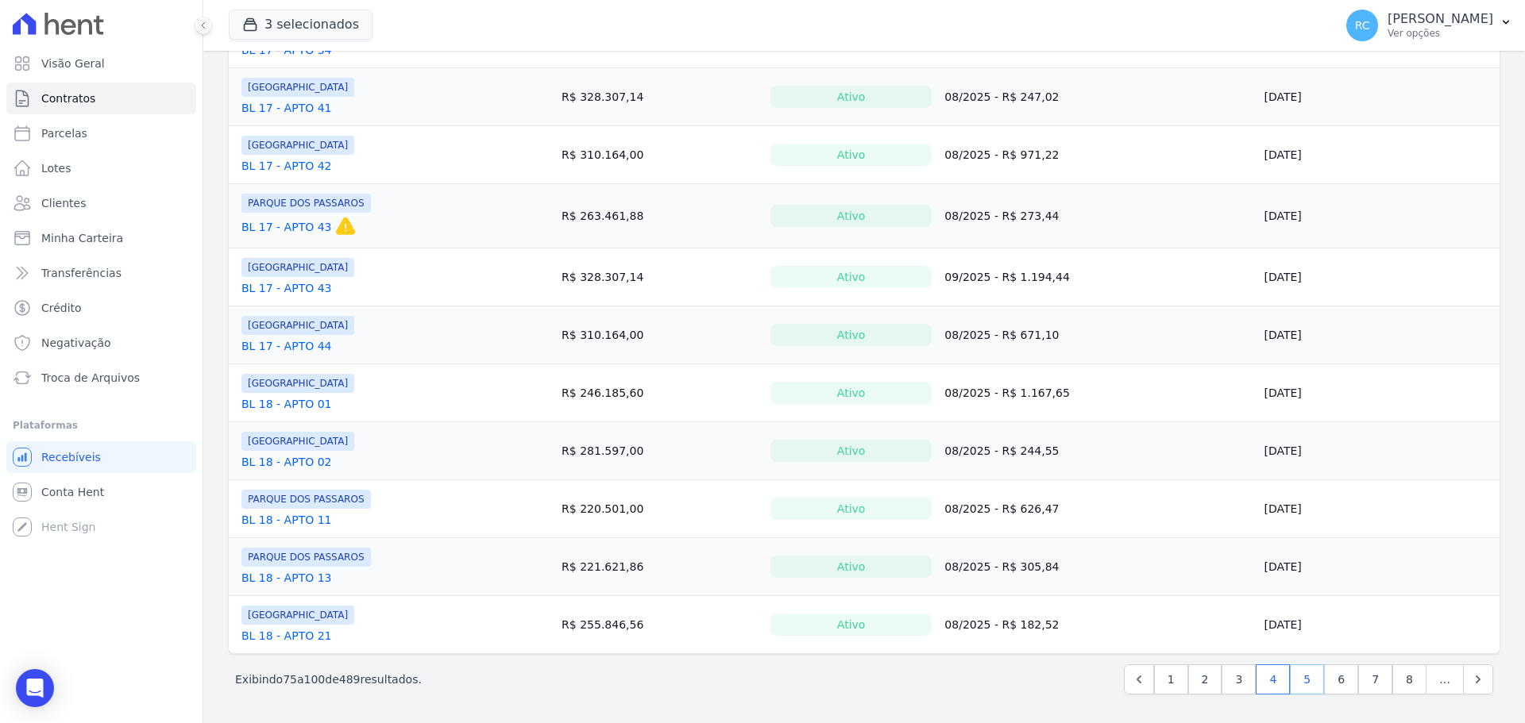
click at [1300, 682] on link "5" at bounding box center [1307, 680] width 34 height 30
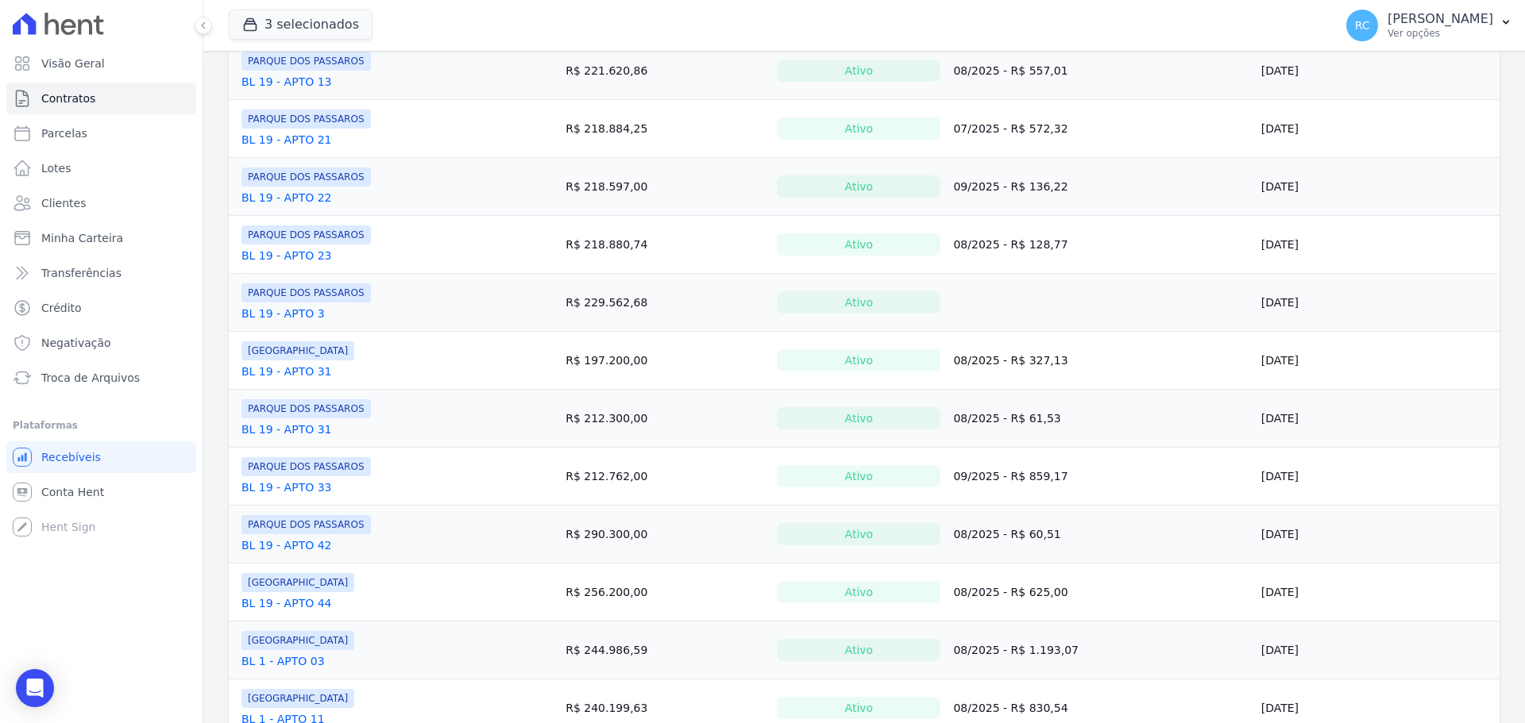
scroll to position [1089, 0]
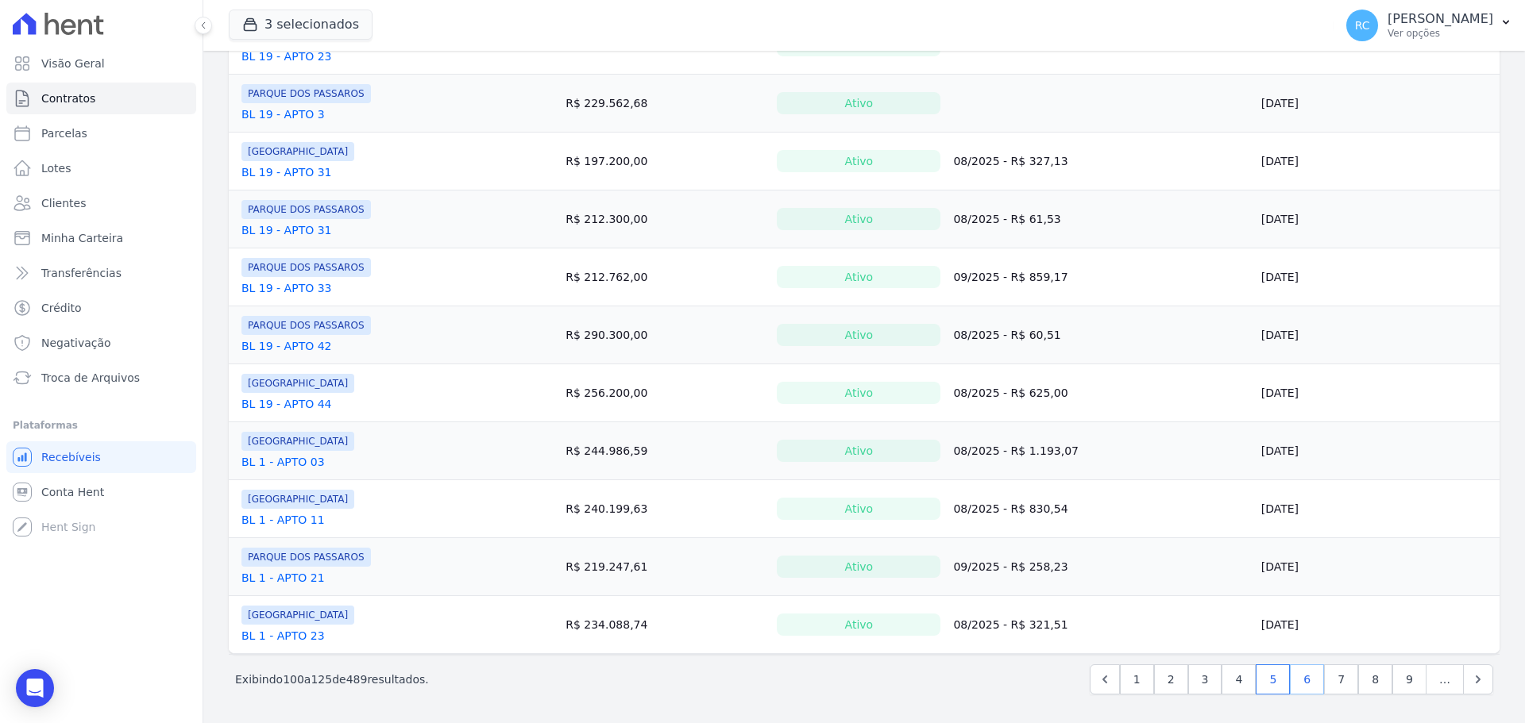
click at [1308, 676] on link "6" at bounding box center [1307, 680] width 34 height 30
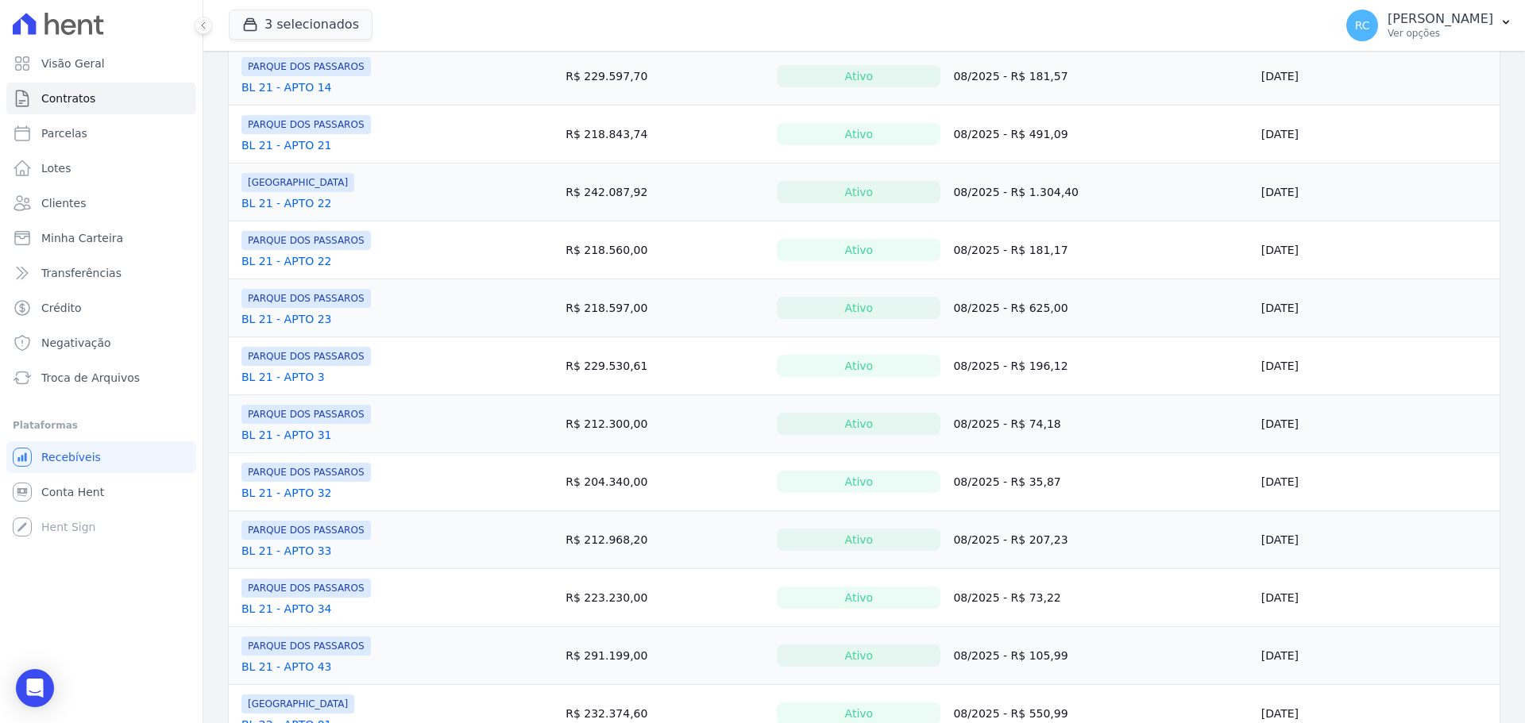
scroll to position [1082, 0]
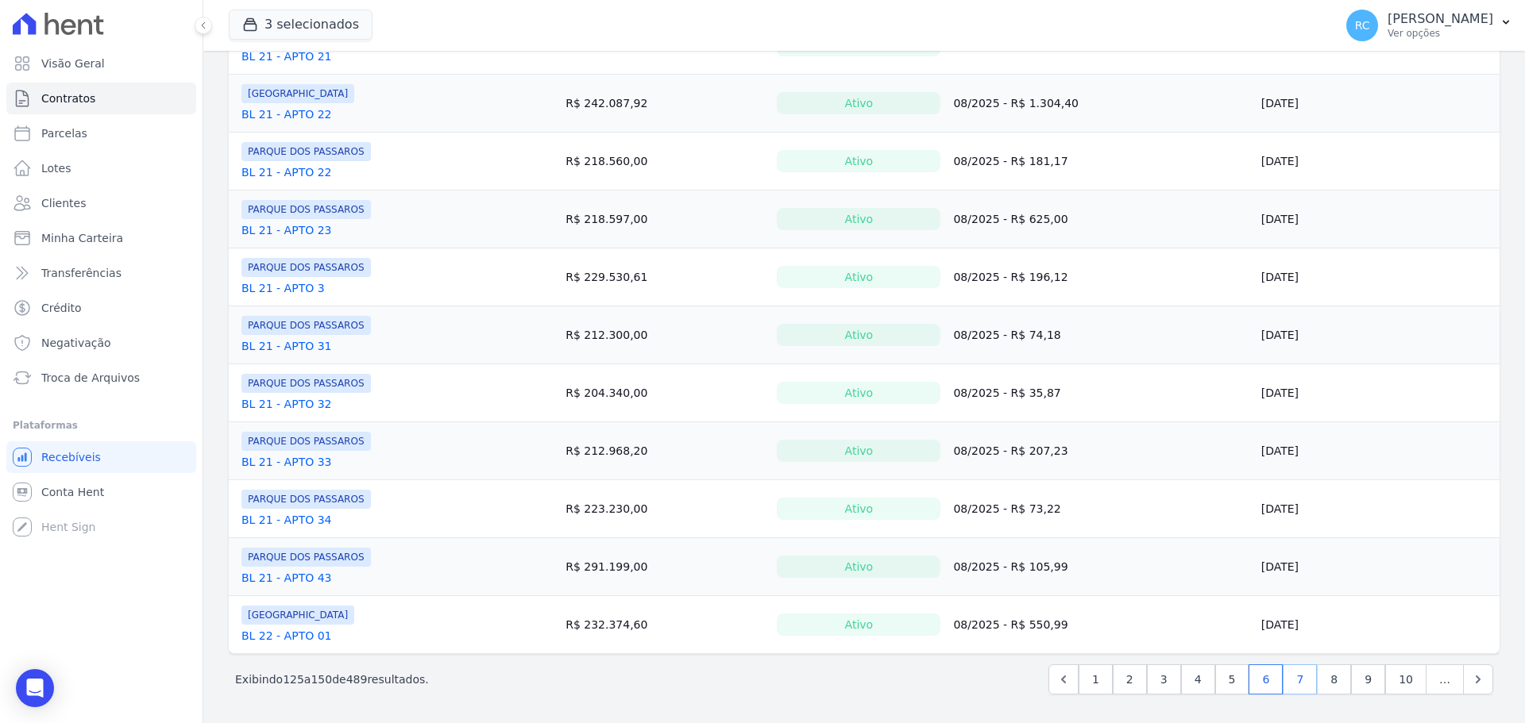
click at [1298, 678] on link "7" at bounding box center [1300, 680] width 34 height 30
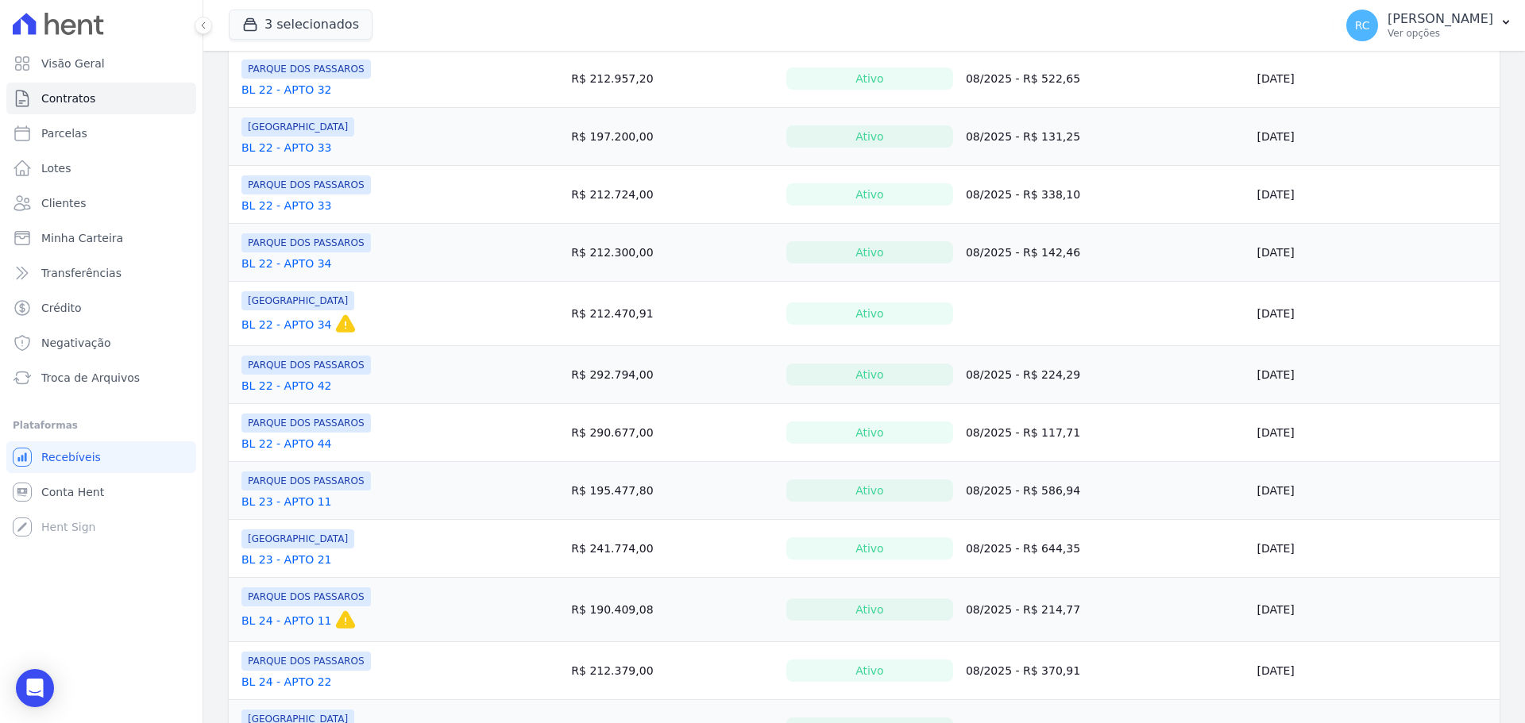
scroll to position [1095, 0]
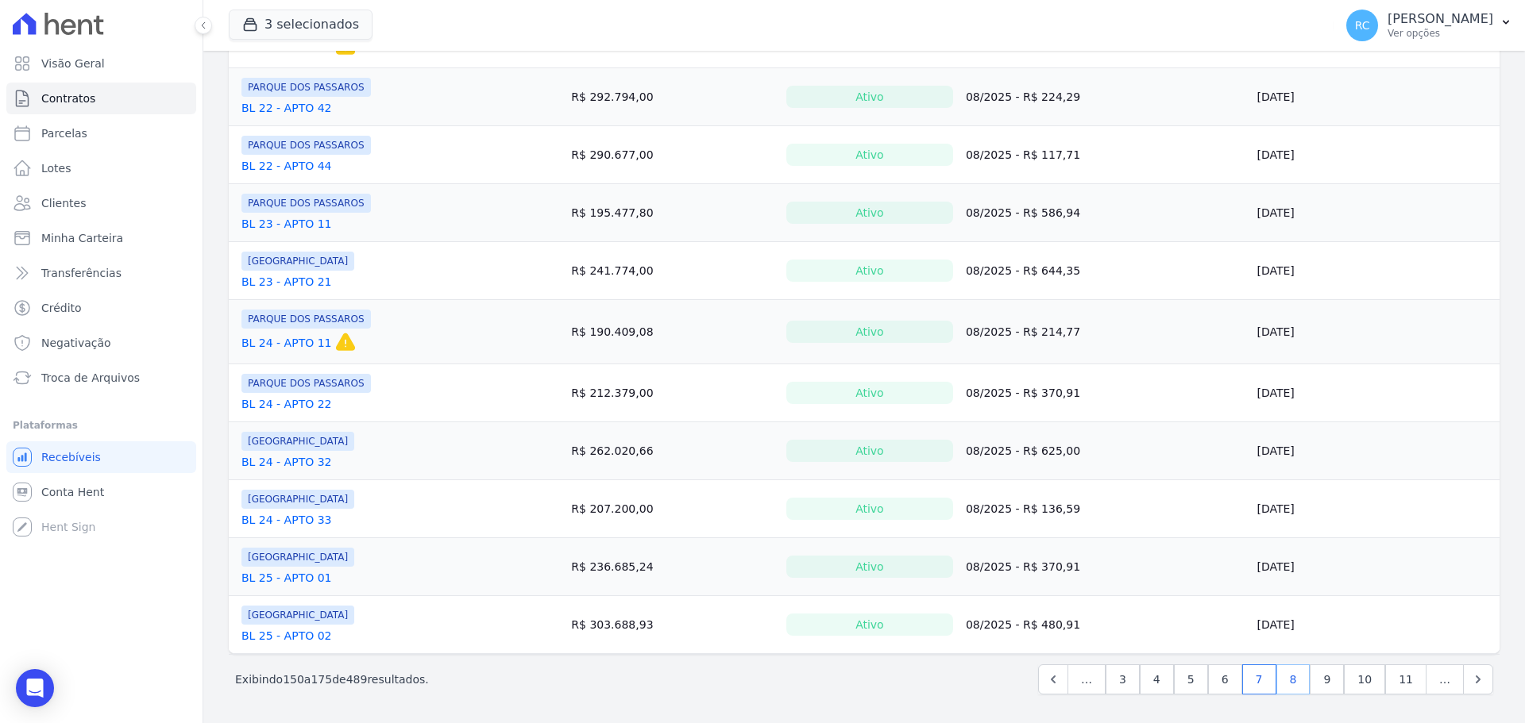
click at [1298, 677] on link "8" at bounding box center [1293, 680] width 34 height 30
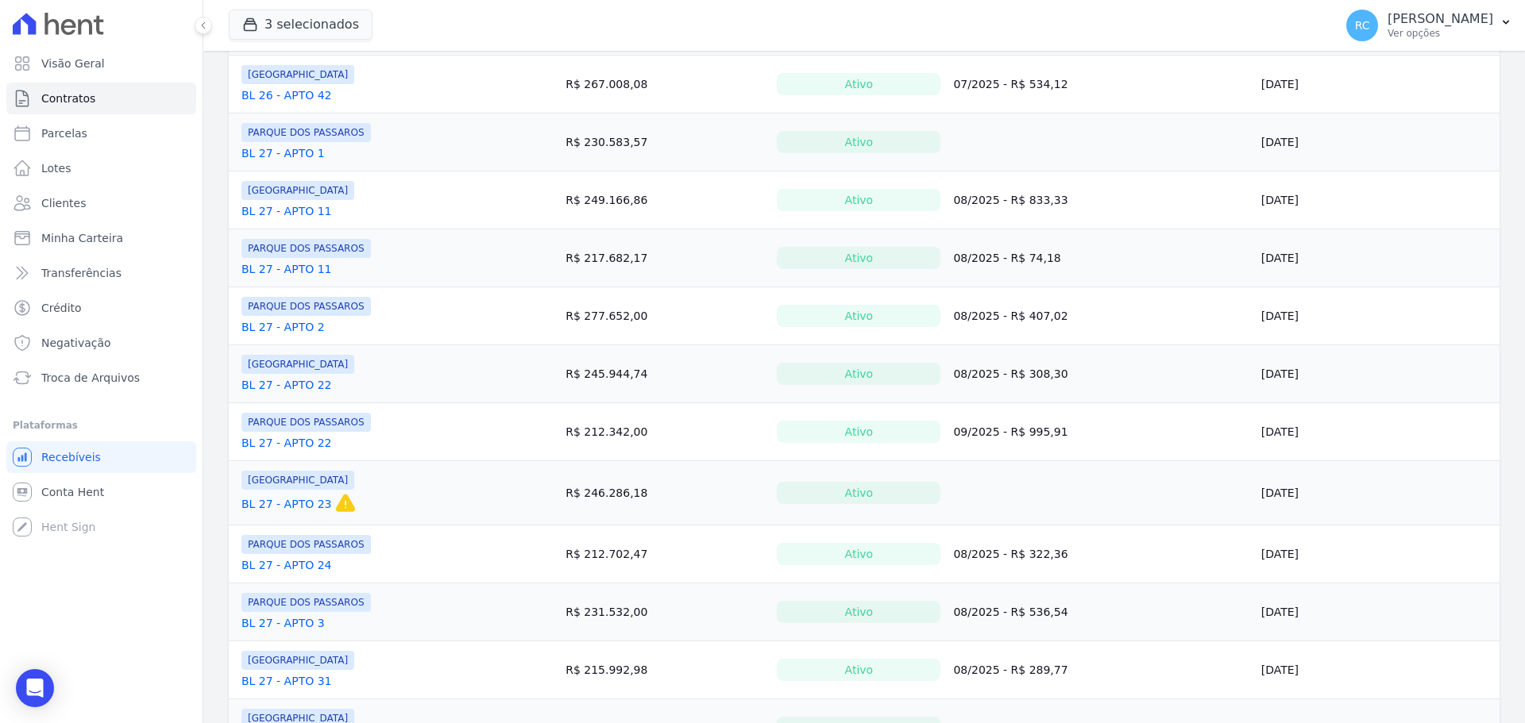
scroll to position [1089, 0]
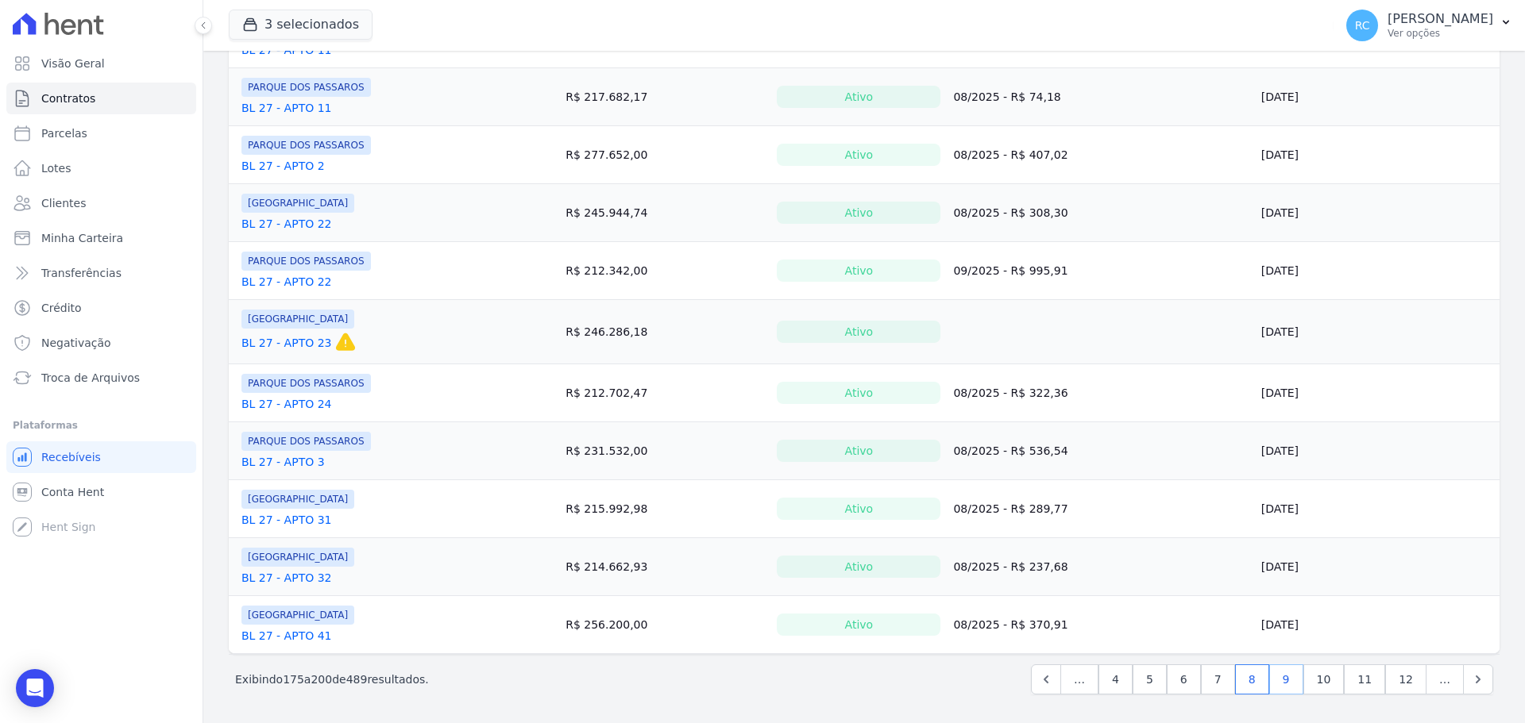
click at [1292, 681] on link "9" at bounding box center [1286, 680] width 34 height 30
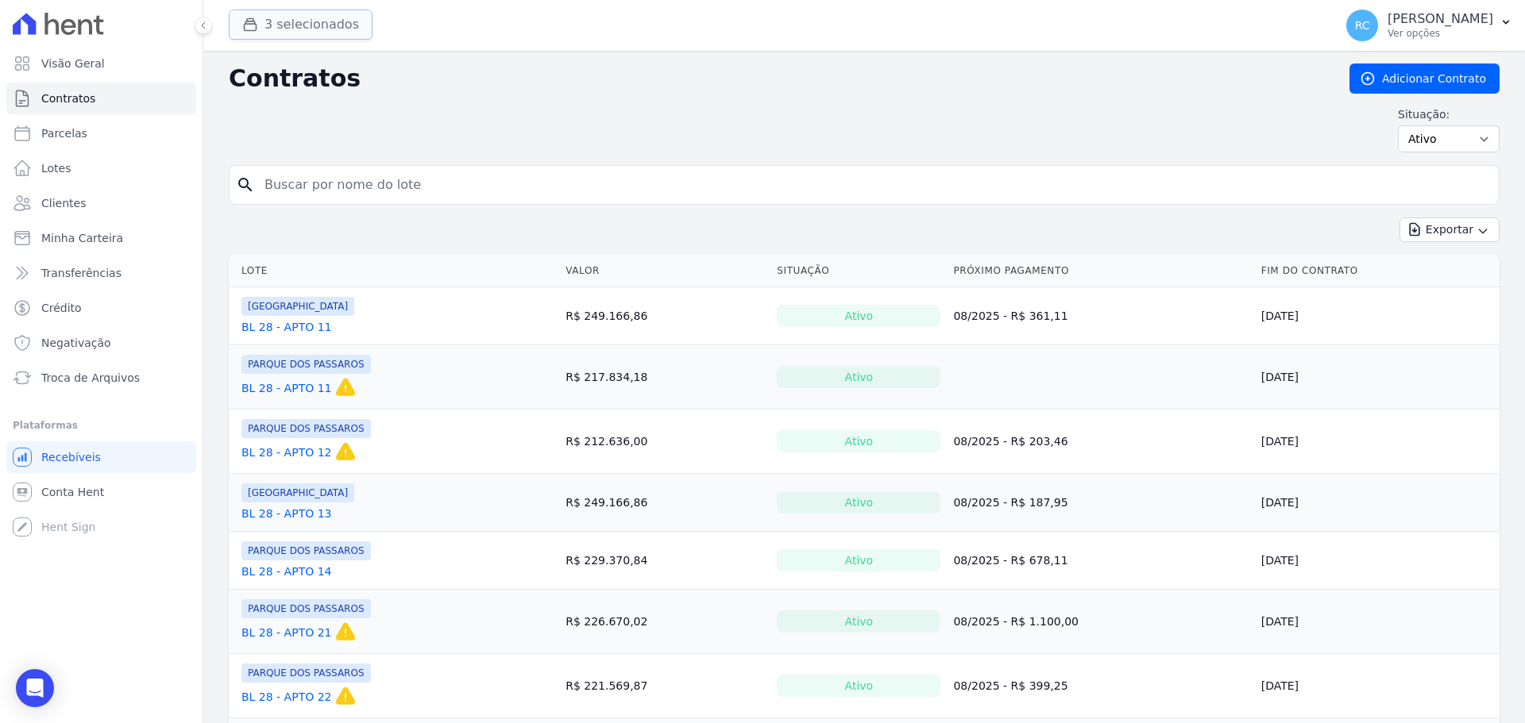
click at [353, 17] on button "3 selecionados" at bounding box center [301, 25] width 144 height 30
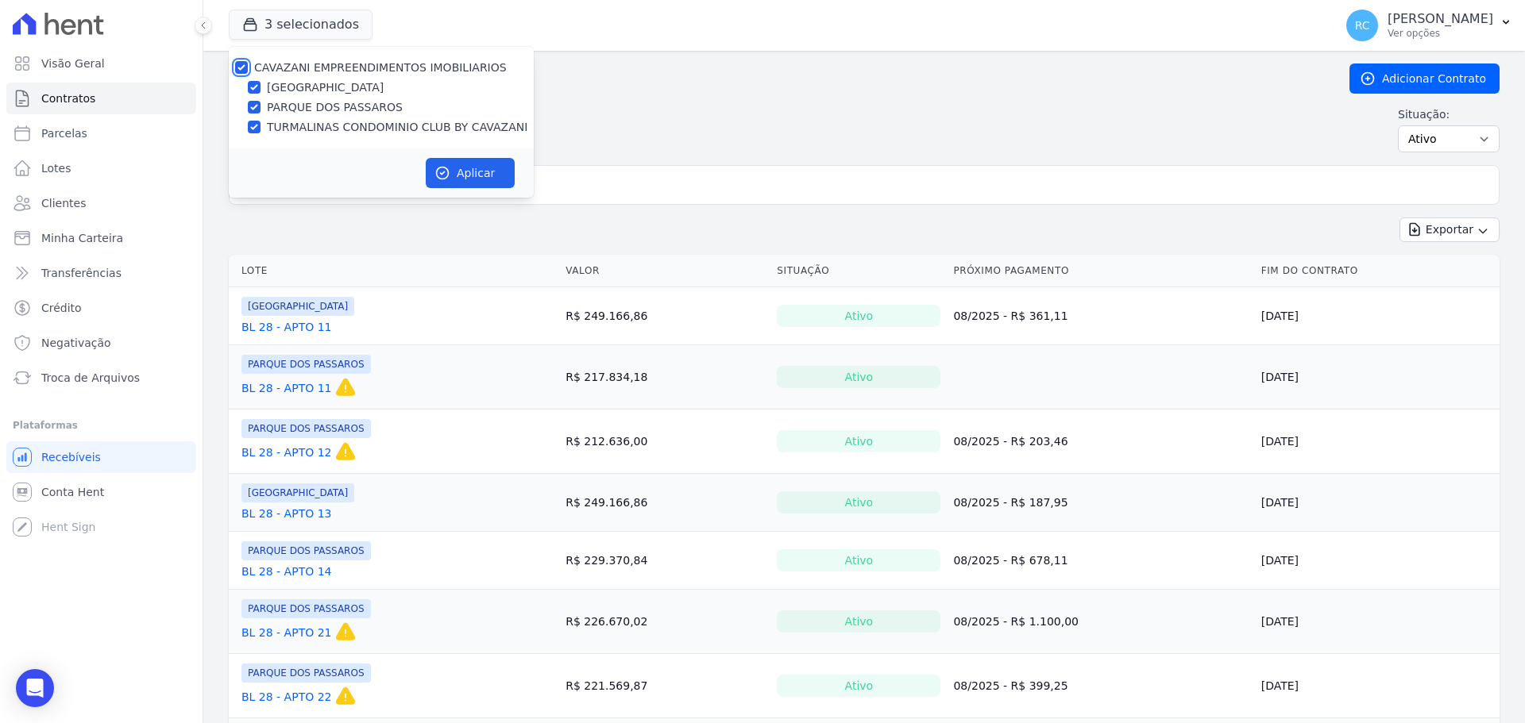
click at [243, 63] on input "CAVAZANI EMPREENDIMENTOS IMOBILIARIOS" at bounding box center [241, 67] width 13 height 13
checkbox input "false"
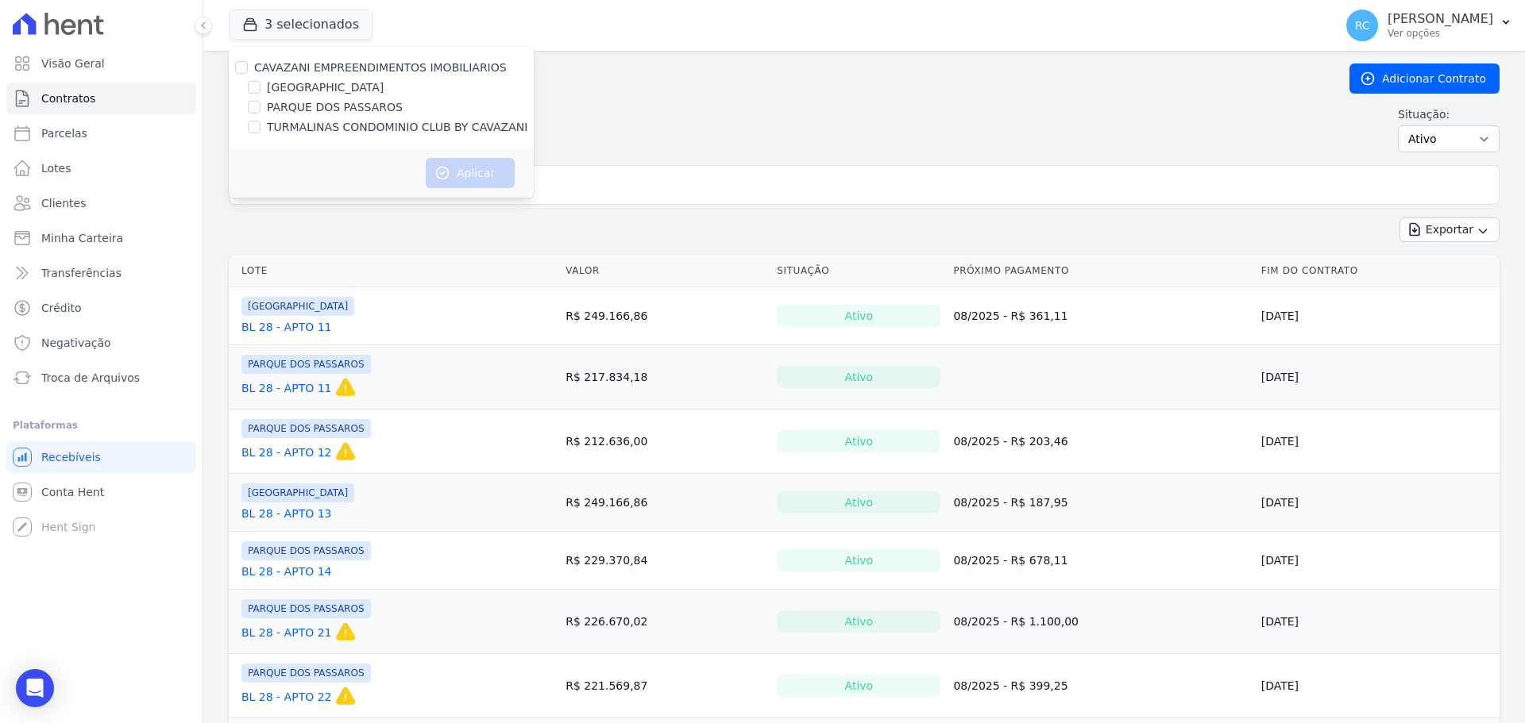
click at [262, 87] on div "[GEOGRAPHIC_DATA]" at bounding box center [381, 87] width 305 height 17
click at [256, 85] on input "[GEOGRAPHIC_DATA]" at bounding box center [254, 87] width 13 height 13
checkbox input "true"
click at [457, 176] on button "Aplicar" at bounding box center [470, 173] width 89 height 30
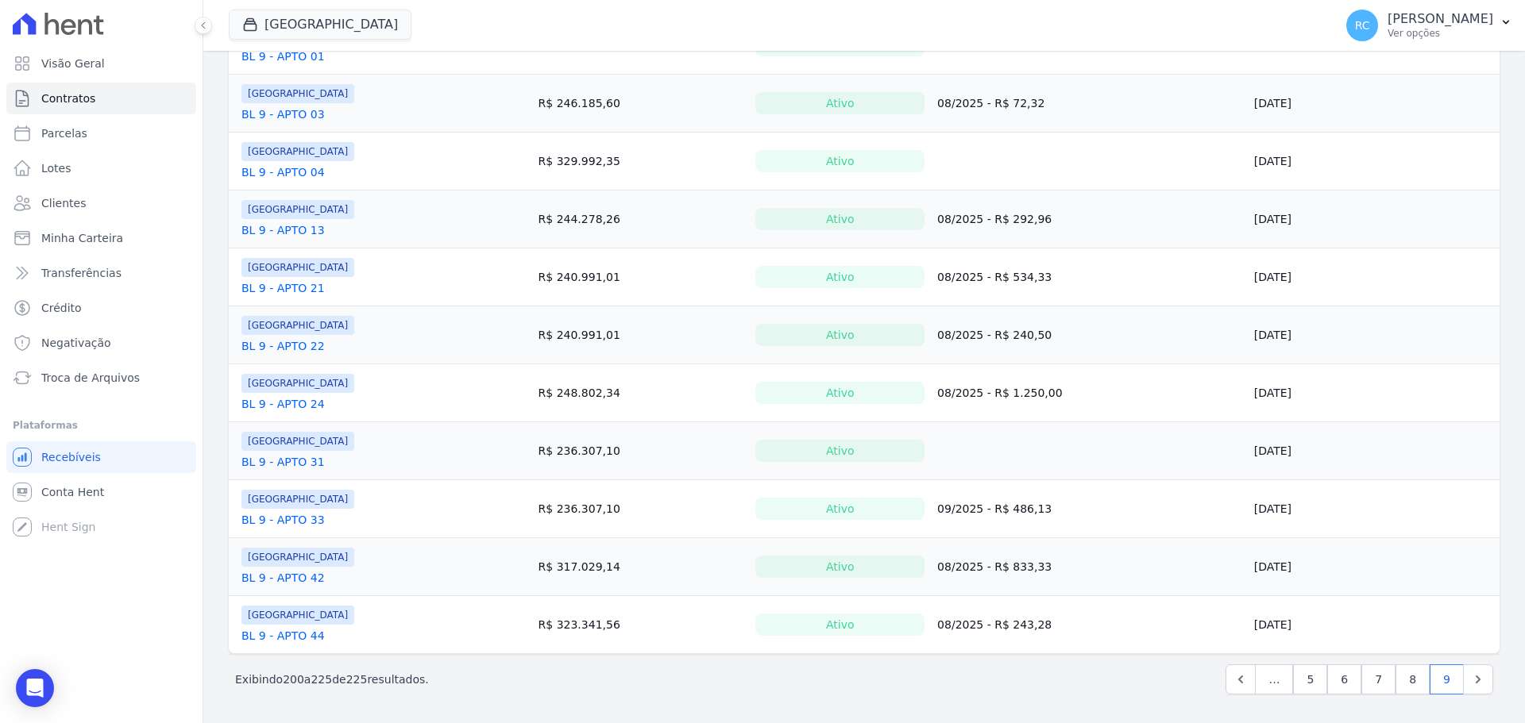
scroll to position [1003, 0]
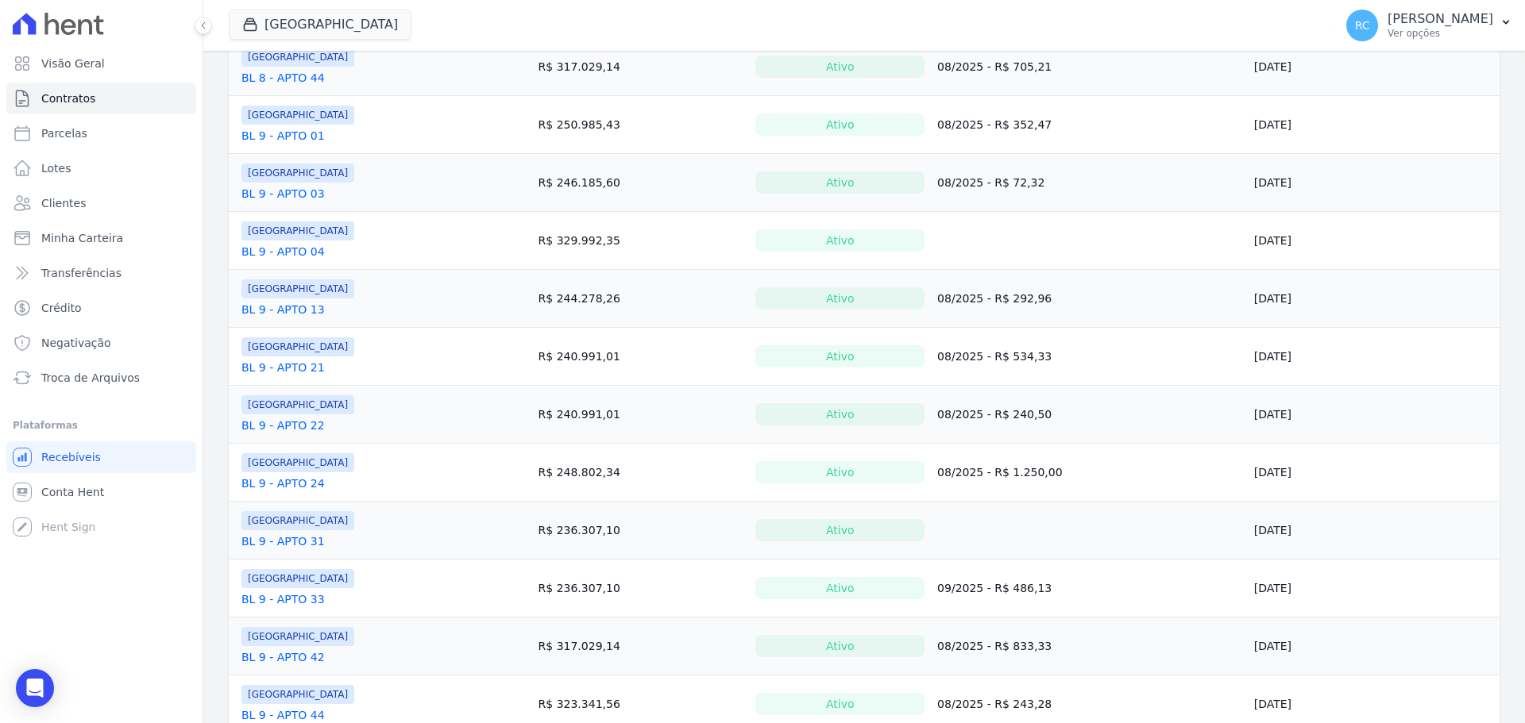
click at [308, 250] on link "BL 9 - APTO 04" at bounding box center [282, 252] width 83 height 16
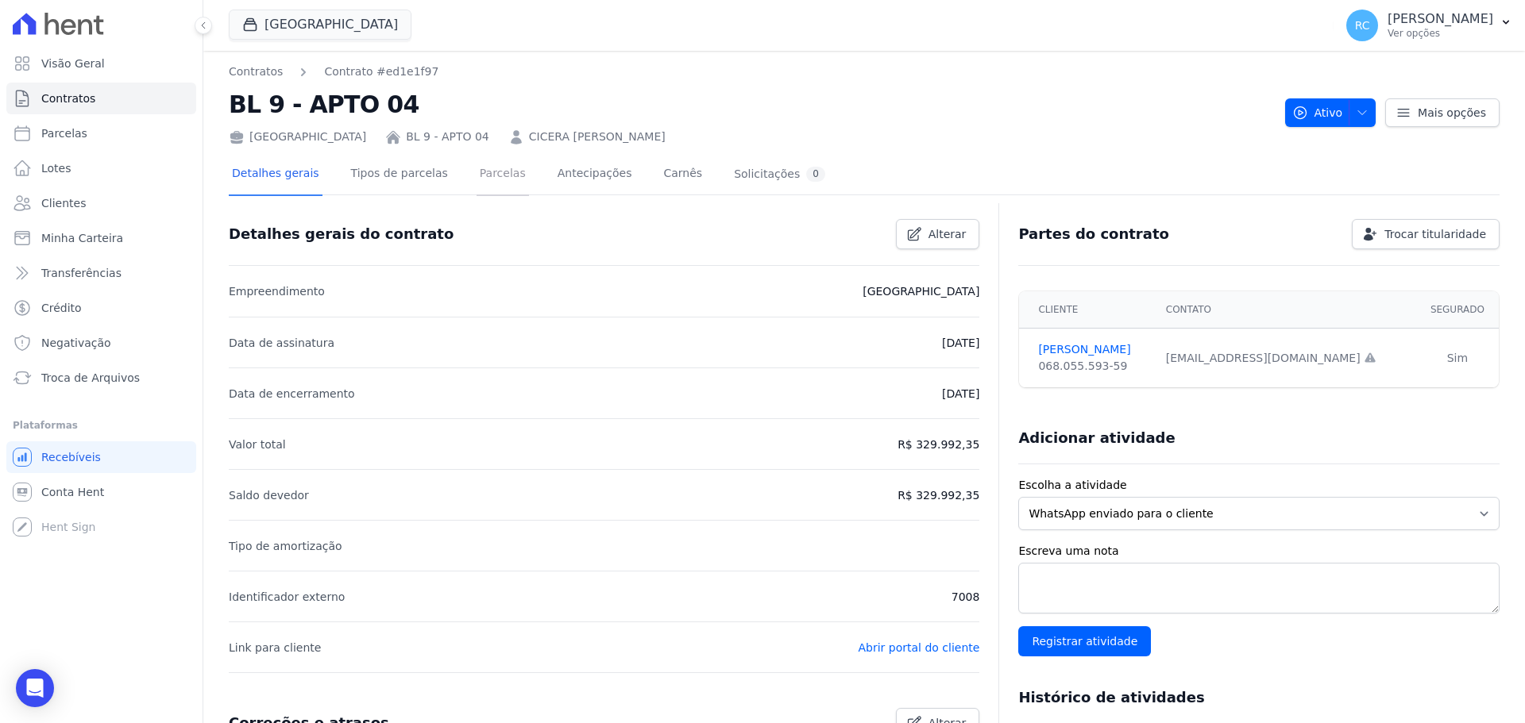
click at [484, 183] on link "Parcelas" at bounding box center [502, 175] width 52 height 42
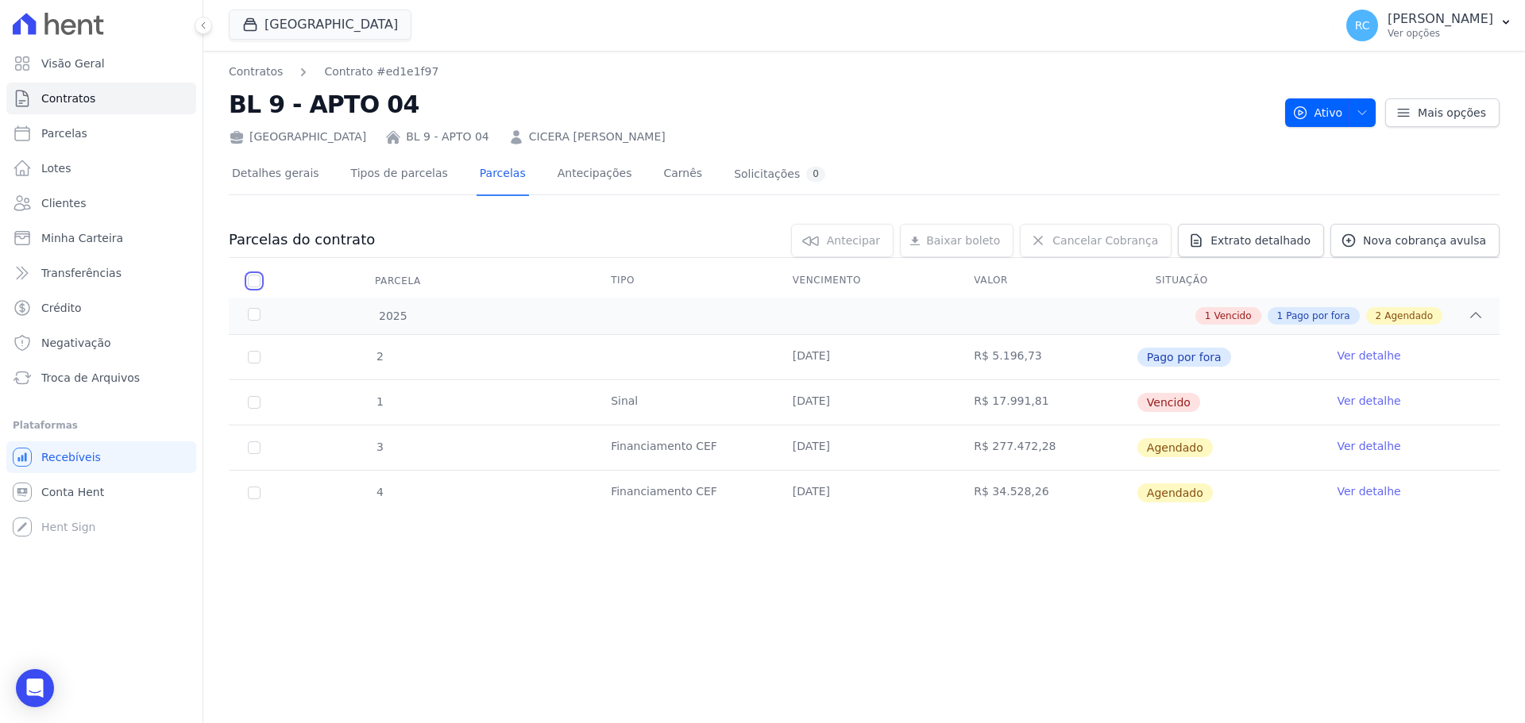
click at [252, 284] on input "checkbox" at bounding box center [254, 281] width 13 height 13
checkbox input "true"
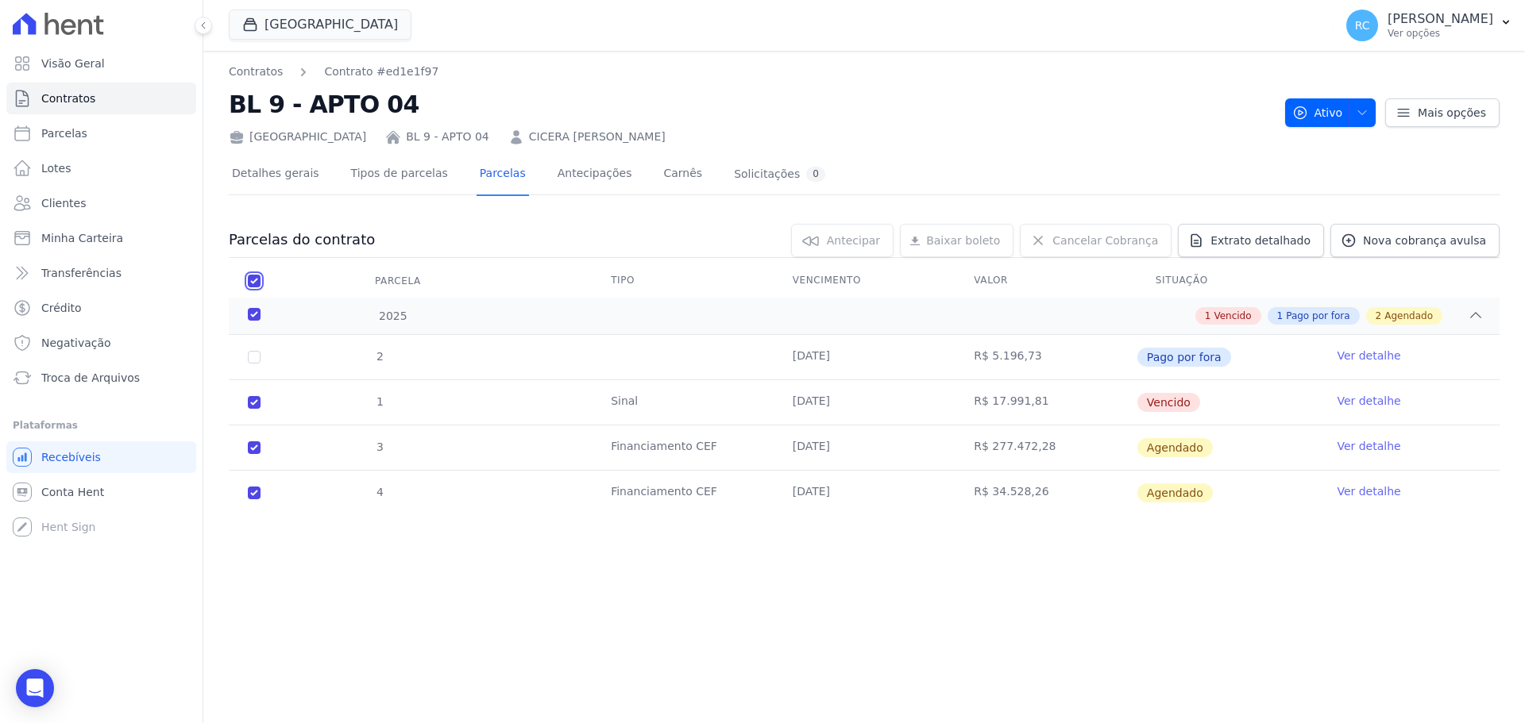
checkbox input "true"
click at [1151, 239] on span "Cancelar Cobrança" at bounding box center [1105, 241] width 106 height 16
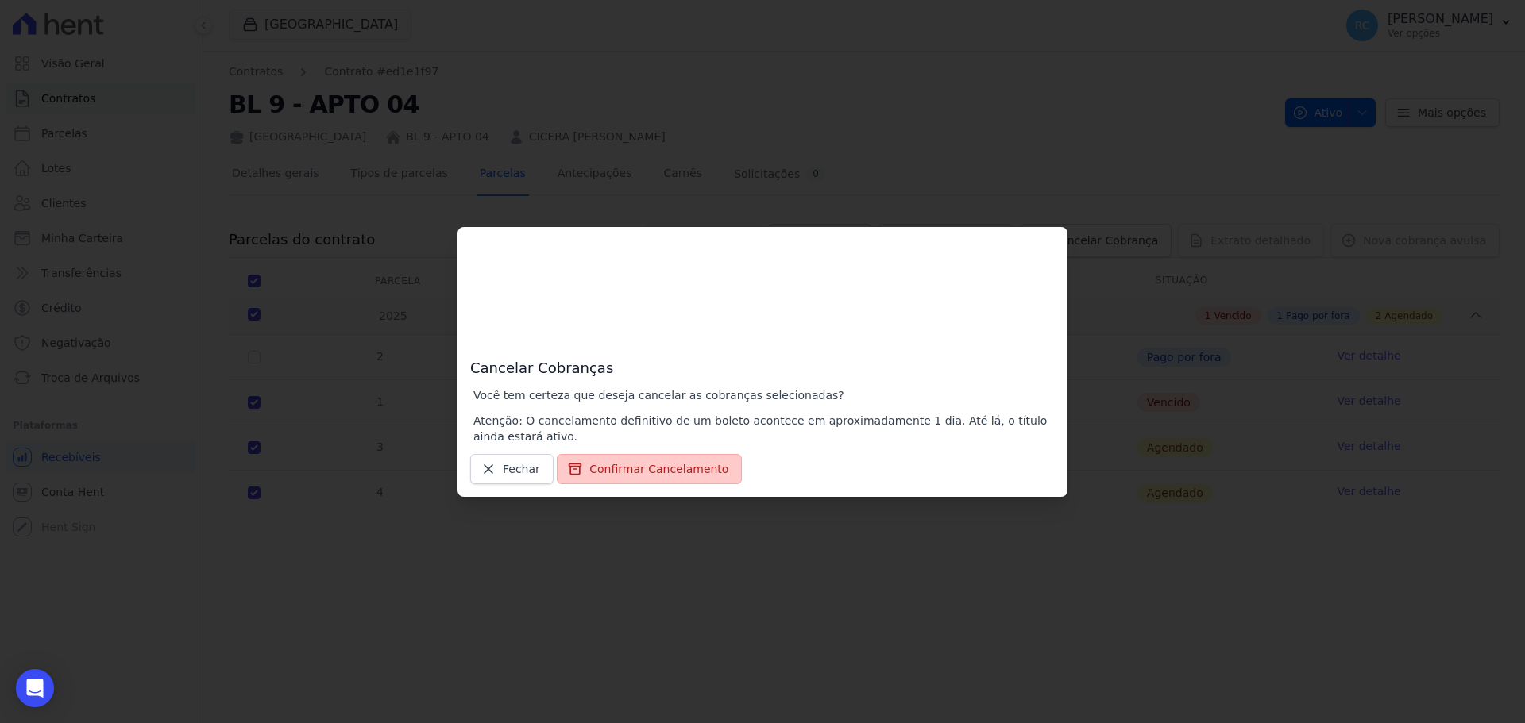
click at [656, 474] on button "Confirmar Cancelamento" at bounding box center [649, 469] width 185 height 30
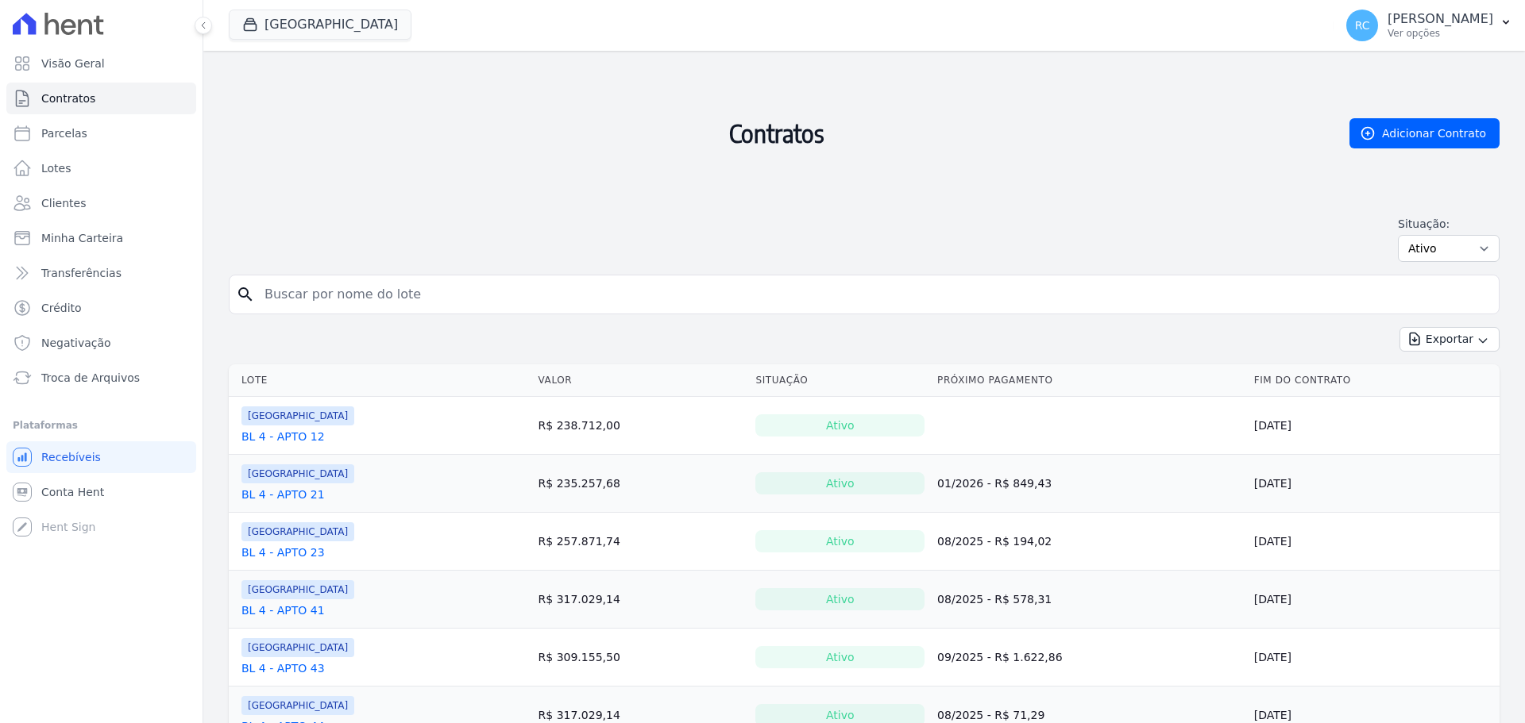
drag, startPoint x: 360, startPoint y: 298, endPoint x: 390, endPoint y: 289, distance: 31.4
click at [368, 296] on input "search" at bounding box center [873, 295] width 1237 height 32
paste input "Cicera Maria De Lima Souza"
type input "Cicera Maria De Lima Souza"
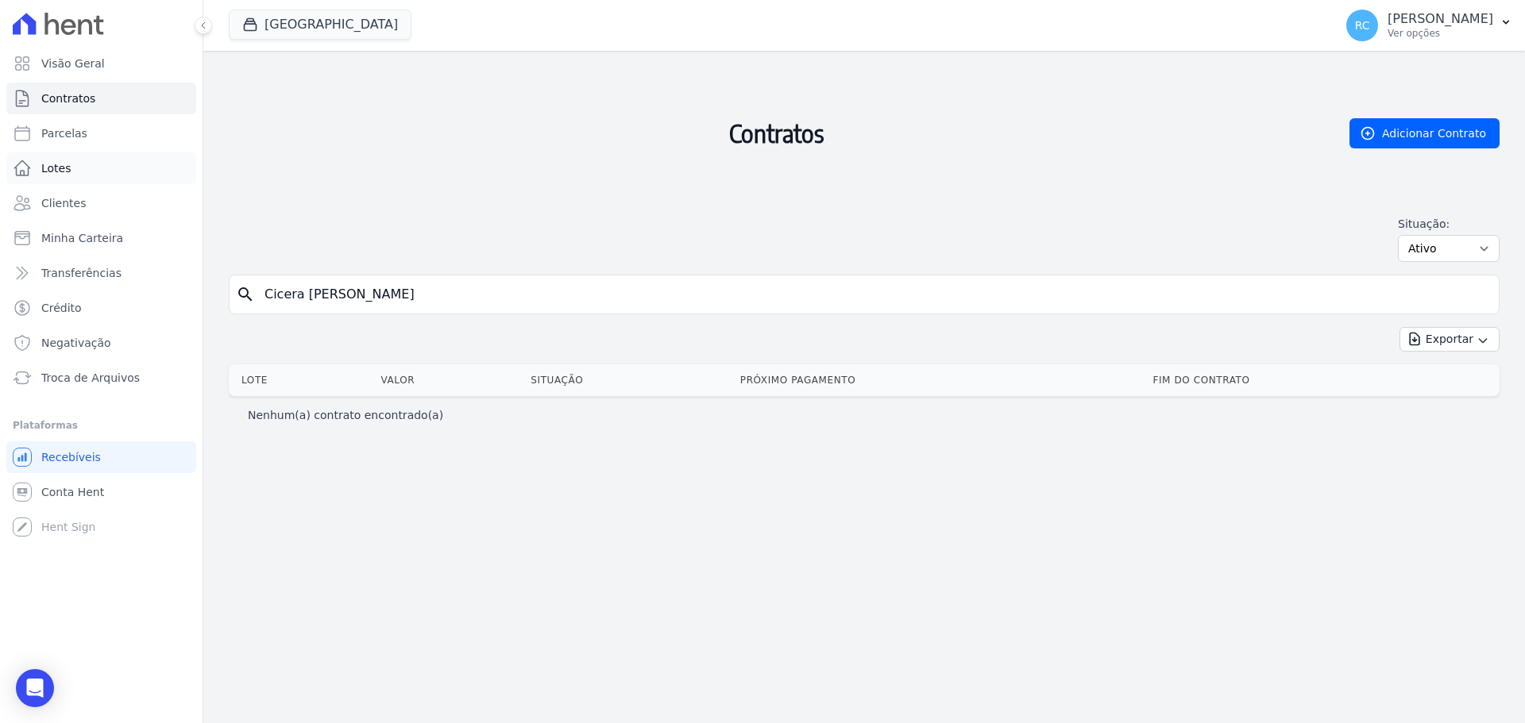
click at [60, 173] on span "Lotes" at bounding box center [56, 168] width 30 height 16
click at [72, 205] on span "Clientes" at bounding box center [63, 203] width 44 height 16
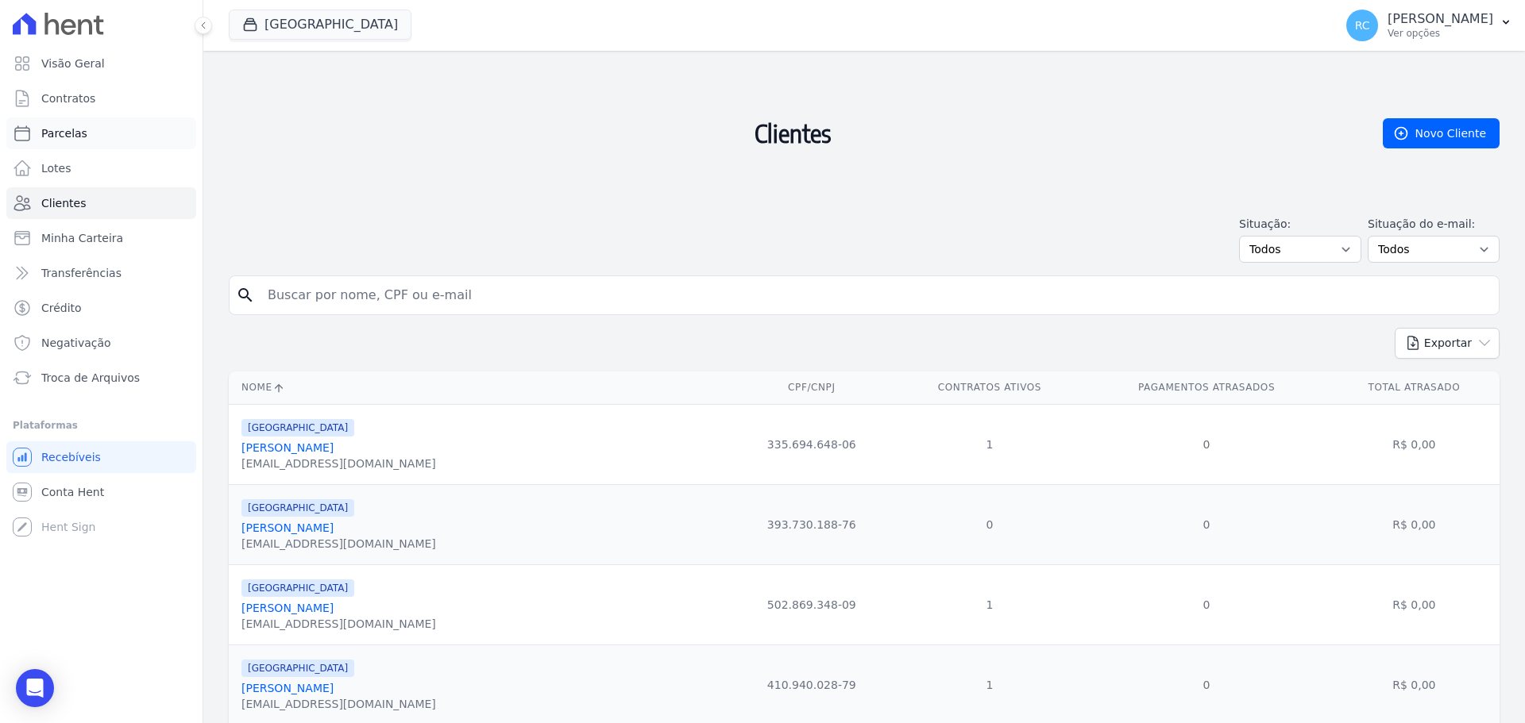
click at [87, 127] on link "Parcelas" at bounding box center [101, 134] width 190 height 32
select select
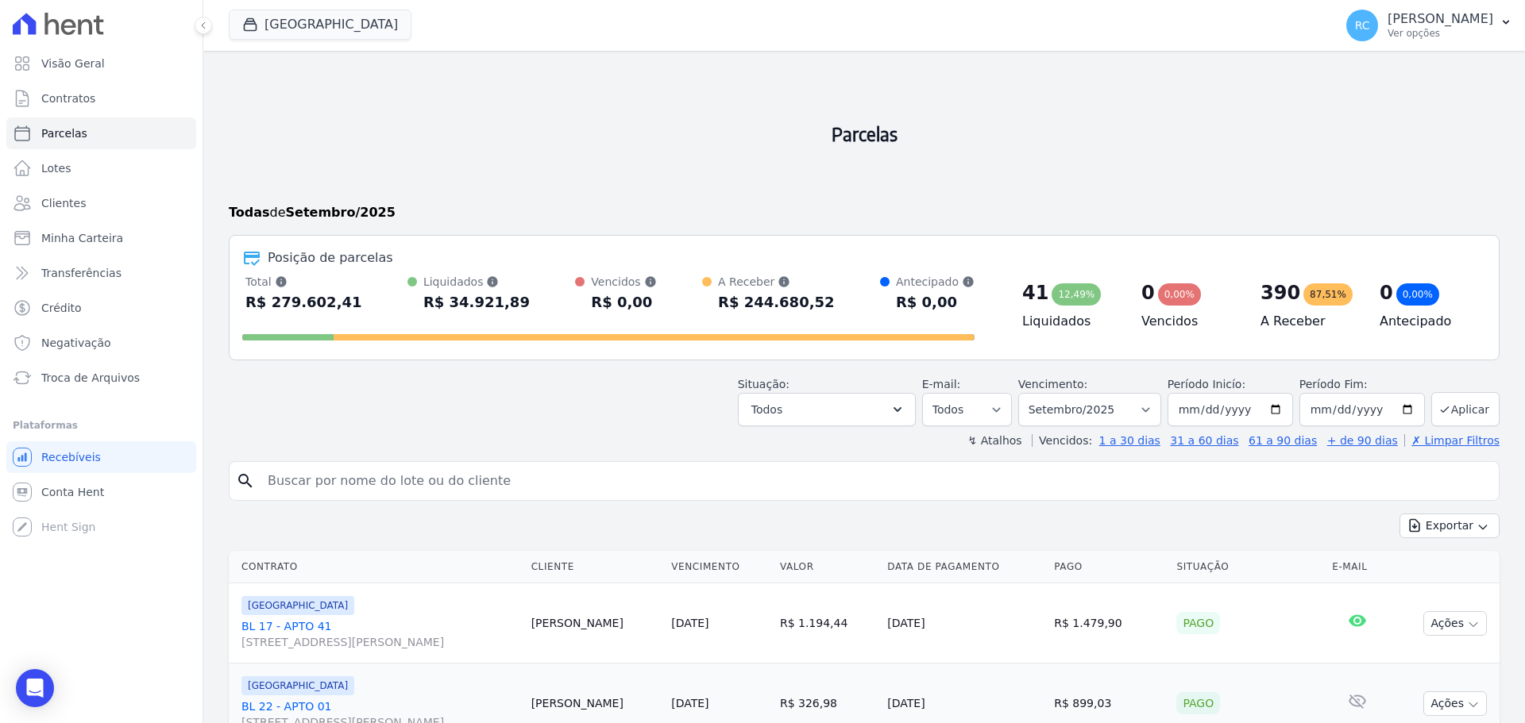
click at [654, 480] on input "search" at bounding box center [875, 481] width 1234 height 32
paste input "Cicera Maria De Lima Souza"
type input "Cicera Maria De Lima Souza"
select select
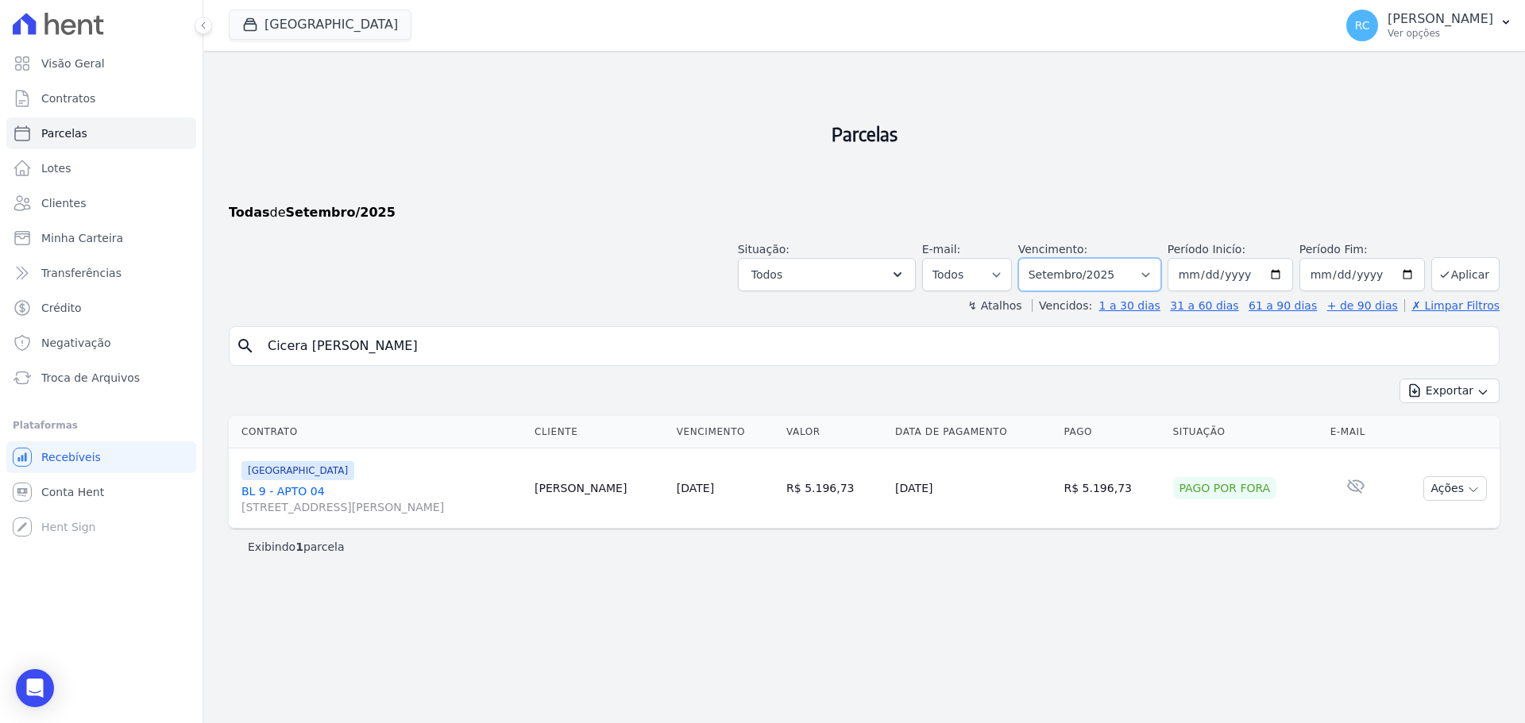
click at [1109, 276] on select "Filtrar por período ──────── Todos os meses Janeiro/2022 Fevereiro/2022 Março/2…" at bounding box center [1089, 274] width 143 height 33
select select "all"
click at [1040, 258] on select "Filtrar por período ──────── Todos os meses Janeiro/2022 Fevereiro/2022 Março/2…" at bounding box center [1089, 274] width 143 height 33
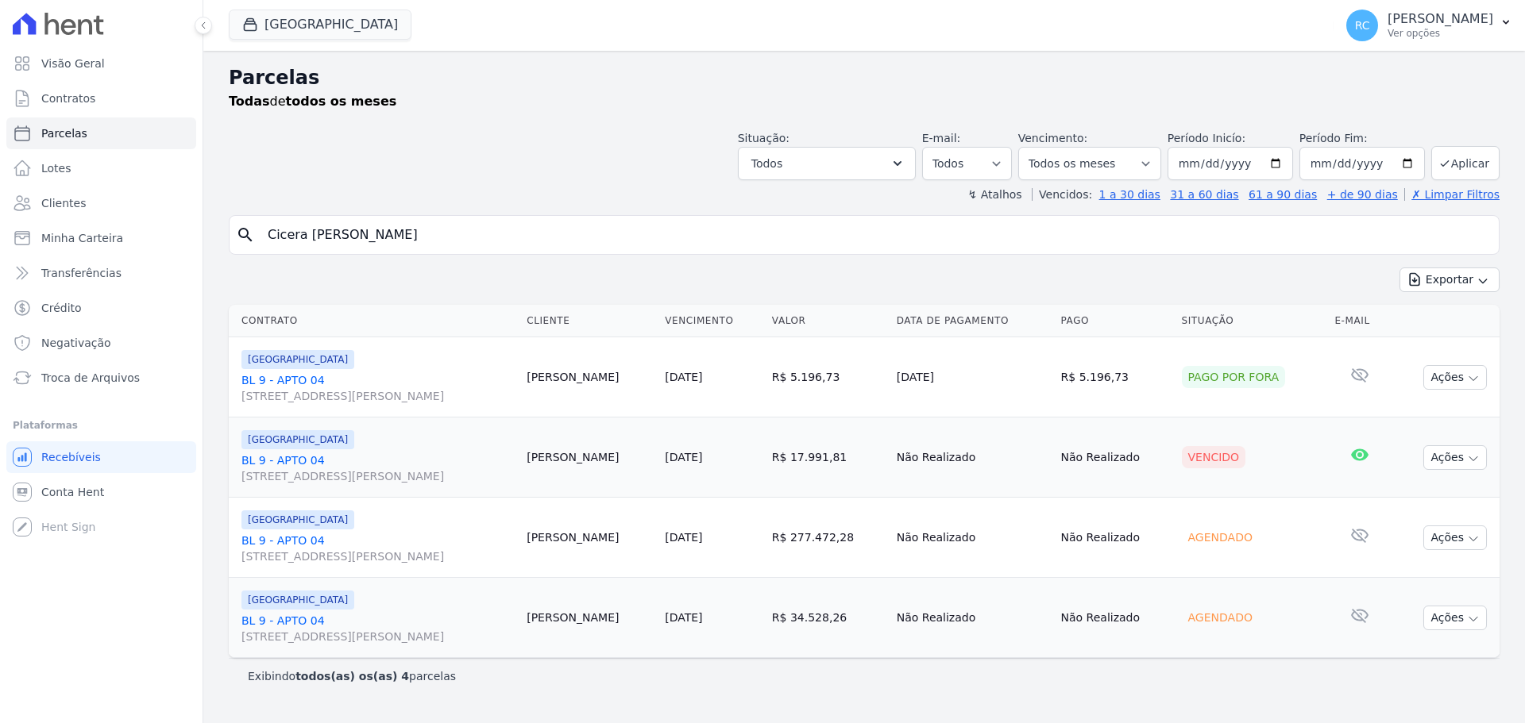
select select
click at [1456, 471] on td "Ações Ver boleto Antecipar Antecipação não disponível Enviar whatsapp Registrar…" at bounding box center [1445, 458] width 108 height 80
click at [1463, 465] on button "Ações" at bounding box center [1455, 458] width 64 height 25
click at [1425, 582] on link "Liquidação Manual" at bounding box center [1448, 582] width 152 height 29
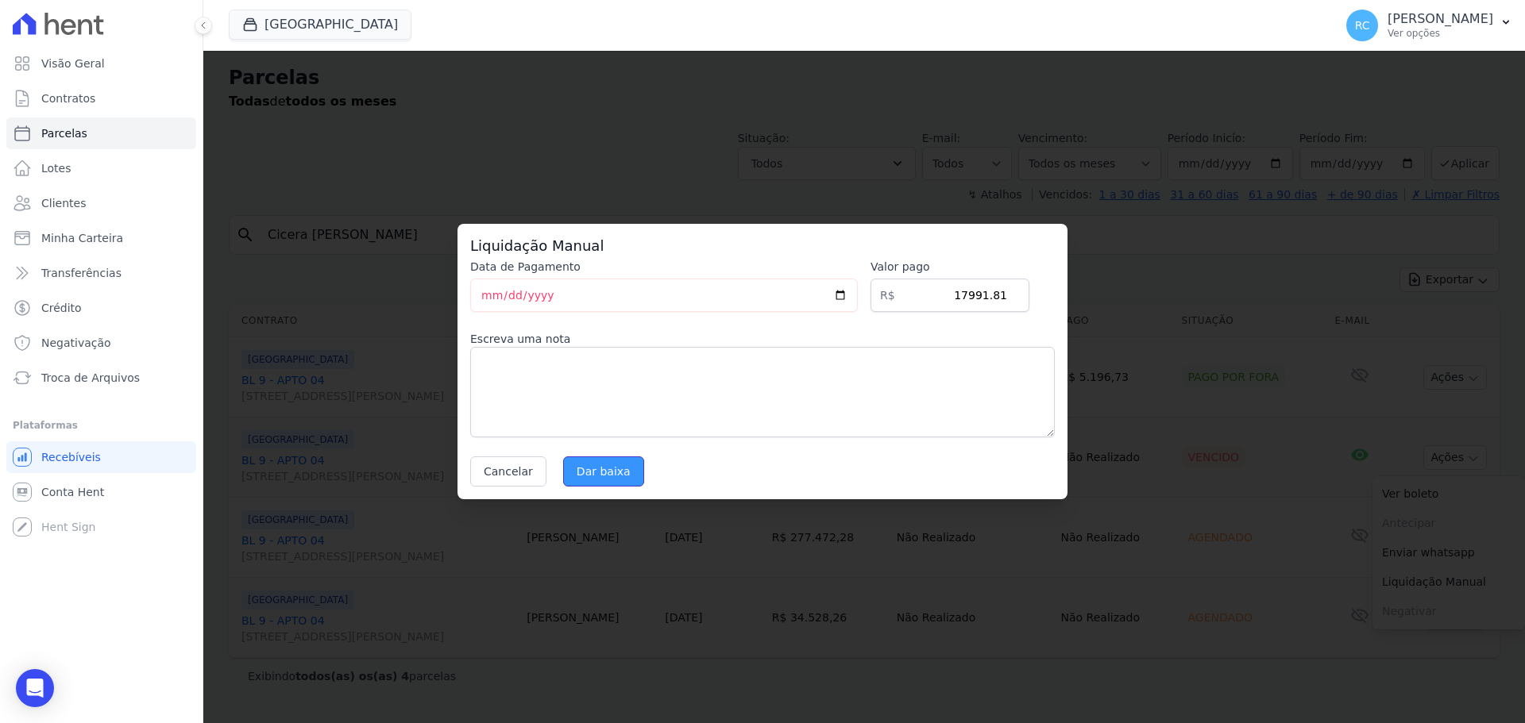
click at [582, 470] on input "Dar baixa" at bounding box center [603, 472] width 81 height 30
select select
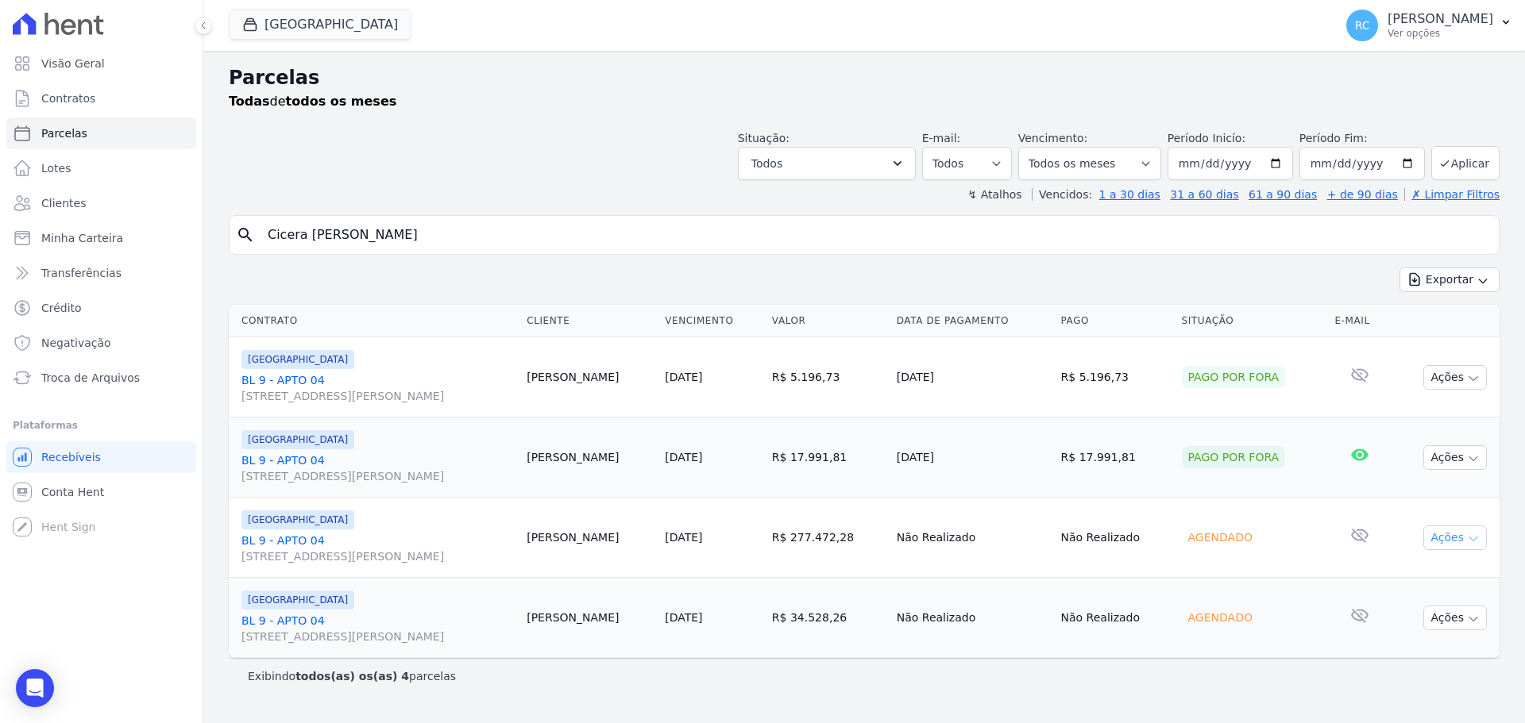
click at [1462, 548] on button "Ações" at bounding box center [1455, 538] width 64 height 25
click at [1403, 662] on link "Liquidação Manual" at bounding box center [1448, 662] width 152 height 29
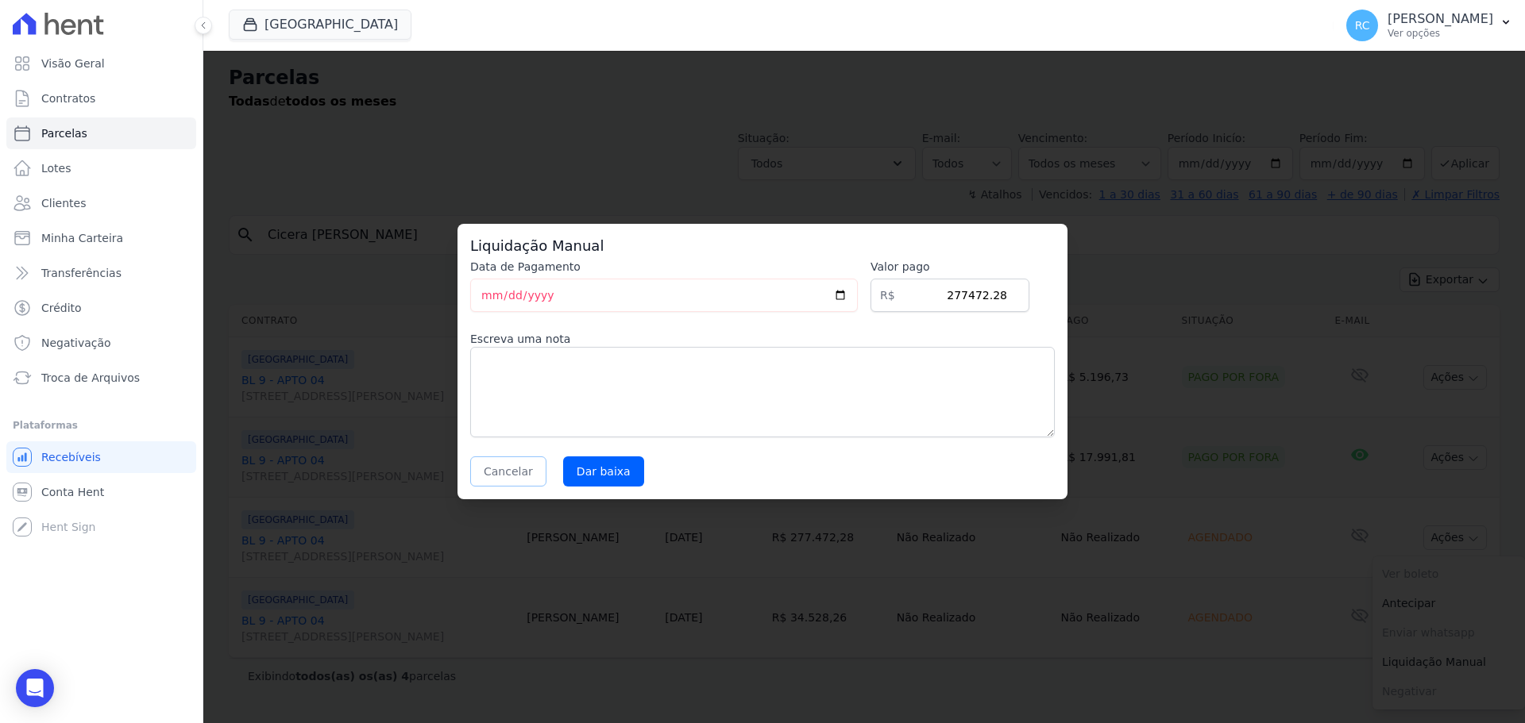
click at [476, 482] on button "Cancelar" at bounding box center [508, 472] width 76 height 30
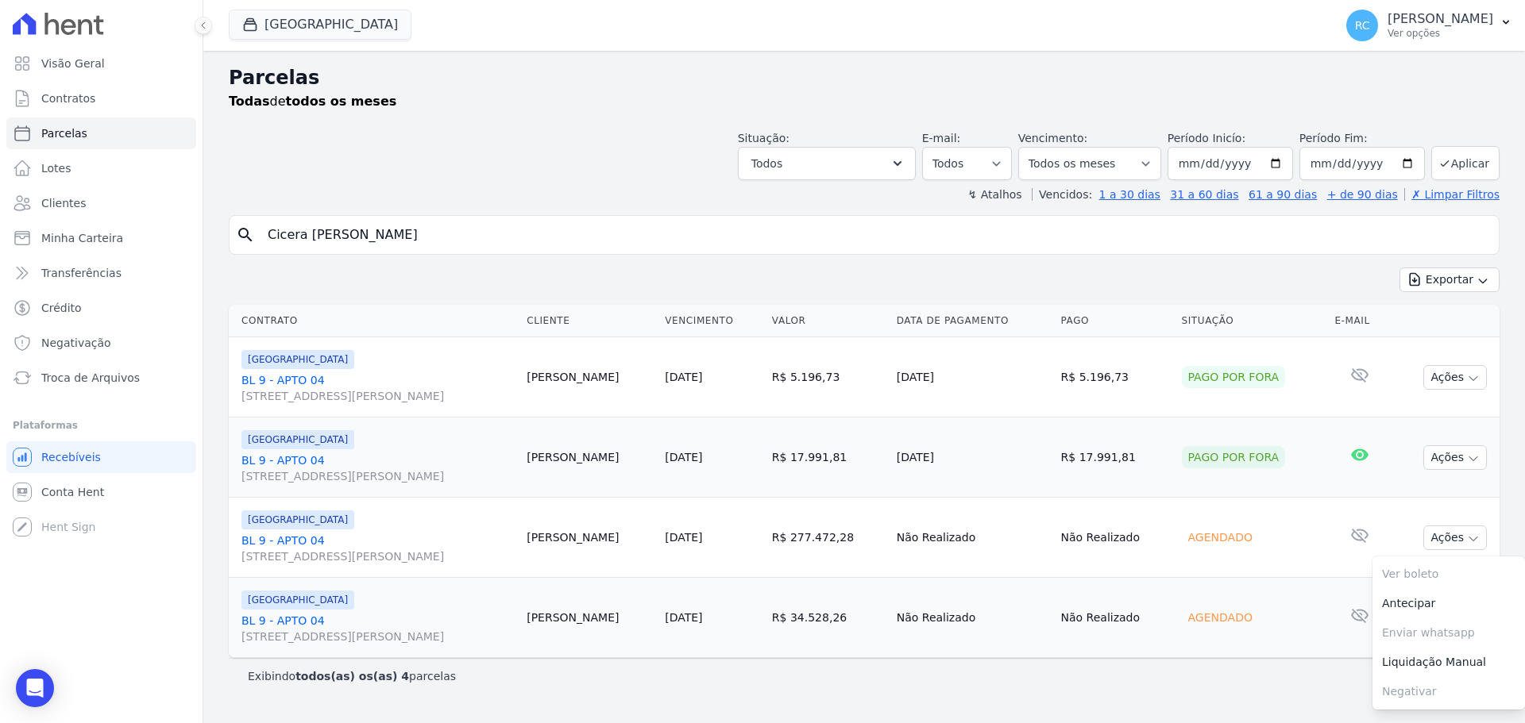
click at [852, 641] on td "R$ 34.528,26" at bounding box center [828, 618] width 125 height 80
drag, startPoint x: 470, startPoint y: 237, endPoint x: 350, endPoint y: 214, distance: 122.3
click at [102, 257] on div "Visão Geral Contratos [GEOGRAPHIC_DATA] Lotes Clientes Minha Carteira Transferê…" at bounding box center [762, 361] width 1525 height 723
paste input "Diego Miranda Marques"
type input "Diego Miranda Marques"
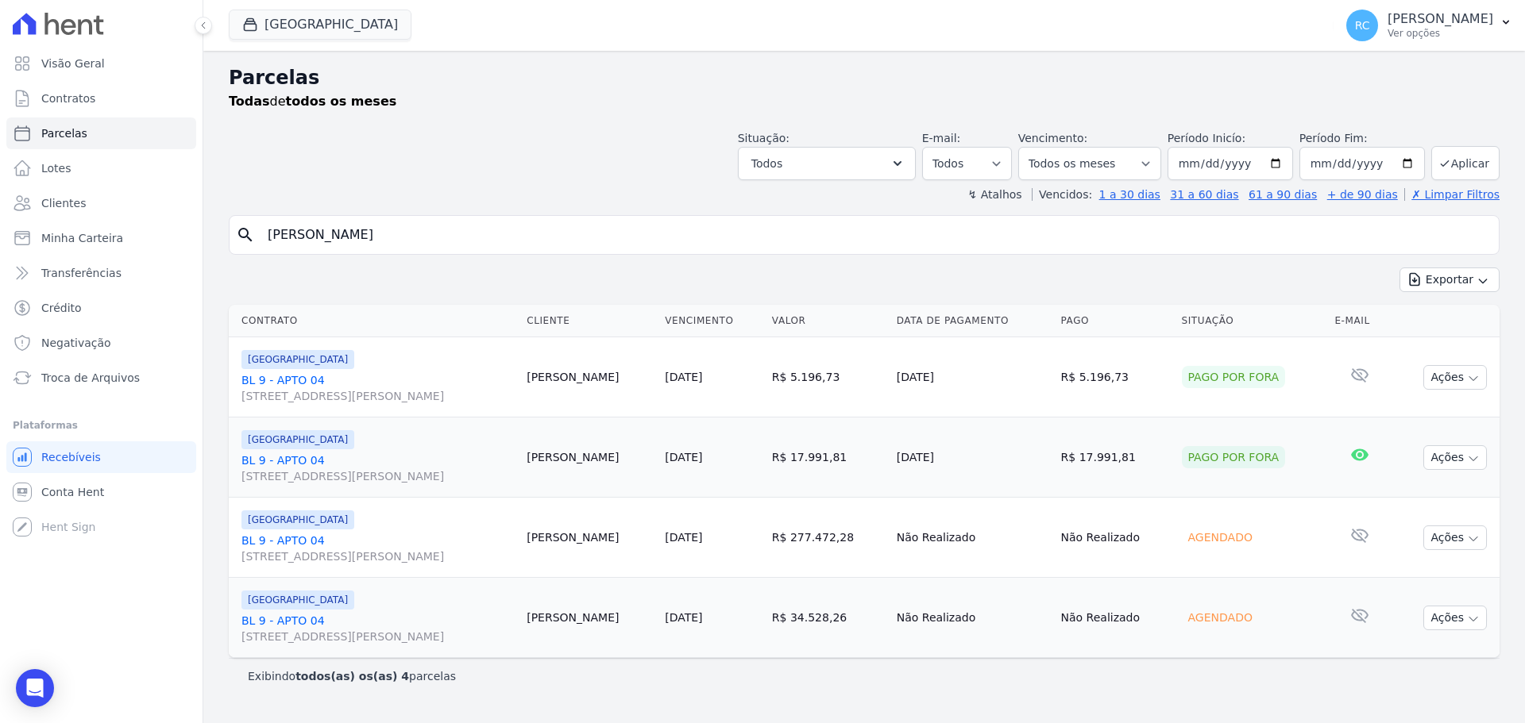
select select
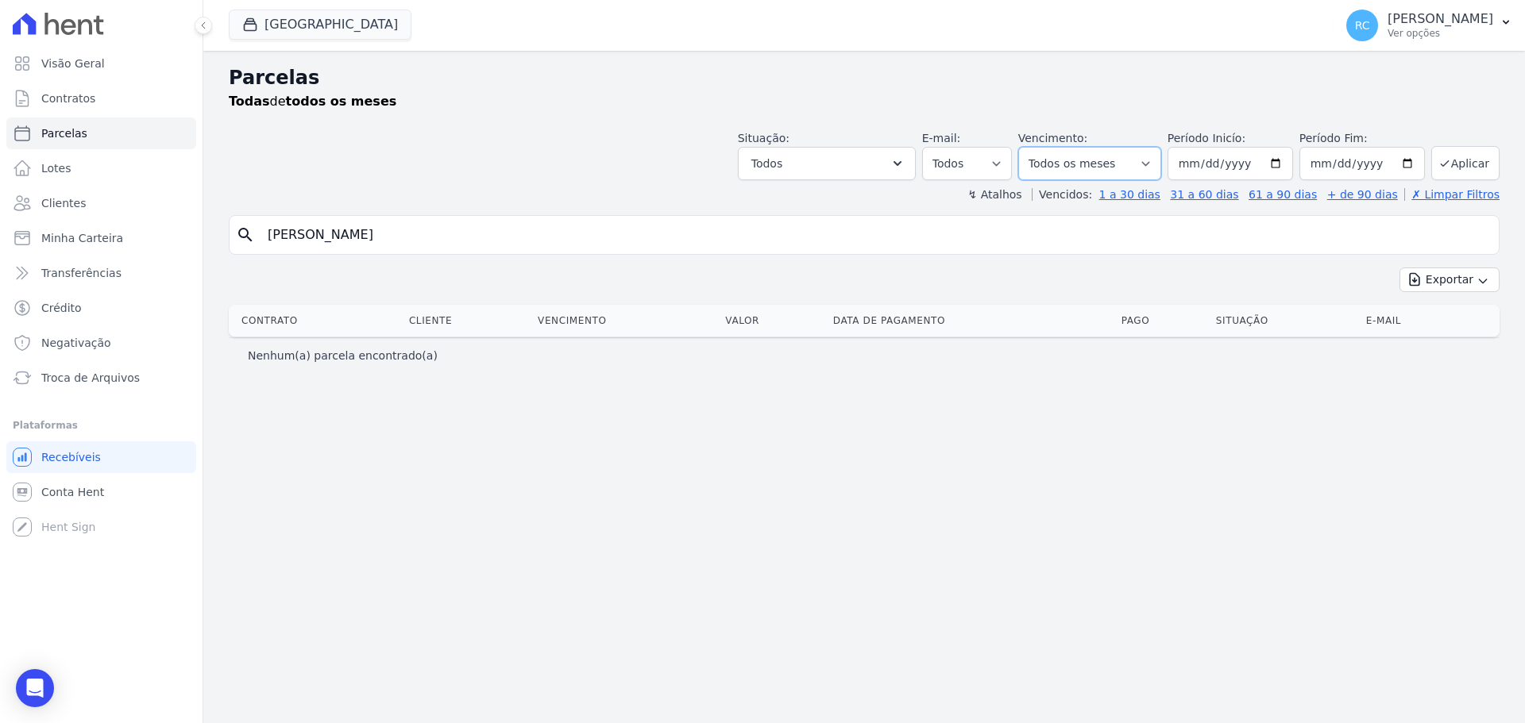
click at [1139, 160] on select "Filtrar por período ──────── Todos os meses Janeiro/2022 Fevereiro/2022 Março/2…" at bounding box center [1089, 163] width 143 height 33
click at [501, 241] on input "Diego Miranda Marques" at bounding box center [875, 235] width 1234 height 32
drag, startPoint x: 351, startPoint y: 226, endPoint x: 615, endPoint y: 192, distance: 266.6
click at [612, 196] on div "Parcelas Todas de todos os meses Situação: Agendado Em Aberto Pago Processando …" at bounding box center [863, 387] width 1321 height 673
click at [353, 30] on button "Parque Das Flores" at bounding box center [320, 25] width 183 height 30
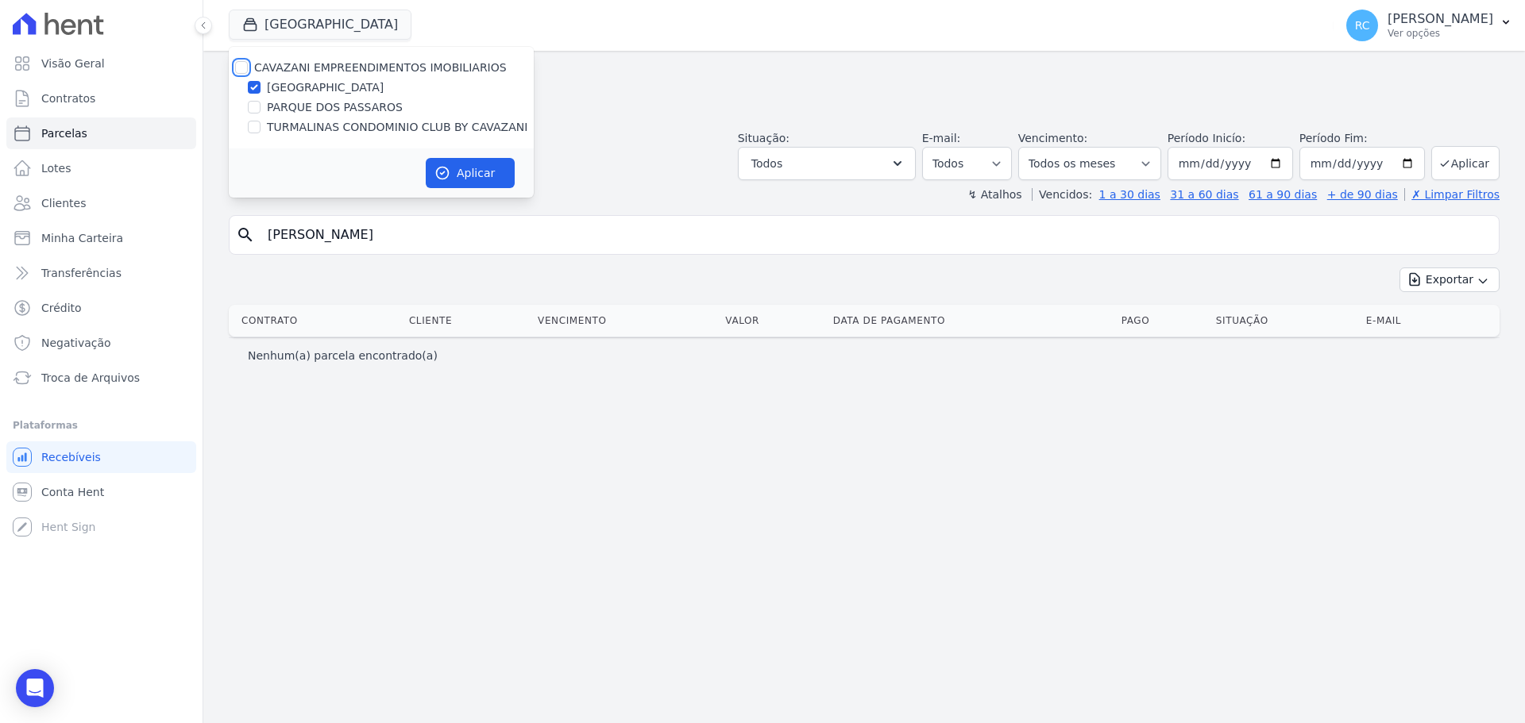
click at [241, 69] on input "CAVAZANI EMPREENDIMENTOS IMOBILIARIOS" at bounding box center [241, 67] width 13 height 13
checkbox input "true"
drag, startPoint x: 430, startPoint y: 150, endPoint x: 474, endPoint y: 183, distance: 55.1
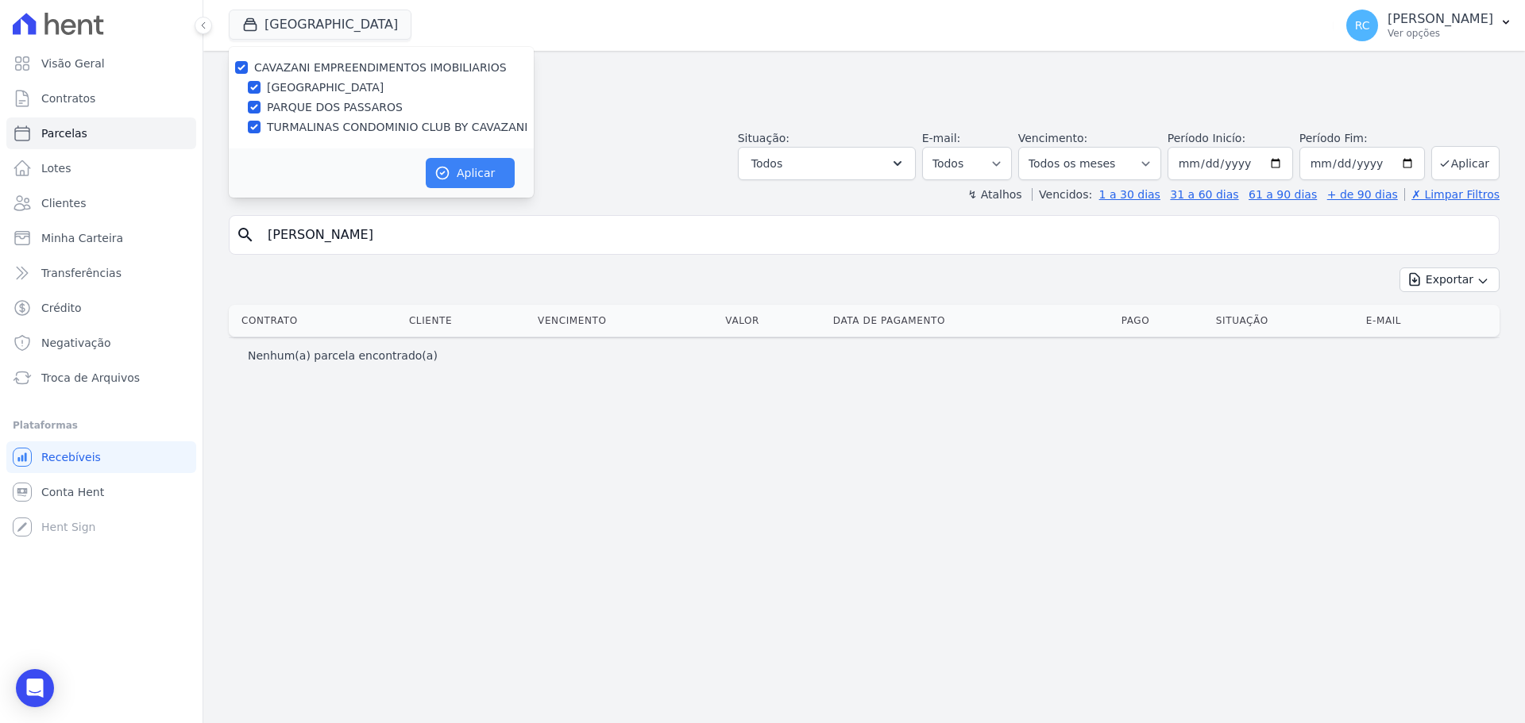
click at [472, 182] on div "Aplicar" at bounding box center [381, 173] width 305 height 49
click at [475, 182] on button "Aplicar" at bounding box center [470, 173] width 89 height 30
select select
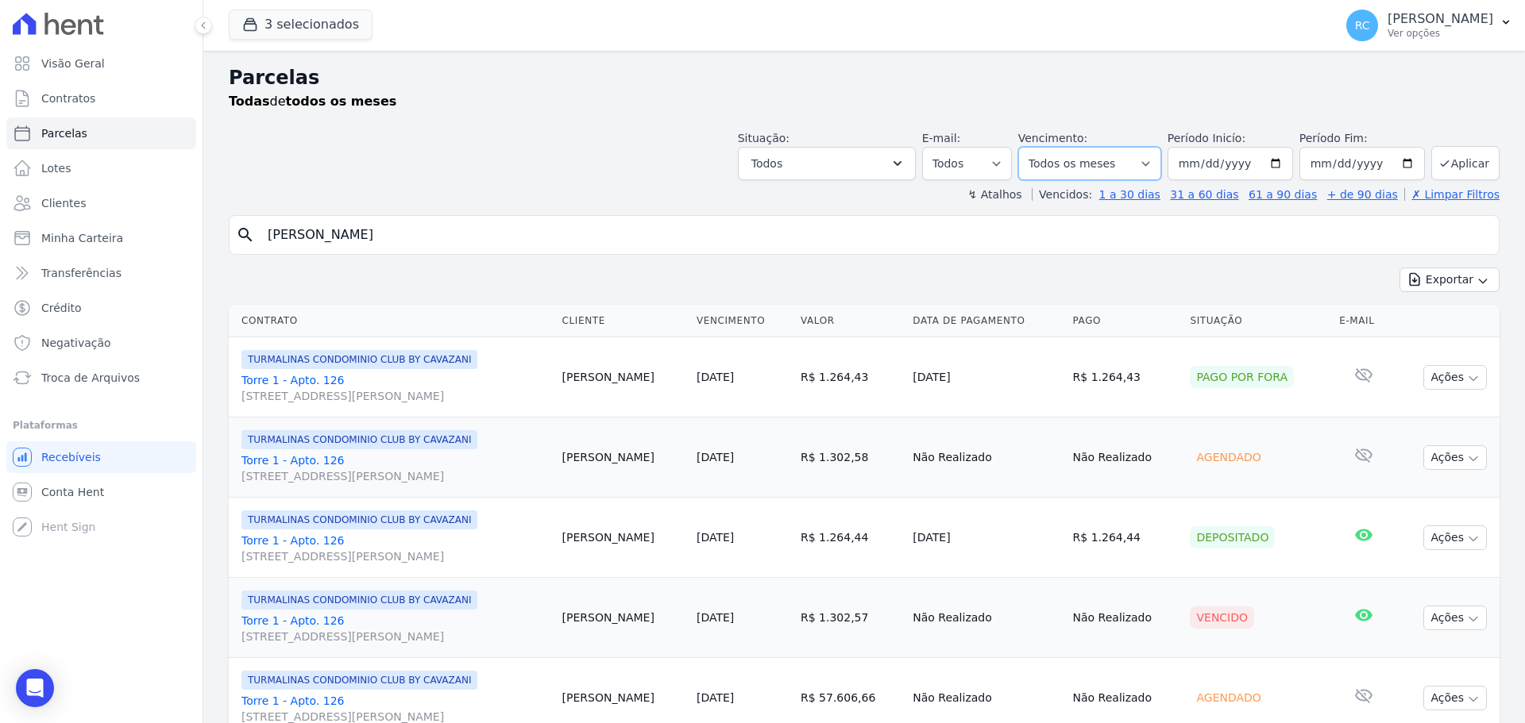
click at [1121, 161] on select "Filtrar por período ──────── Todos os meses Dezembro/2021 Janeiro/2022 Fevereir…" at bounding box center [1089, 163] width 143 height 33
click at [915, 237] on input "Diego Miranda Marques" at bounding box center [875, 235] width 1234 height 32
click at [901, 274] on div "Exportar Exportar PDF Exportar CSV" at bounding box center [864, 286] width 1271 height 37
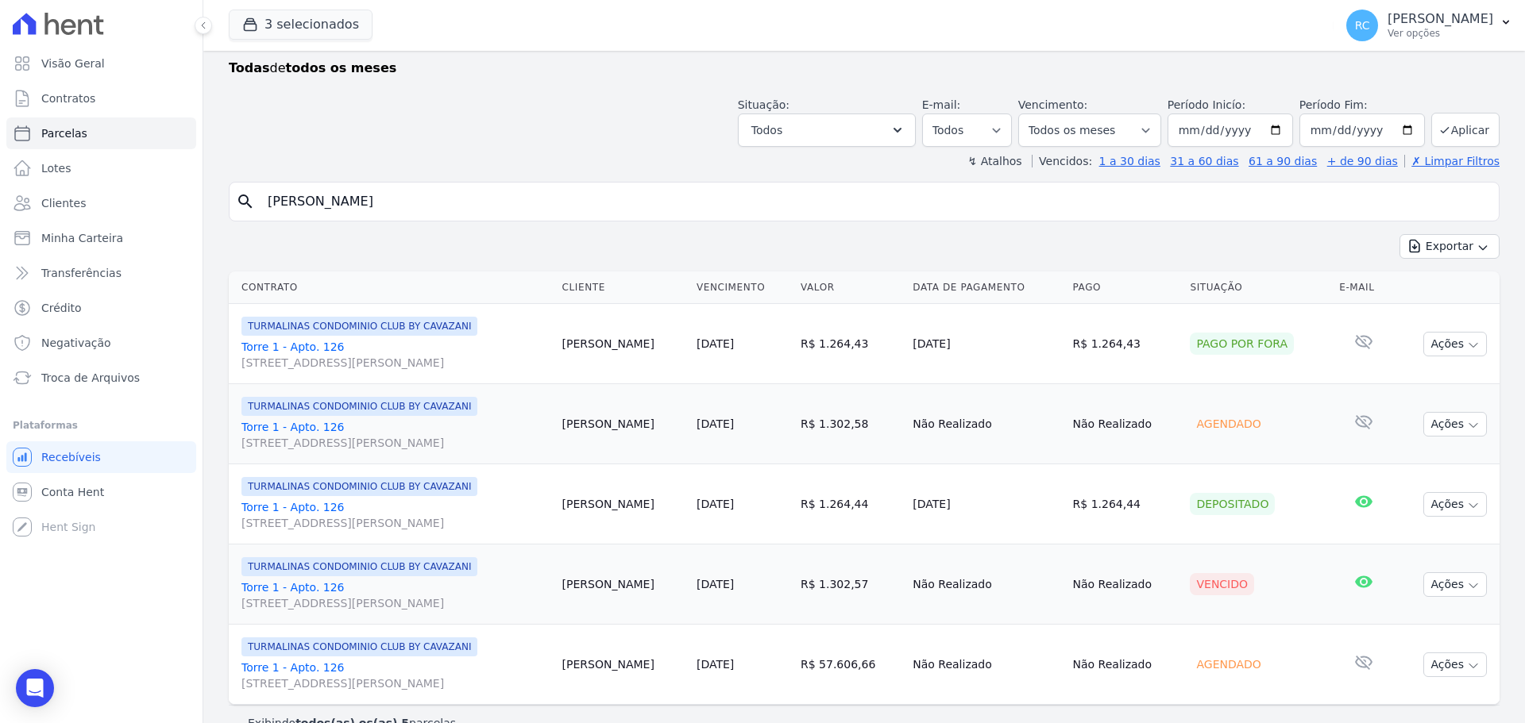
scroll to position [64, 0]
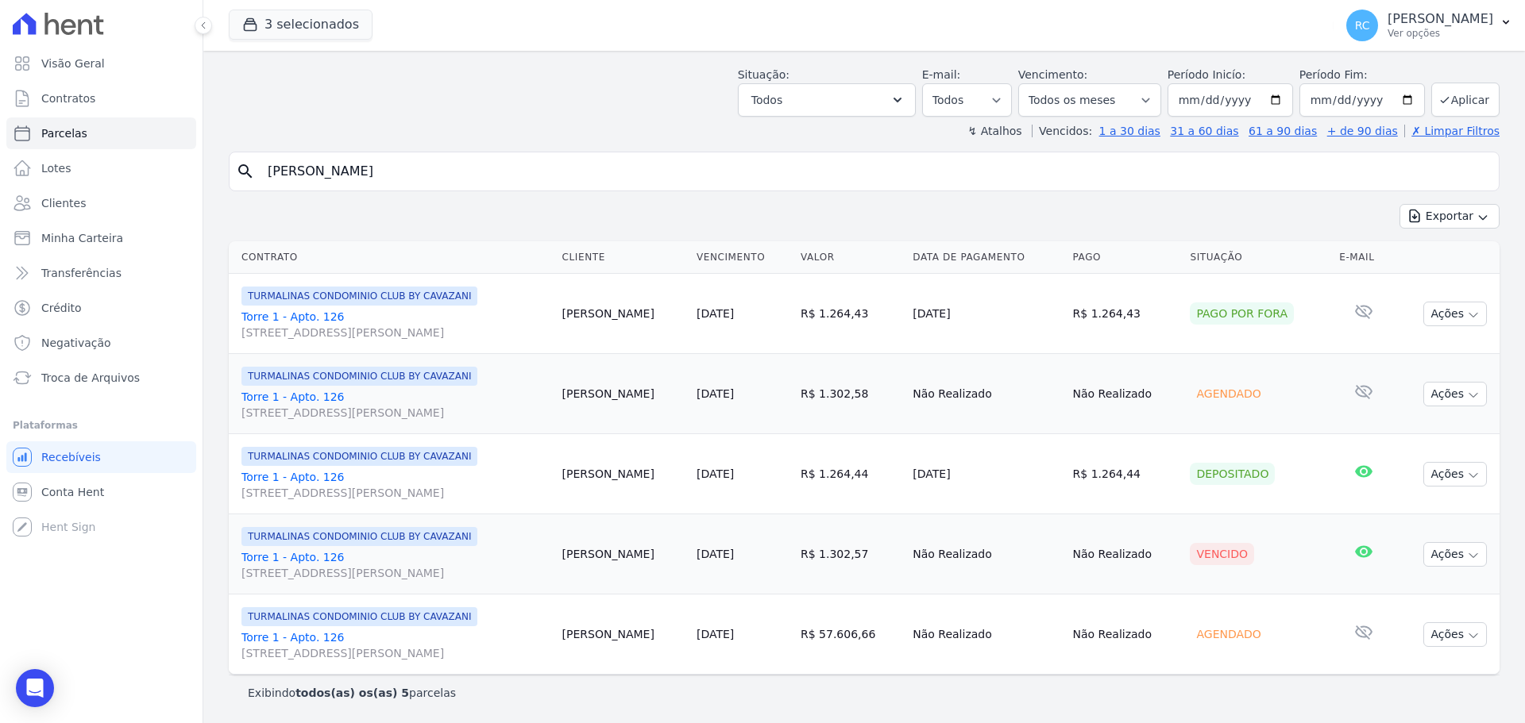
drag, startPoint x: 223, startPoint y: 188, endPoint x: 589, endPoint y: 161, distance: 367.1
click at [218, 188] on div "Parcelas Todas de todos os meses Situação: Agendado Em Aberto Pago Processando …" at bounding box center [863, 355] width 1321 height 736
click at [1431, 554] on button "Ações" at bounding box center [1455, 554] width 64 height 25
click at [1418, 679] on link "Liquidação Manual" at bounding box center [1448, 679] width 152 height 29
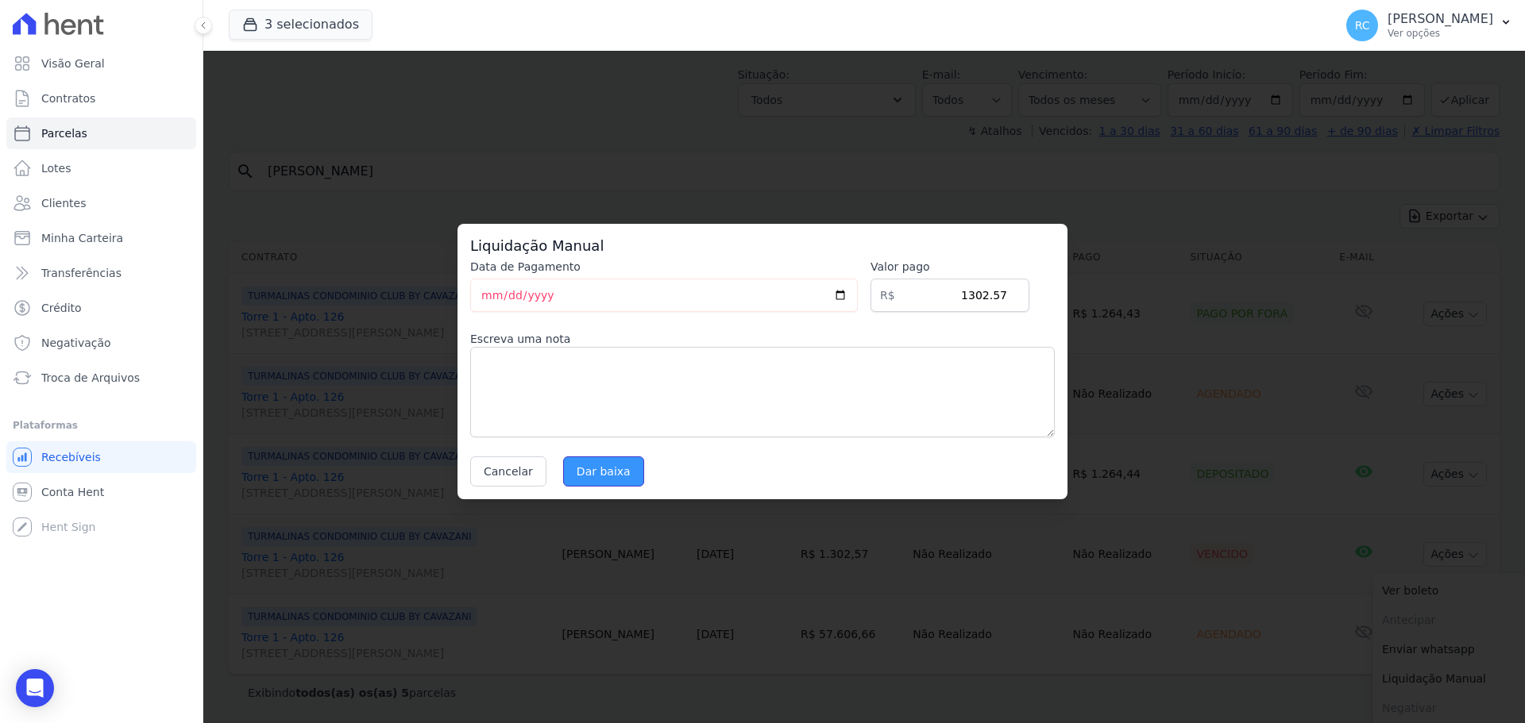
click at [592, 484] on input "Dar baixa" at bounding box center [603, 472] width 81 height 30
select select
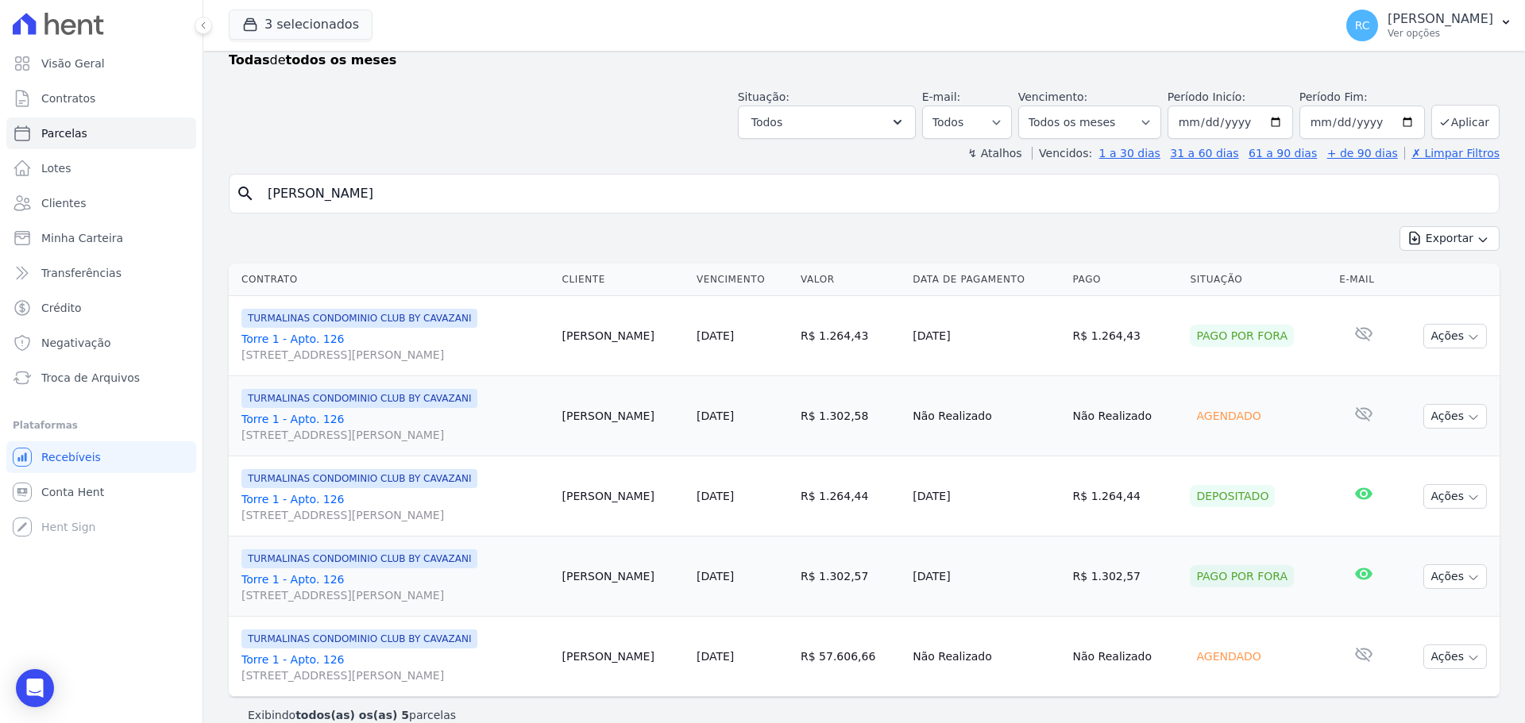
scroll to position [64, 0]
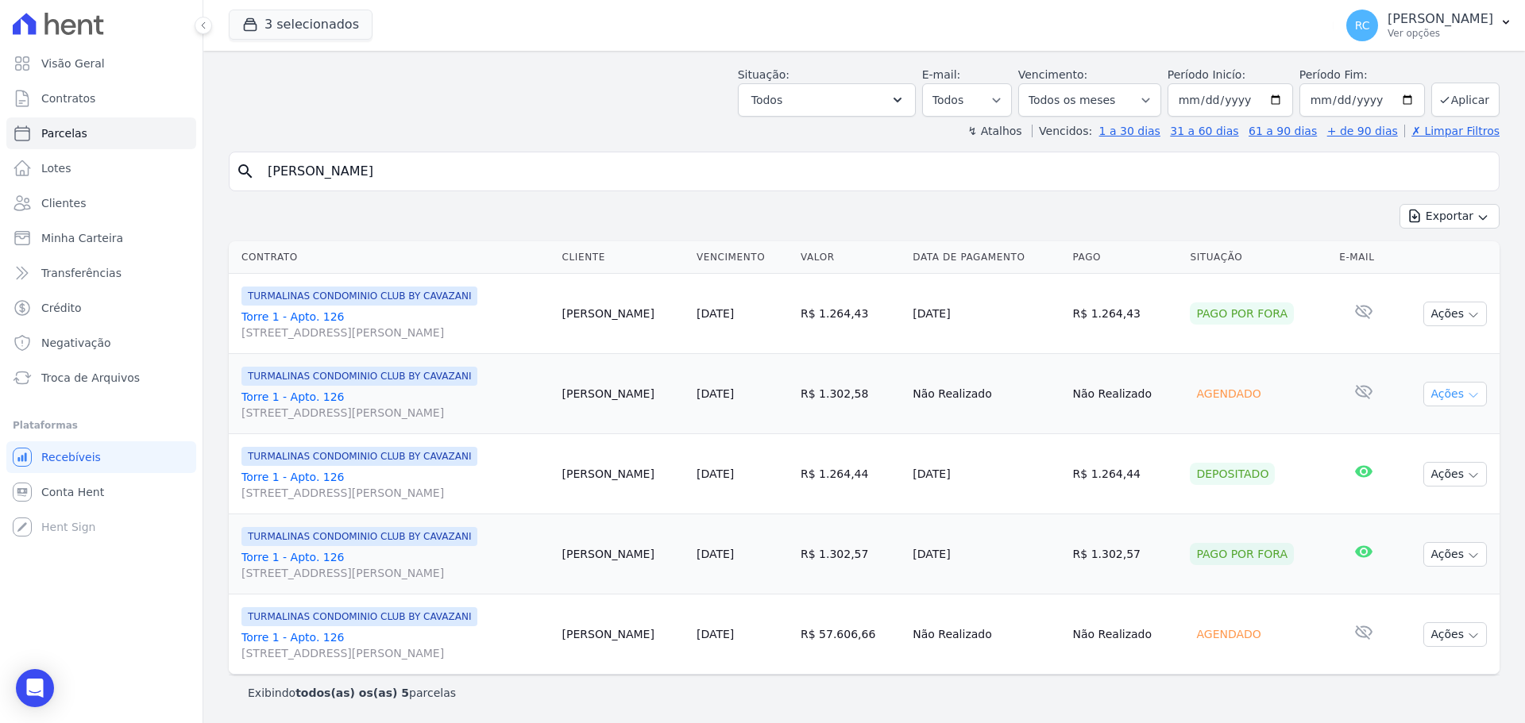
click at [1453, 397] on button "Ações" at bounding box center [1455, 394] width 64 height 25
click at [1417, 521] on div "A negativação só é permitida caso o vencimento tenha mais de 5 dias de ocorrido" at bounding box center [1453, 511] width 143 height 91
click at [1438, 517] on link "Liquidação Manual" at bounding box center [1448, 518] width 152 height 29
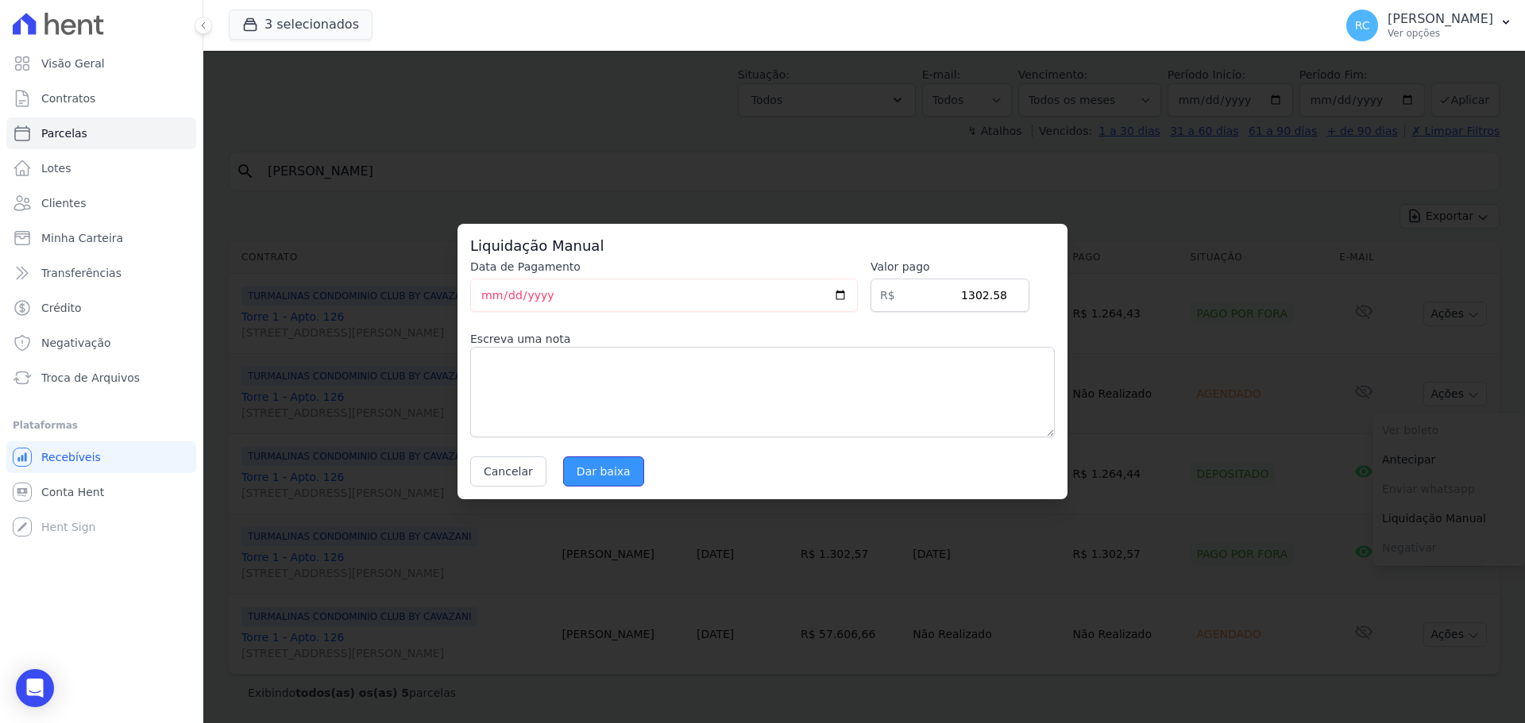
click at [596, 476] on input "Dar baixa" at bounding box center [603, 472] width 81 height 30
select select
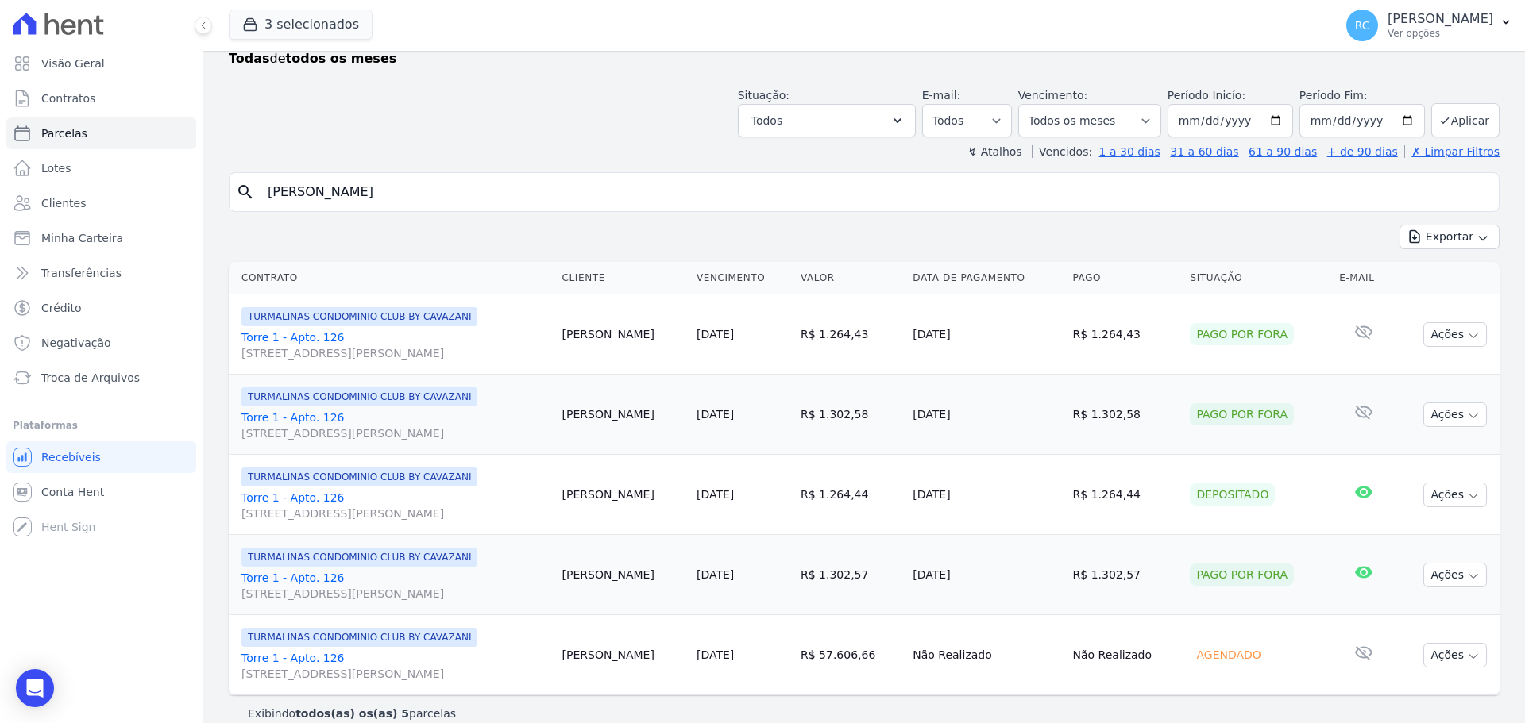
scroll to position [64, 0]
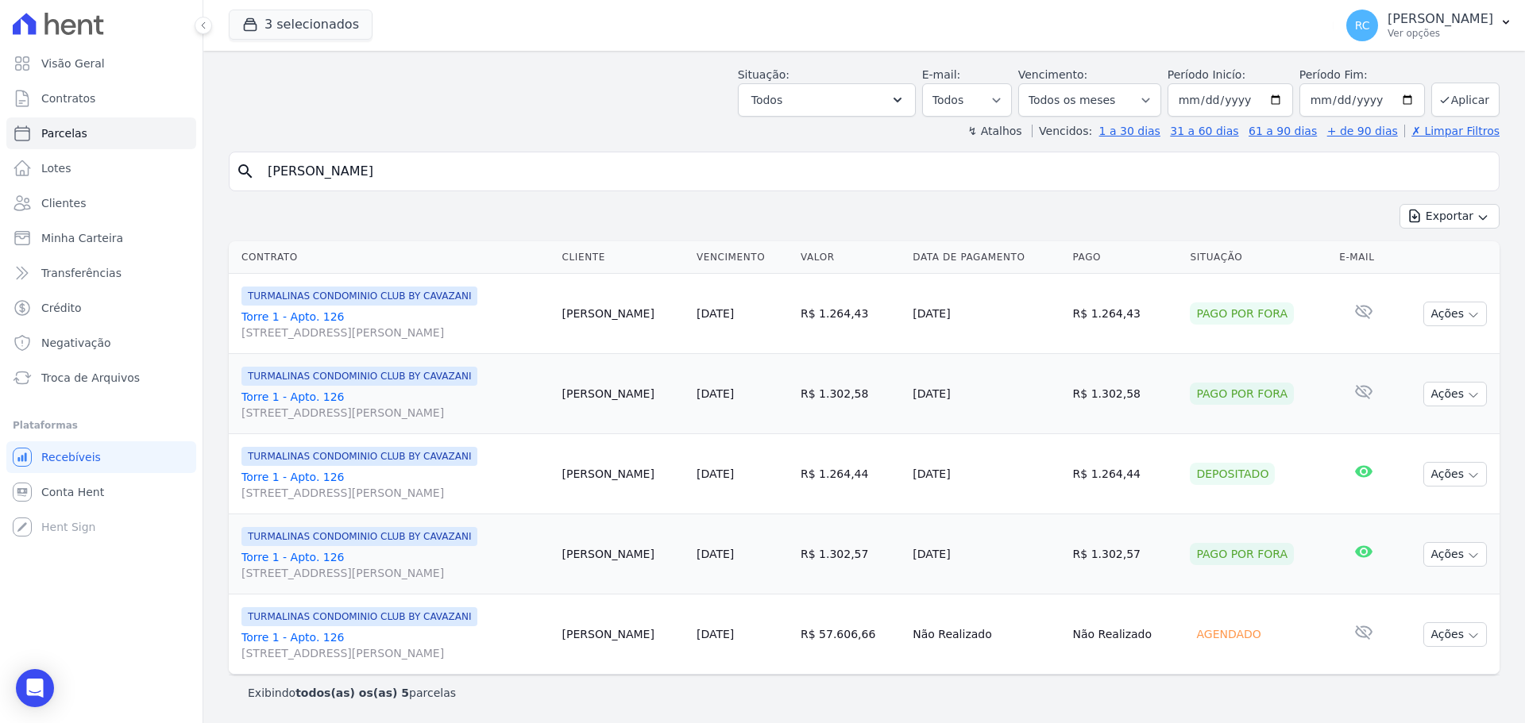
drag, startPoint x: 424, startPoint y: 180, endPoint x: 445, endPoint y: 151, distance: 35.9
click at [87, 161] on div "Visão Geral Contratos [GEOGRAPHIC_DATA] Lotes Clientes Minha Carteira Transferê…" at bounding box center [762, 361] width 1525 height 723
paste input "Camila Souza De Oliveira"
type input "Camila Souza De Oliveira"
select select
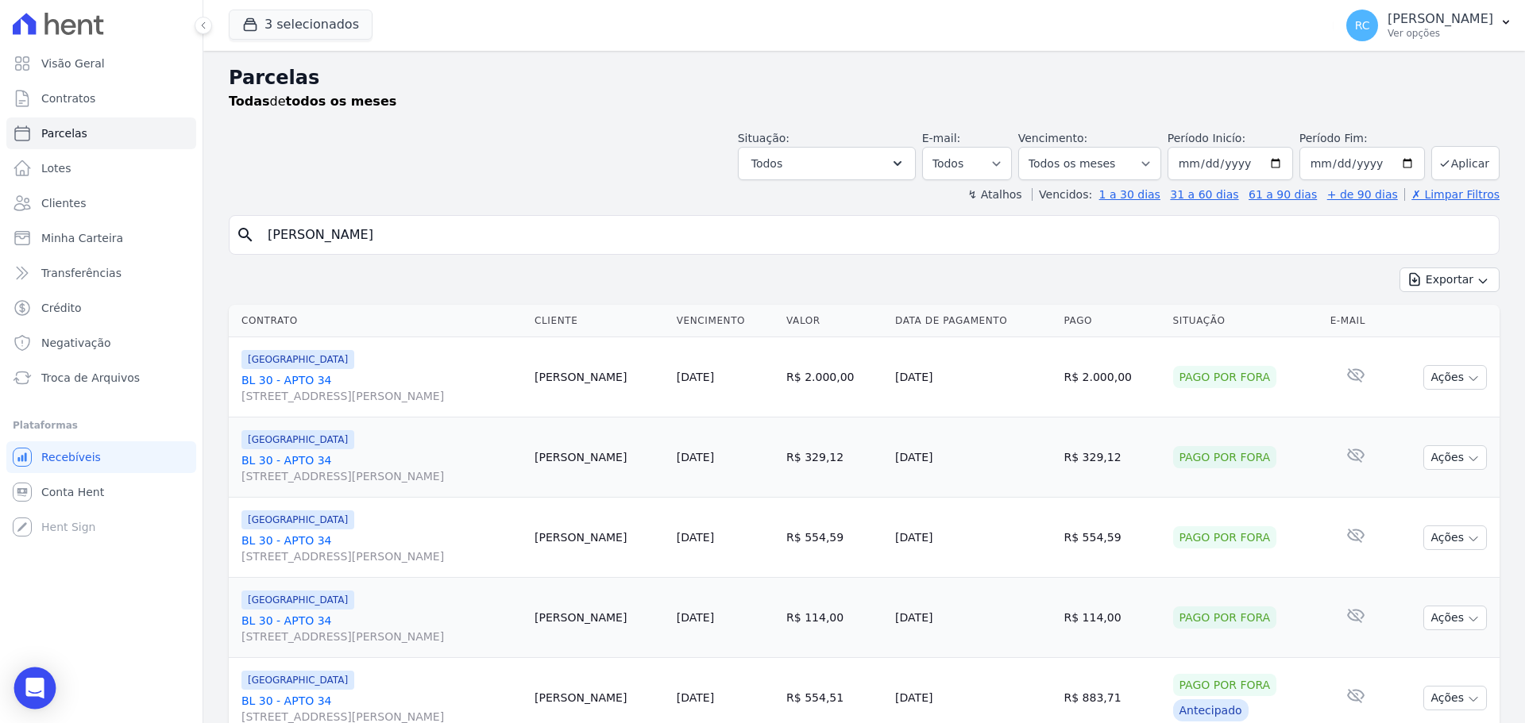
click at [31, 681] on icon "Open Intercom Messenger" at bounding box center [34, 688] width 18 height 21
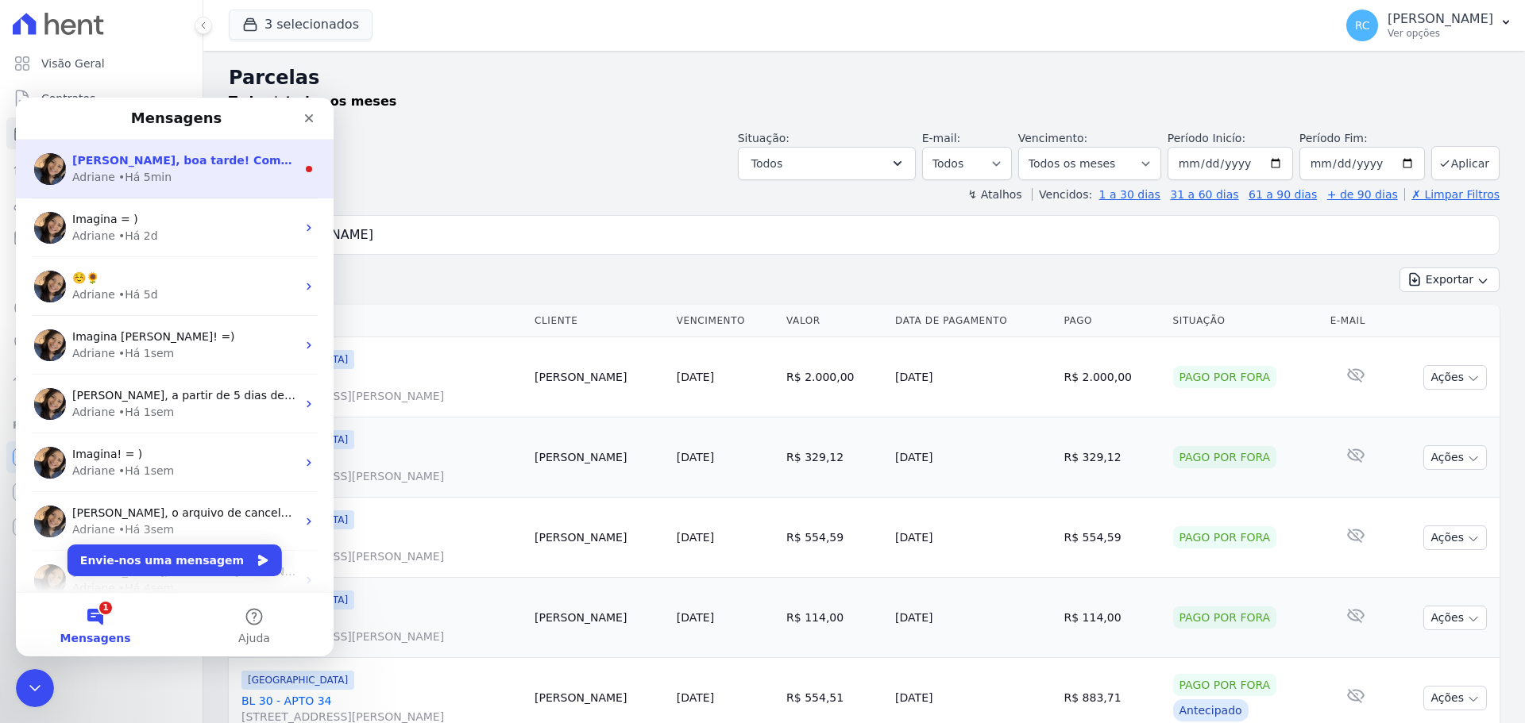
click at [218, 185] on div "Adriane • Há 5min" at bounding box center [184, 177] width 224 height 17
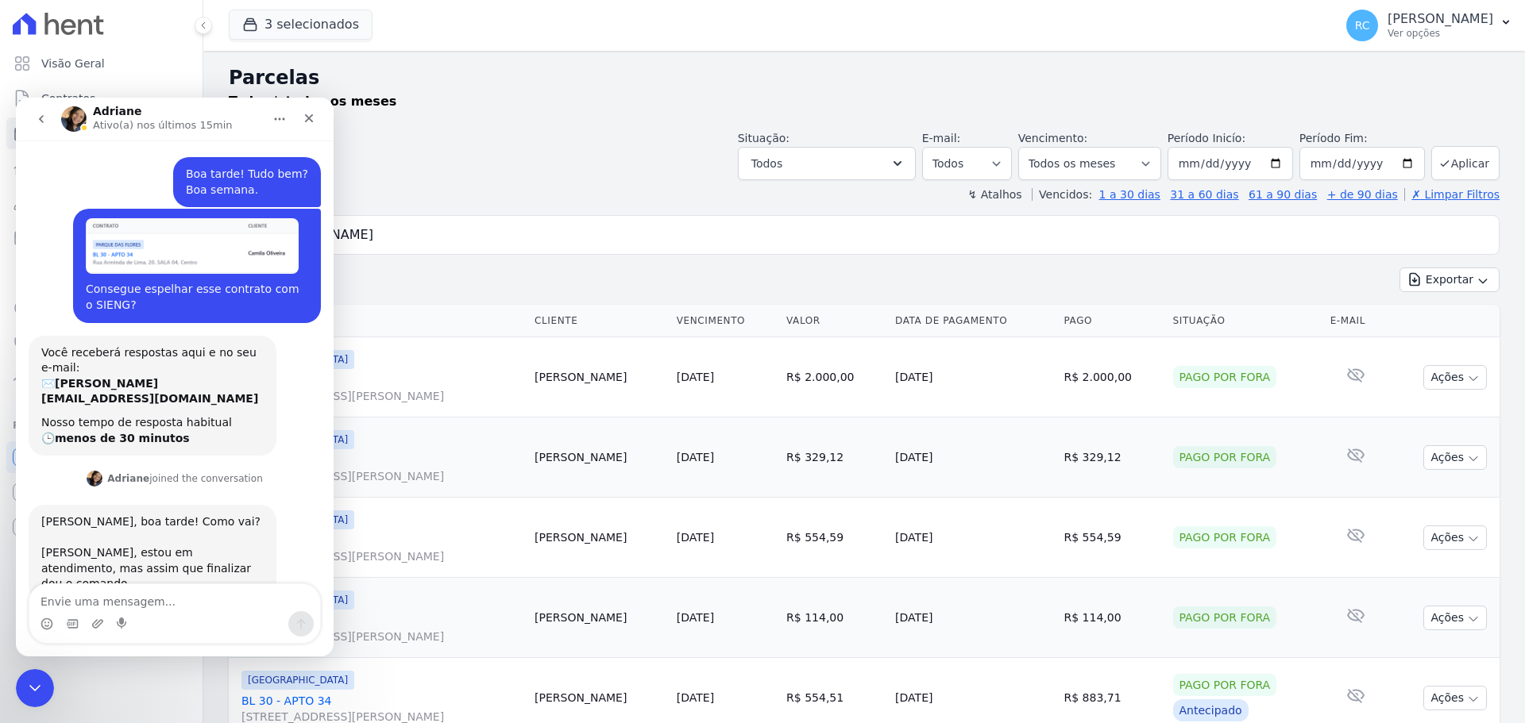
scroll to position [22, 0]
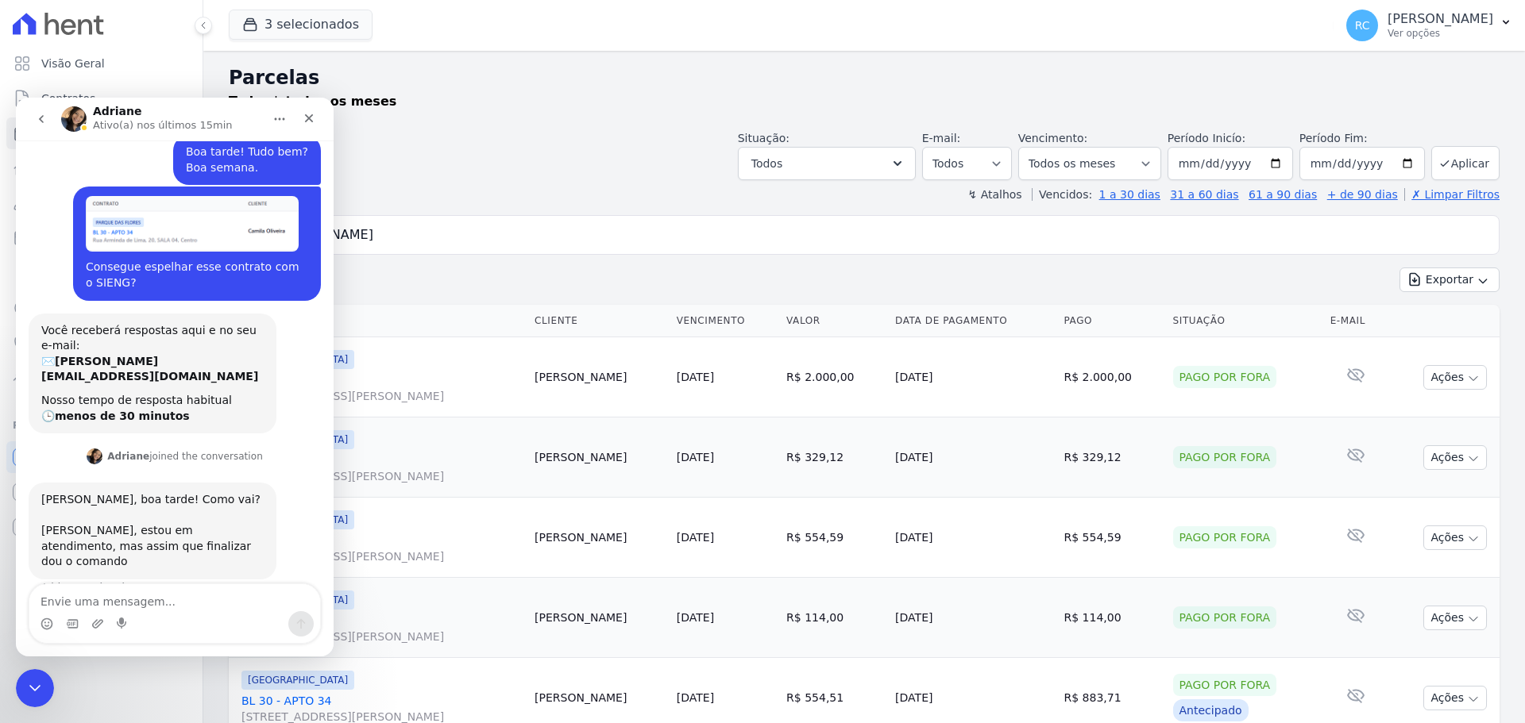
click at [151, 599] on textarea "Envie uma mensagem..." at bounding box center [174, 597] width 291 height 27
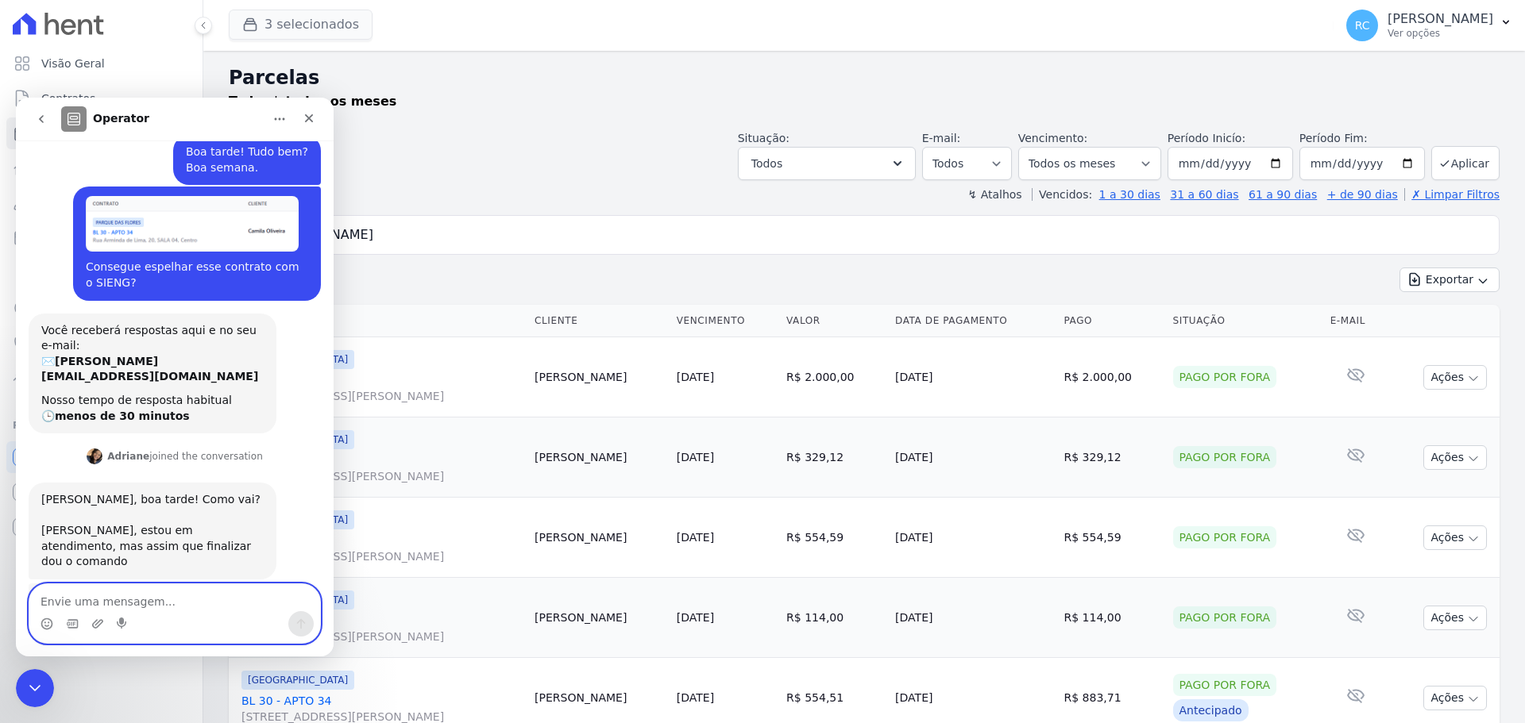
scroll to position [74, 0]
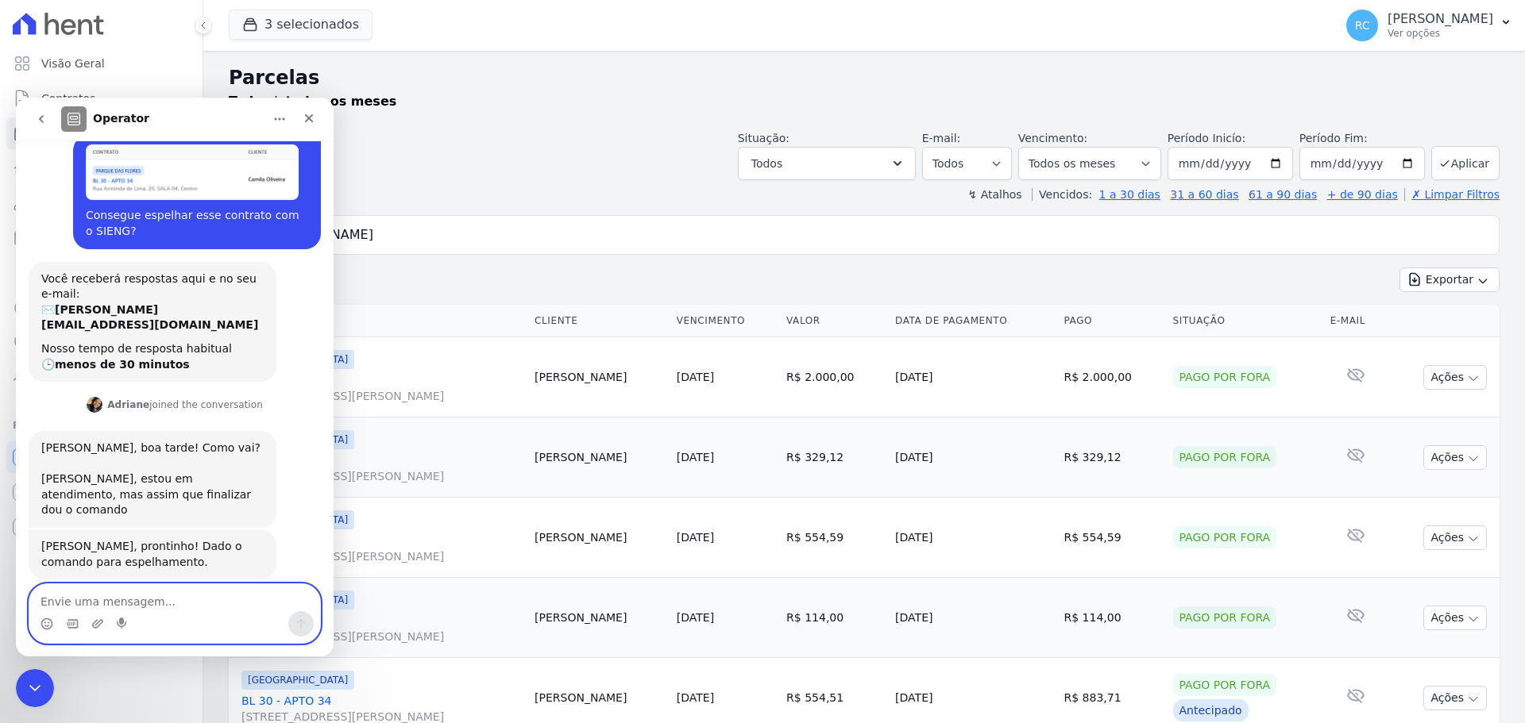
click at [185, 593] on textarea "Envie uma mensagem..." at bounding box center [174, 597] width 291 height 27
type textarea "Muito obrigada."
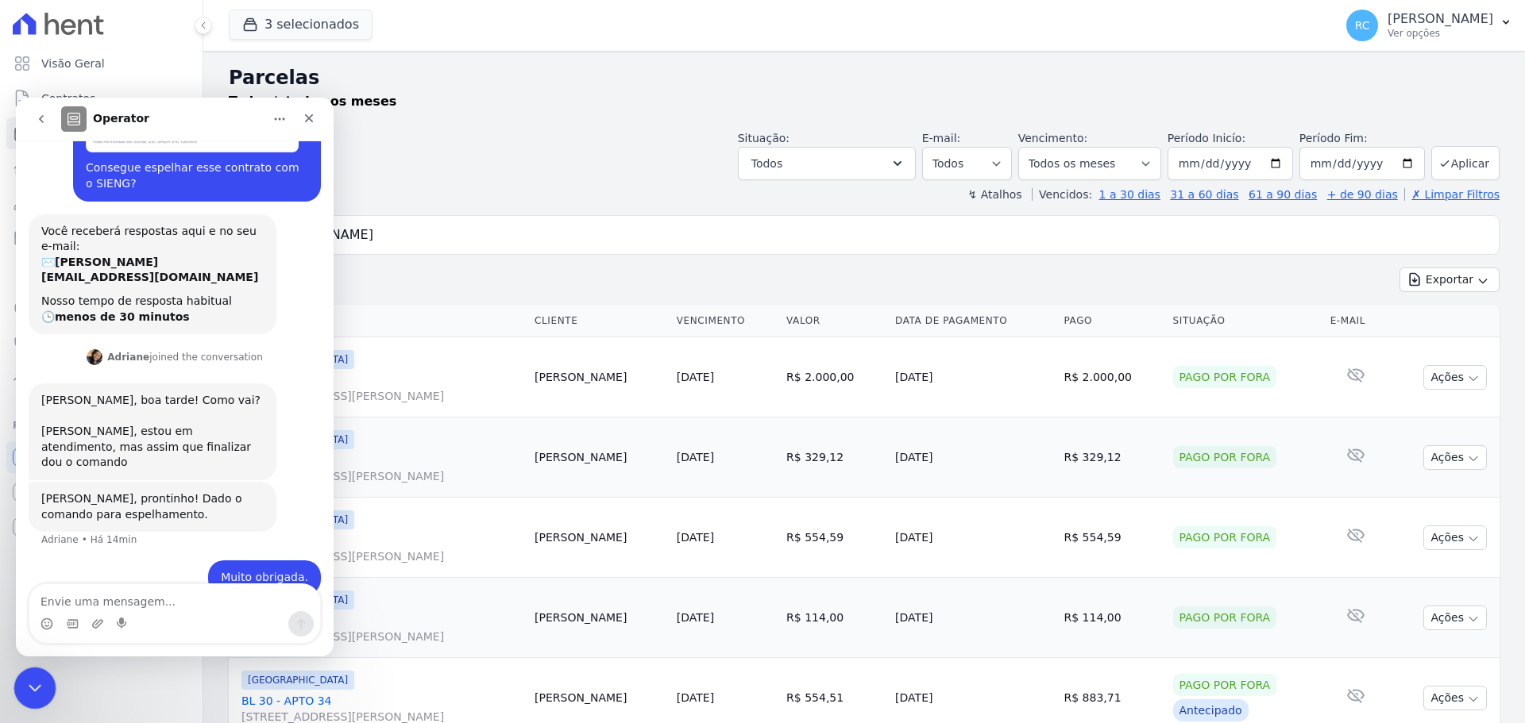
click at [33, 685] on icon "Fechar mensagem da Intercom" at bounding box center [32, 686] width 19 height 19
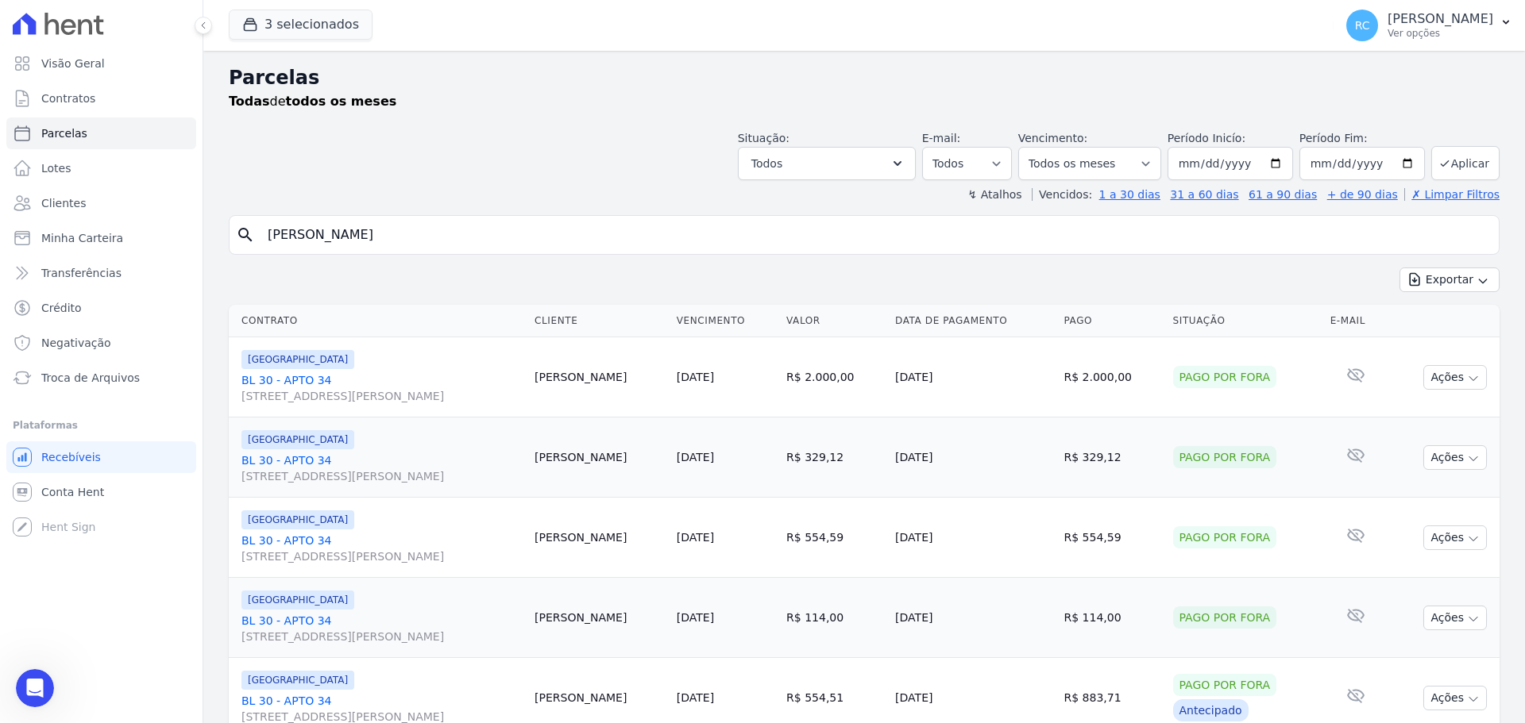
scroll to position [183, 0]
drag, startPoint x: 465, startPoint y: 237, endPoint x: 123, endPoint y: 241, distance: 342.3
click at [110, 252] on div "Visão Geral Contratos [GEOGRAPHIC_DATA] Lotes Clientes Minha Carteira Transferê…" at bounding box center [762, 361] width 1525 height 723
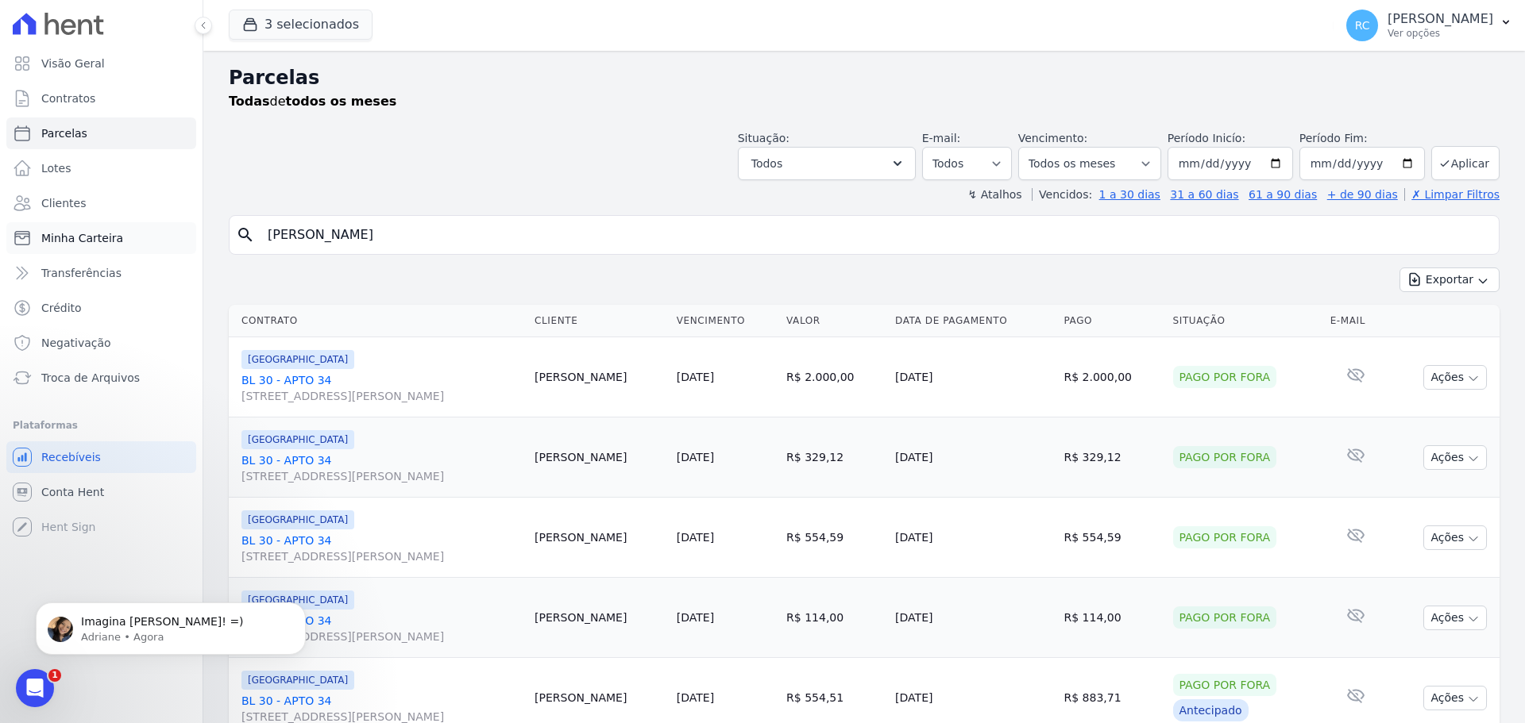
scroll to position [0, 0]
type input "Maria fernanda silva do"
select select
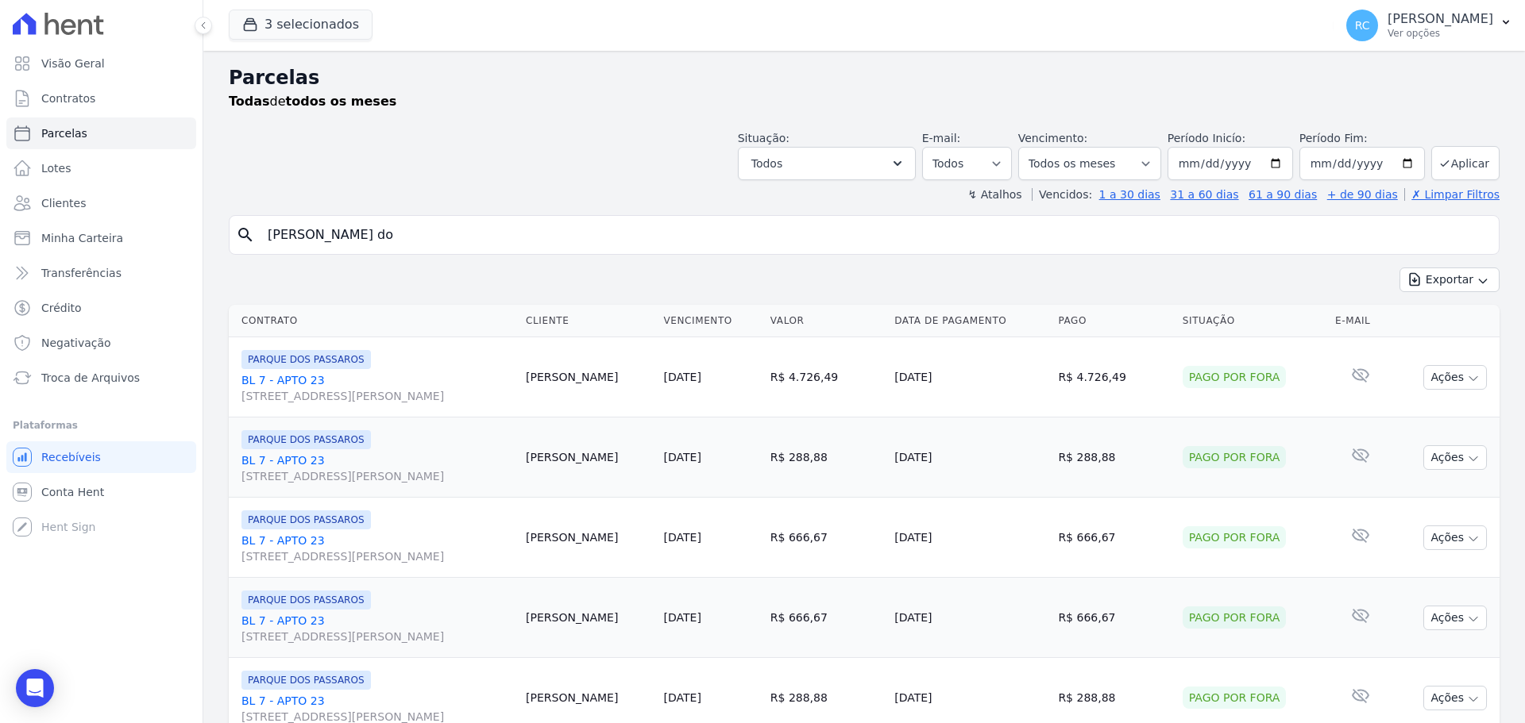
drag, startPoint x: 289, startPoint y: 216, endPoint x: 226, endPoint y: 214, distance: 63.5
click at [1433, 37] on p "Ver opções" at bounding box center [1440, 33] width 106 height 13
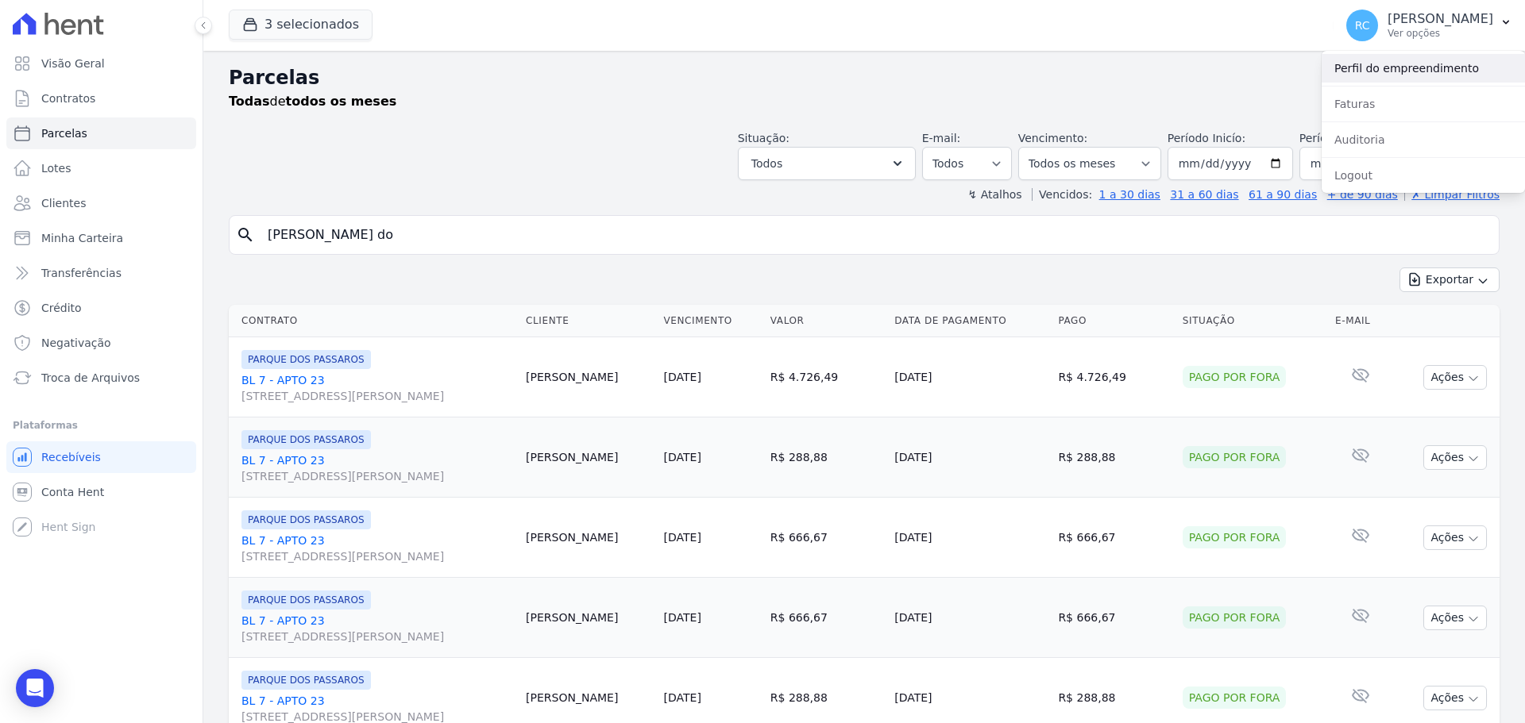
click at [1398, 75] on link "Perfil do empreendimento" at bounding box center [1422, 68] width 203 height 29
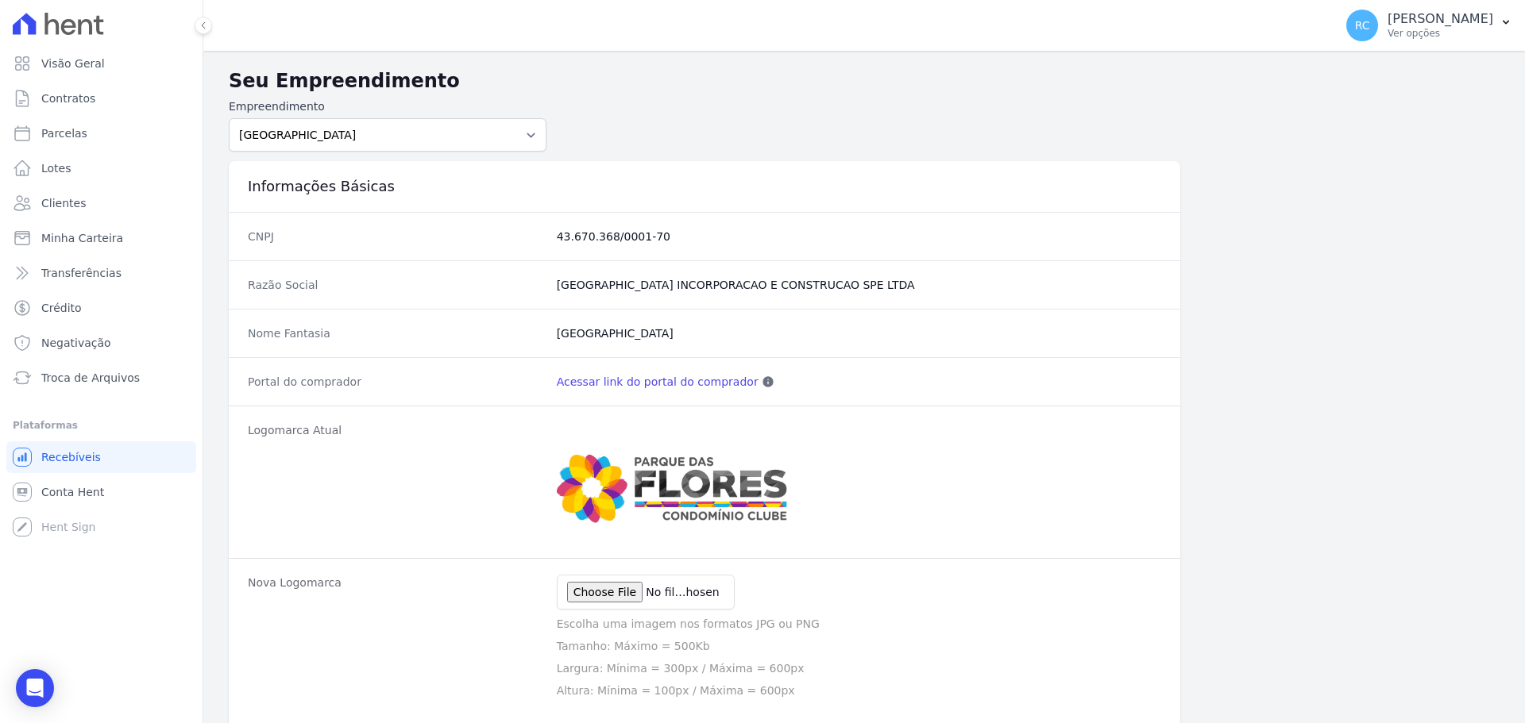
click at [652, 380] on link "Acessar link do portal do comprador" at bounding box center [658, 382] width 202 height 16
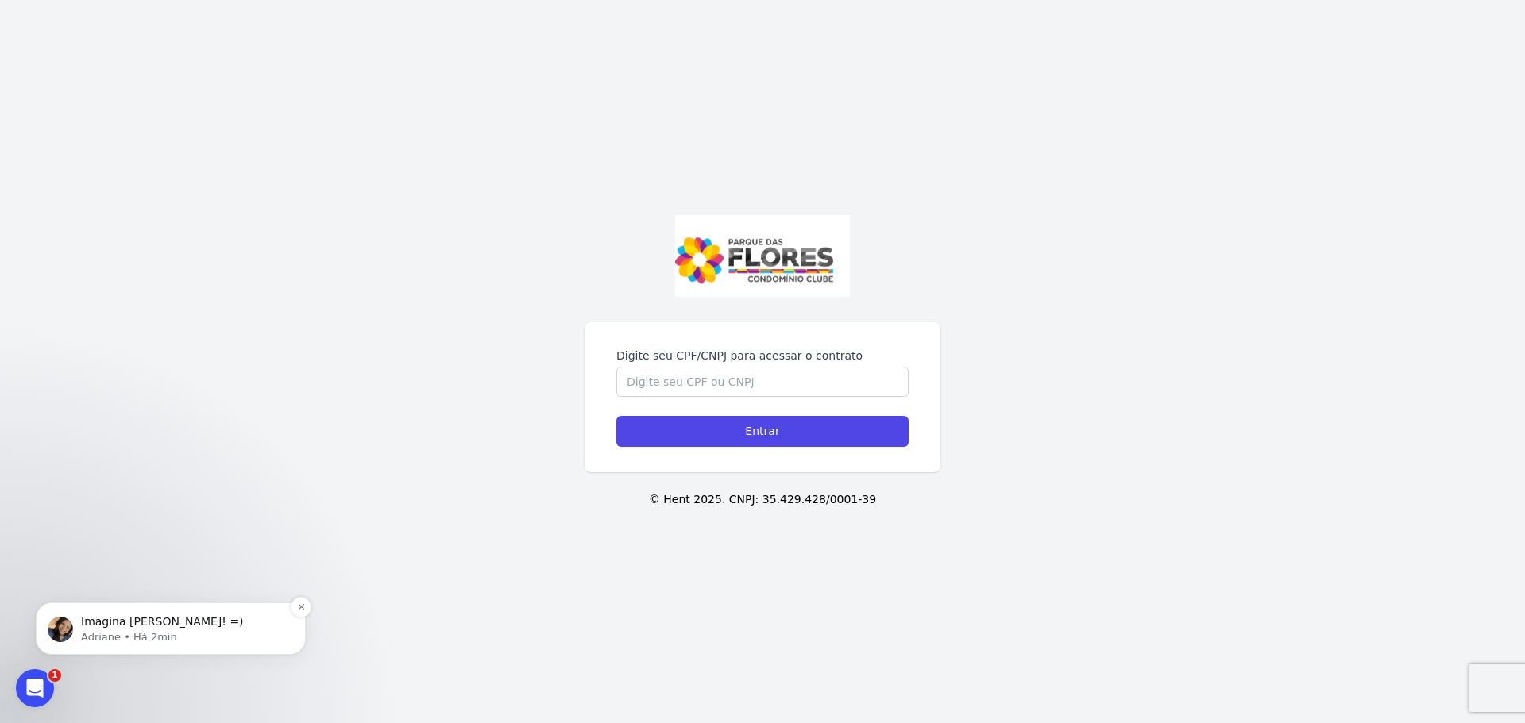
click at [205, 615] on p "Imagina Raquel! =)" at bounding box center [183, 623] width 205 height 16
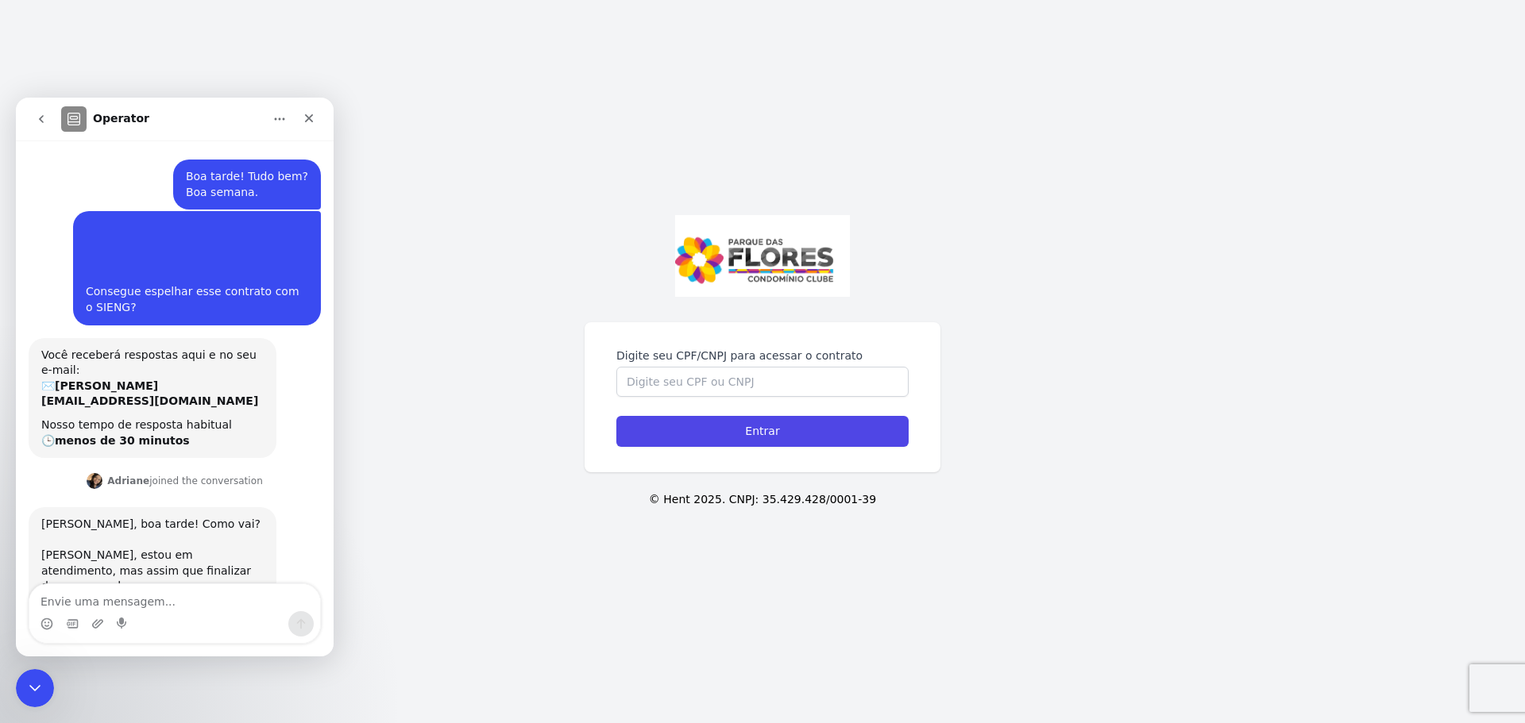
scroll to position [2, 0]
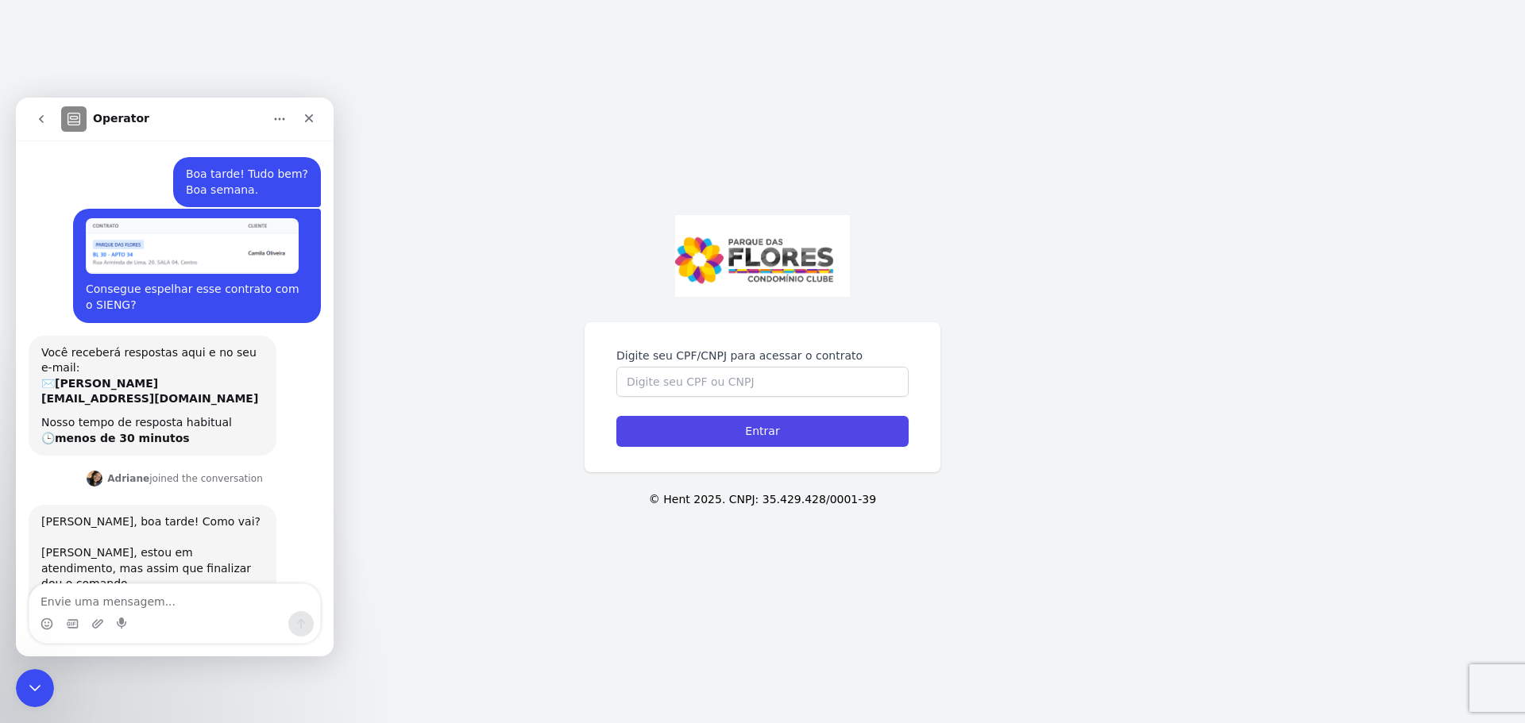
click at [145, 608] on textarea "Envie uma mensagem..." at bounding box center [174, 597] width 291 height 27
click at [149, 599] on textarea "Envie uma mensagem..." at bounding box center [174, 597] width 291 height 27
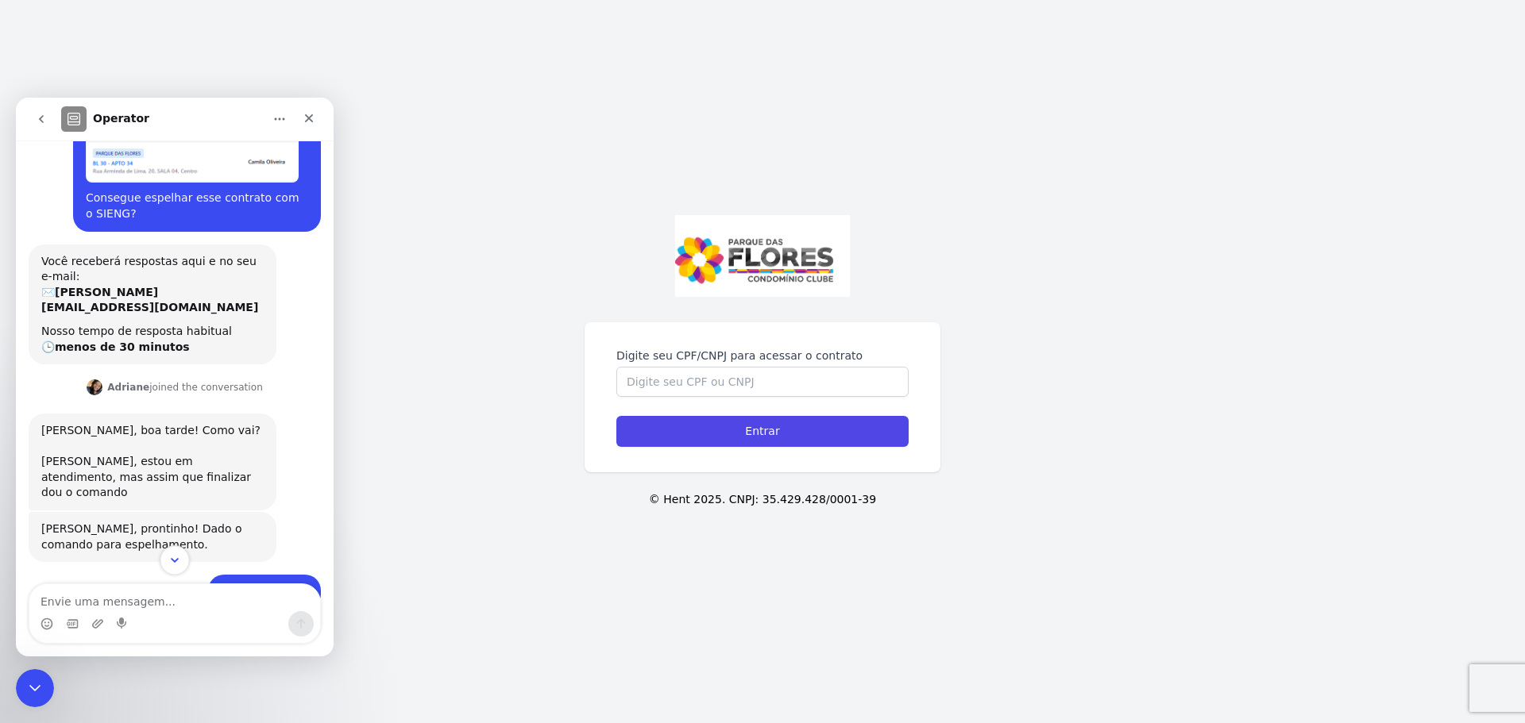
scroll to position [168, 0]
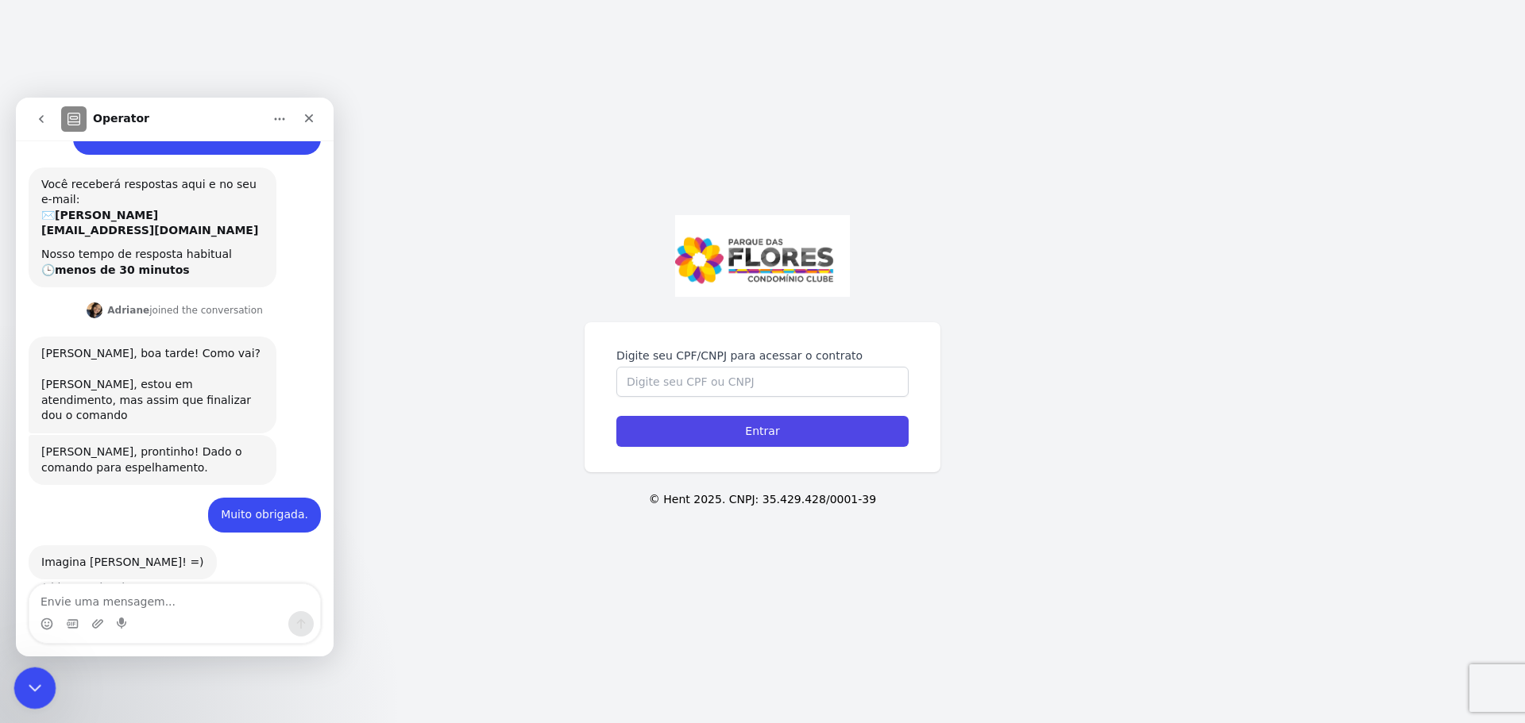
click at [26, 696] on div "Fechar mensagem da Intercom" at bounding box center [33, 686] width 38 height 38
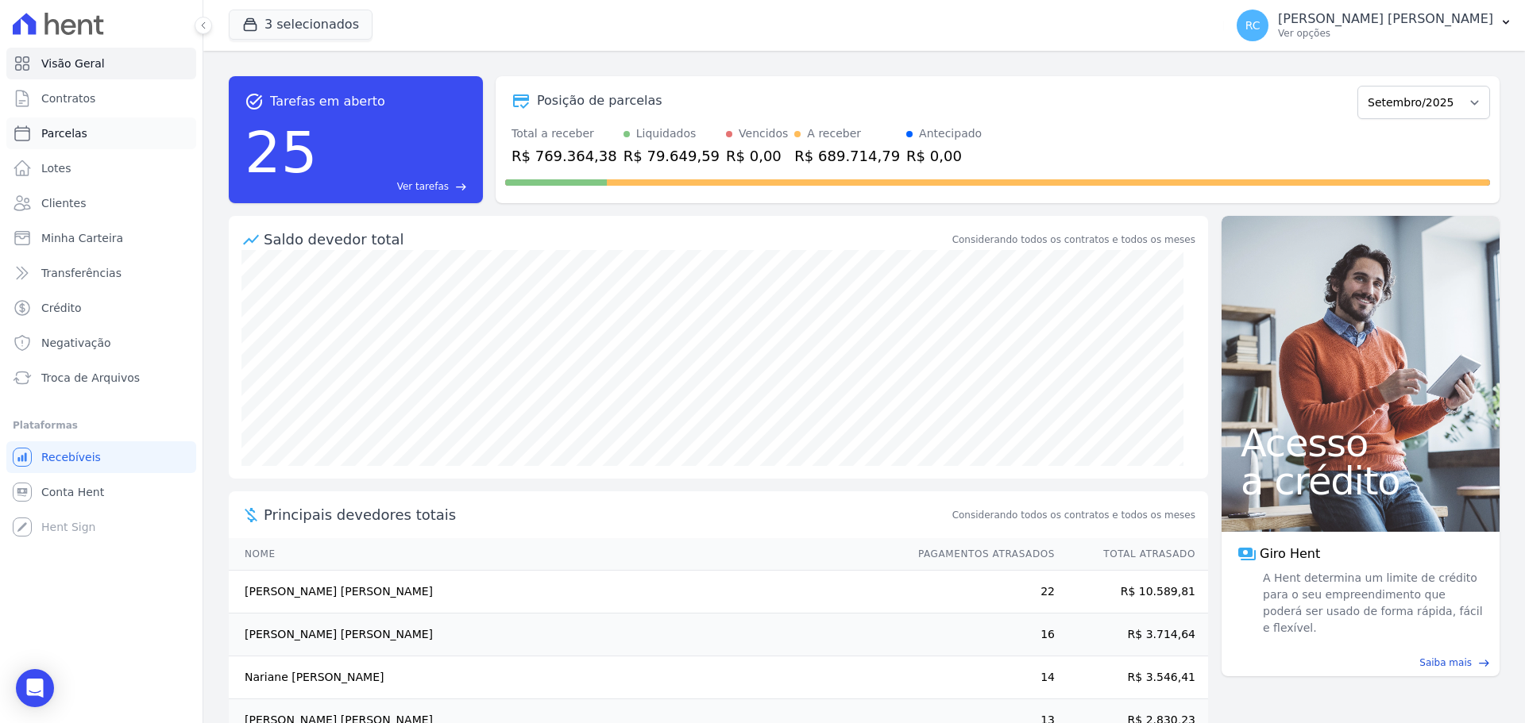
click at [125, 128] on link "Parcelas" at bounding box center [101, 134] width 190 height 32
select select
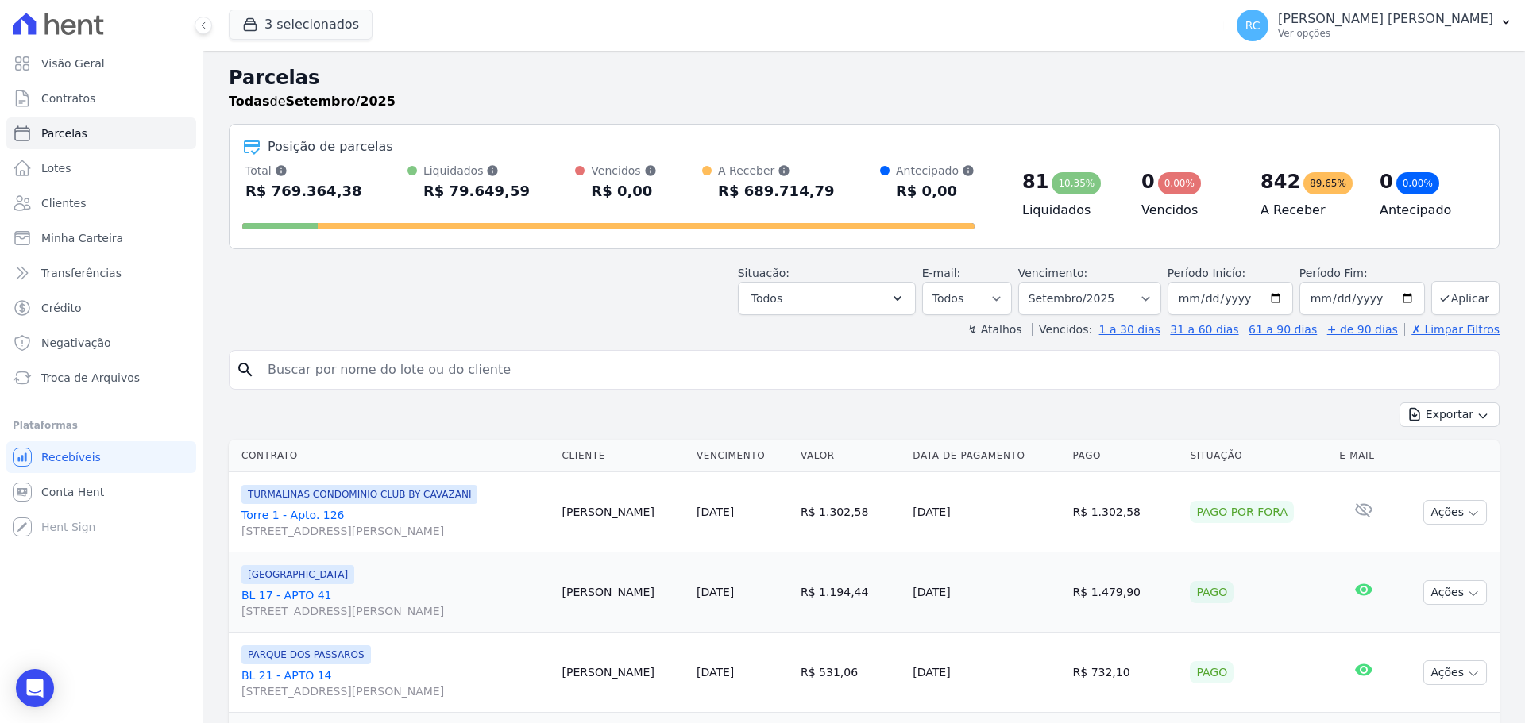
drag, startPoint x: 365, startPoint y: 365, endPoint x: 377, endPoint y: 356, distance: 15.3
click at [365, 365] on input "search" at bounding box center [875, 370] width 1234 height 32
type input "[PERSON_NAME] [PERSON_NAME]"
select select
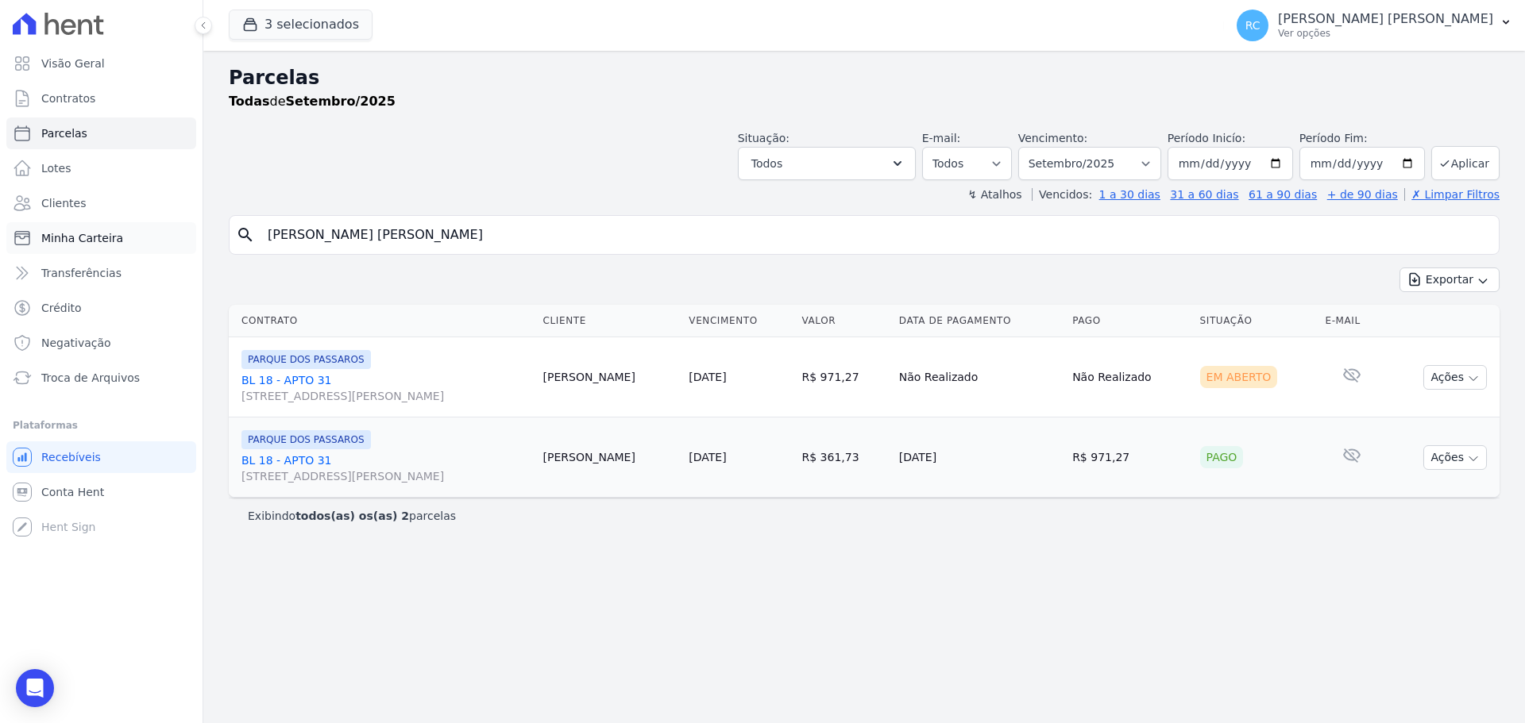
drag, startPoint x: 443, startPoint y: 236, endPoint x: 15, endPoint y: 239, distance: 428.0
click at [5, 248] on div "Visão Geral Contratos [GEOGRAPHIC_DATA] Lotes Clientes Minha Carteira Transferê…" at bounding box center [762, 361] width 1525 height 723
click at [434, 244] on input "[PERSON_NAME] [PERSON_NAME]" at bounding box center [875, 235] width 1234 height 32
paste input "[PERSON_NAME] [PERSON_NAME] DELMONDES"
drag, startPoint x: 478, startPoint y: 241, endPoint x: 465, endPoint y: 111, distance: 130.1
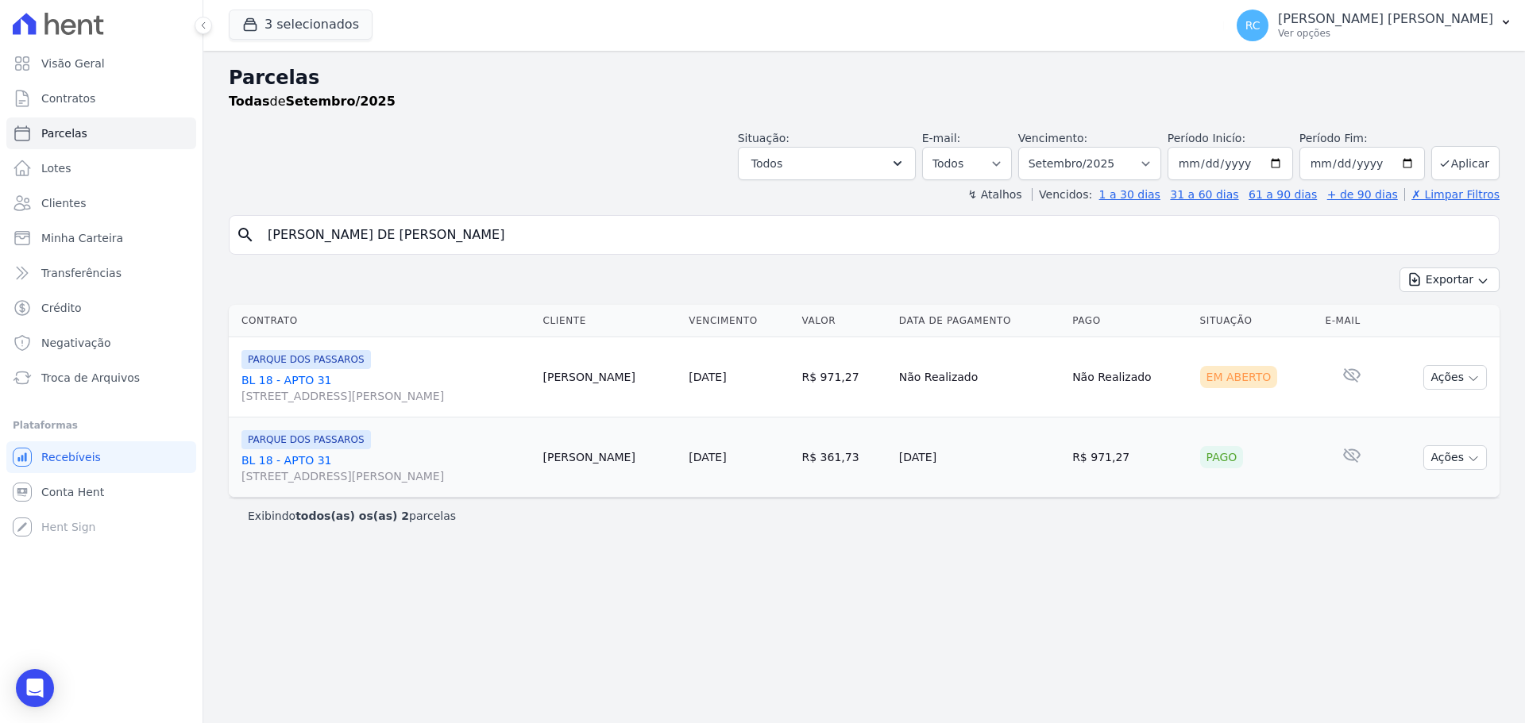
click at [5, 231] on div "Visão Geral Contratos [GEOGRAPHIC_DATA] Lotes Clientes Minha Carteira Transferê…" at bounding box center [762, 361] width 1525 height 723
paste input "search"
type input "[PERSON_NAME] [PERSON_NAME] DELMONDES"
select select
click at [75, 500] on link "Conta Hent" at bounding box center [101, 492] width 190 height 32
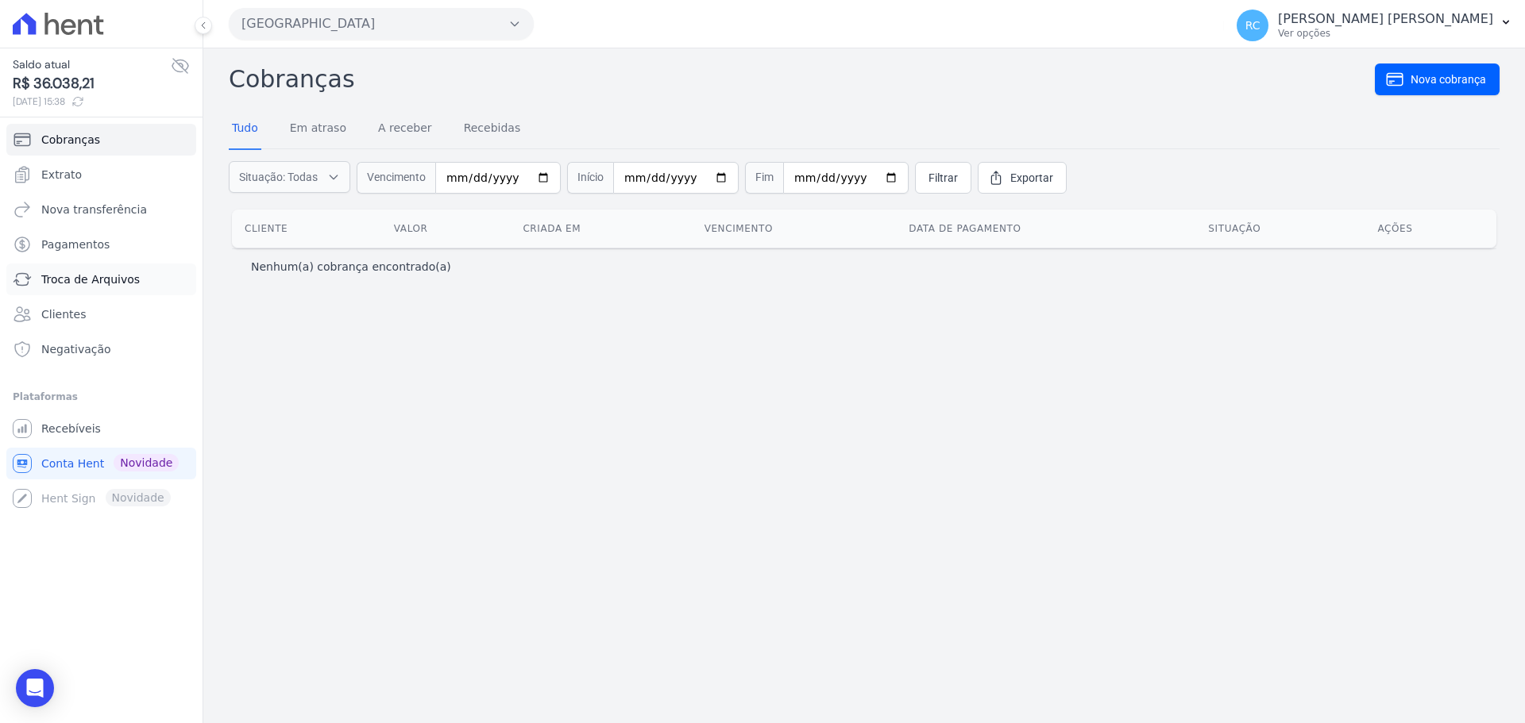
click at [91, 280] on span "Troca de Arquivos" at bounding box center [90, 280] width 98 height 16
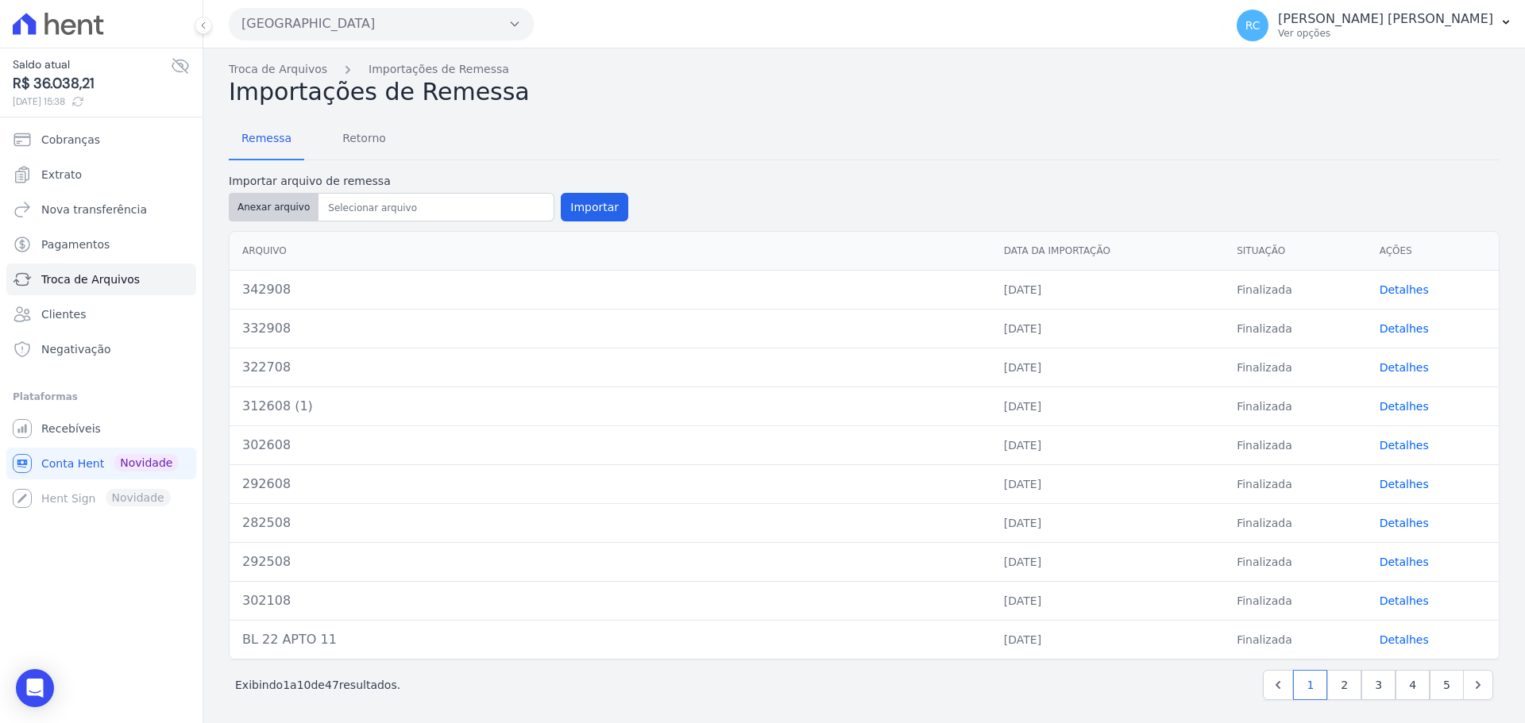
click at [280, 196] on button "Anexar arquivo" at bounding box center [274, 207] width 90 height 29
type input "350109"
click at [581, 206] on button "Importar" at bounding box center [595, 207] width 68 height 29
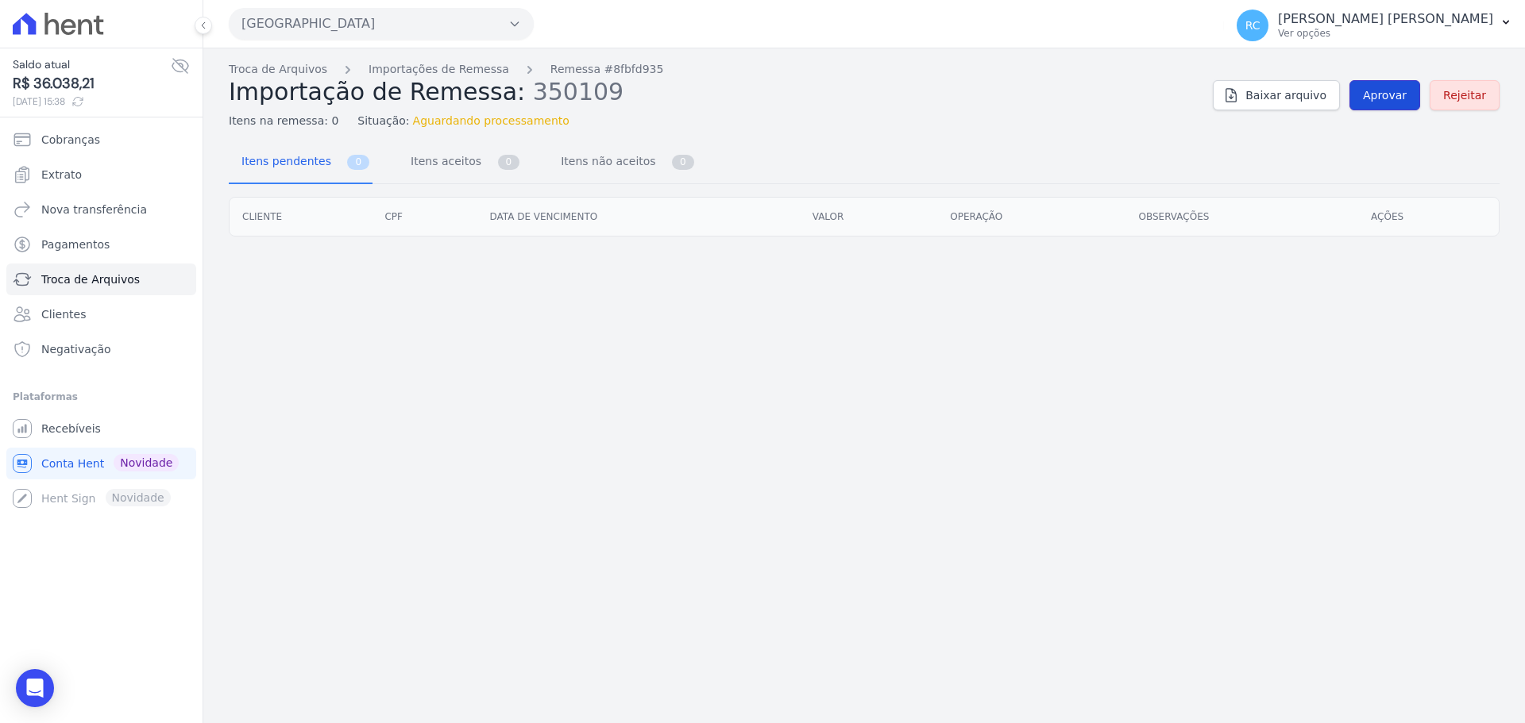
click at [1375, 87] on link "Aprovar" at bounding box center [1384, 95] width 71 height 30
click at [1380, 88] on span "Aprovar" at bounding box center [1385, 95] width 44 height 16
click at [1397, 100] on span "Aprovar" at bounding box center [1385, 95] width 44 height 16
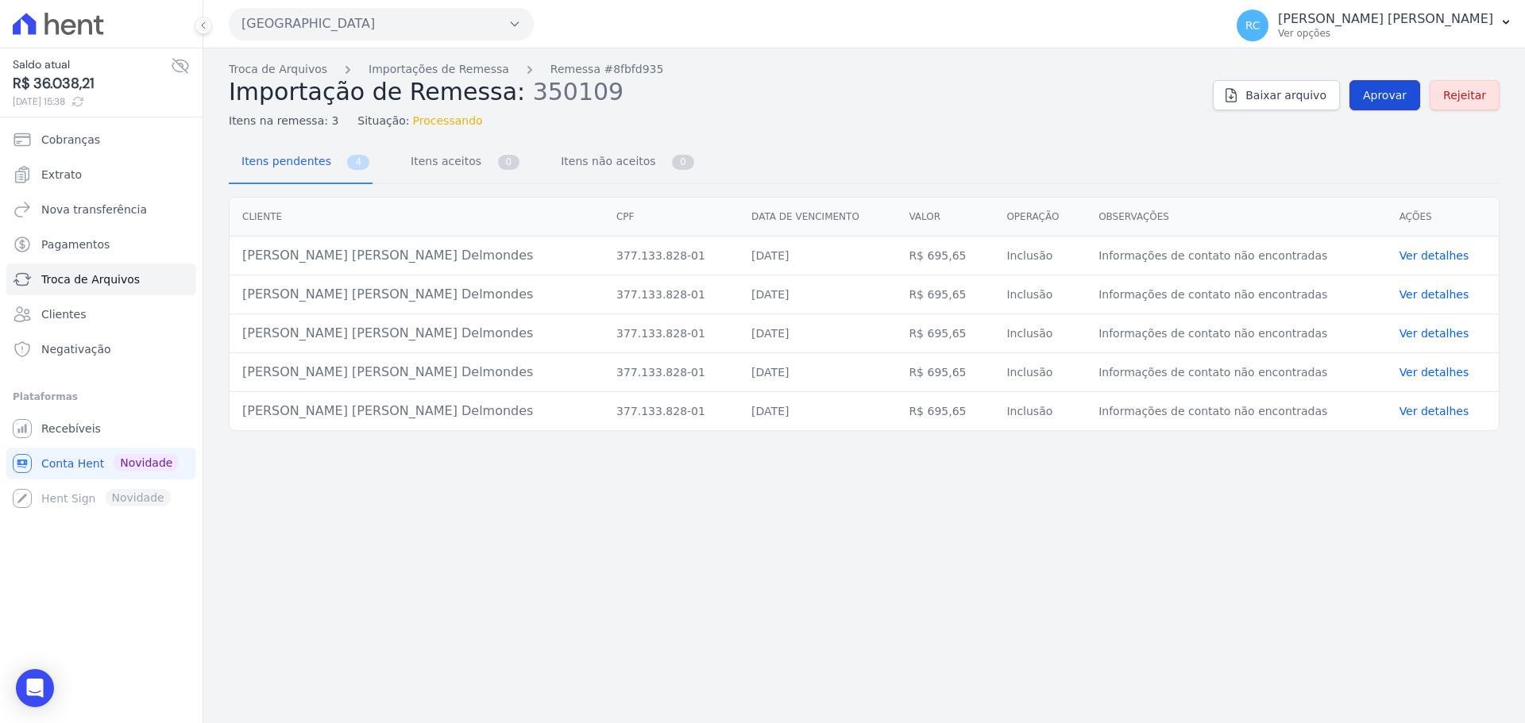
click at [1379, 88] on span "Aprovar" at bounding box center [1385, 95] width 44 height 16
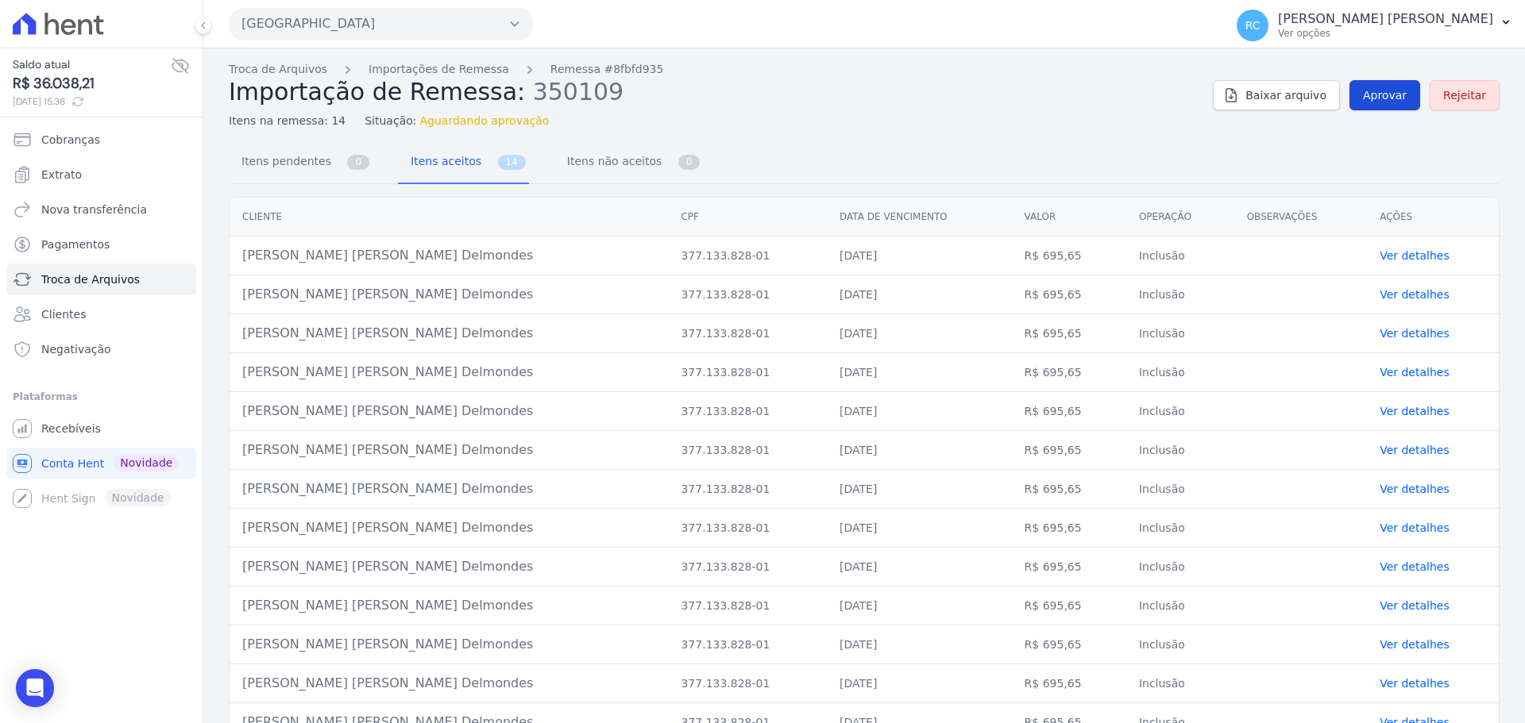
click at [1380, 105] on link "Aprovar" at bounding box center [1384, 95] width 71 height 30
click at [1391, 79] on div "Troca de Arquivos Importações de Remessa Remessa #8fbfd935 Importação de Remess…" at bounding box center [864, 95] width 1271 height 68
click at [1388, 87] on span "Aprovar" at bounding box center [1385, 95] width 44 height 16
click at [1384, 110] on div "Troca de Arquivos Importações de Remessa Remessa #8fbfd935 Importação de Remess…" at bounding box center [864, 95] width 1271 height 68
click at [1376, 100] on span "Aprovar" at bounding box center [1385, 95] width 44 height 16
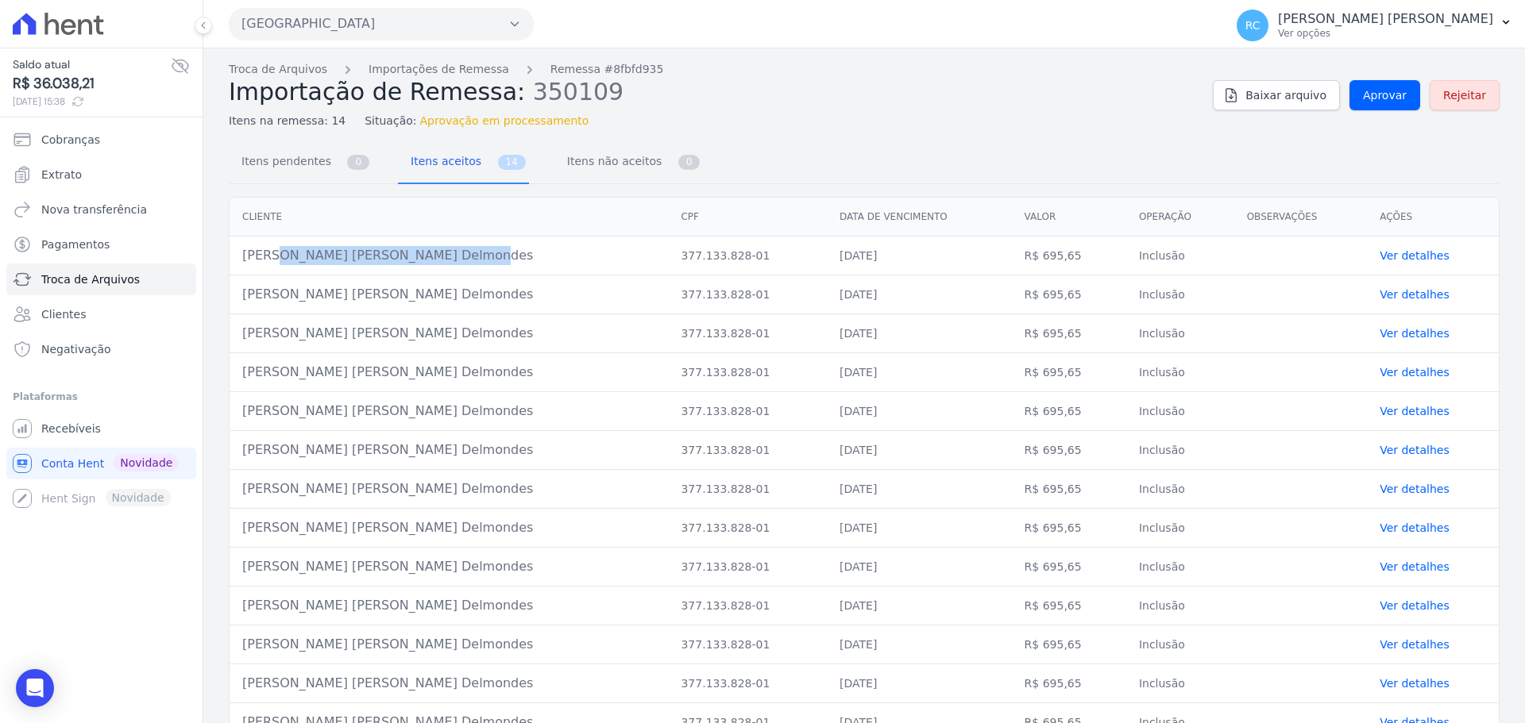
drag, startPoint x: 430, startPoint y: 263, endPoint x: 241, endPoint y: 260, distance: 189.0
click at [241, 260] on td "[PERSON_NAME] [PERSON_NAME] Delmondes" at bounding box center [449, 256] width 438 height 39
copy td "[PERSON_NAME] [PERSON_NAME] Delmondes"
click at [1398, 100] on span "Aprovar" at bounding box center [1385, 95] width 44 height 16
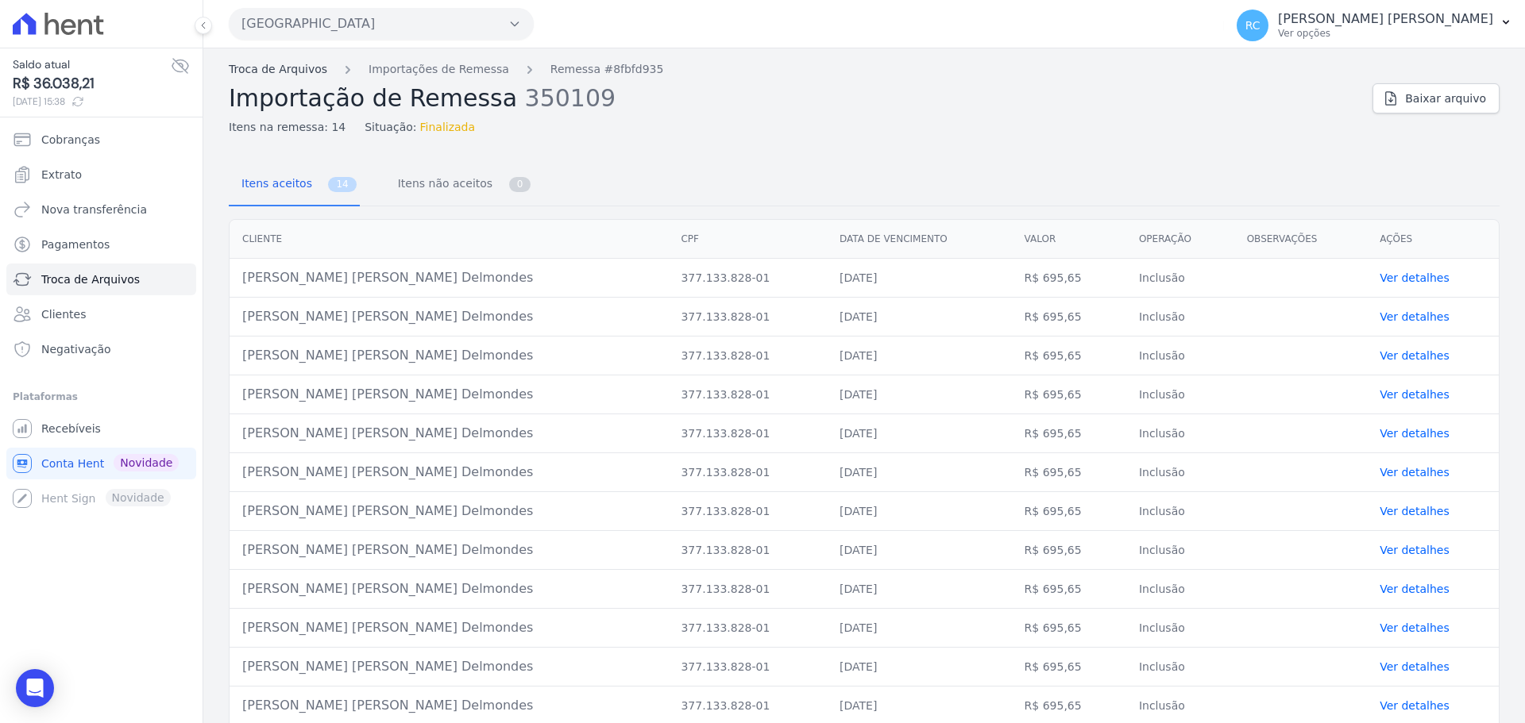
click at [276, 67] on link "Troca de Arquivos" at bounding box center [278, 69] width 98 height 17
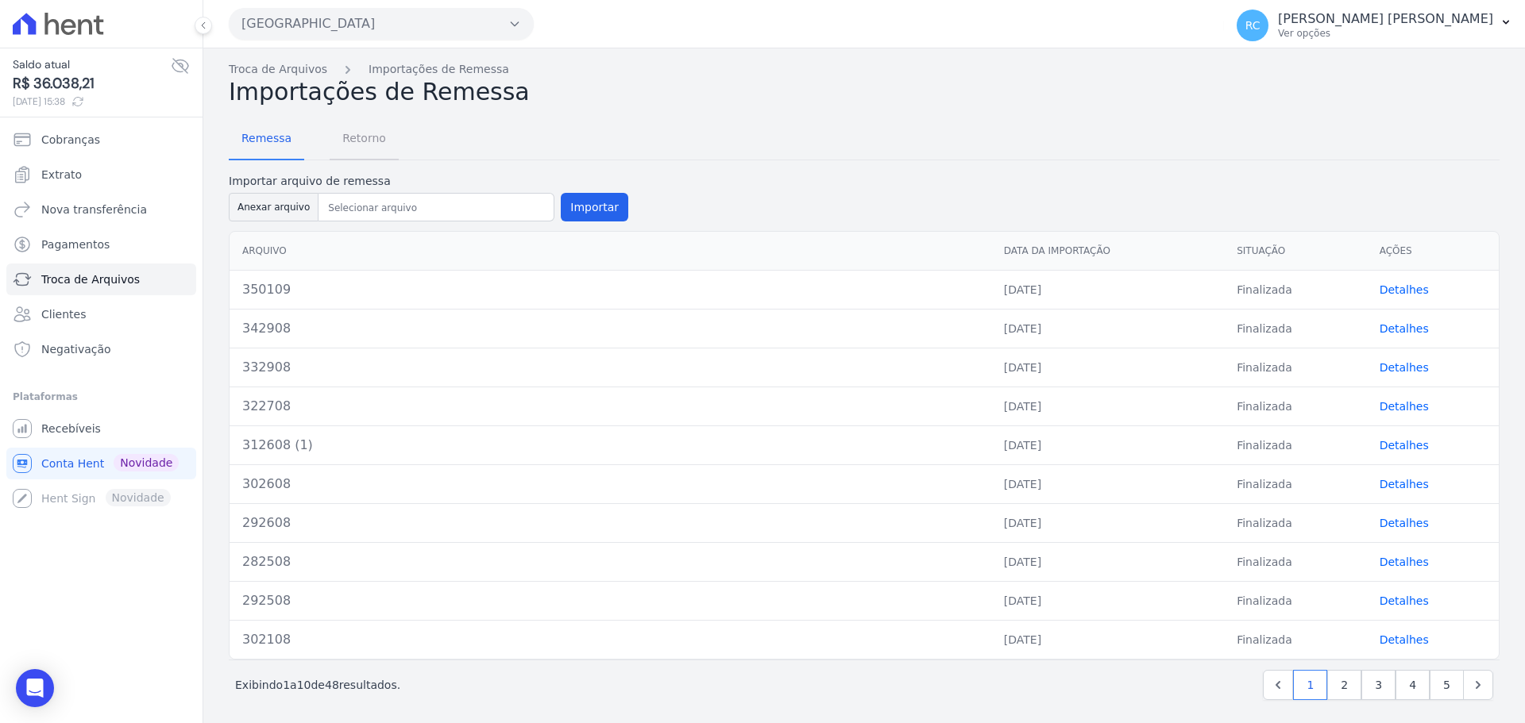
click at [365, 133] on span "Retorno" at bounding box center [364, 138] width 63 height 32
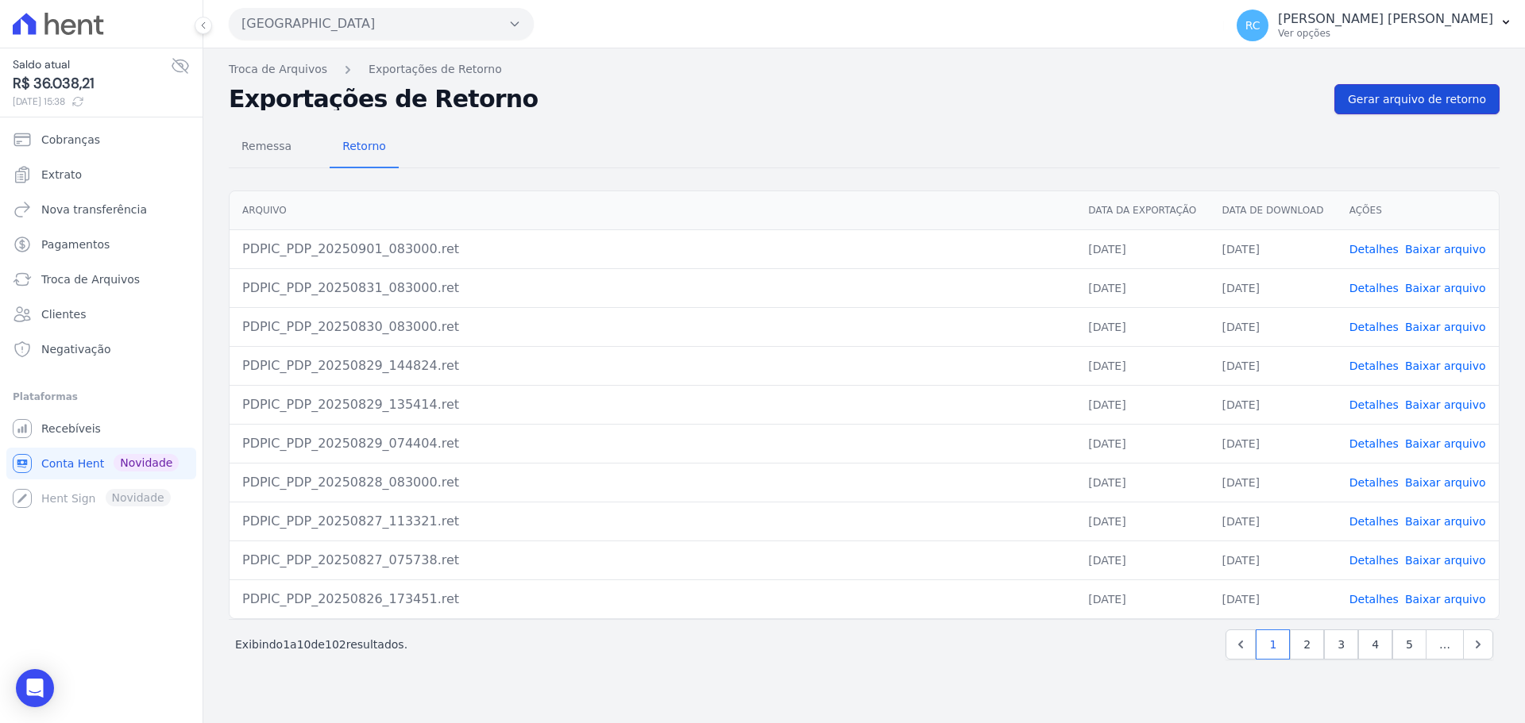
click at [1467, 99] on span "Gerar arquivo de retorno" at bounding box center [1417, 99] width 138 height 16
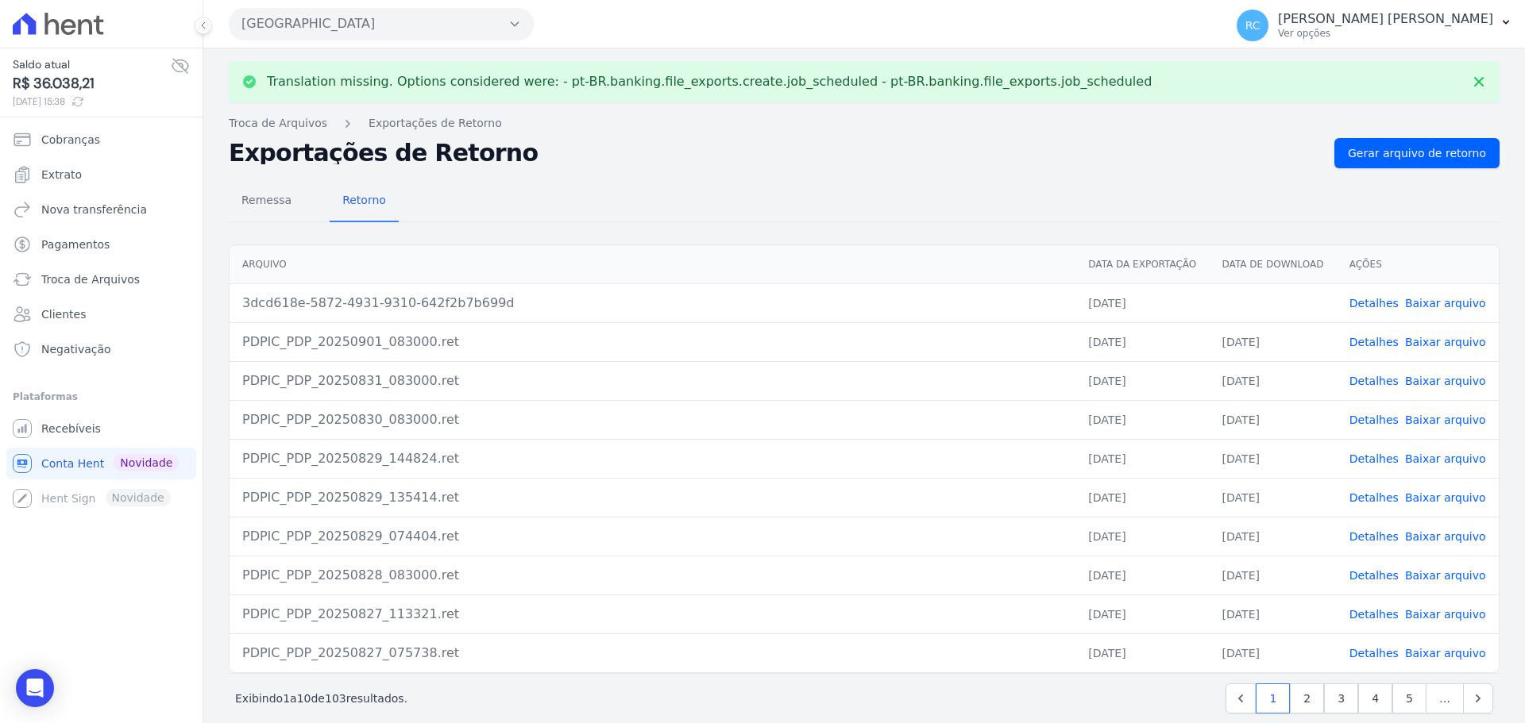
click at [1430, 303] on link "Baixar arquivo" at bounding box center [1445, 303] width 81 height 13
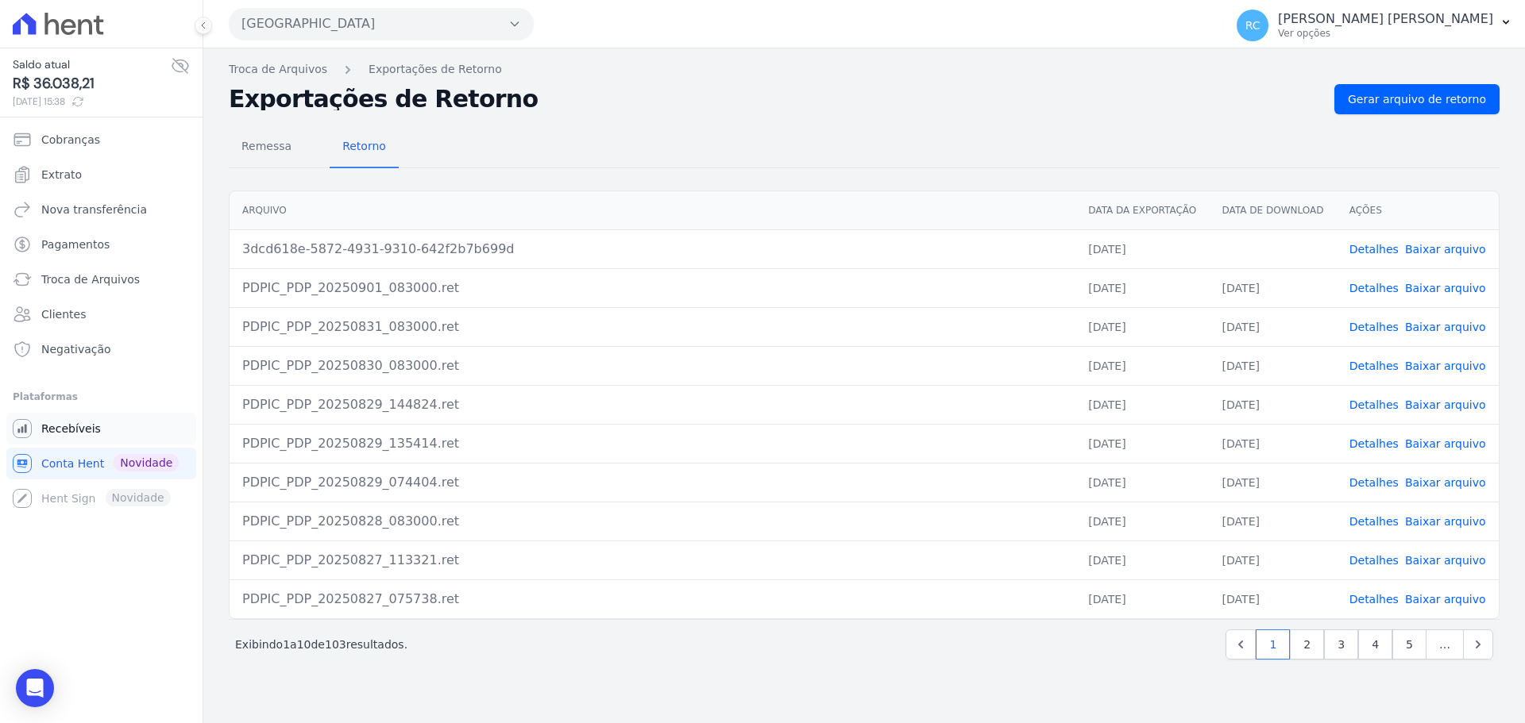
click at [68, 431] on span "Recebíveis" at bounding box center [71, 429] width 60 height 16
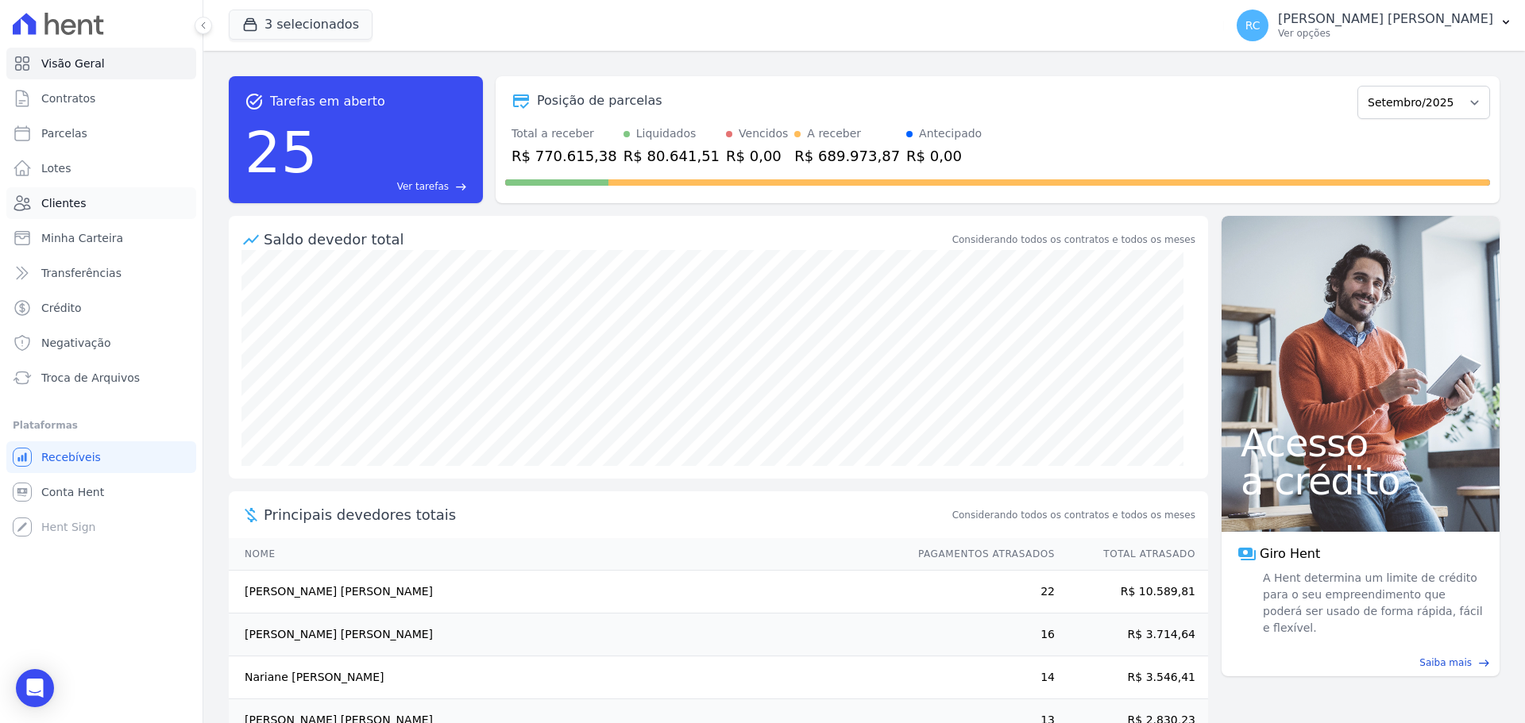
click at [108, 206] on link "Clientes" at bounding box center [101, 203] width 190 height 32
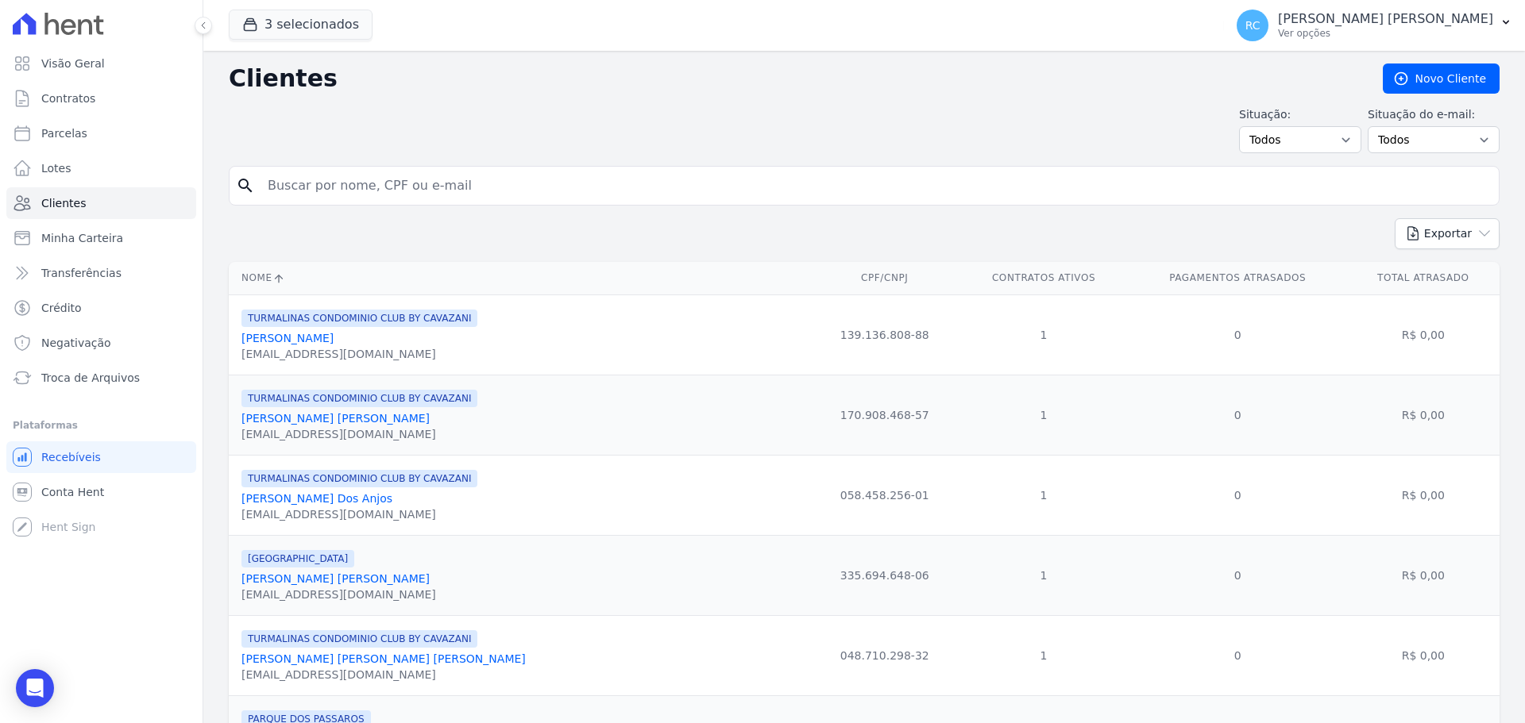
drag, startPoint x: 353, startPoint y: 201, endPoint x: 360, endPoint y: 191, distance: 11.5
click at [353, 201] on input "search" at bounding box center [875, 186] width 1234 height 32
type input "[PERSON_NAME]"
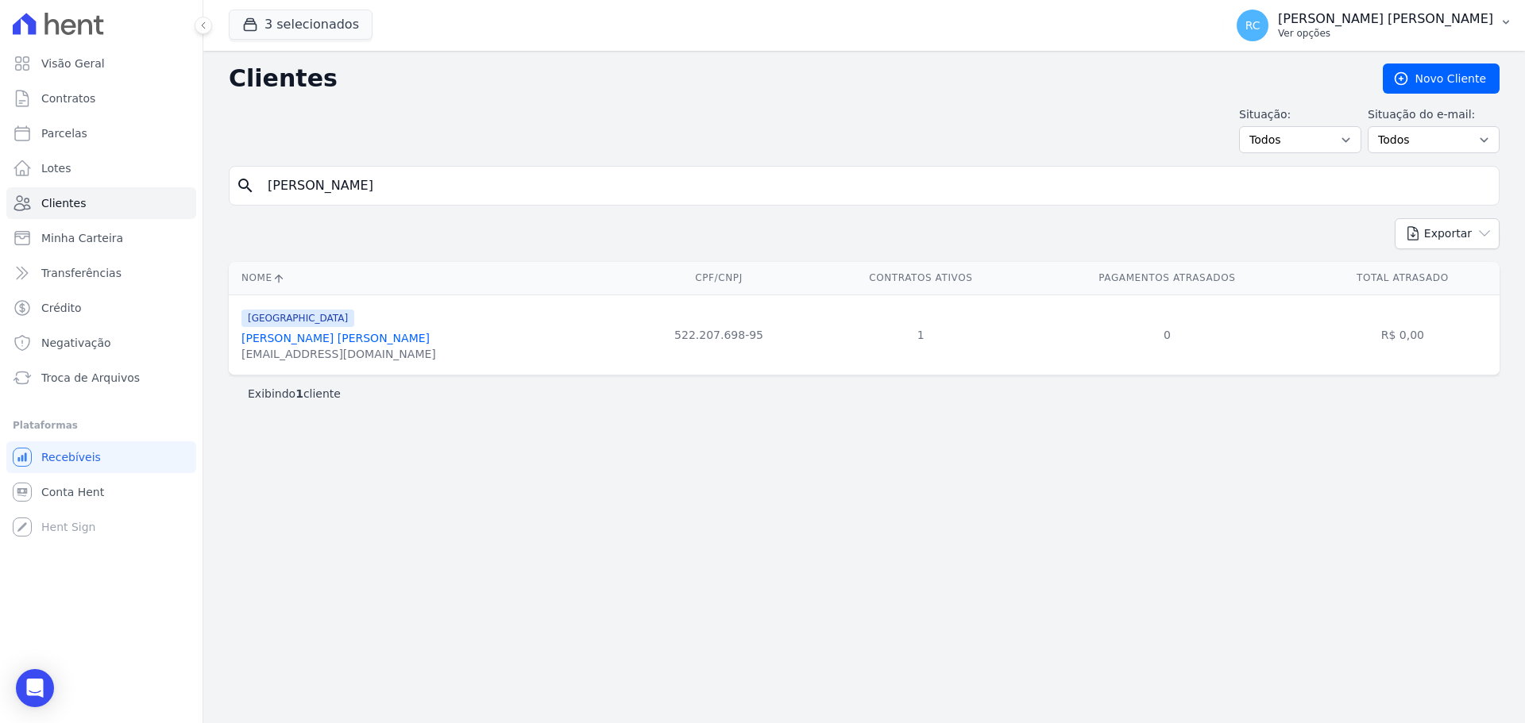
click at [1454, 25] on p "[PERSON_NAME] [PERSON_NAME]" at bounding box center [1385, 19] width 215 height 16
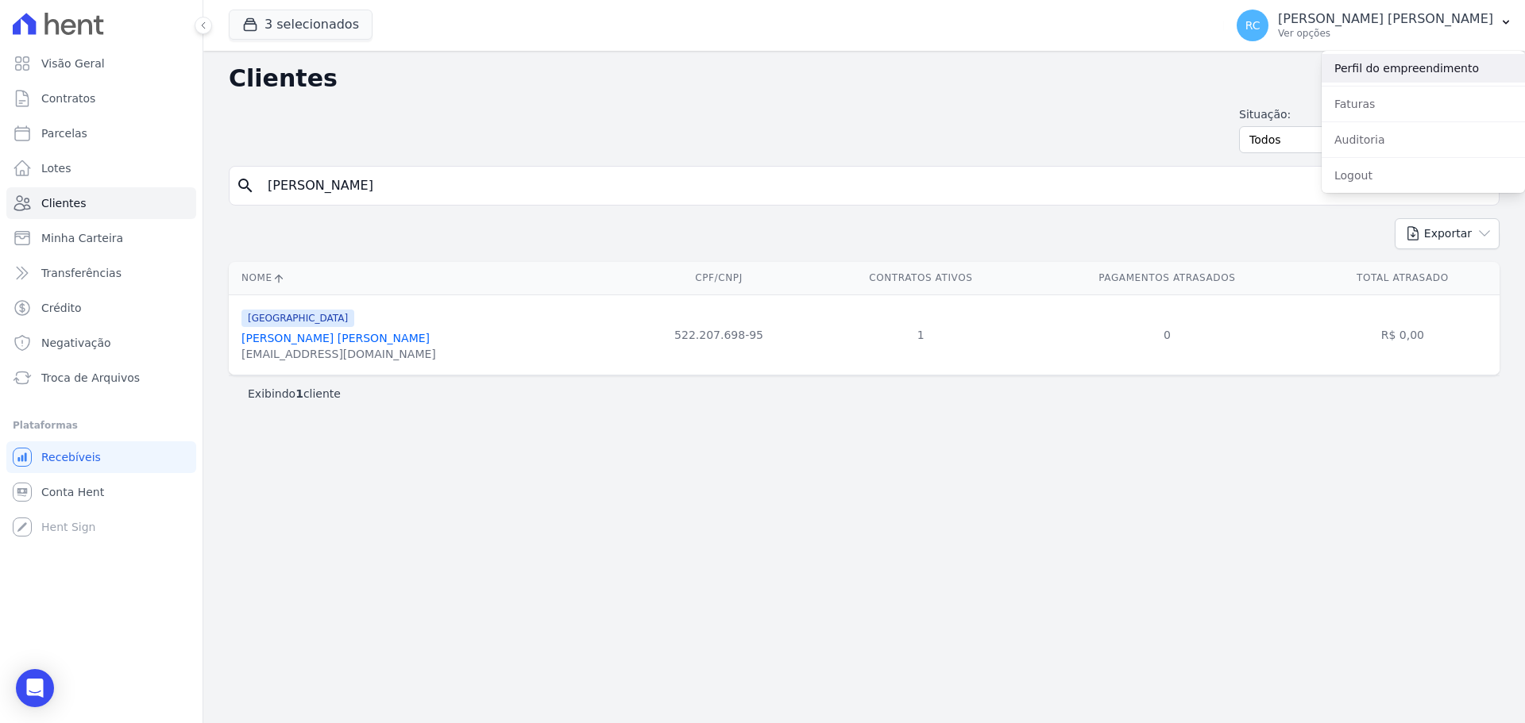
click at [1387, 65] on link "Perfil do empreendimento" at bounding box center [1422, 68] width 203 height 29
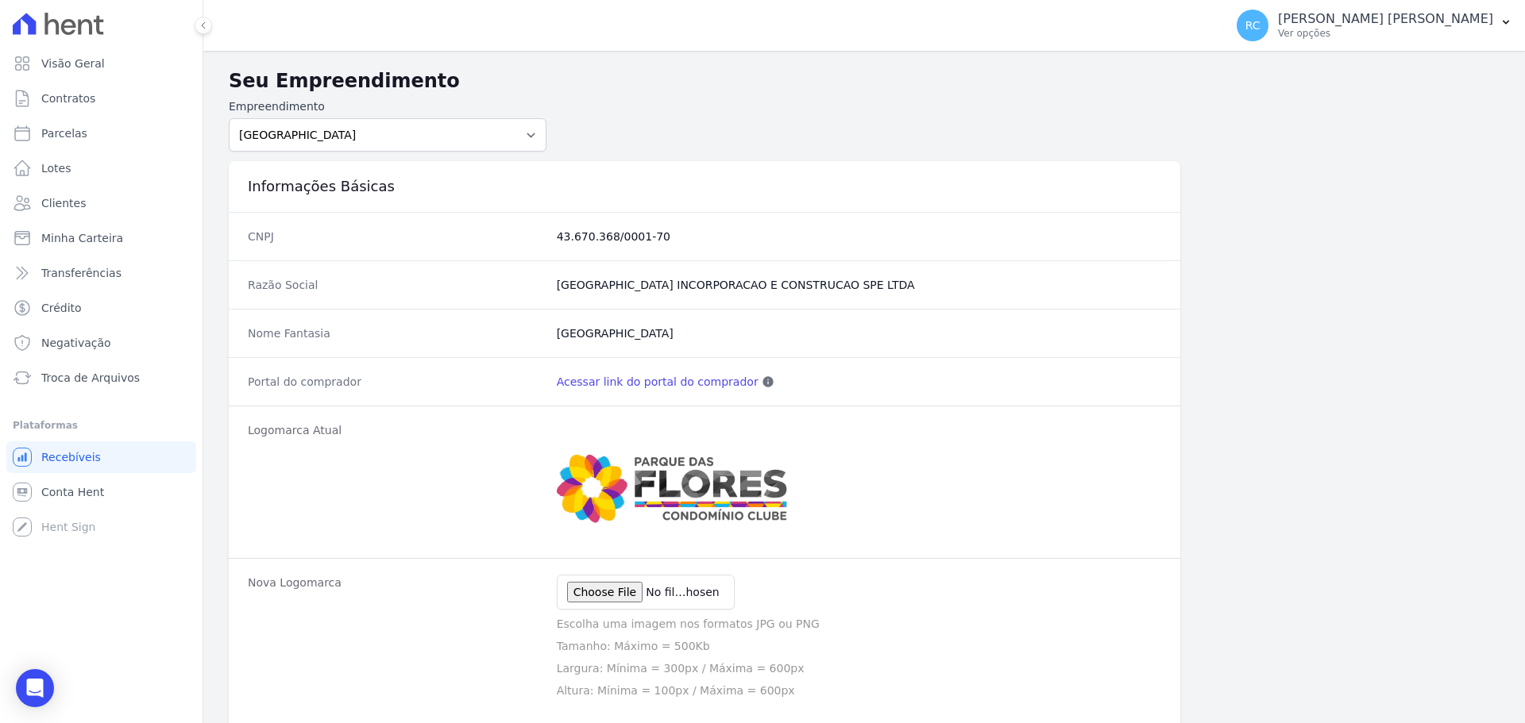
click at [668, 384] on link "Acessar link do portal do comprador" at bounding box center [658, 382] width 202 height 16
